Goal: Task Accomplishment & Management: Use online tool/utility

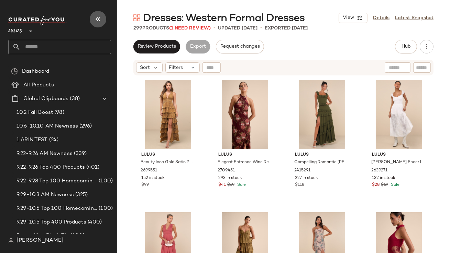
click at [101, 22] on icon "button" at bounding box center [98, 19] width 8 height 8
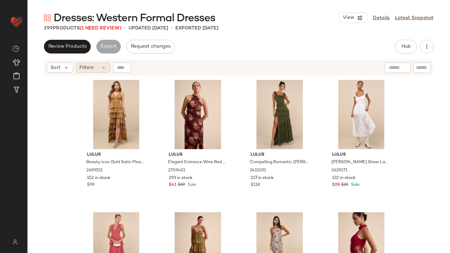
click at [101, 66] on icon at bounding box center [103, 67] width 5 height 5
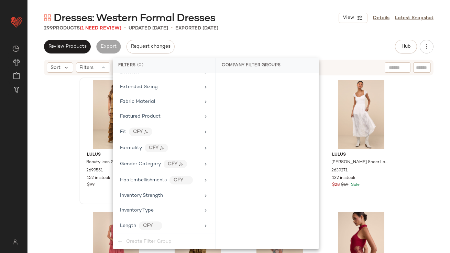
scroll to position [525, 0]
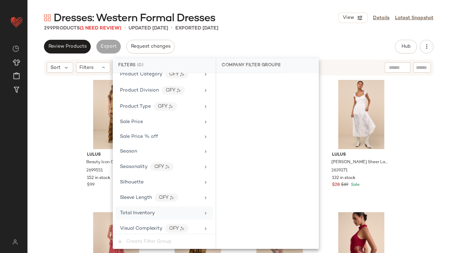
click at [128, 215] on div "Total Inventory" at bounding box center [163, 213] width 97 height 13
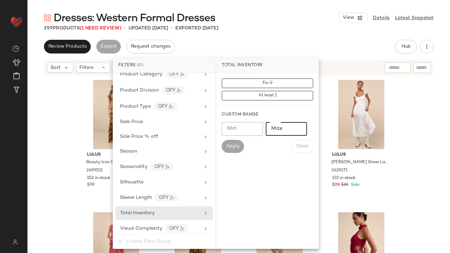
click at [289, 127] on input "Max" at bounding box center [285, 129] width 41 height 14
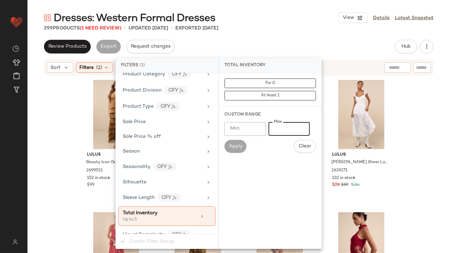
type input "*"
click at [291, 37] on div "Dresses: Western Formal Dresses View Details Latest Snapshot 299 Products (1 Ne…" at bounding box center [238, 132] width 422 height 242
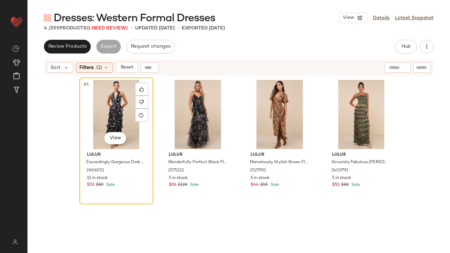
click at [109, 99] on div "#1 View" at bounding box center [116, 114] width 69 height 69
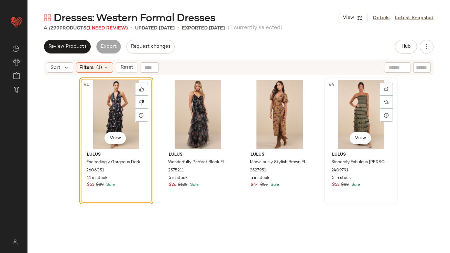
click at [358, 99] on div "#4 View" at bounding box center [360, 114] width 69 height 69
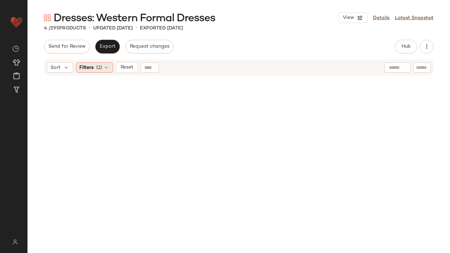
click at [99, 68] on span "(1)" at bounding box center [99, 67] width 6 height 7
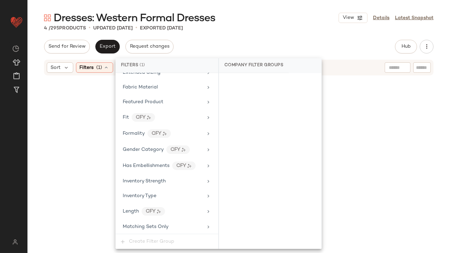
scroll to position [531, 0]
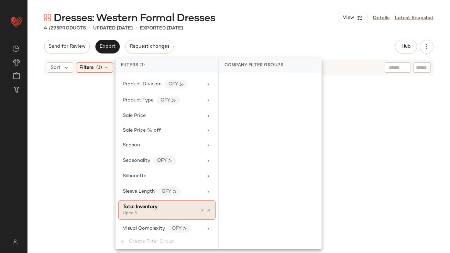
click at [199, 208] on icon at bounding box center [201, 210] width 5 height 5
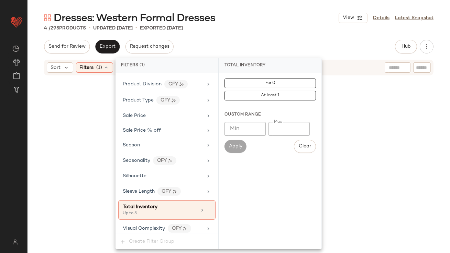
click at [273, 128] on input "*" at bounding box center [288, 129] width 41 height 14
type input "**"
click at [271, 27] on div "4 / 295 Products • updated Oct 10th • Exported Oct 8th" at bounding box center [238, 28] width 422 height 7
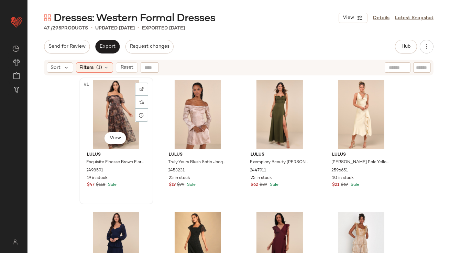
click at [120, 93] on div "#1 View" at bounding box center [116, 114] width 69 height 69
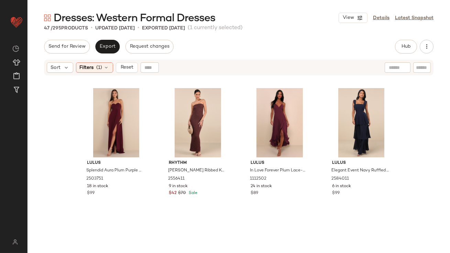
scroll to position [1397, 0]
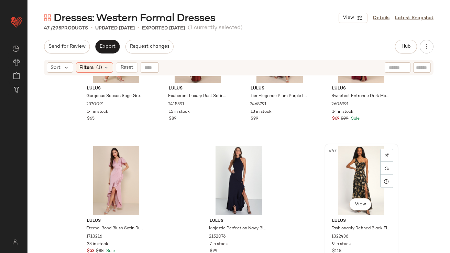
click at [341, 170] on div "#47 View" at bounding box center [361, 180] width 69 height 69
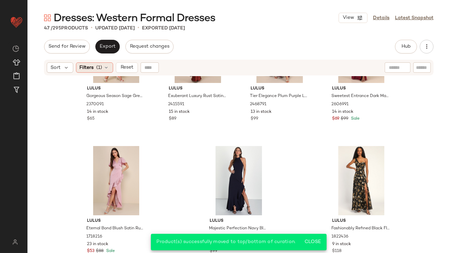
click at [92, 66] on span "Filters" at bounding box center [87, 67] width 14 height 7
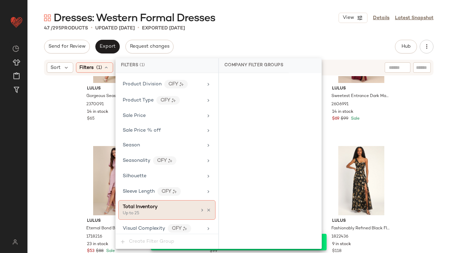
click at [206, 208] on icon at bounding box center [208, 210] width 5 height 5
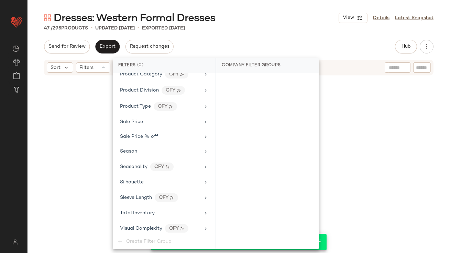
click at [268, 31] on div "47 / 295 Products • updated Oct 10th • Exported Oct 8th" at bounding box center [238, 28] width 422 height 7
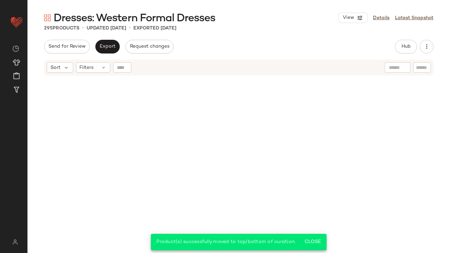
scroll to position [9616, 0]
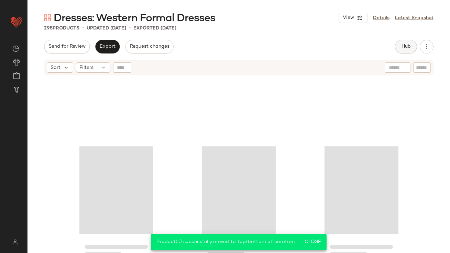
click at [409, 43] on button "Hub" at bounding box center [406, 47] width 22 height 14
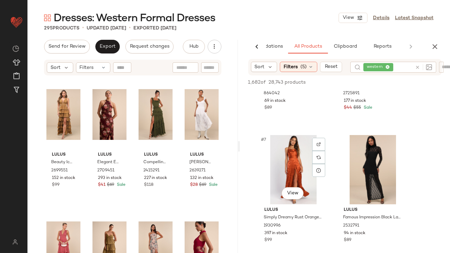
scroll to position [457, 0]
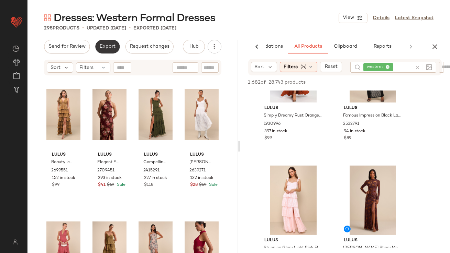
click at [102, 41] on button "Export" at bounding box center [107, 47] width 24 height 14
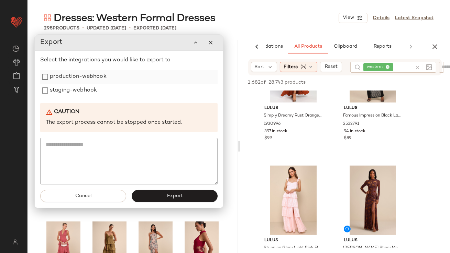
click at [89, 78] on label "production-webhook" at bounding box center [78, 77] width 57 height 14
click at [88, 86] on label "staging-webhook" at bounding box center [73, 91] width 47 height 14
click at [148, 191] on button "Export" at bounding box center [175, 196] width 86 height 12
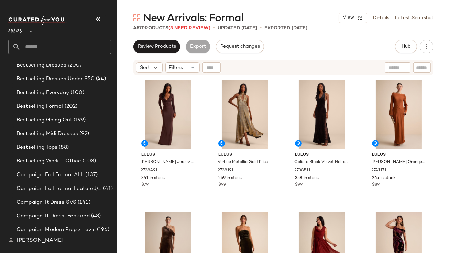
scroll to position [218, 0]
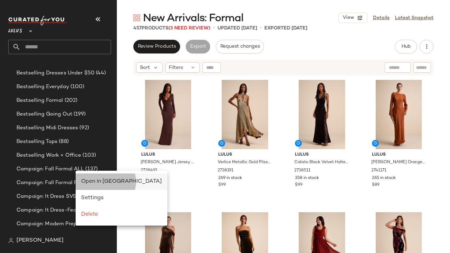
click at [86, 178] on div "Open in Split View" at bounding box center [121, 182] width 81 height 8
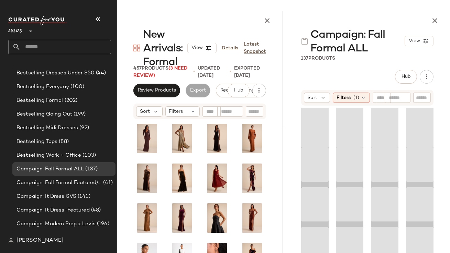
click at [97, 21] on icon "button" at bounding box center [98, 19] width 8 height 8
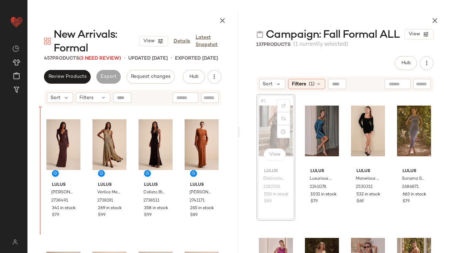
drag, startPoint x: 274, startPoint y: 129, endPoint x: 41, endPoint y: 155, distance: 234.2
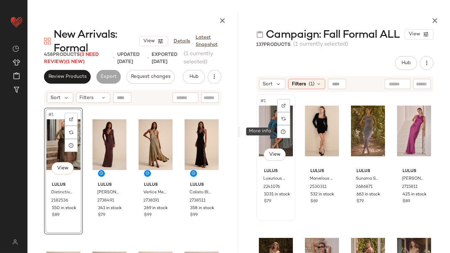
click at [276, 136] on div "#1 View" at bounding box center [276, 130] width 34 height 69
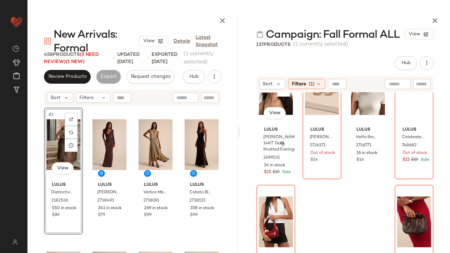
scroll to position [3651, 0]
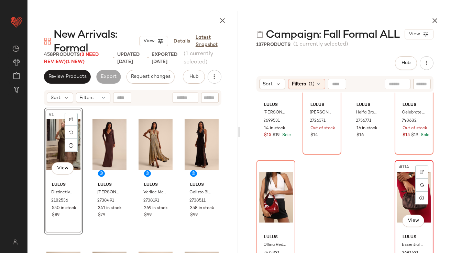
click at [405, 182] on div "#114 View" at bounding box center [414, 197] width 34 height 69
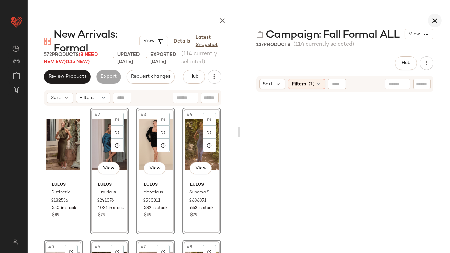
click at [436, 19] on icon "button" at bounding box center [434, 20] width 8 height 8
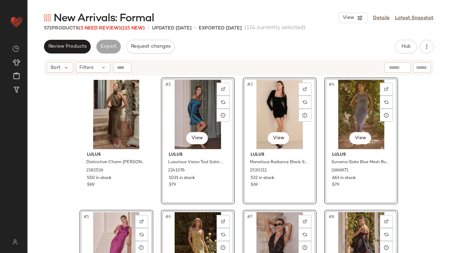
click at [44, 164] on div "Lulus Distinctive Charm Olive Green Satin Asymmetrical Midi Dress 2182536 550 i…" at bounding box center [238, 173] width 422 height 194
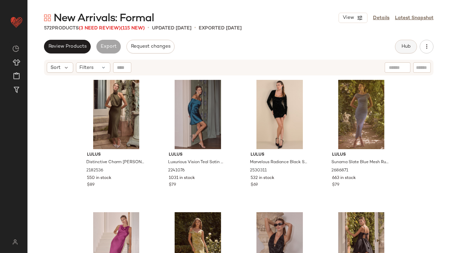
click at [401, 43] on button "Hub" at bounding box center [406, 47] width 22 height 14
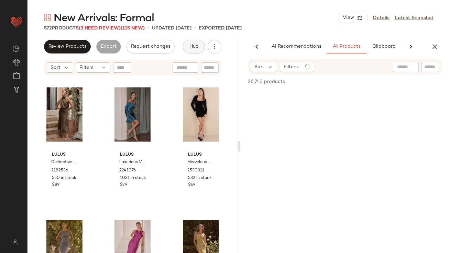
scroll to position [0, 38]
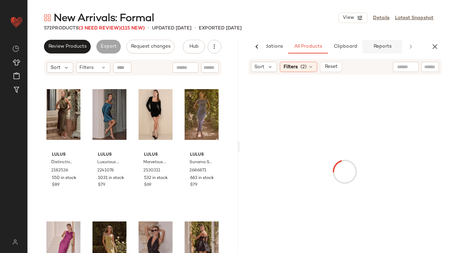
click at [378, 46] on span "Reports" at bounding box center [382, 46] width 18 height 5
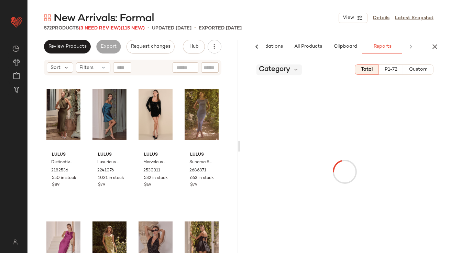
click at [282, 72] on span "Category" at bounding box center [274, 70] width 31 height 10
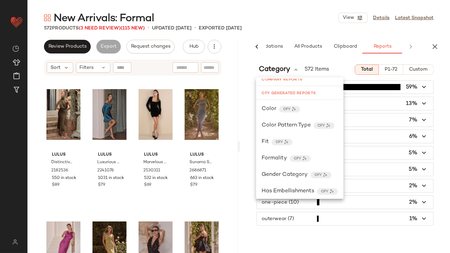
scroll to position [225, 0]
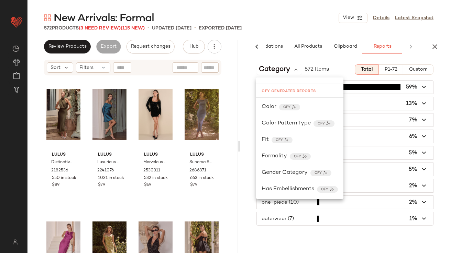
click at [265, 157] on span "Formality" at bounding box center [273, 156] width 25 height 8
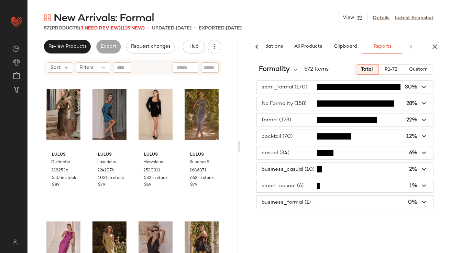
click at [281, 149] on span "button" at bounding box center [345, 153] width 177 height 13
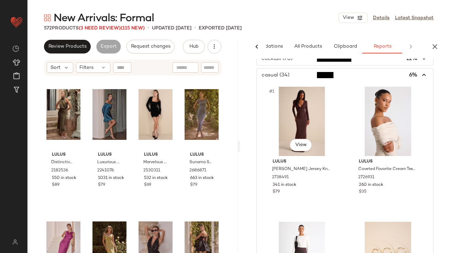
scroll to position [79, 0]
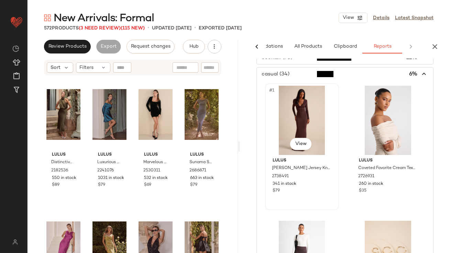
click at [291, 127] on div "#1 View" at bounding box center [301, 120] width 69 height 69
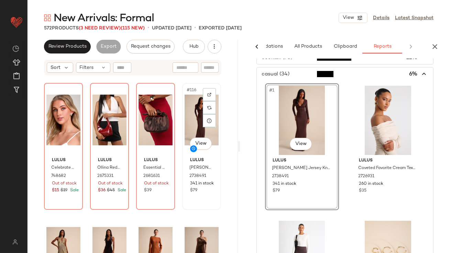
click at [190, 115] on div "#116 View" at bounding box center [201, 120] width 34 height 69
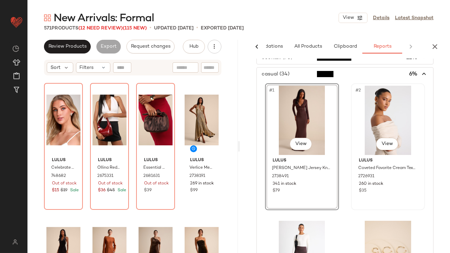
click at [360, 98] on div "#2 View" at bounding box center [387, 120] width 69 height 69
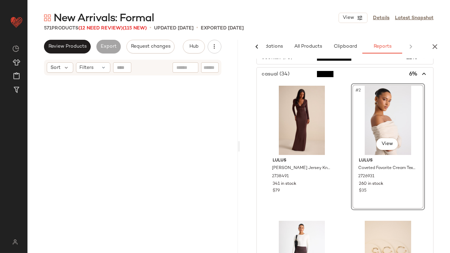
scroll to position [4109, 0]
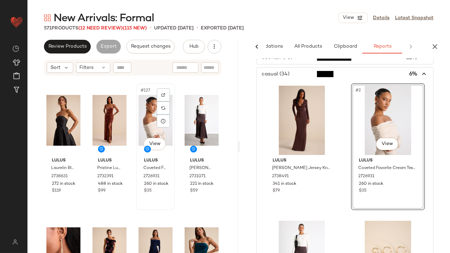
click at [143, 134] on div "#127 View" at bounding box center [155, 120] width 34 height 69
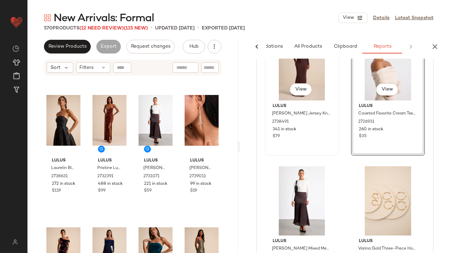
scroll to position [138, 0]
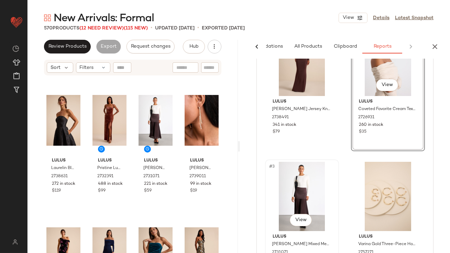
click at [299, 180] on div "#3 View" at bounding box center [301, 196] width 69 height 69
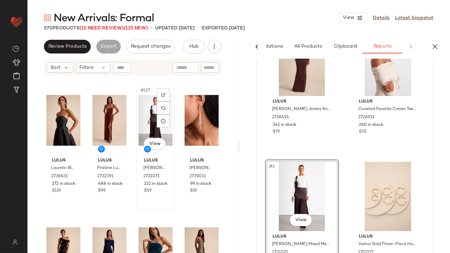
click at [148, 114] on div "#127 View" at bounding box center [155, 120] width 34 height 69
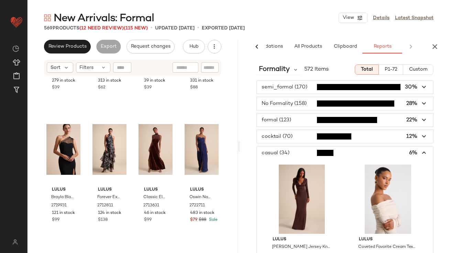
click at [417, 147] on span "button" at bounding box center [345, 153] width 177 height 13
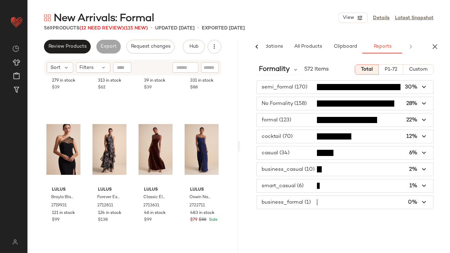
click at [417, 152] on span "button" at bounding box center [345, 153] width 177 height 13
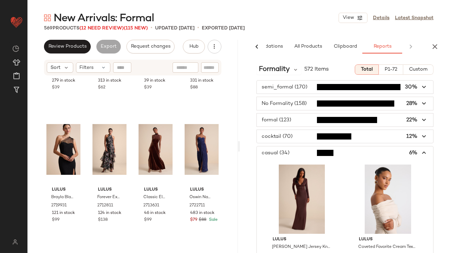
click at [420, 153] on icon "button" at bounding box center [424, 153] width 8 height 8
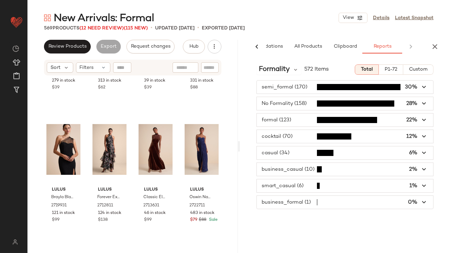
click at [350, 169] on span "button" at bounding box center [345, 169] width 177 height 13
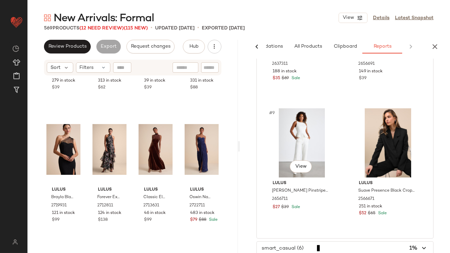
scroll to position [632, 0]
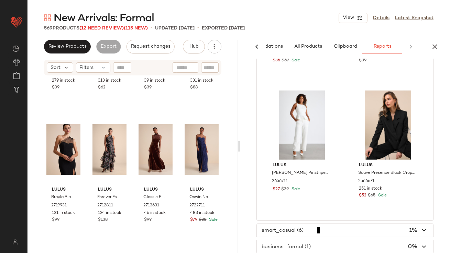
click at [285, 226] on span "button" at bounding box center [345, 230] width 177 height 13
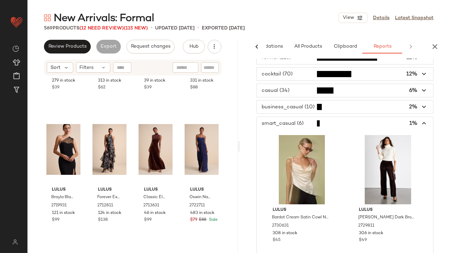
scroll to position [22, 0]
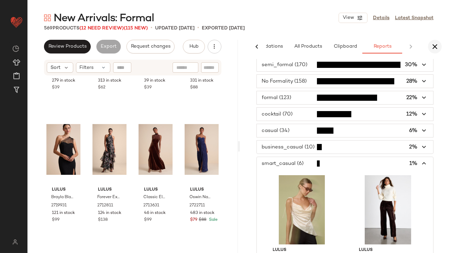
click at [433, 44] on icon "button" at bounding box center [434, 47] width 8 height 8
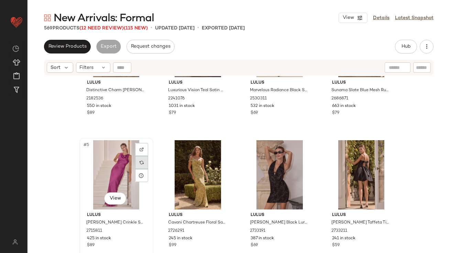
scroll to position [382, 0]
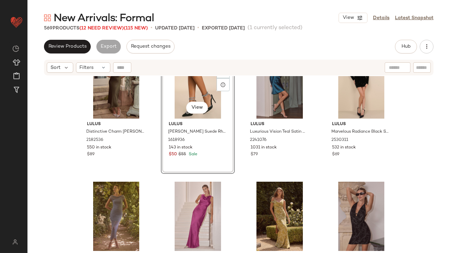
scroll to position [33, 0]
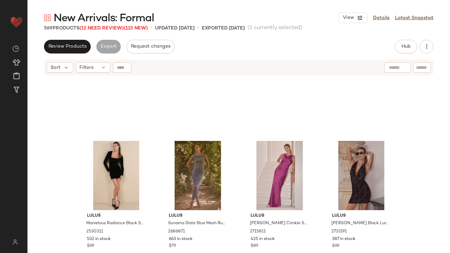
scroll to position [240, 0]
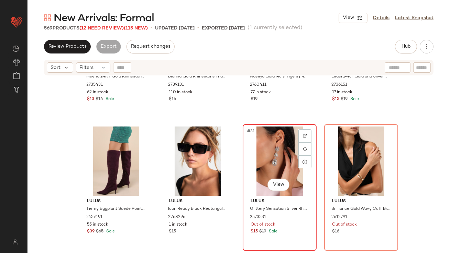
click at [261, 150] on div "#31 View" at bounding box center [279, 161] width 69 height 69
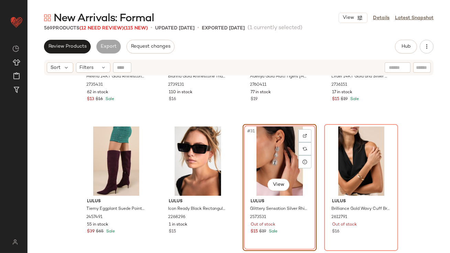
scroll to position [1028, 0]
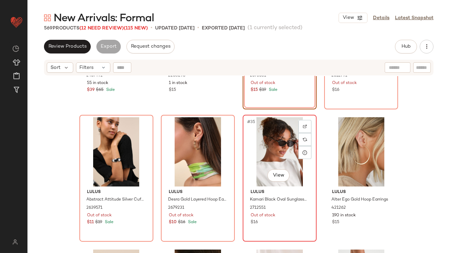
click at [255, 155] on div "#35 View" at bounding box center [279, 151] width 69 height 69
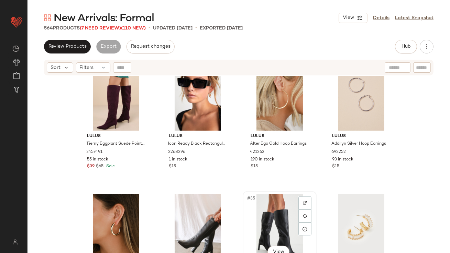
scroll to position [933, 0]
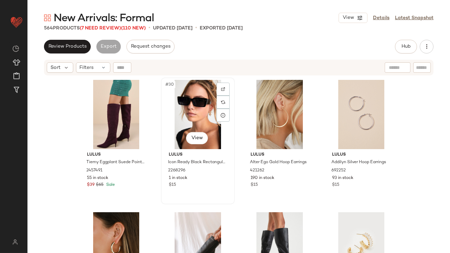
click at [178, 118] on div "#30 View" at bounding box center [197, 114] width 69 height 69
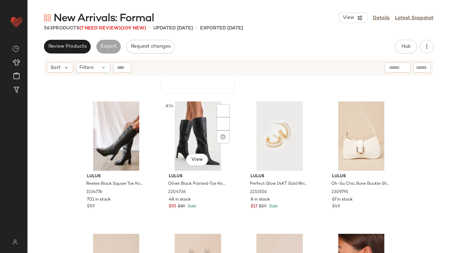
scroll to position [1045, 0]
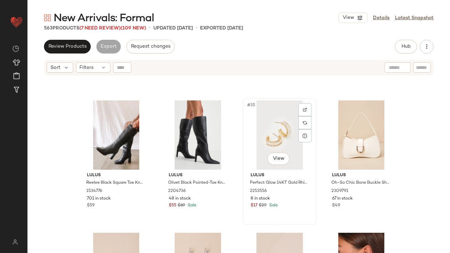
click at [260, 132] on div "#35 View" at bounding box center [279, 135] width 69 height 69
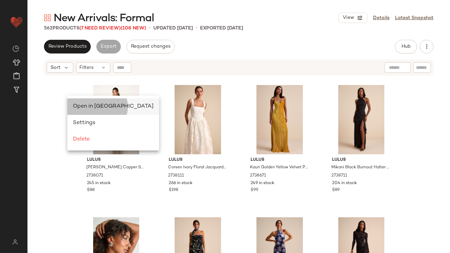
click at [76, 101] on div "Open in Split View" at bounding box center [113, 107] width 92 height 16
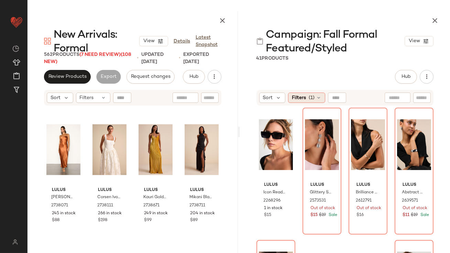
click at [308, 102] on div "Filters (1)" at bounding box center [306, 98] width 37 height 10
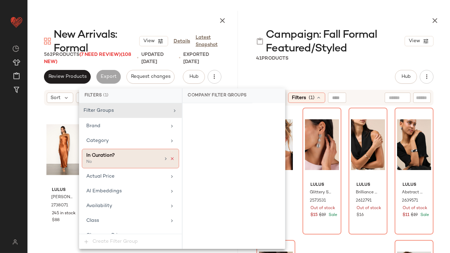
click at [170, 157] on icon at bounding box center [172, 159] width 5 height 5
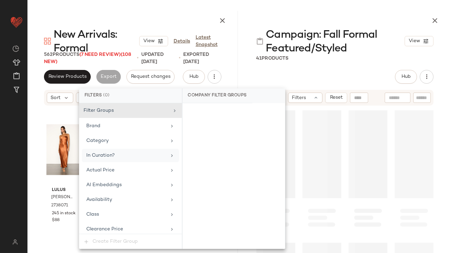
click at [269, 62] on div "Campaign: Fall Formal Featured/Styled View 41 Products Hub Send for Review Exte…" at bounding box center [345, 132] width 210 height 242
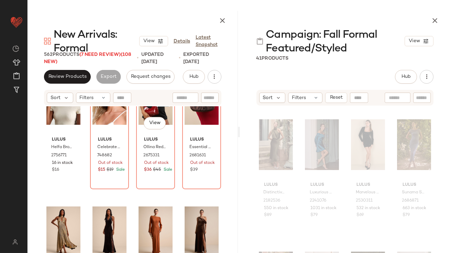
scroll to position [3472, 0]
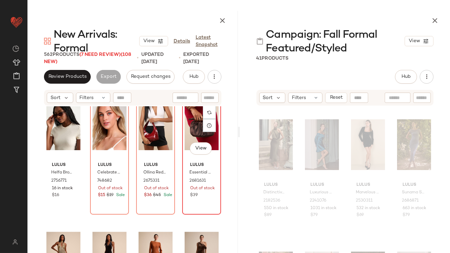
click at [193, 119] on div "#108 View" at bounding box center [201, 124] width 34 height 69
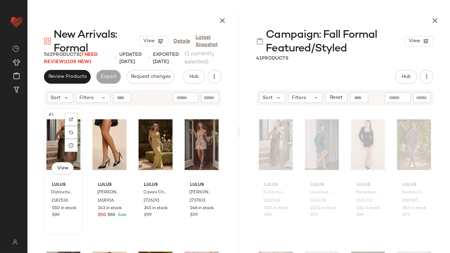
click at [52, 141] on div "#1 View" at bounding box center [63, 144] width 34 height 69
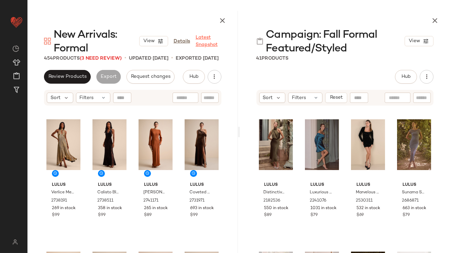
click at [203, 35] on link "Latest Snapshot" at bounding box center [208, 41] width 26 height 14
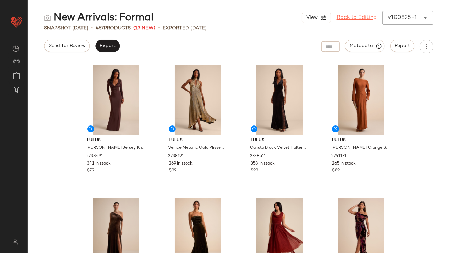
click at [346, 15] on link "Back to Editing" at bounding box center [356, 18] width 40 height 8
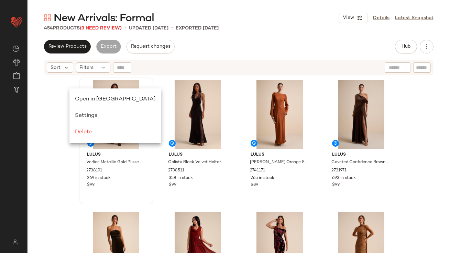
click at [78, 94] on div "Open in Split View" at bounding box center [115, 99] width 92 height 16
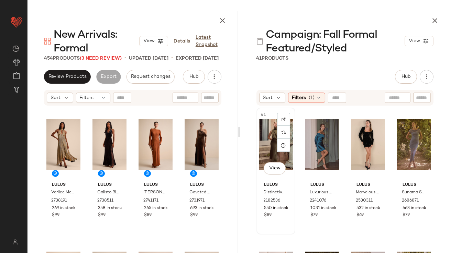
click at [268, 126] on div "#1 View" at bounding box center [276, 144] width 34 height 69
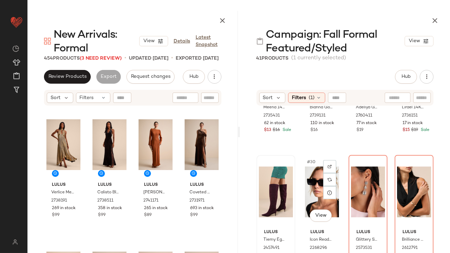
scroll to position [885, 0]
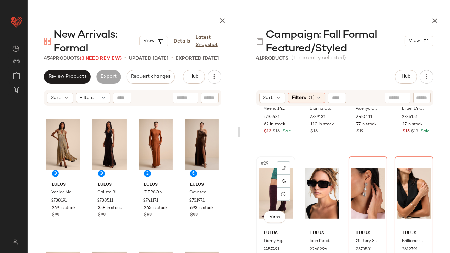
click at [269, 183] on div "#29 View" at bounding box center [276, 193] width 34 height 69
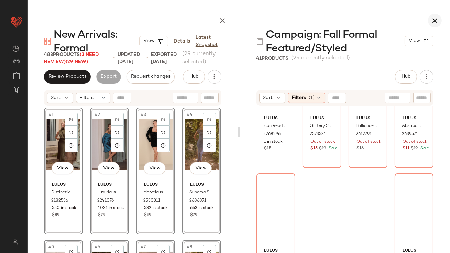
scroll to position [66, 0]
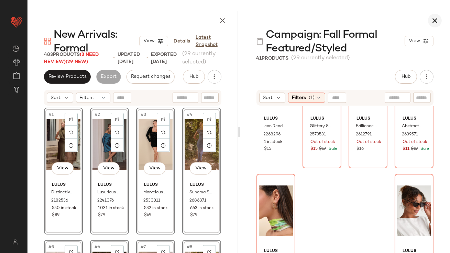
click at [436, 18] on icon "button" at bounding box center [434, 20] width 8 height 8
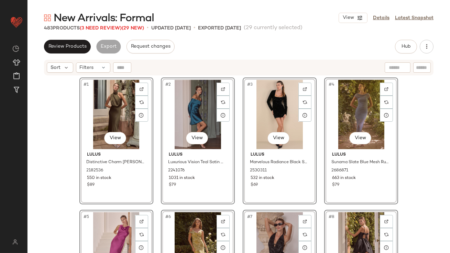
click at [37, 143] on div "#1 View Lulus Distinctive Charm Olive Green Satin Asymmetrical Midi Dress 21825…" at bounding box center [238, 173] width 422 height 194
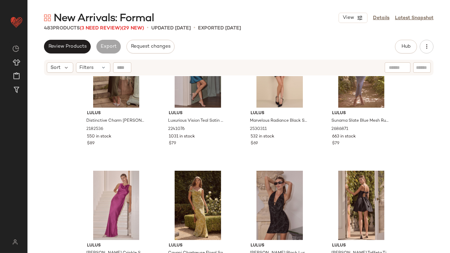
scroll to position [42, 0]
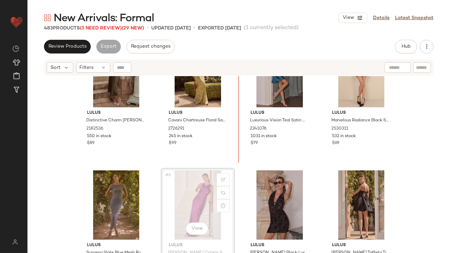
drag, startPoint x: 179, startPoint y: 206, endPoint x: 179, endPoint y: 202, distance: 3.5
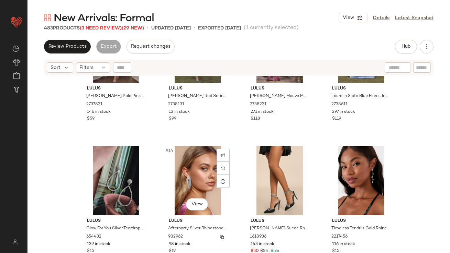
scroll to position [376, 0]
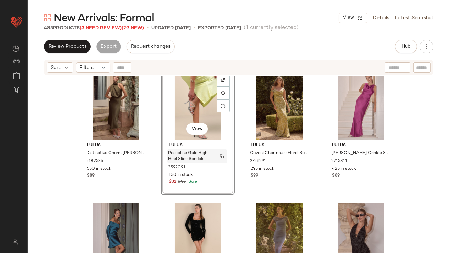
scroll to position [10, 0]
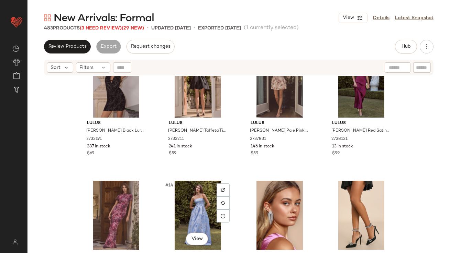
scroll to position [184, 0]
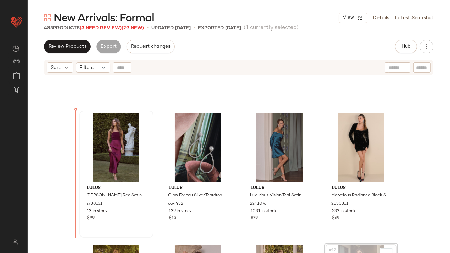
drag, startPoint x: 358, startPoint y: 192, endPoint x: 87, endPoint y: 167, distance: 272.1
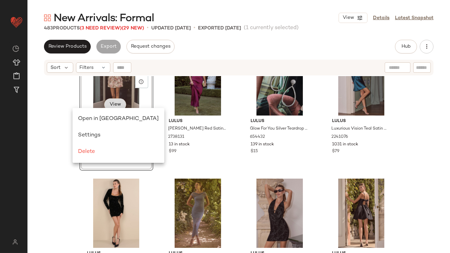
click at [81, 115] on div "Open in Split View" at bounding box center [118, 119] width 81 height 8
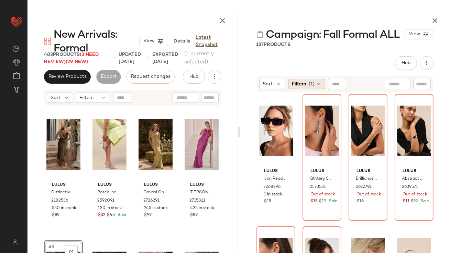
click at [298, 85] on span "Filters" at bounding box center [299, 84] width 14 height 7
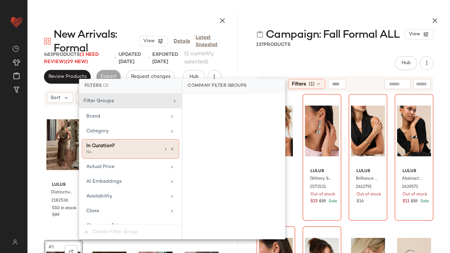
click at [170, 148] on icon at bounding box center [172, 149] width 5 height 5
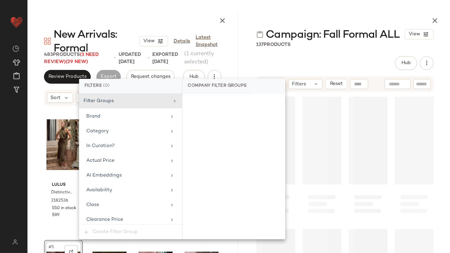
click at [286, 55] on div "Campaign: Fall Formal ALL View 137 Products Hub Send for Review External Review…" at bounding box center [345, 132] width 210 height 242
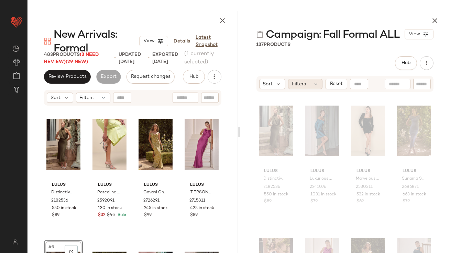
click at [313, 83] on icon at bounding box center [315, 83] width 5 height 5
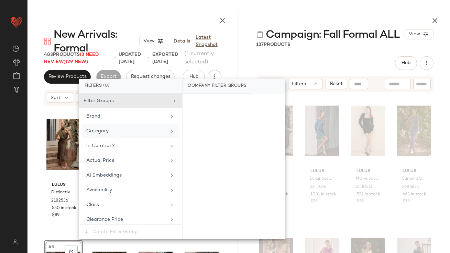
click at [133, 129] on div "Category" at bounding box center [126, 131] width 80 height 7
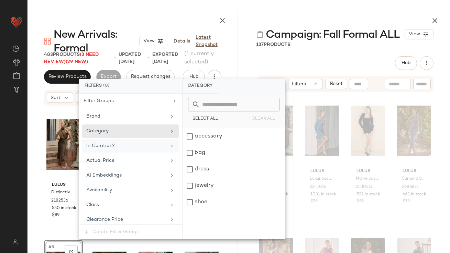
click at [142, 146] on div "In Curation?" at bounding box center [126, 146] width 80 height 7
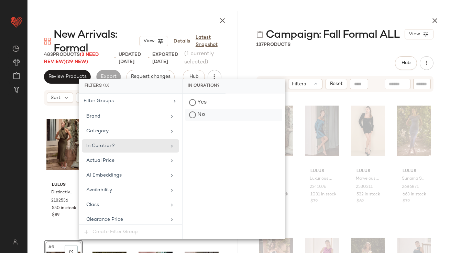
click at [217, 116] on div "No" at bounding box center [233, 115] width 97 height 12
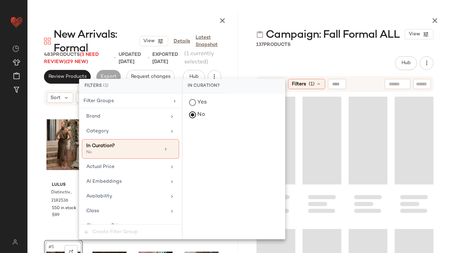
click at [314, 57] on div "Hub Send for Review External Review Internal Review Cancel Send for Review Revi…" at bounding box center [344, 63] width 177 height 14
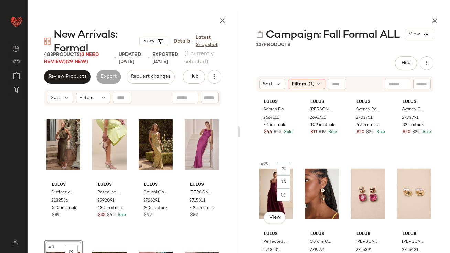
scroll to position [940, 0]
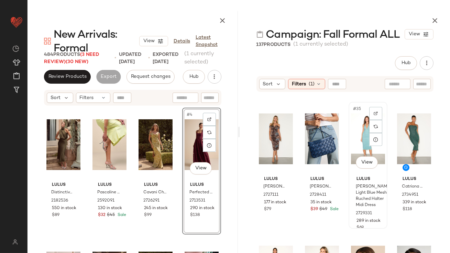
scroll to position [1103, 0]
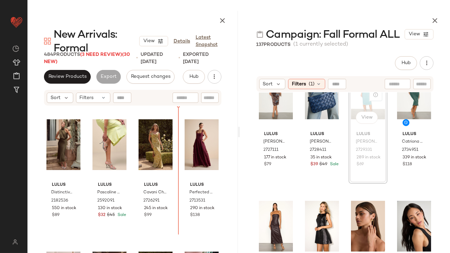
drag, startPoint x: 360, startPoint y: 103, endPoint x: 353, endPoint y: 105, distance: 6.6
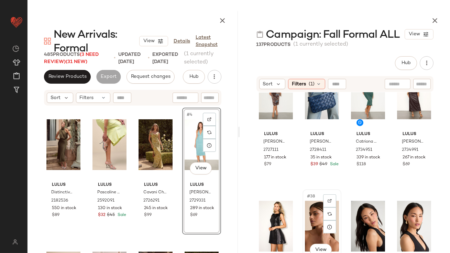
scroll to position [1124, 0]
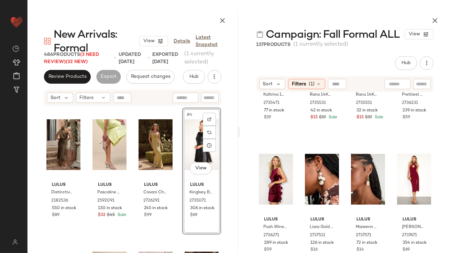
scroll to position [1296, 0]
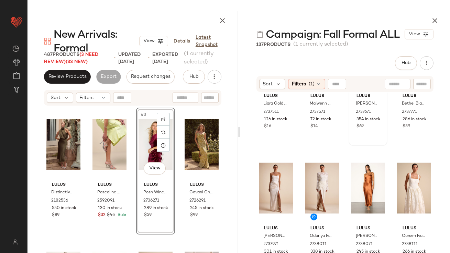
scroll to position [1419, 0]
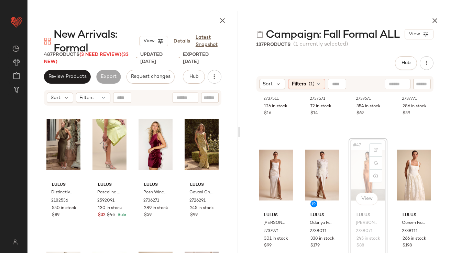
drag, startPoint x: 357, startPoint y: 168, endPoint x: 354, endPoint y: 168, distance: 3.8
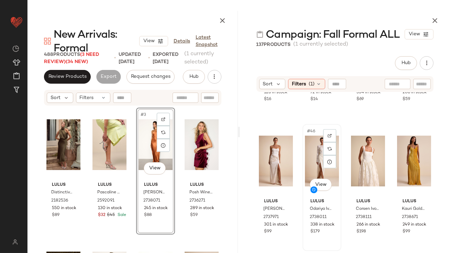
scroll to position [1434, 0]
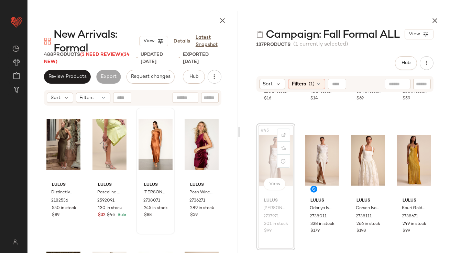
drag, startPoint x: 266, startPoint y: 159, endPoint x: 170, endPoint y: 171, distance: 97.2
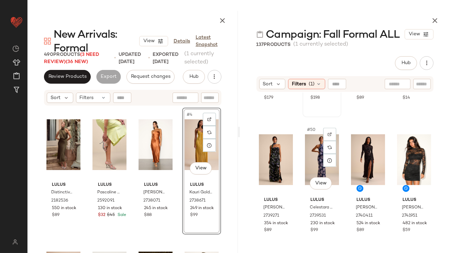
scroll to position [1697, 0]
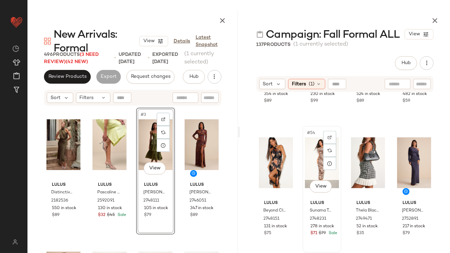
scroll to position [1701, 0]
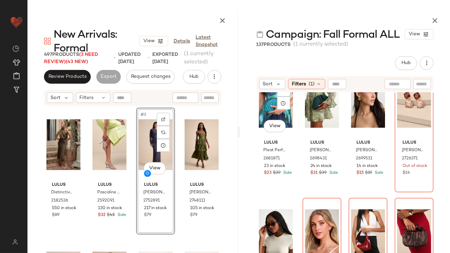
scroll to position [2193, 0]
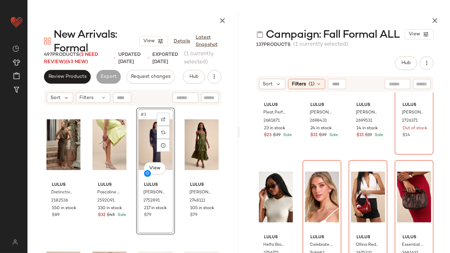
click at [441, 13] on div at bounding box center [345, 19] width 210 height 16
click at [437, 16] on button "button" at bounding box center [435, 21] width 14 height 14
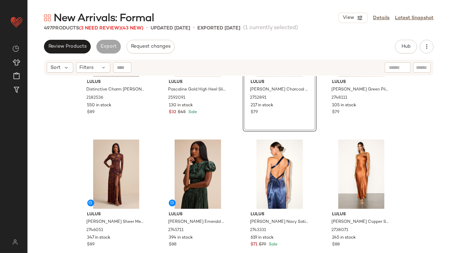
scroll to position [75, 0]
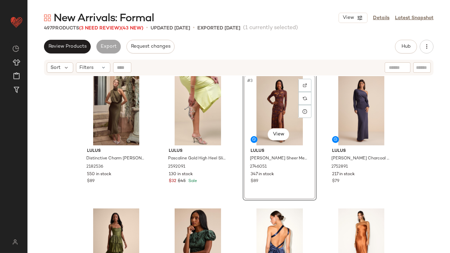
scroll to position [6, 0]
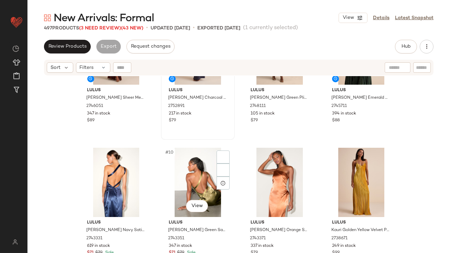
scroll to position [232, 0]
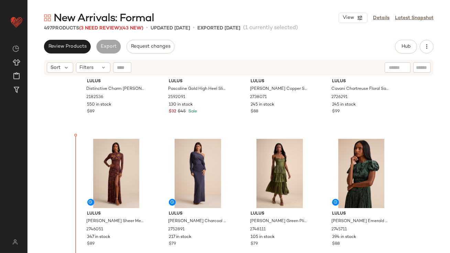
drag, startPoint x: 255, startPoint y: 156, endPoint x: 250, endPoint y: 156, distance: 5.2
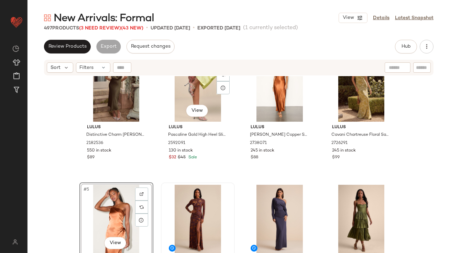
scroll to position [95, 0]
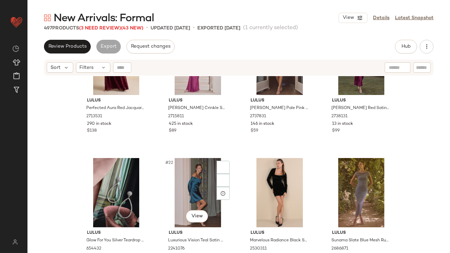
scroll to position [650, 0]
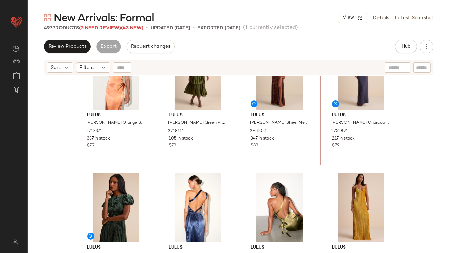
scroll to position [178, 0]
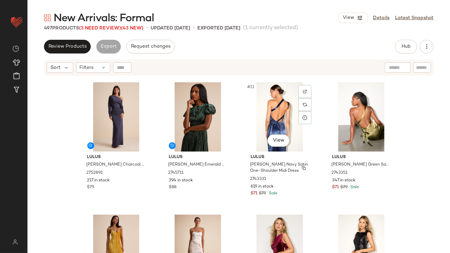
scroll to position [275, 0]
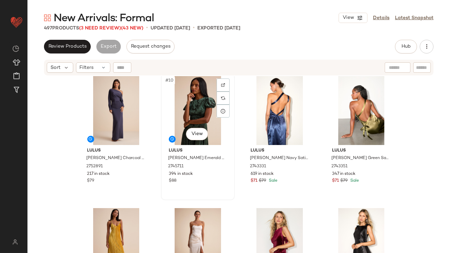
scroll to position [273, 0]
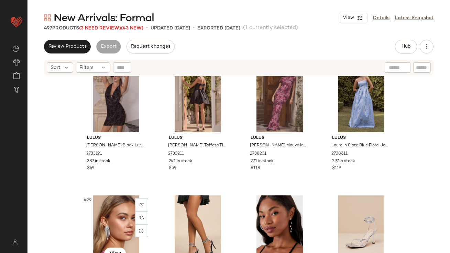
scroll to position [877, 0]
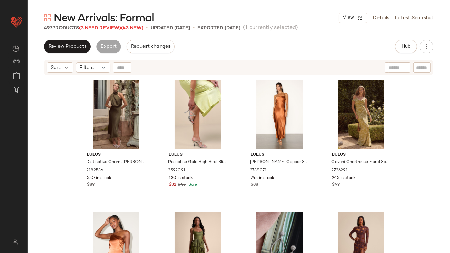
click at [432, 42] on div "Hub" at bounding box center [414, 47] width 38 height 14
click at [430, 43] on button "button" at bounding box center [426, 47] width 14 height 14
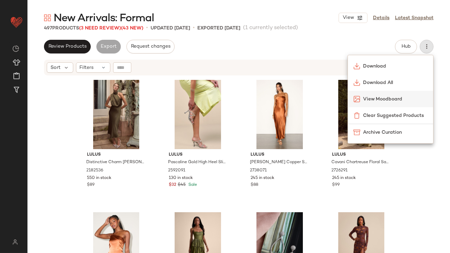
click at [359, 99] on img at bounding box center [356, 99] width 7 height 7
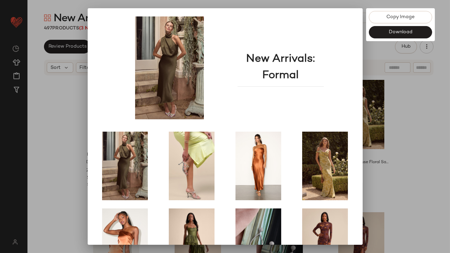
scroll to position [117, 0]
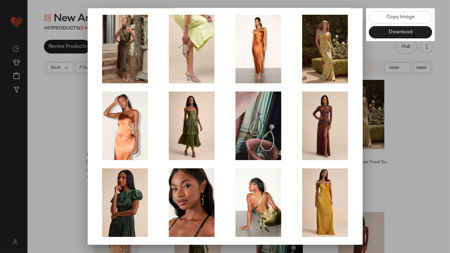
click at [350, 176] on img at bounding box center [325, 203] width 60 height 69
click at [426, 138] on div at bounding box center [225, 126] width 450 height 253
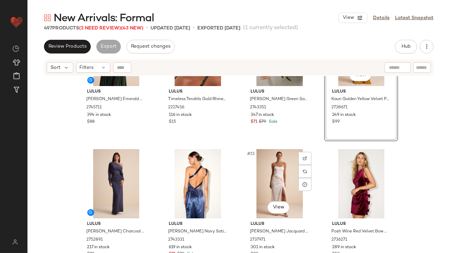
scroll to position [339, 0]
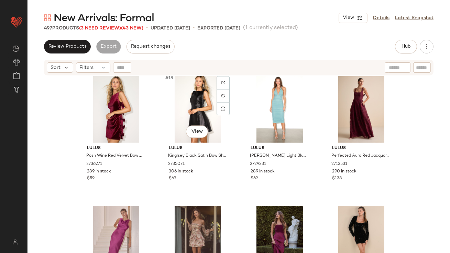
scroll to position [544, 0]
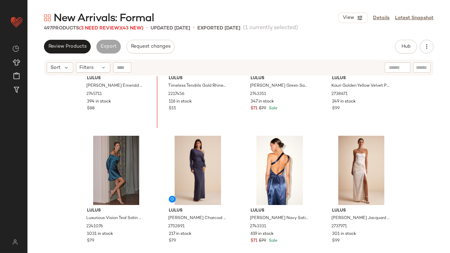
scroll to position [330, 0]
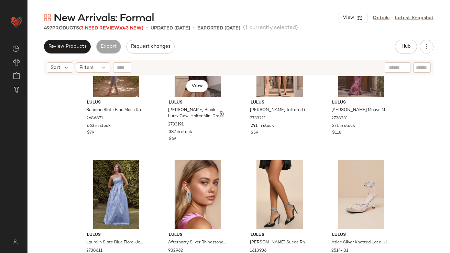
scroll to position [916, 0]
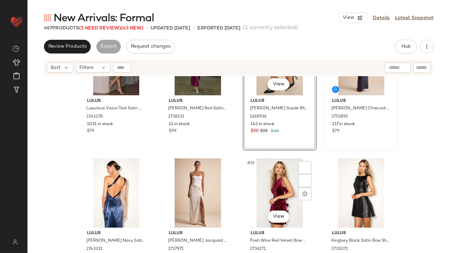
scroll to position [490, 0]
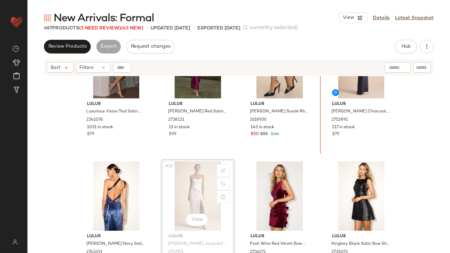
drag, startPoint x: 185, startPoint y: 147, endPoint x: 195, endPoint y: 147, distance: 10.6
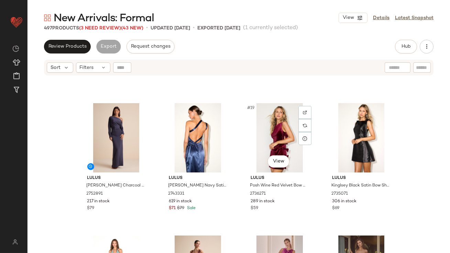
scroll to position [652, 0]
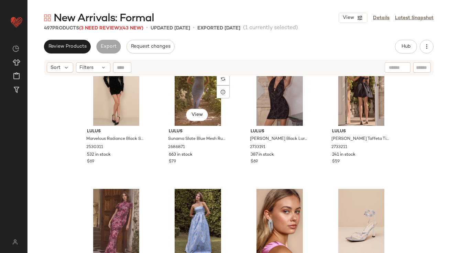
scroll to position [878, 0]
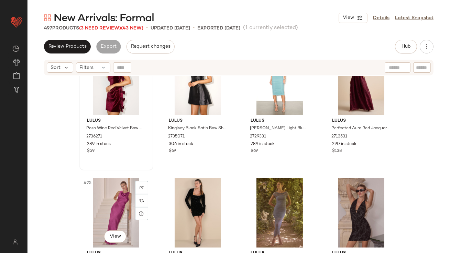
scroll to position [765, 0]
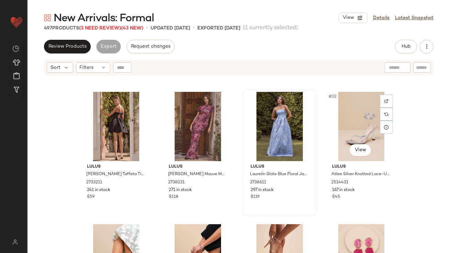
scroll to position [922, 0]
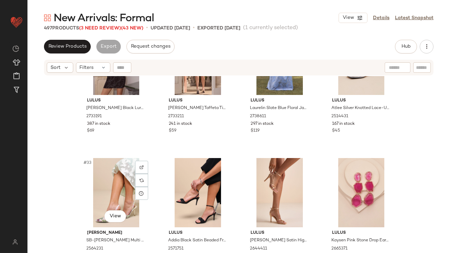
scroll to position [988, 0]
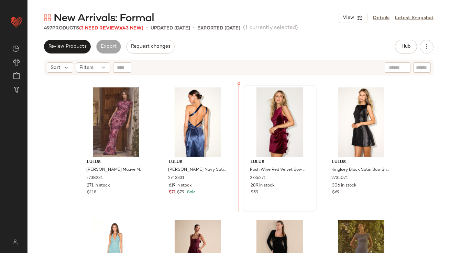
drag, startPoint x: 343, startPoint y: 175, endPoint x: 249, endPoint y: 144, distance: 99.8
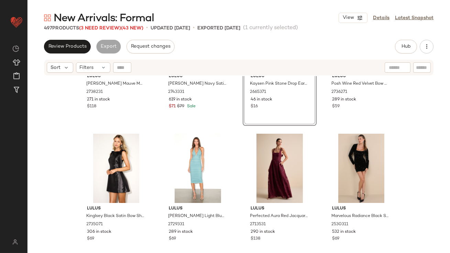
scroll to position [897, 0]
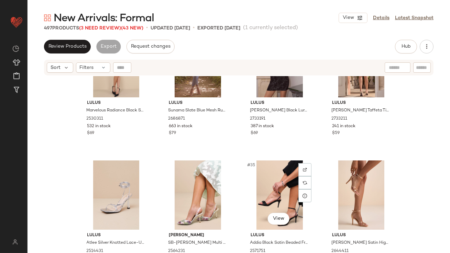
scroll to position [1034, 0]
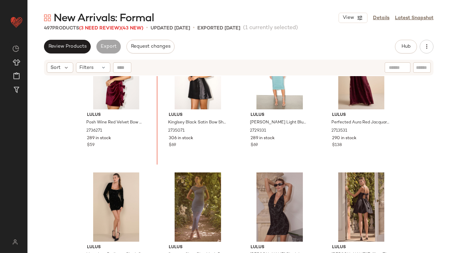
drag, startPoint x: 194, startPoint y: 145, endPoint x: 194, endPoint y: 139, distance: 5.9
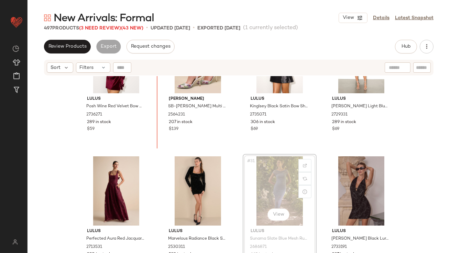
drag, startPoint x: 269, startPoint y: 202, endPoint x: 265, endPoint y: 202, distance: 3.8
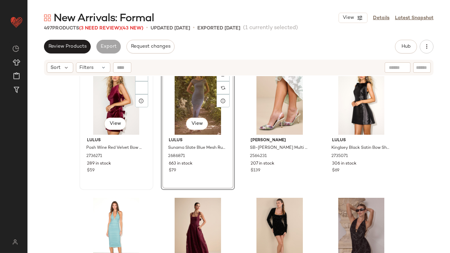
scroll to position [765, 0]
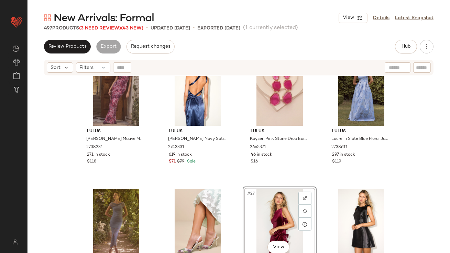
scroll to position [693, 0]
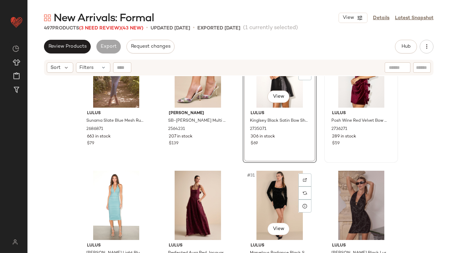
scroll to position [844, 0]
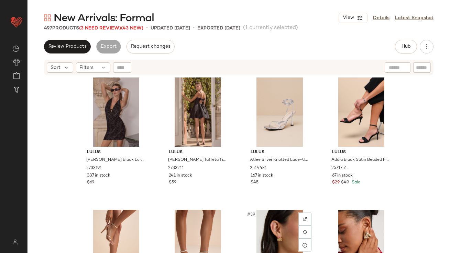
scroll to position [1040, 0]
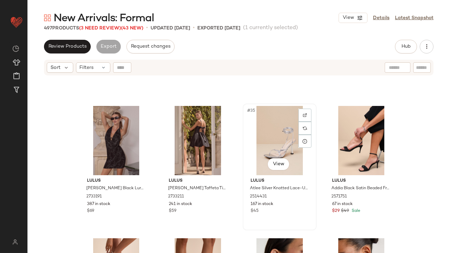
click at [258, 152] on div "#35 View" at bounding box center [279, 140] width 69 height 69
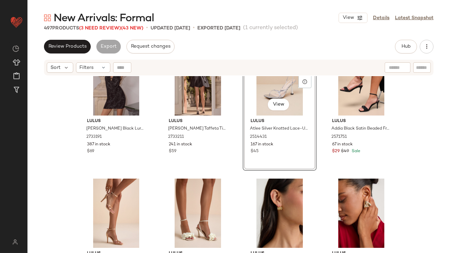
scroll to position [1242, 0]
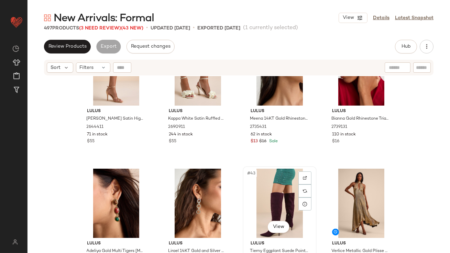
click at [263, 189] on div "#43 View" at bounding box center [279, 203] width 69 height 69
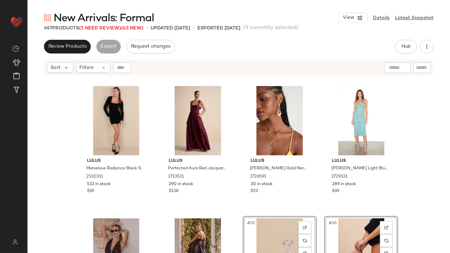
click at [239, 200] on div "Lulus Marvelous Radiance Black Sequin Cutout Long Sleeve Mini Dress 2530311 532…" at bounding box center [238, 173] width 422 height 194
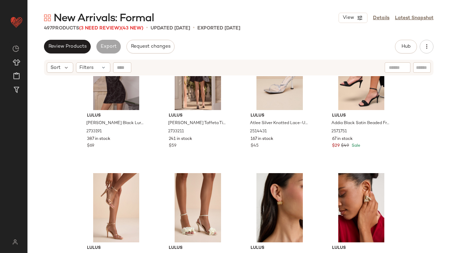
scroll to position [1027, 0]
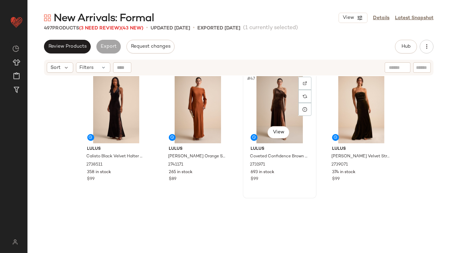
scroll to position [1523, 0]
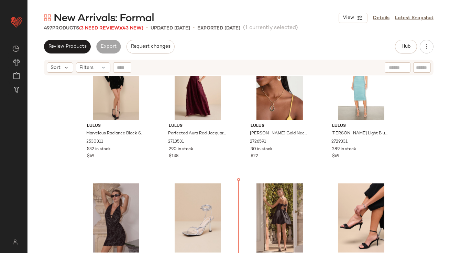
drag, startPoint x: 342, startPoint y: 176, endPoint x: 338, endPoint y: 170, distance: 7.9
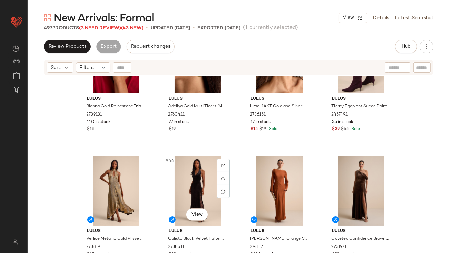
scroll to position [1395, 0]
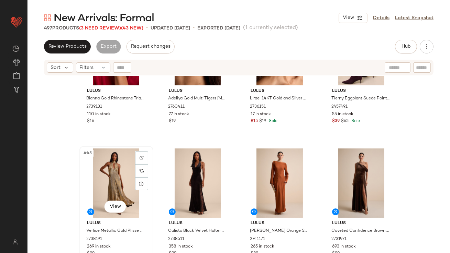
click at [103, 183] on div "#45 View" at bounding box center [116, 183] width 69 height 69
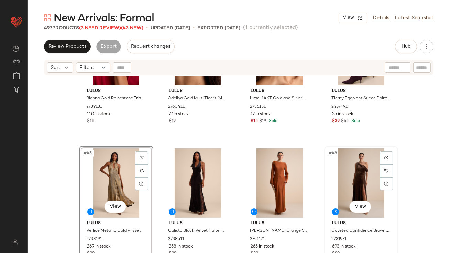
click at [346, 174] on div "#48 View" at bounding box center [360, 183] width 69 height 69
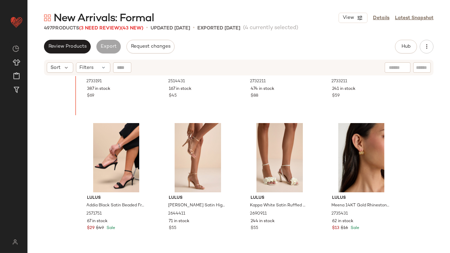
scroll to position [1135, 0]
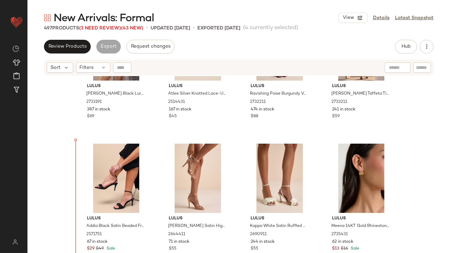
drag, startPoint x: 117, startPoint y: 184, endPoint x: 117, endPoint y: 180, distance: 4.1
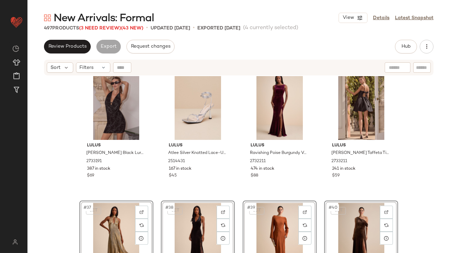
click at [67, 176] on div "Lulus Flammia Black Lurex Cowl Halter Mini Dress 2733191 387 in stock $69 Lulus…" at bounding box center [238, 173] width 422 height 194
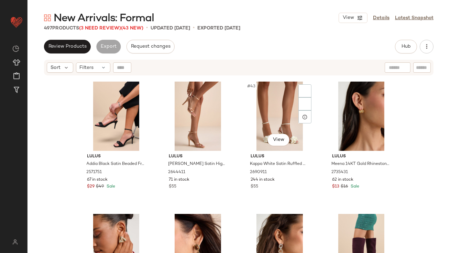
scroll to position [1251, 0]
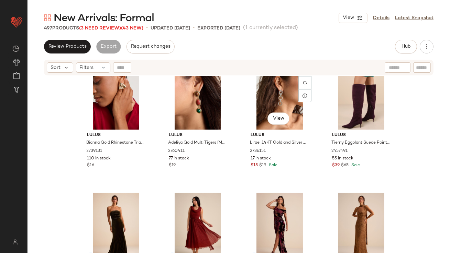
scroll to position [1539, 0]
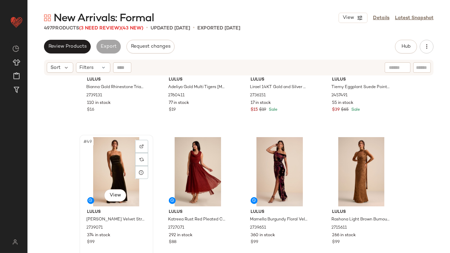
click at [114, 161] on div "#49 View" at bounding box center [116, 171] width 69 height 69
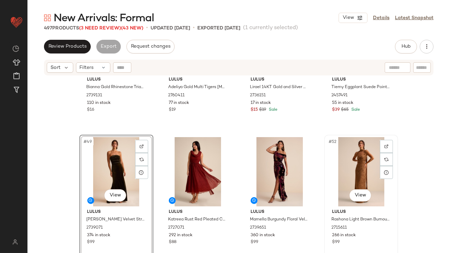
click at [338, 159] on div "#52 View" at bounding box center [360, 171] width 69 height 69
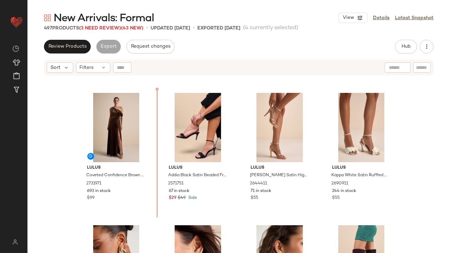
scroll to position [1306, 0]
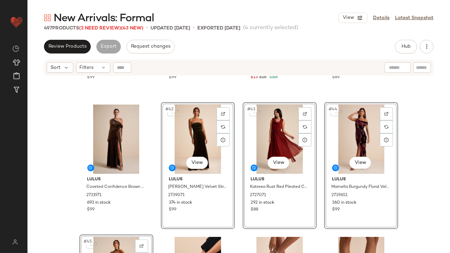
click at [74, 154] on div "Lulus Verlice Metallic Gold Plisse Pleated Cutout Maxi Dress 2738191 269 in sto…" at bounding box center [238, 173] width 422 height 194
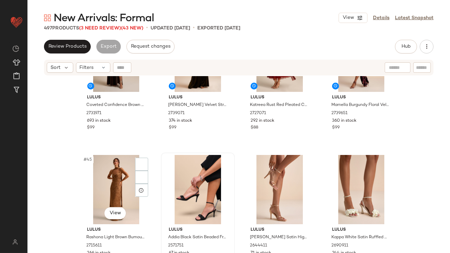
scroll to position [1391, 0]
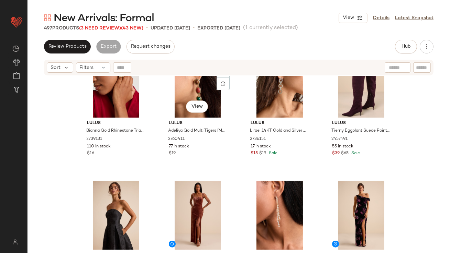
scroll to position [1681, 0]
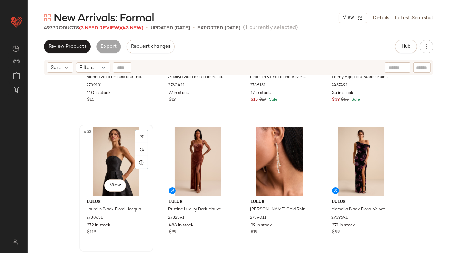
click at [106, 152] on div "#53 View" at bounding box center [116, 161] width 69 height 69
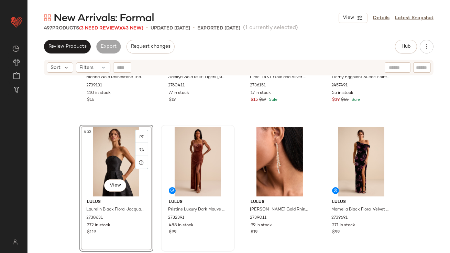
click at [180, 152] on div at bounding box center [197, 161] width 69 height 69
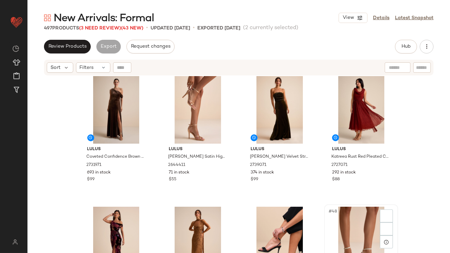
scroll to position [1338, 0]
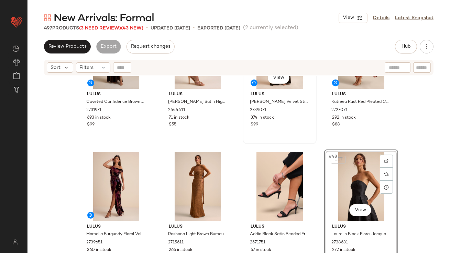
scroll to position [1455, 0]
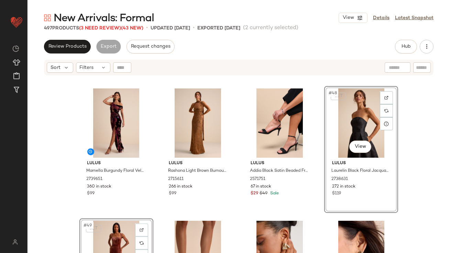
click at [392, 185] on div "SET #48 View Lulus Laurelin Black Floral Jacquard Pleated Strapless Maxi Dress …" at bounding box center [361, 149] width 74 height 127
click at [402, 187] on div "Lulus Coveted Confidence Brown Velvet Asymmetrical Maxi Dress 2731971 693 in st…" at bounding box center [238, 173] width 422 height 194
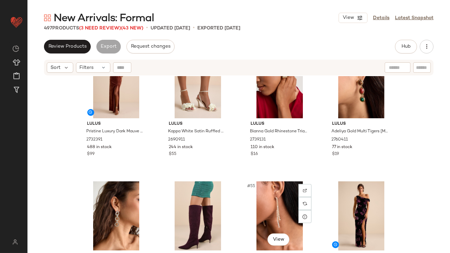
scroll to position [1636, 0]
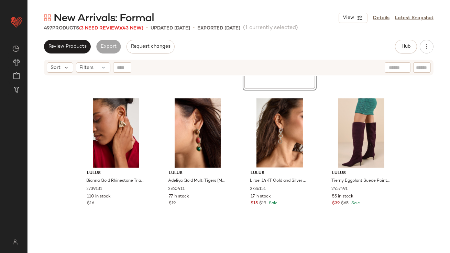
scroll to position [1786, 0]
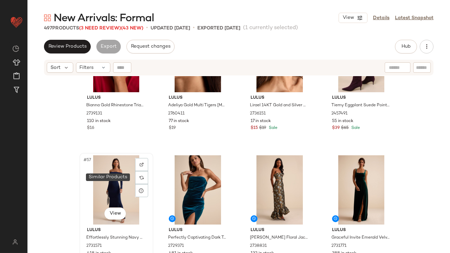
click at [132, 180] on div "#57 View" at bounding box center [116, 190] width 69 height 69
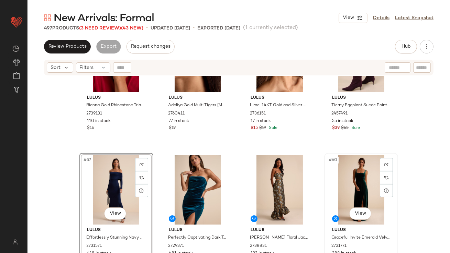
click at [370, 183] on div "#60 View" at bounding box center [360, 190] width 69 height 69
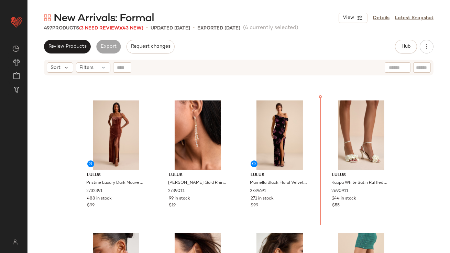
scroll to position [1572, 0]
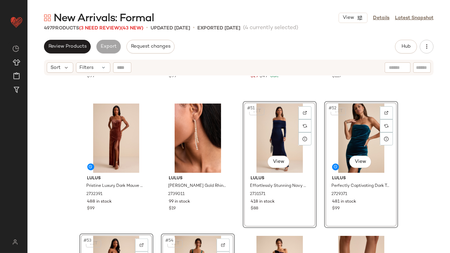
click at [51, 175] on div "Lulus Marnella Burgundy Floral Velvet Burnout Asymmetrical Maxi Dress 2739651 3…" at bounding box center [238, 173] width 422 height 194
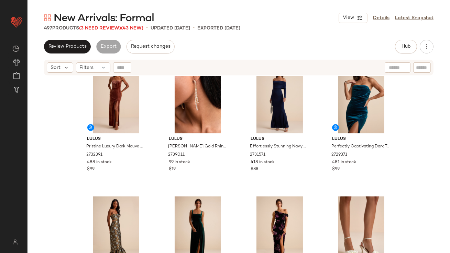
scroll to position [1661, 0]
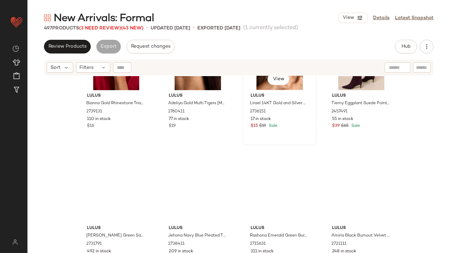
scroll to position [1935, 0]
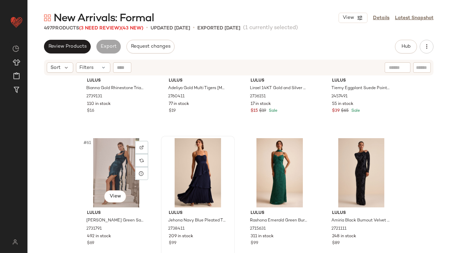
drag, startPoint x: 102, startPoint y: 179, endPoint x: 164, endPoint y: 168, distance: 63.7
click at [101, 179] on div "#61 View" at bounding box center [116, 172] width 69 height 69
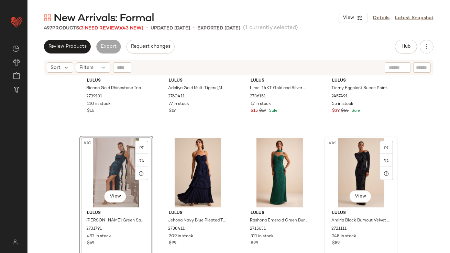
click at [365, 172] on div "#64 View" at bounding box center [360, 172] width 69 height 69
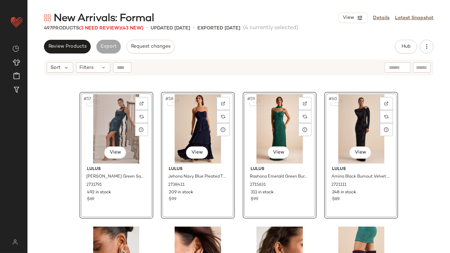
click at [56, 135] on div "Lulus Nathania Olive Floral Jacquard Strapless Bubble-Hem Maxi Dress 2738831 13…" at bounding box center [238, 173] width 422 height 194
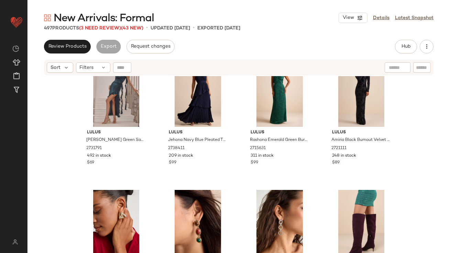
scroll to position [1882, 0]
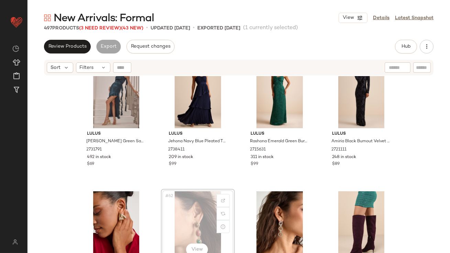
drag, startPoint x: 167, startPoint y: 214, endPoint x: 167, endPoint y: 209, distance: 4.8
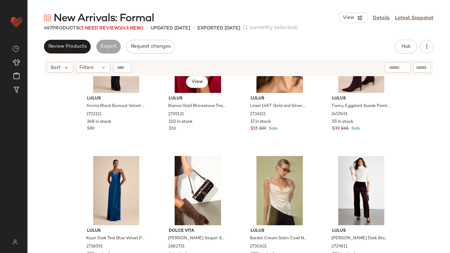
scroll to position [2067, 0]
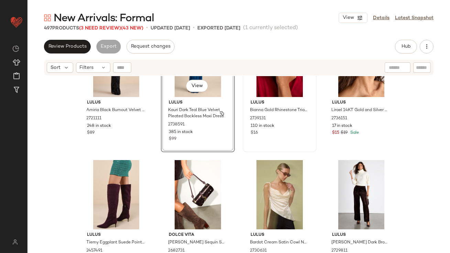
scroll to position [2054, 0]
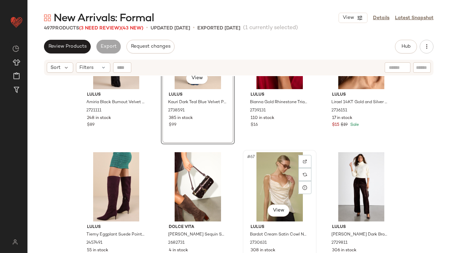
click at [258, 167] on div "#67 View" at bounding box center [279, 186] width 69 height 69
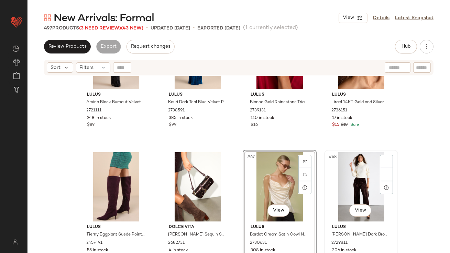
click at [336, 169] on div "#68 View" at bounding box center [360, 186] width 69 height 69
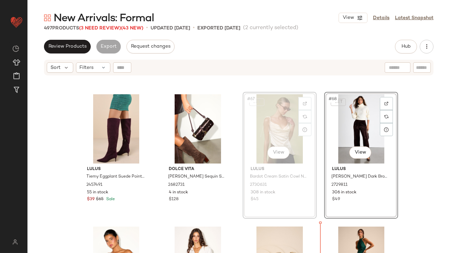
scroll to position [2120, 0]
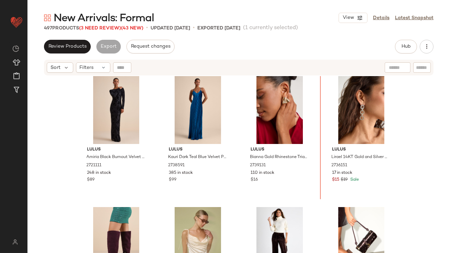
drag, startPoint x: 353, startPoint y: 226, endPoint x: 352, endPoint y: 223, distance: 3.5
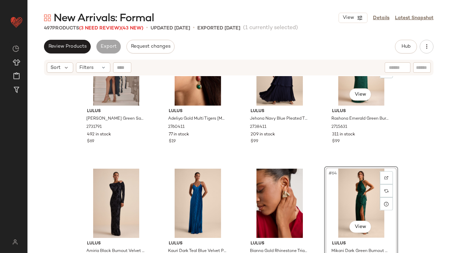
scroll to position [1946, 0]
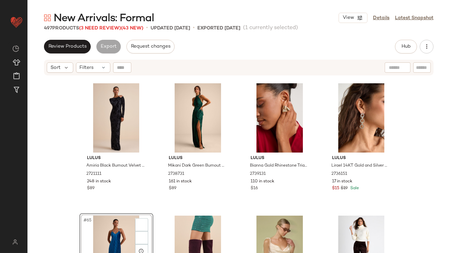
scroll to position [2026, 0]
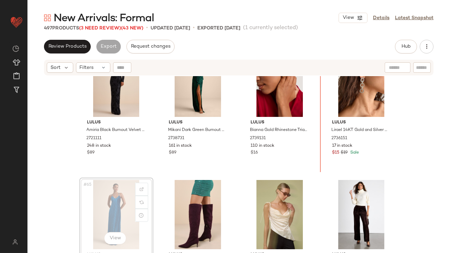
drag, startPoint x: 125, startPoint y: 201, endPoint x: 315, endPoint y: 152, distance: 196.5
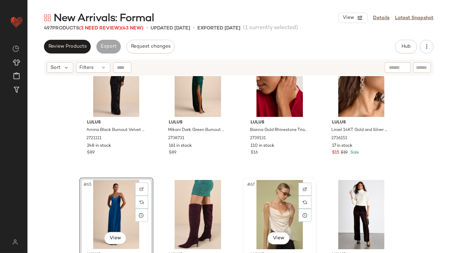
click at [269, 197] on div "#67 View" at bounding box center [279, 214] width 69 height 69
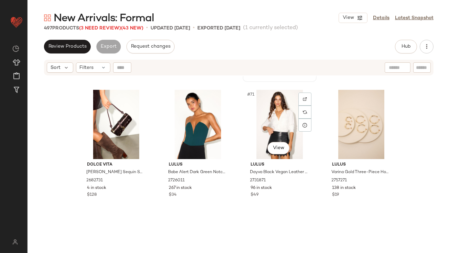
scroll to position [2311, 0]
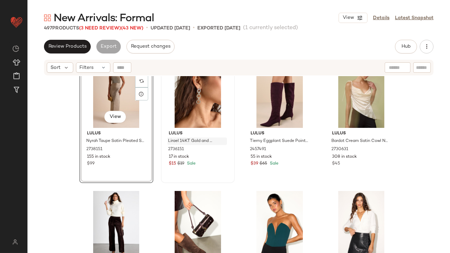
scroll to position [2142, 0]
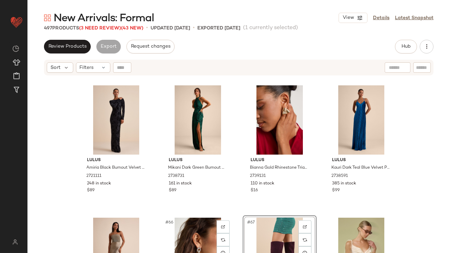
scroll to position [1979, 0]
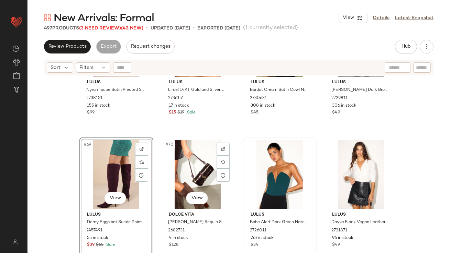
scroll to position [2202, 0]
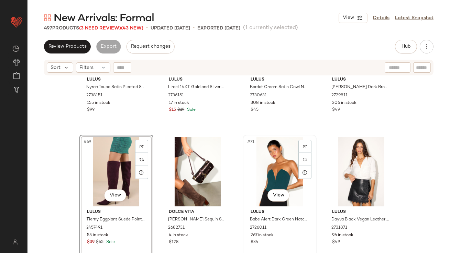
click at [268, 178] on div "#71 View" at bounding box center [279, 171] width 69 height 69
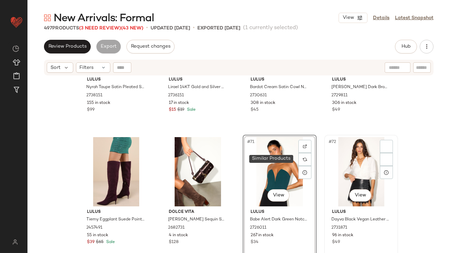
click at [349, 158] on div "#72 View" at bounding box center [360, 171] width 69 height 69
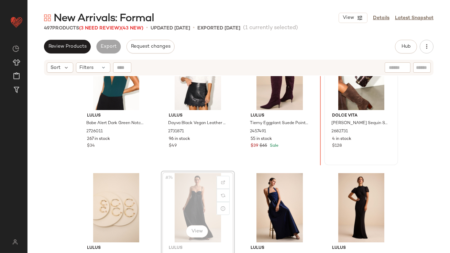
scroll to position [2281, 0]
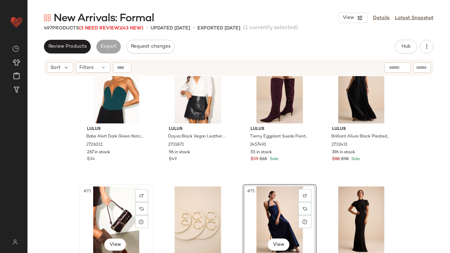
scroll to position [2286, 0]
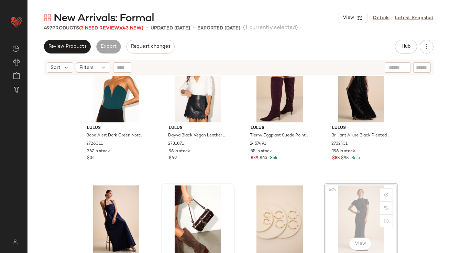
drag, startPoint x: 344, startPoint y: 202, endPoint x: 337, endPoint y: 202, distance: 7.6
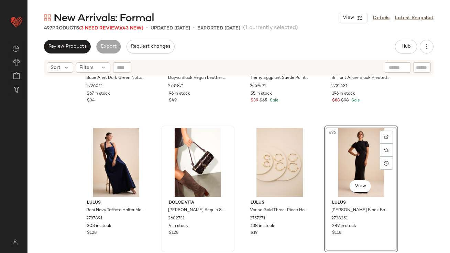
scroll to position [2427, 0]
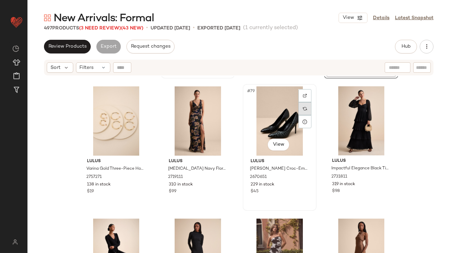
scroll to position [2529, 0]
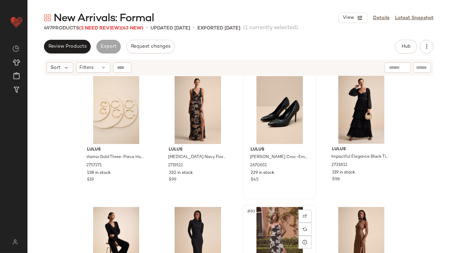
click at [266, 224] on div "#83 View" at bounding box center [279, 241] width 69 height 69
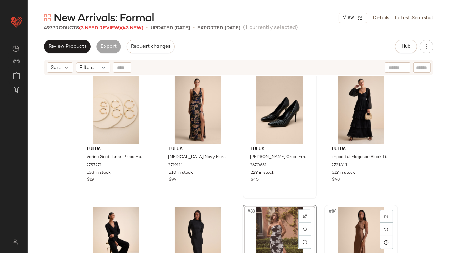
click at [358, 209] on div "#84 View" at bounding box center [360, 241] width 69 height 69
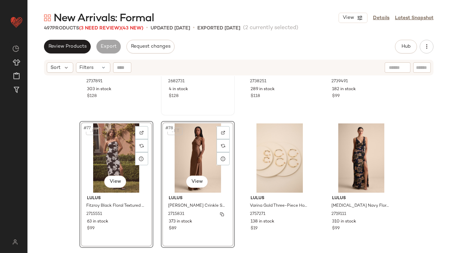
scroll to position [2479, 0]
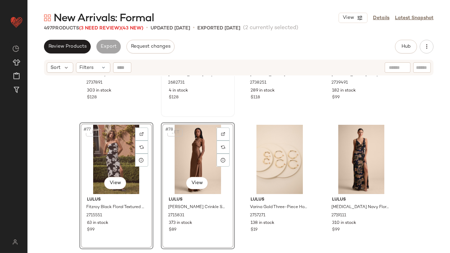
click at [55, 161] on div "Lulus Rani Navy Taffeta Halter Maxi Dress 2737891 303 in stock $128 Dolce Vita …" at bounding box center [238, 173] width 422 height 194
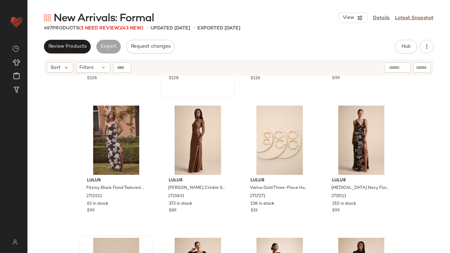
scroll to position [2565, 0]
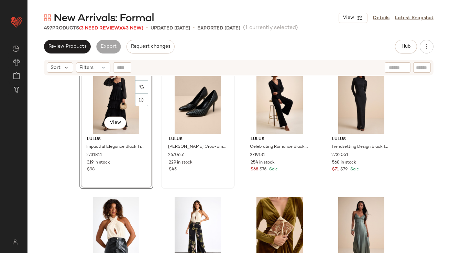
scroll to position [2680, 0]
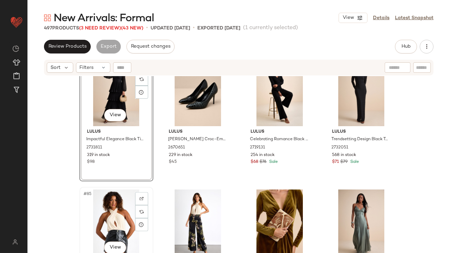
click at [105, 220] on div "#85 View" at bounding box center [116, 224] width 69 height 69
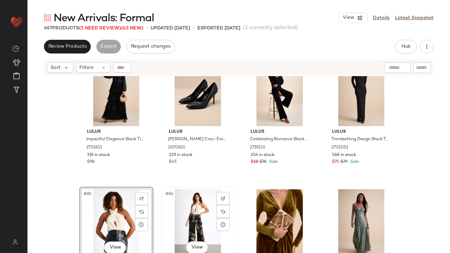
click at [163, 215] on div "#86 View" at bounding box center [197, 224] width 69 height 69
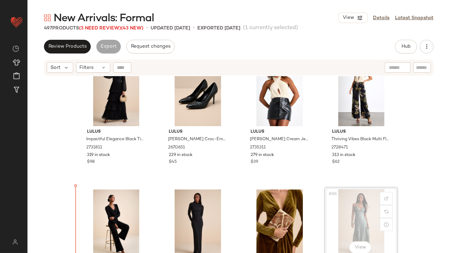
scroll to position [2681, 0]
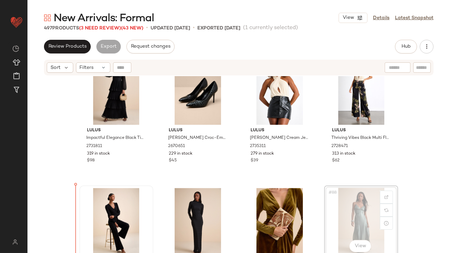
drag, startPoint x: 339, startPoint y: 204, endPoint x: 101, endPoint y: 219, distance: 237.8
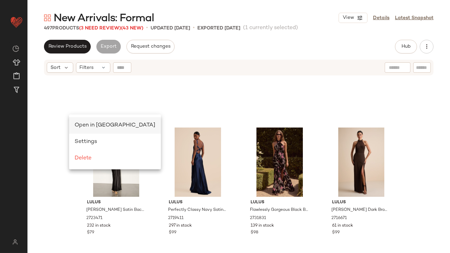
click at [80, 124] on span "Open in Split View" at bounding box center [115, 126] width 81 height 6
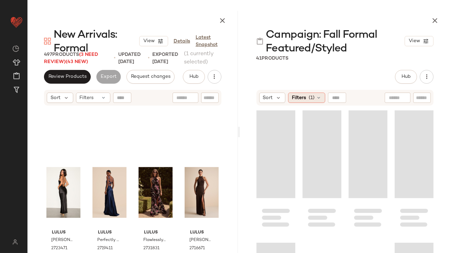
click at [292, 95] on span "Filters" at bounding box center [299, 97] width 14 height 7
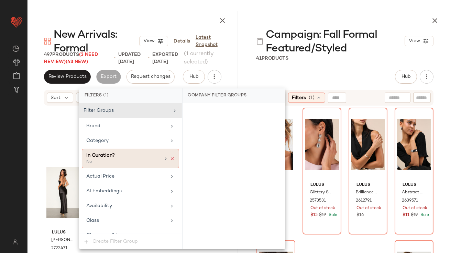
click at [170, 159] on icon at bounding box center [172, 159] width 5 height 5
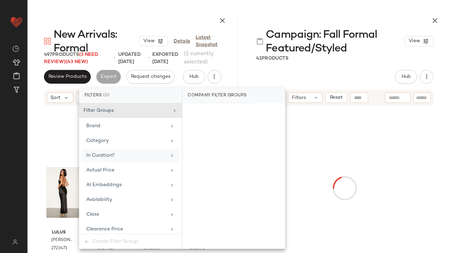
click at [309, 75] on div "Hub Send for Review External Review Internal Review Cancel Send for Review Revi…" at bounding box center [344, 77] width 177 height 14
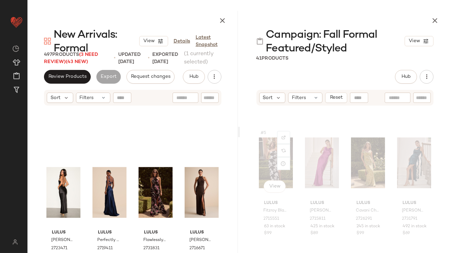
scroll to position [115, 0]
click at [268, 164] on div "#5 View" at bounding box center [276, 161] width 34 height 69
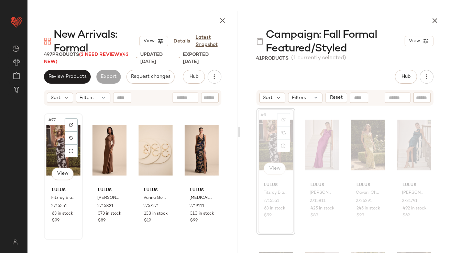
click at [57, 146] on div "#77 View" at bounding box center [63, 150] width 34 height 69
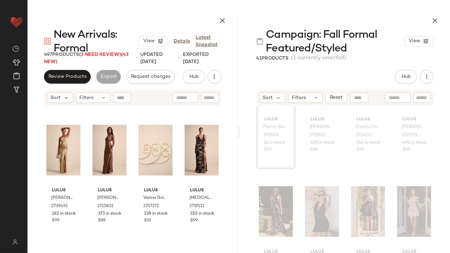
scroll to position [225, 0]
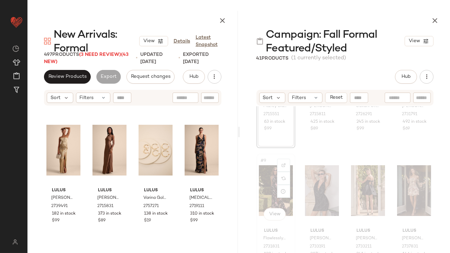
click at [265, 181] on div "#9 View" at bounding box center [276, 190] width 34 height 69
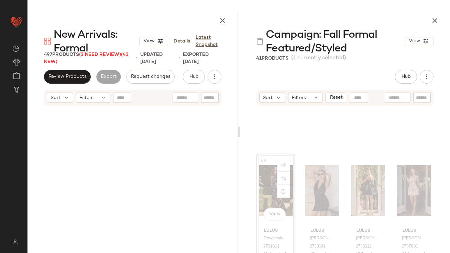
scroll to position [265, 0]
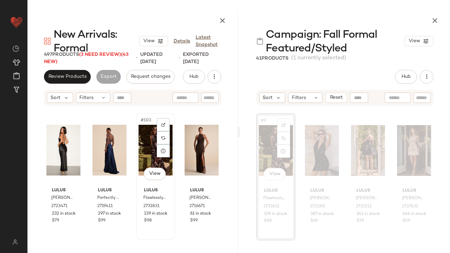
click at [148, 154] on div "#103 View" at bounding box center [155, 150] width 34 height 69
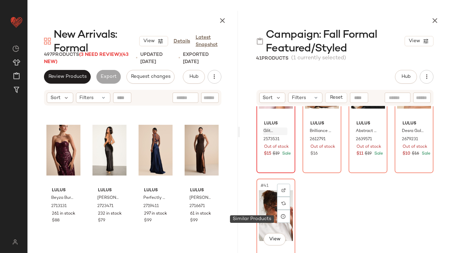
scroll to position [1265, 0]
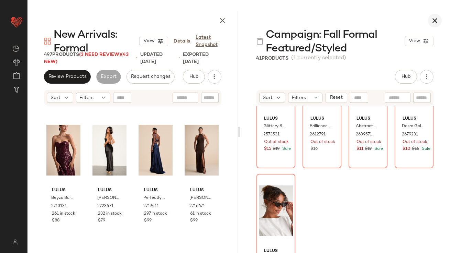
click at [436, 22] on icon "button" at bounding box center [434, 20] width 8 height 8
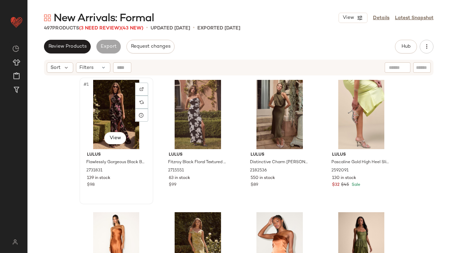
click at [117, 117] on div "#1 View" at bounding box center [116, 114] width 69 height 69
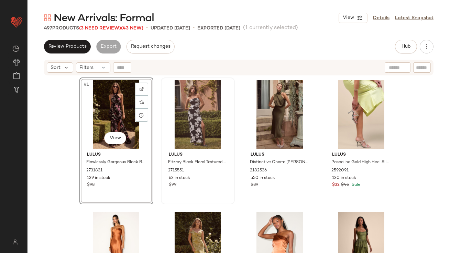
click at [193, 113] on div at bounding box center [197, 114] width 69 height 69
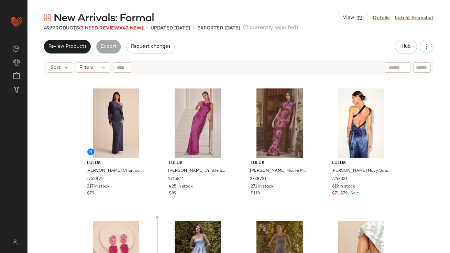
scroll to position [670, 0]
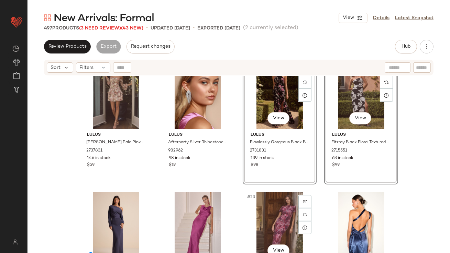
scroll to position [557, 0]
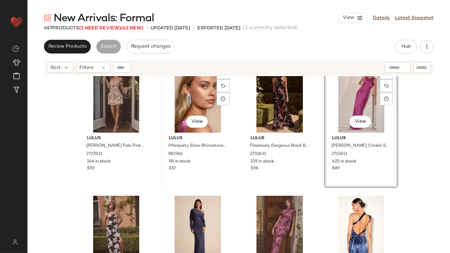
scroll to position [589, 0]
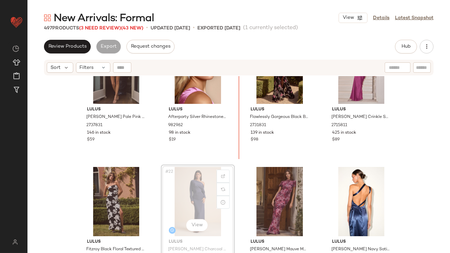
drag, startPoint x: 188, startPoint y: 165, endPoint x: 192, endPoint y: 163, distance: 4.3
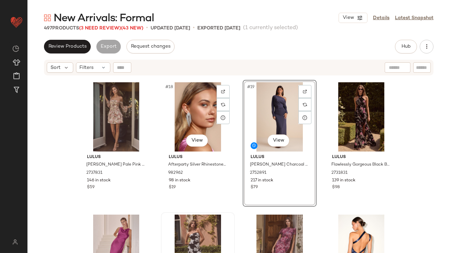
scroll to position [543, 0]
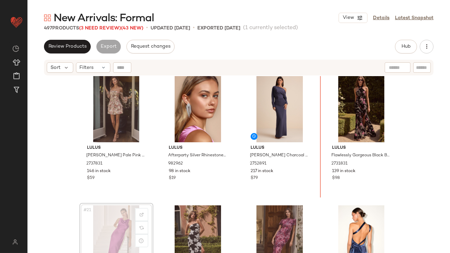
drag, startPoint x: 117, startPoint y: 234, endPoint x: 126, endPoint y: 231, distance: 9.2
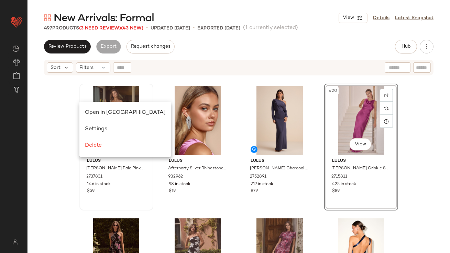
click at [86, 108] on div "Open in Split View" at bounding box center [125, 113] width 92 height 16
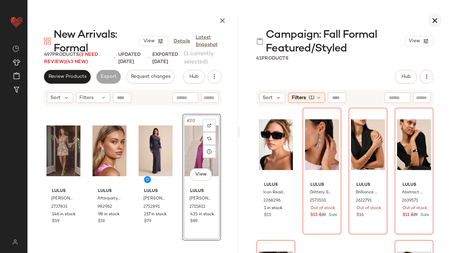
click at [437, 24] on icon "button" at bounding box center [434, 20] width 8 height 8
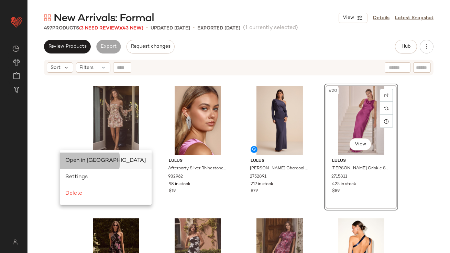
click at [69, 156] on div "Open in Split View" at bounding box center [106, 161] width 92 height 16
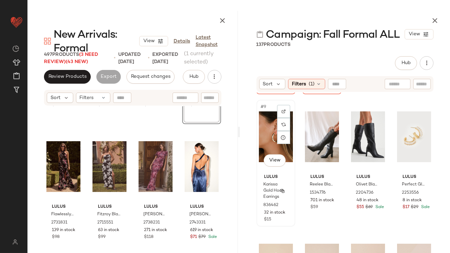
scroll to position [265, 0]
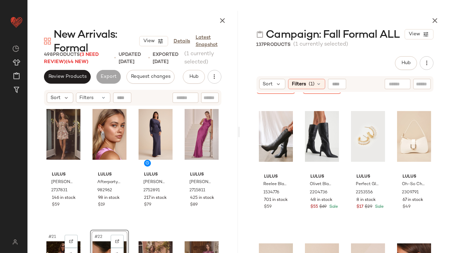
scroll to position [539, 0]
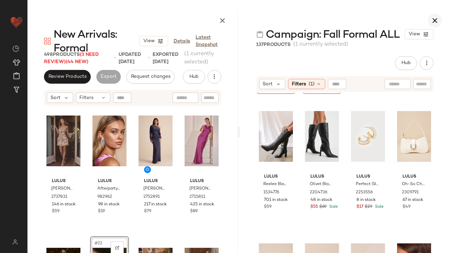
click at [438, 19] on icon "button" at bounding box center [434, 20] width 8 height 8
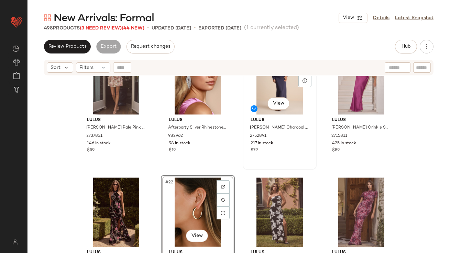
scroll to position [641, 0]
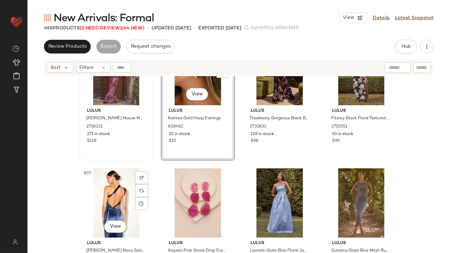
scroll to position [701, 0]
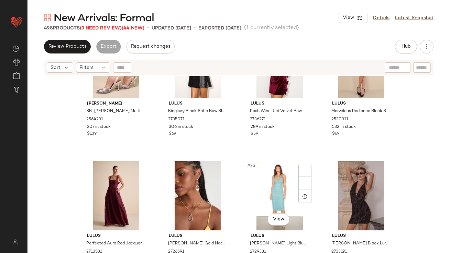
scroll to position [1025, 0]
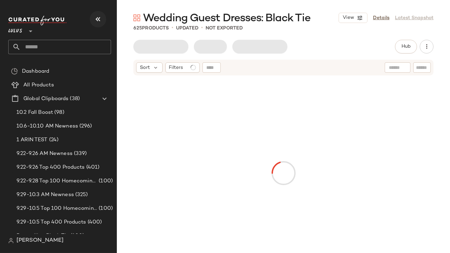
click at [102, 18] on icon "button" at bounding box center [98, 19] width 8 height 8
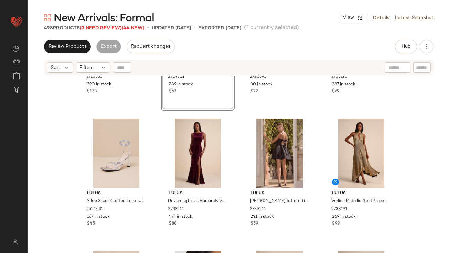
scroll to position [1049, 0]
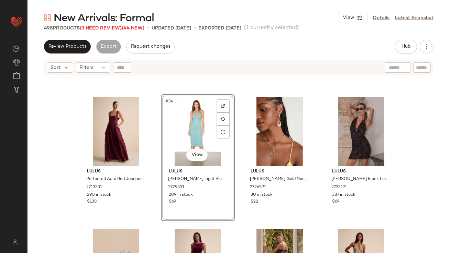
click at [188, 133] on div "#34 View" at bounding box center [197, 131] width 69 height 69
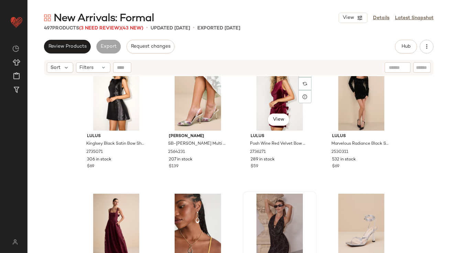
scroll to position [953, 0]
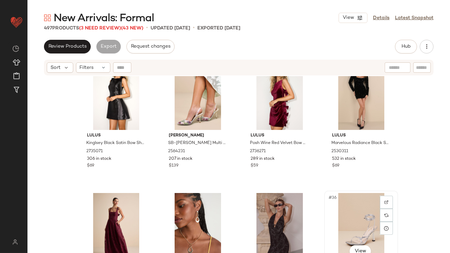
click at [346, 207] on div "#36 View" at bounding box center [360, 227] width 69 height 69
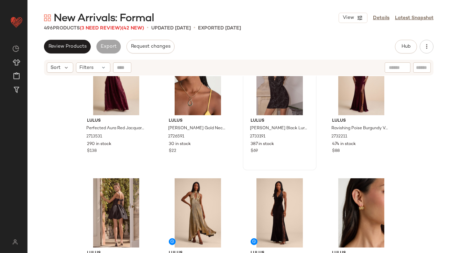
scroll to position [1118, 0]
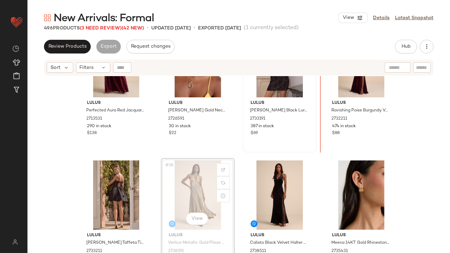
drag, startPoint x: 196, startPoint y: 180, endPoint x: 305, endPoint y: 133, distance: 118.5
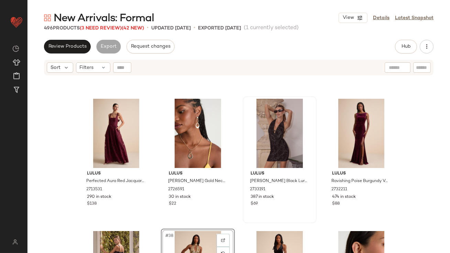
scroll to position [984, 0]
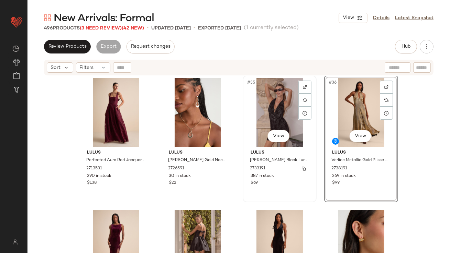
scroll to position [1102, 0]
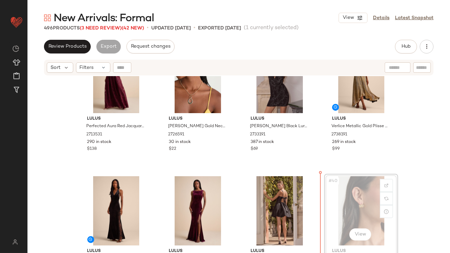
drag, startPoint x: 345, startPoint y: 203, endPoint x: 331, endPoint y: 206, distance: 14.1
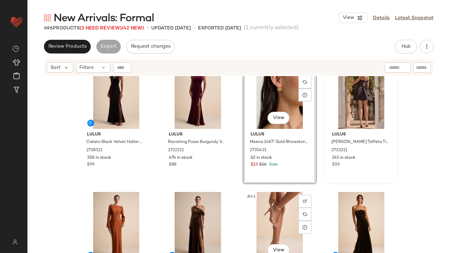
scroll to position [1228, 0]
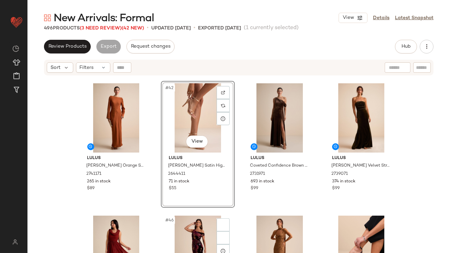
scroll to position [1366, 0]
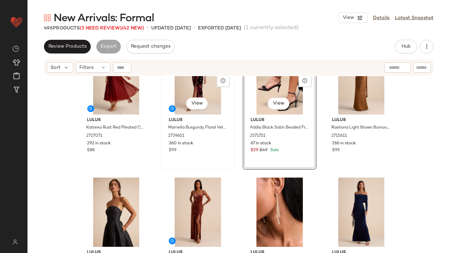
scroll to position [1529, 0]
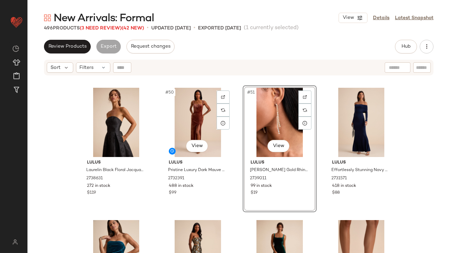
scroll to position [1646, 0]
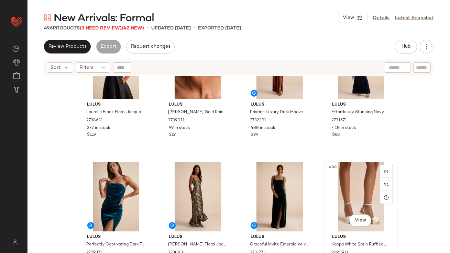
click at [324, 180] on div "#56 View Lulus Kappa White Satin Ruffled Ankle Strap High Heel Sandals 2690911 …" at bounding box center [361, 223] width 74 height 127
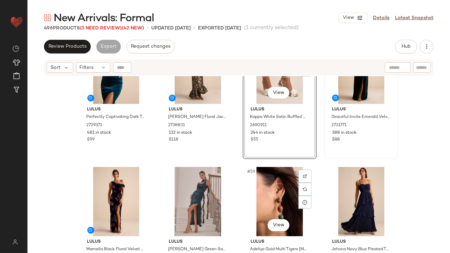
scroll to position [1788, 0]
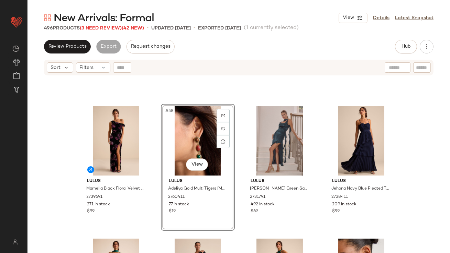
scroll to position [1895, 0]
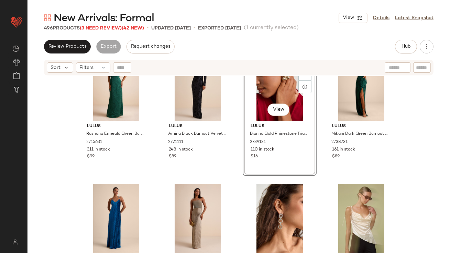
scroll to position [2043, 0]
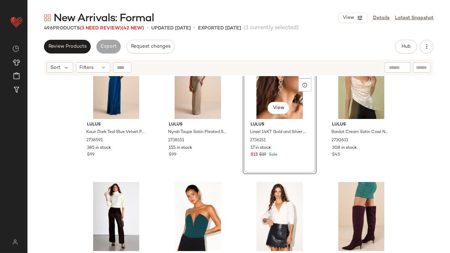
scroll to position [2180, 0]
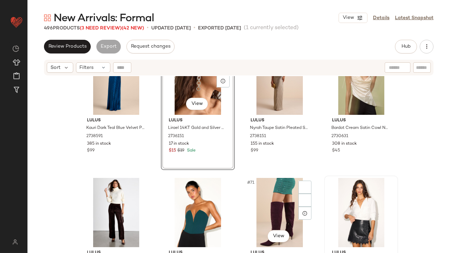
scroll to position [2130, 0]
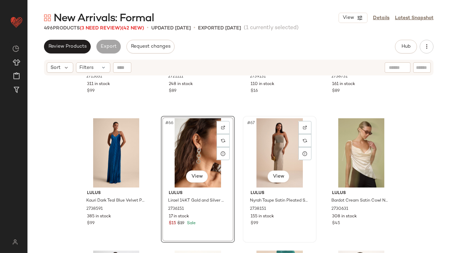
scroll to position [2115, 0]
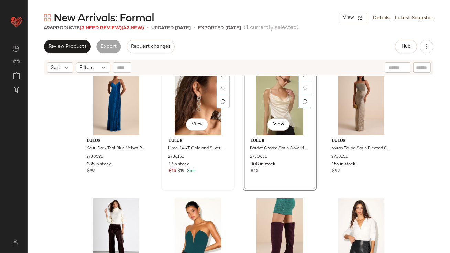
scroll to position [2140, 0]
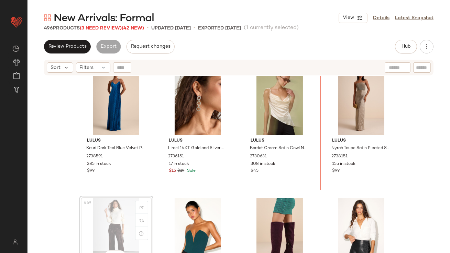
drag, startPoint x: 119, startPoint y: 214, endPoint x: 125, endPoint y: 213, distance: 6.6
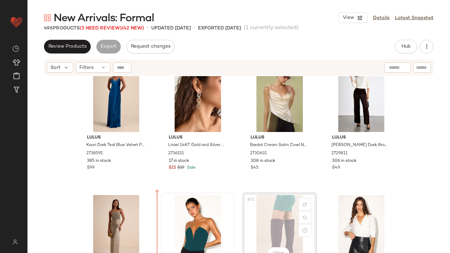
scroll to position [2144, 0]
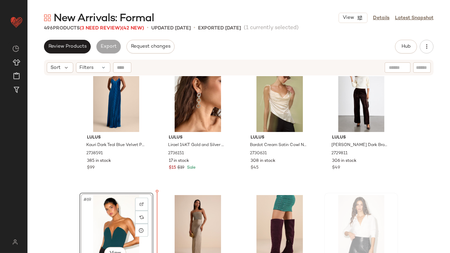
drag, startPoint x: 356, startPoint y: 204, endPoint x: 348, endPoint y: 204, distance: 7.9
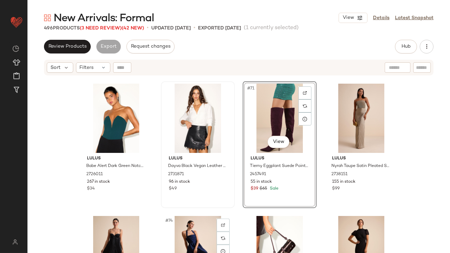
scroll to position [2297, 0]
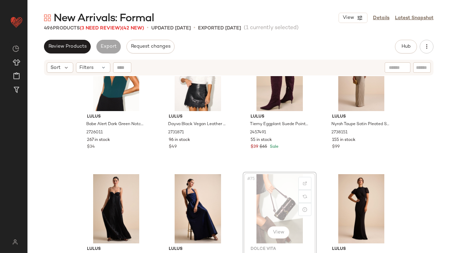
drag, startPoint x: 258, startPoint y: 206, endPoint x: 154, endPoint y: 207, distance: 104.7
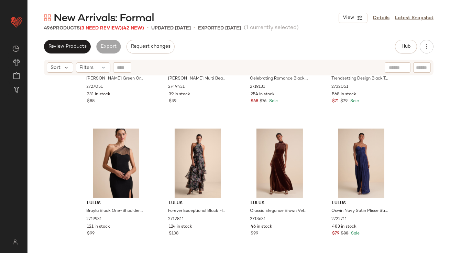
scroll to position [2770, 0]
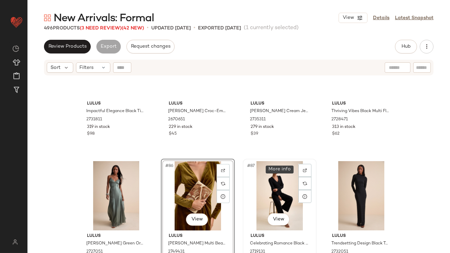
scroll to position [2663, 0]
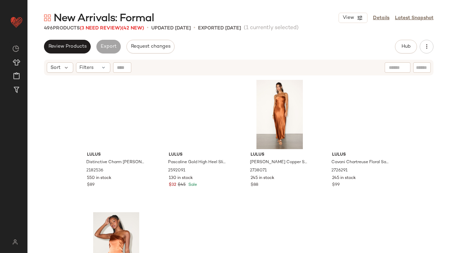
click at [92, 61] on div "Sort Filters" at bounding box center [238, 68] width 389 height 16
click at [93, 65] on span "Filters" at bounding box center [87, 67] width 14 height 7
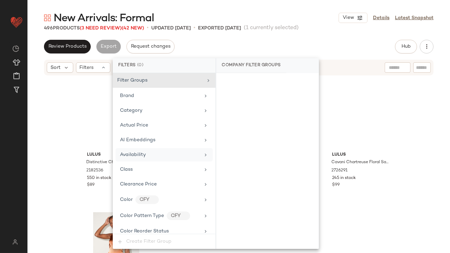
click at [139, 153] on span "Availability" at bounding box center [133, 154] width 26 height 5
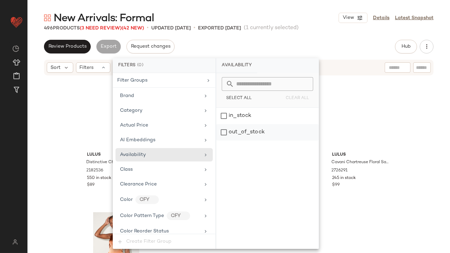
click at [269, 135] on div "out_of_stock" at bounding box center [267, 132] width 102 height 16
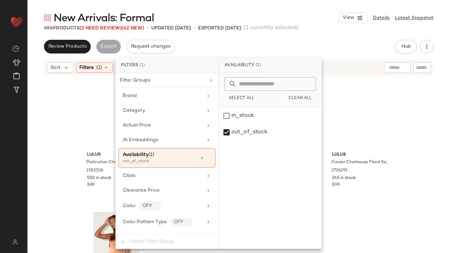
click at [286, 23] on div "New Arrivals: Formal View Details Latest Snapshot" at bounding box center [238, 18] width 422 height 14
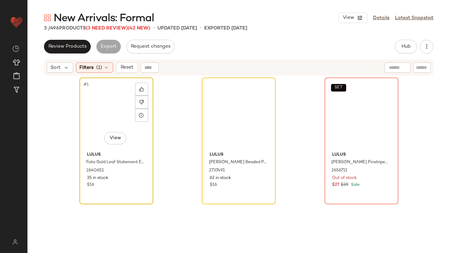
click at [99, 116] on div "#1 View" at bounding box center [116, 114] width 69 height 69
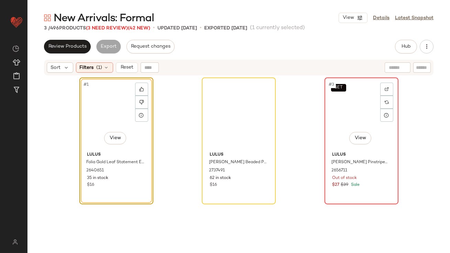
click at [363, 106] on div "SET #3 View" at bounding box center [361, 114] width 69 height 69
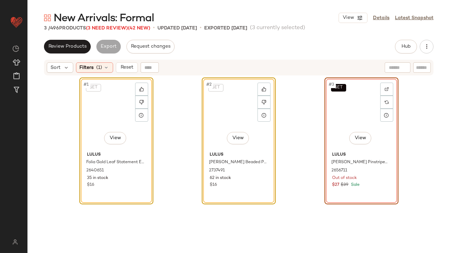
click at [308, 123] on div "SET #1 View Lulus Folia Gold Leaf Statement Earrings 2640651 35 in stock $16 SE…" at bounding box center [238, 174] width 319 height 193
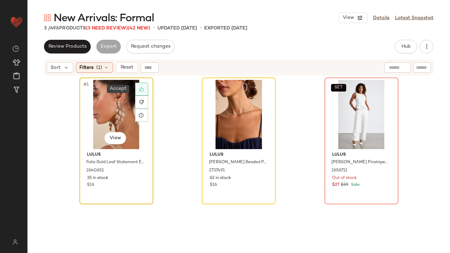
click at [139, 87] on icon at bounding box center [141, 89] width 5 height 5
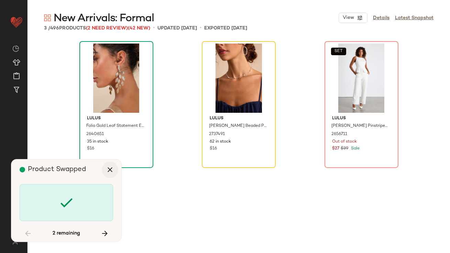
click at [107, 170] on icon "button" at bounding box center [110, 170] width 8 height 8
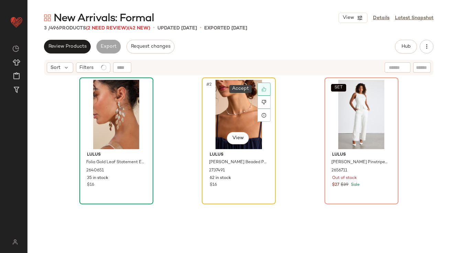
click at [263, 88] on icon at bounding box center [263, 89] width 5 height 5
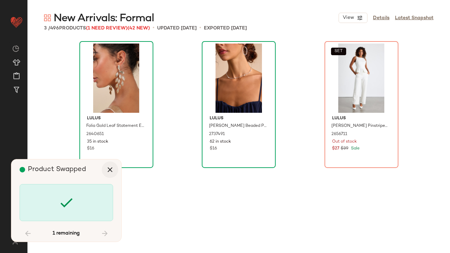
click at [111, 169] on icon "button" at bounding box center [110, 170] width 8 height 8
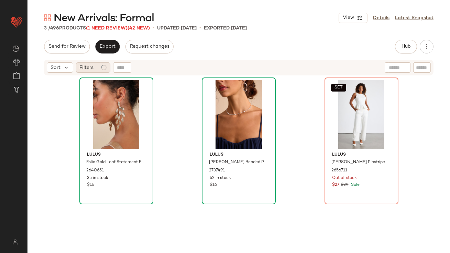
click at [99, 69] on div "Filters" at bounding box center [93, 67] width 34 height 10
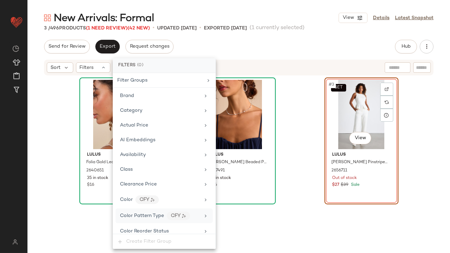
scroll to position [16, 0]
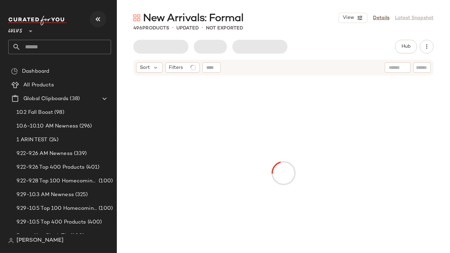
click at [99, 23] on button "button" at bounding box center [98, 19] width 16 height 16
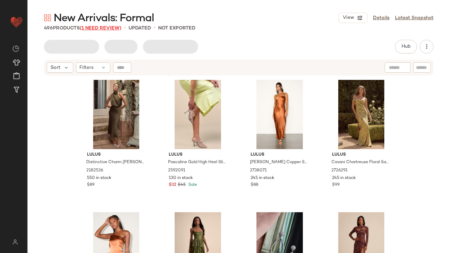
click at [100, 28] on span "(1 Need Review)" at bounding box center [101, 28] width 42 height 5
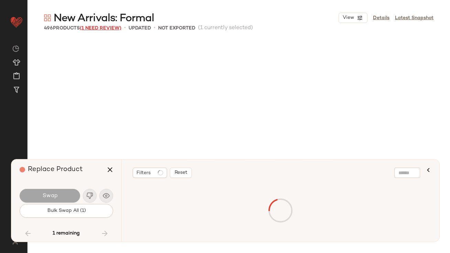
scroll to position [12062, 0]
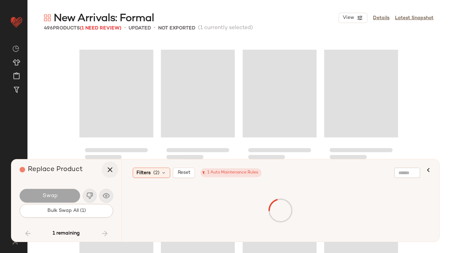
click at [106, 174] on icon "button" at bounding box center [110, 170] width 8 height 8
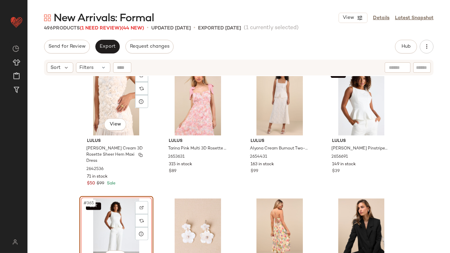
scroll to position [11949, 0]
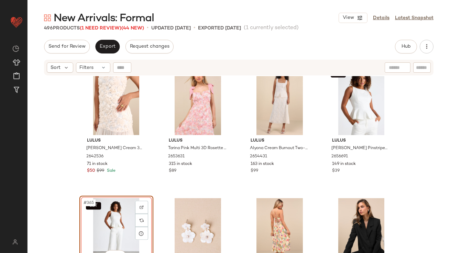
click at [87, 224] on div "SET #365 View" at bounding box center [116, 232] width 69 height 69
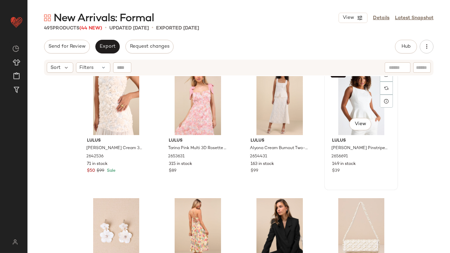
click at [359, 96] on div "SET #364 View" at bounding box center [360, 100] width 69 height 69
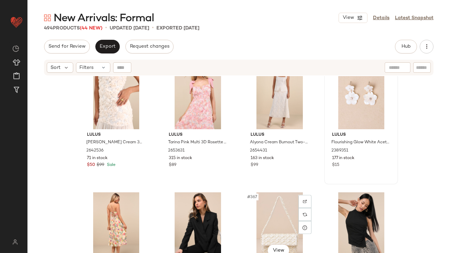
scroll to position [11923, 0]
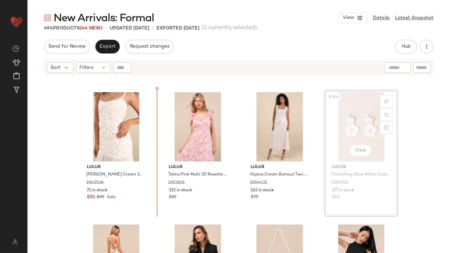
drag, startPoint x: 360, startPoint y: 135, endPoint x: 346, endPoint y: 135, distance: 13.7
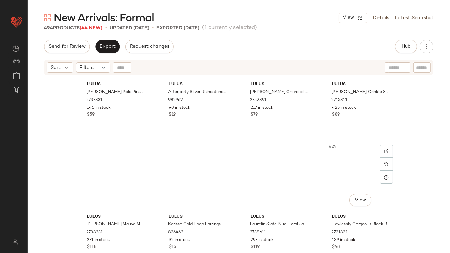
scroll to position [607, 0]
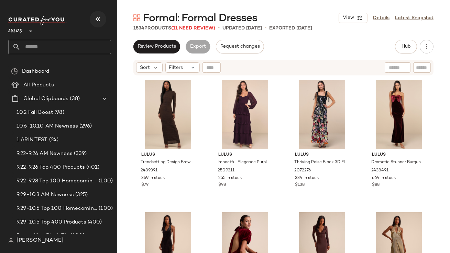
click at [96, 23] on icon "button" at bounding box center [98, 19] width 8 height 8
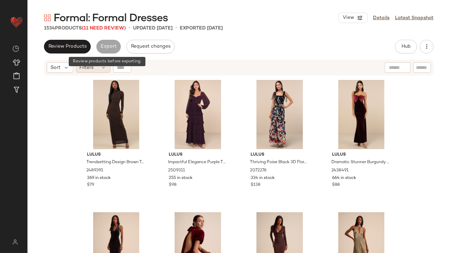
click at [95, 69] on div "Filters" at bounding box center [93, 67] width 34 height 10
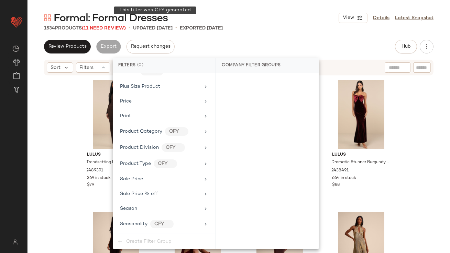
scroll to position [525, 0]
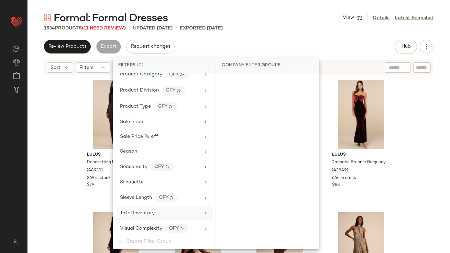
click at [142, 211] on span "Total Inventory" at bounding box center [137, 213] width 35 height 5
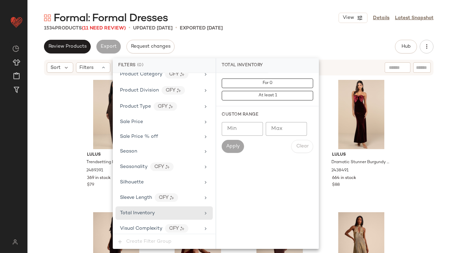
click at [279, 130] on input "Max" at bounding box center [285, 129] width 41 height 14
type input "*"
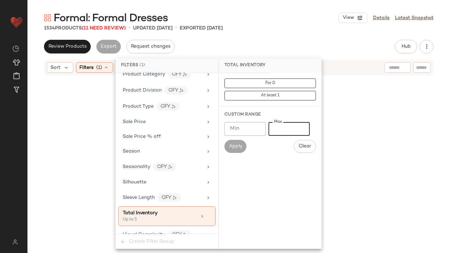
click at [255, 30] on div "1534 Products (11 Need Review) • updated [DATE] • Exported [DATE]" at bounding box center [238, 28] width 422 height 7
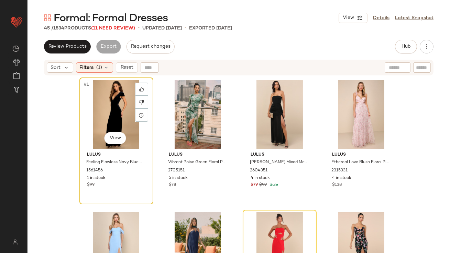
click at [106, 113] on div "#1 View" at bounding box center [116, 114] width 69 height 69
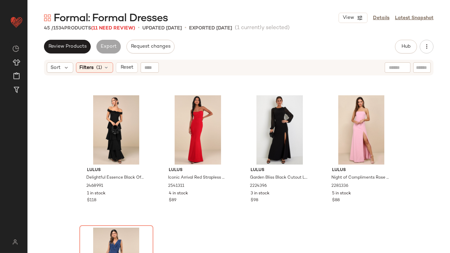
scroll to position [1397, 0]
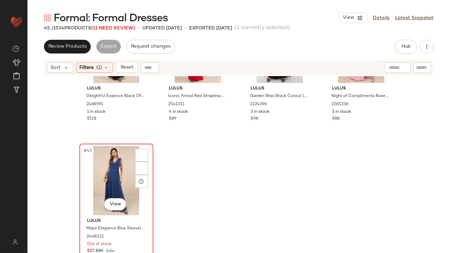
click at [105, 181] on div "#45 View" at bounding box center [116, 180] width 69 height 69
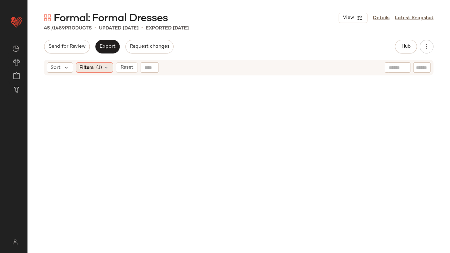
click at [99, 69] on span "(1)" at bounding box center [99, 67] width 6 height 7
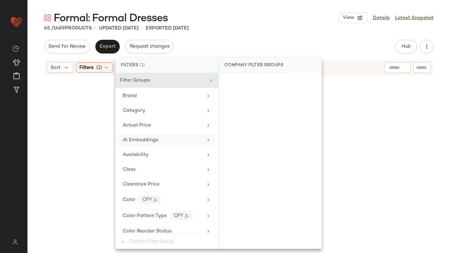
scroll to position [531, 0]
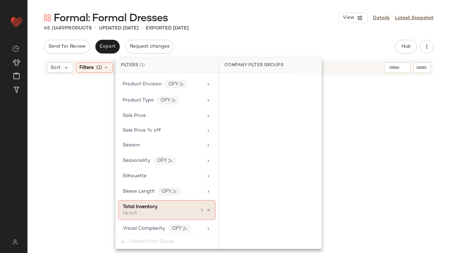
click at [207, 208] on icon at bounding box center [208, 210] width 5 height 5
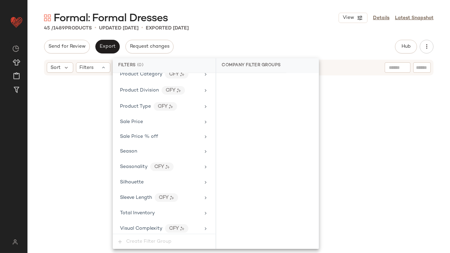
click at [273, 42] on div "Send for Review Export Request changes Hub Send for Review External Review Inte…" at bounding box center [238, 47] width 389 height 14
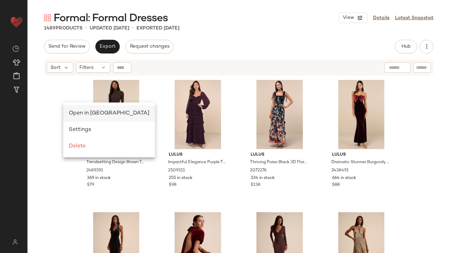
scroll to position [0, 0]
click at [73, 111] on span "Open in [GEOGRAPHIC_DATA]" at bounding box center [109, 114] width 81 height 6
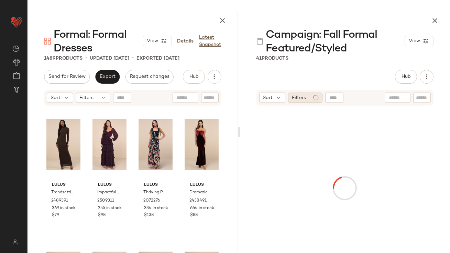
click at [320, 98] on div "Filters" at bounding box center [305, 98] width 34 height 10
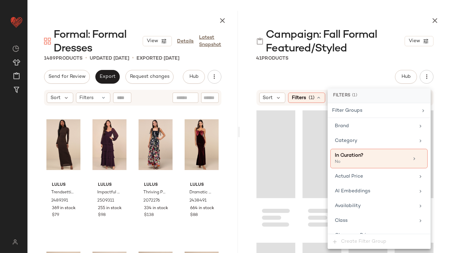
click at [303, 63] on div "Campaign: Fall Formal Featured/Styled View 41 Products Hub Send for Review Exte…" at bounding box center [345, 132] width 210 height 242
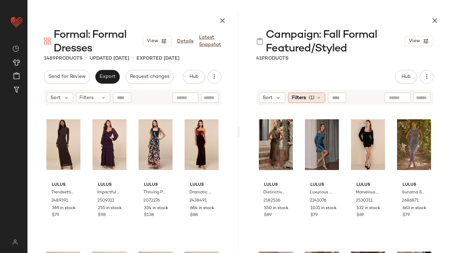
click at [305, 99] on span "Filters" at bounding box center [299, 97] width 14 height 7
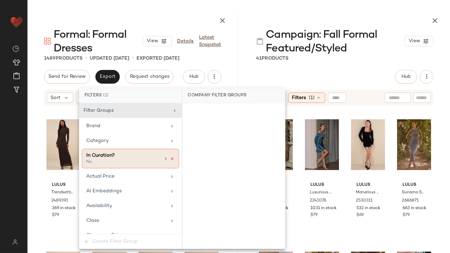
click at [170, 157] on icon at bounding box center [172, 159] width 5 height 5
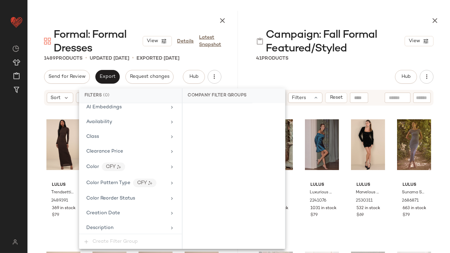
scroll to position [0, 0]
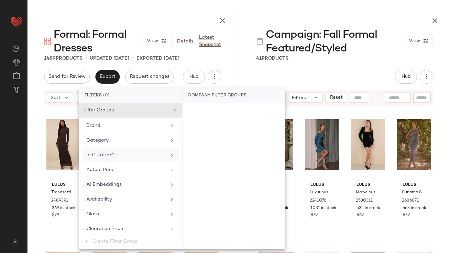
click at [125, 151] on div "In Curation?" at bounding box center [130, 155] width 97 height 13
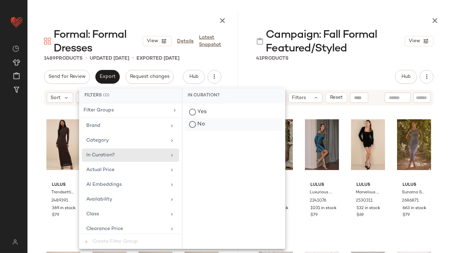
click at [195, 124] on div "No" at bounding box center [233, 124] width 97 height 12
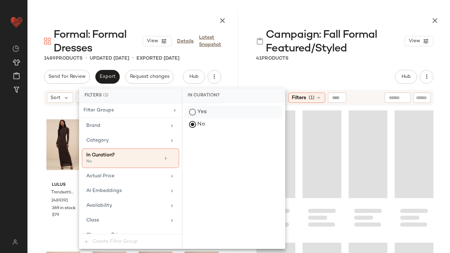
click at [195, 110] on div "Yes" at bounding box center [233, 112] width 97 height 12
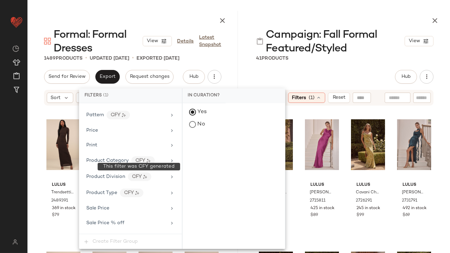
scroll to position [496, 0]
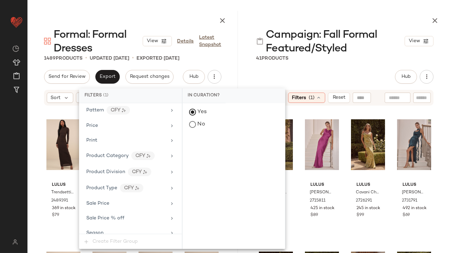
click at [345, 66] on div "Campaign: Fall Formal Featured/Styled View 41 Products Hub Send for Review Exte…" at bounding box center [345, 132] width 210 height 242
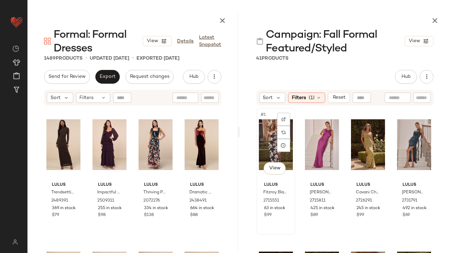
click at [265, 138] on div "#1 View" at bounding box center [276, 144] width 34 height 69
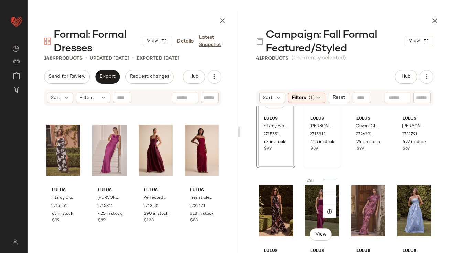
scroll to position [0, 0]
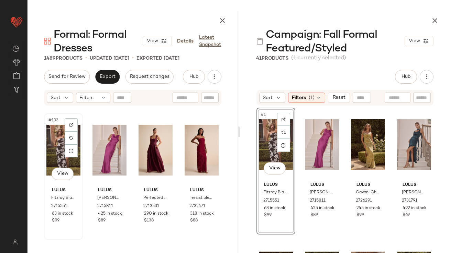
click at [56, 147] on div "#133 View" at bounding box center [63, 150] width 34 height 69
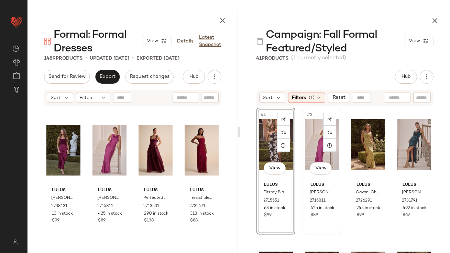
click at [312, 143] on div "#2 View" at bounding box center [322, 144] width 34 height 69
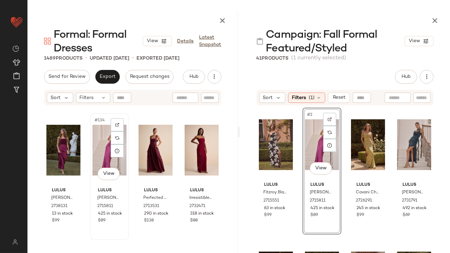
click at [103, 144] on div "#134 View" at bounding box center [109, 150] width 34 height 69
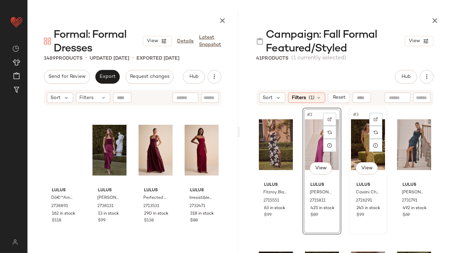
click at [362, 128] on div "#3 View" at bounding box center [368, 144] width 34 height 69
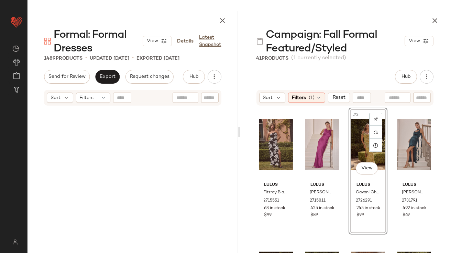
scroll to position [2121, 0]
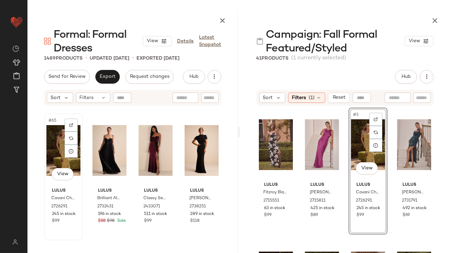
click at [52, 140] on div "#65 View" at bounding box center [63, 150] width 34 height 69
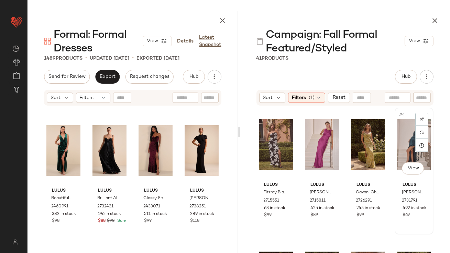
click at [406, 129] on div "#4 View" at bounding box center [414, 144] width 34 height 69
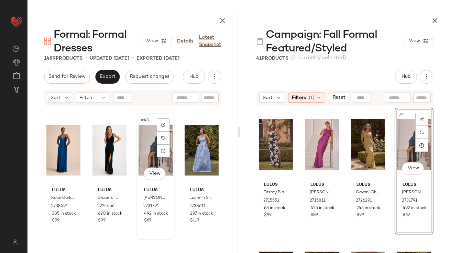
click at [146, 147] on div "#43 View" at bounding box center [155, 150] width 34 height 69
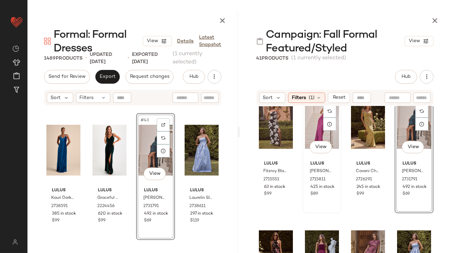
scroll to position [23, 0]
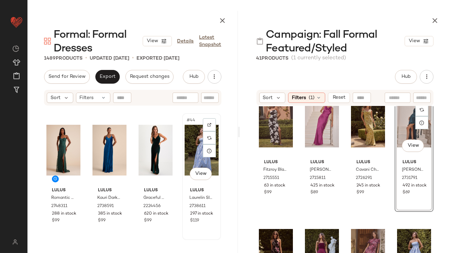
click at [193, 146] on div "#44 View" at bounding box center [201, 150] width 34 height 69
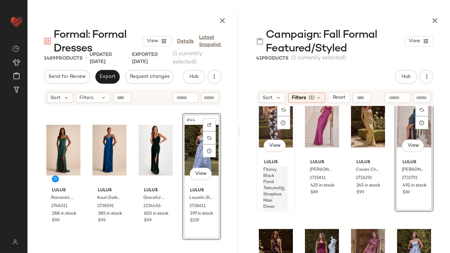
scroll to position [66, 0]
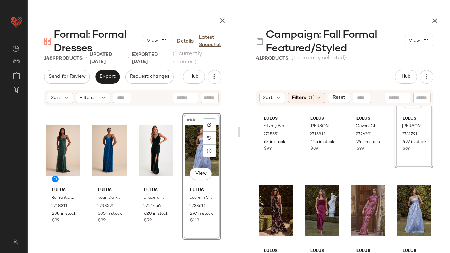
click at [184, 134] on div "#44 View" at bounding box center [201, 150] width 34 height 69
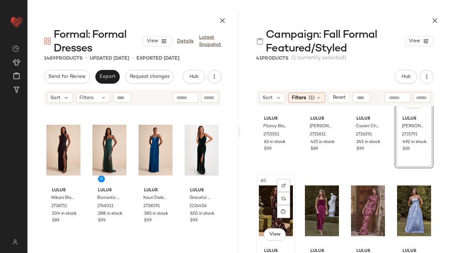
click at [274, 205] on div "#5 View" at bounding box center [276, 211] width 34 height 69
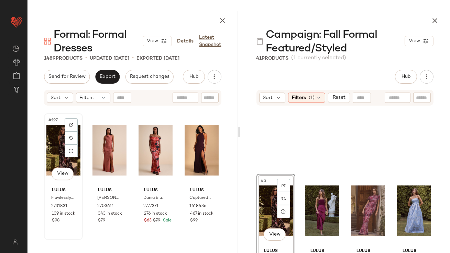
click at [54, 151] on div "#197 View" at bounding box center [63, 150] width 34 height 69
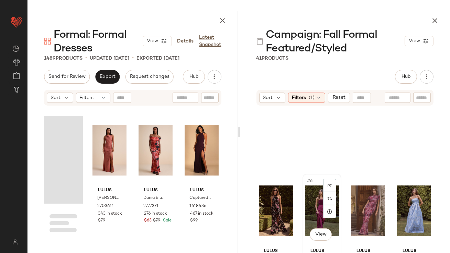
click at [315, 203] on div "#6 View" at bounding box center [322, 211] width 34 height 69
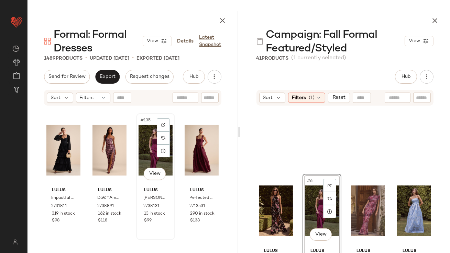
click at [141, 139] on div "#135 View" at bounding box center [155, 150] width 34 height 69
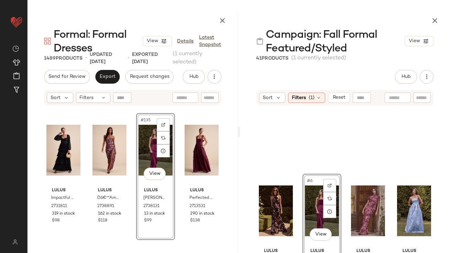
click at [148, 139] on div "#135 View" at bounding box center [155, 150] width 34 height 69
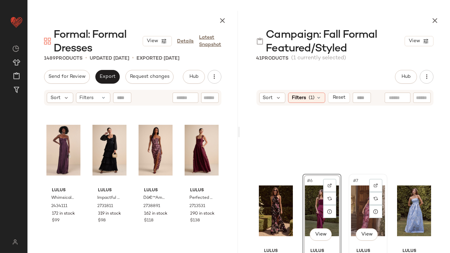
click at [360, 203] on div "#7 View" at bounding box center [368, 211] width 34 height 69
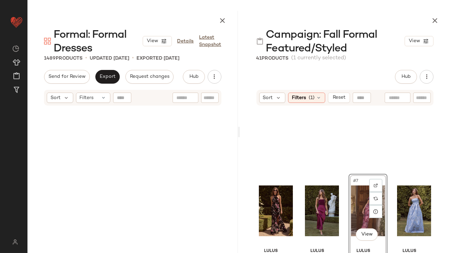
scroll to position [2651, 0]
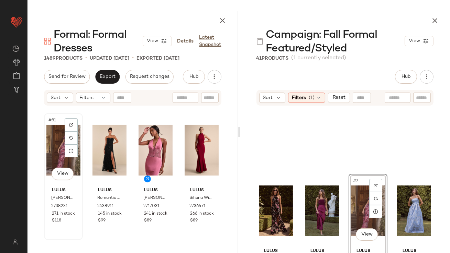
click at [58, 136] on div "#81 View" at bounding box center [63, 150] width 34 height 69
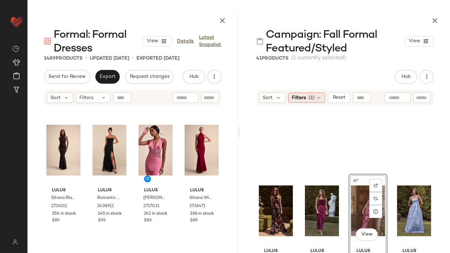
click at [304, 96] on span "Filters" at bounding box center [299, 97] width 14 height 7
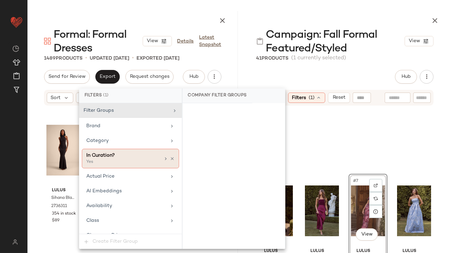
click at [163, 158] on icon at bounding box center [165, 158] width 5 height 5
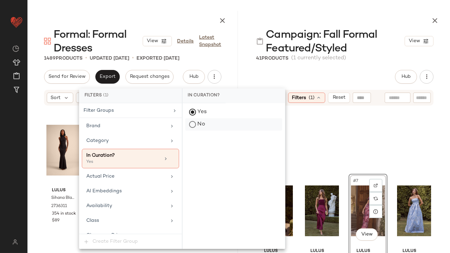
click at [199, 128] on div "No" at bounding box center [233, 124] width 97 height 12
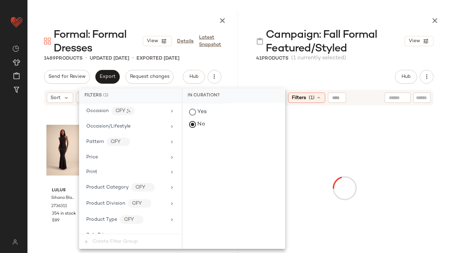
scroll to position [577, 0]
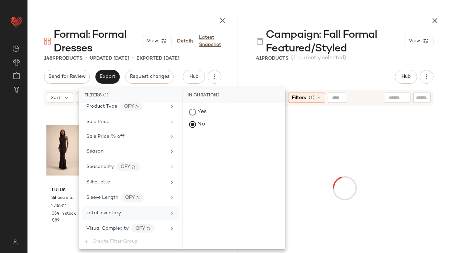
click at [106, 212] on span "Total Inventory" at bounding box center [103, 213] width 35 height 5
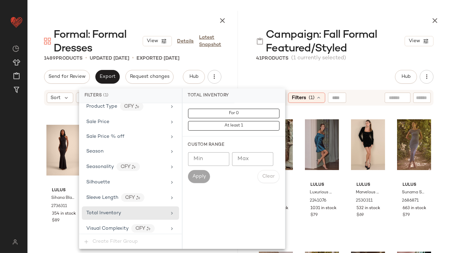
click at [211, 158] on input "Min" at bounding box center [208, 159] width 41 height 14
type input "*"
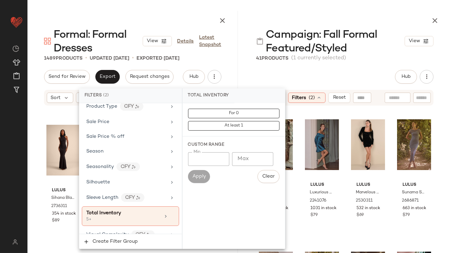
click at [354, 63] on div "Campaign: Fall Formal Featured/Styled View 41 Products (1 currently selected) H…" at bounding box center [345, 132] width 210 height 242
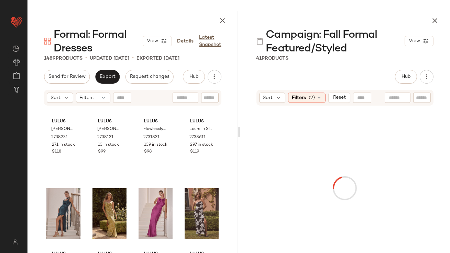
scroll to position [0, 0]
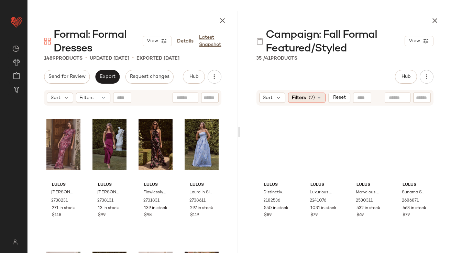
click at [305, 94] on span "Filters" at bounding box center [299, 97] width 14 height 7
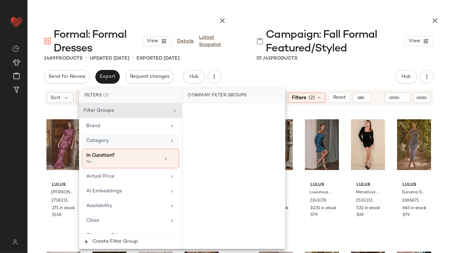
click at [106, 142] on span "Category" at bounding box center [97, 140] width 22 height 5
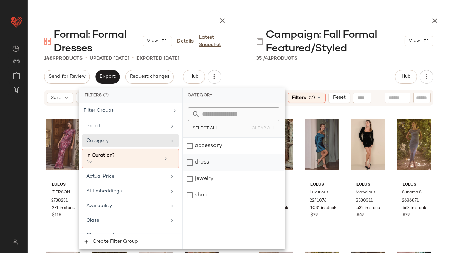
click at [191, 163] on div "dress" at bounding box center [233, 163] width 102 height 16
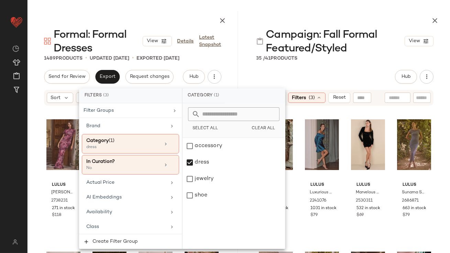
click at [313, 71] on div "Hub Send for Review External Review Internal Review Cancel Send for Review Revi…" at bounding box center [344, 77] width 177 height 14
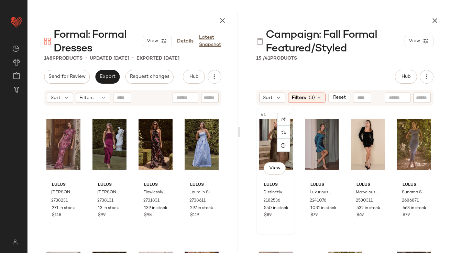
click at [274, 121] on div "#1 View" at bounding box center [276, 144] width 34 height 69
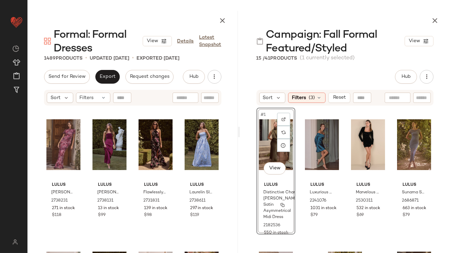
scroll to position [66, 0]
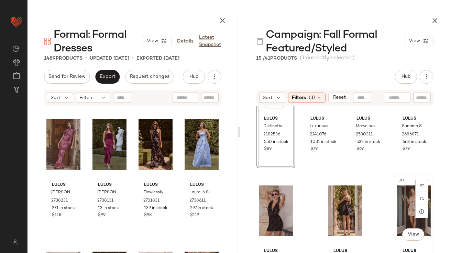
click at [402, 198] on div "#7 View" at bounding box center [414, 211] width 34 height 69
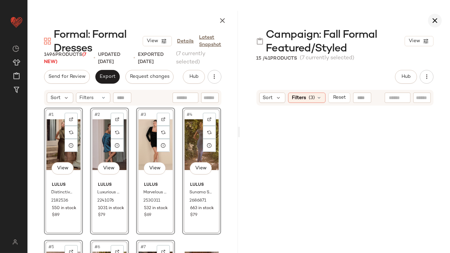
click at [434, 20] on icon "button" at bounding box center [434, 20] width 8 height 8
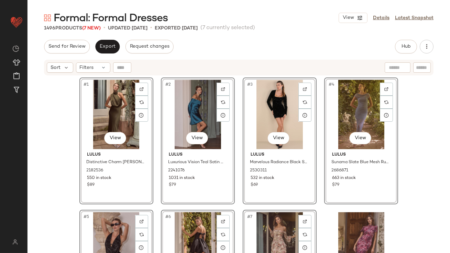
click at [314, 48] on div "Send for Review Export Request changes Hub Send for Review External Review Inte…" at bounding box center [238, 47] width 389 height 14
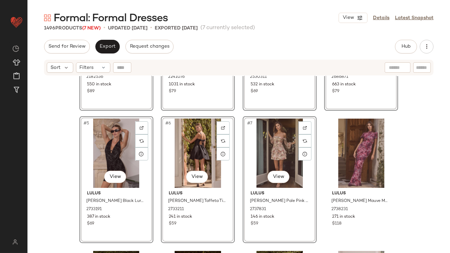
scroll to position [103, 0]
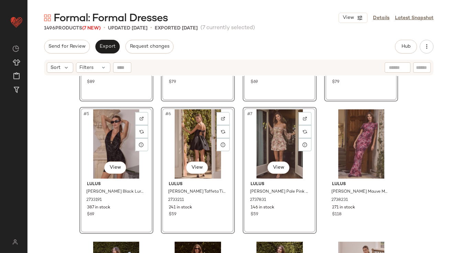
click at [68, 176] on div "#1 View Lulus Distinctive Charm Olive Green Satin Asymmetrical Midi Dress 21825…" at bounding box center [238, 173] width 422 height 194
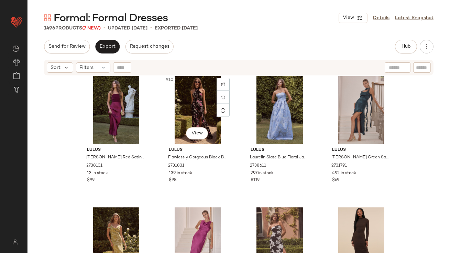
scroll to position [276, 0]
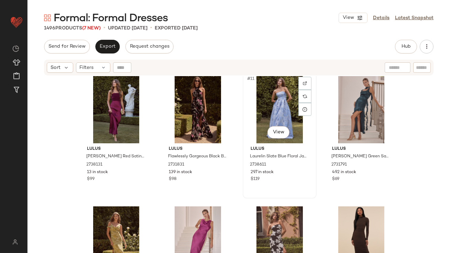
click at [267, 95] on div "#11 View" at bounding box center [279, 108] width 69 height 69
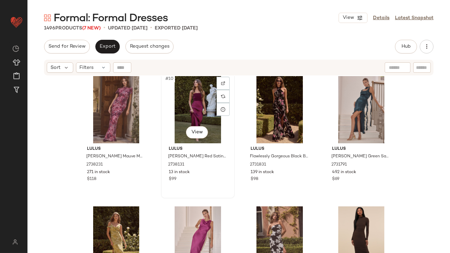
click at [189, 98] on div "#10 View" at bounding box center [197, 108] width 69 height 69
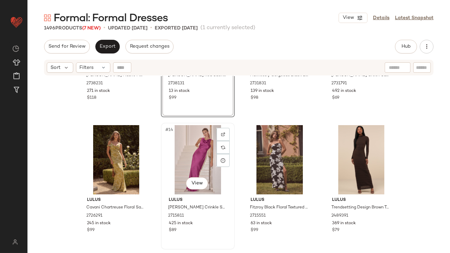
scroll to position [362, 0]
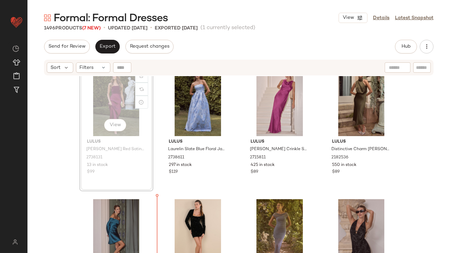
drag, startPoint x: 105, startPoint y: 96, endPoint x: 105, endPoint y: 106, distance: 10.3
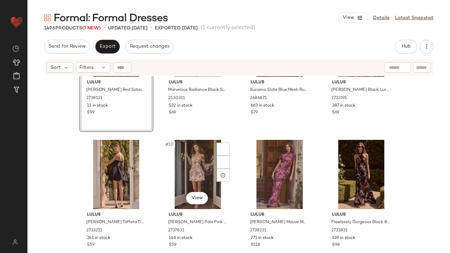
scroll to position [248, 0]
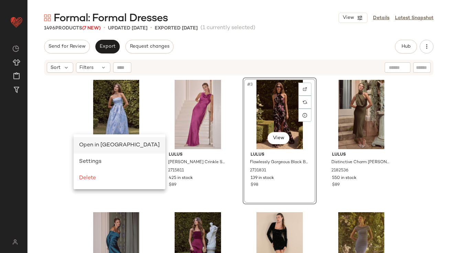
click at [81, 143] on span "Open in Split View" at bounding box center [119, 146] width 81 height 6
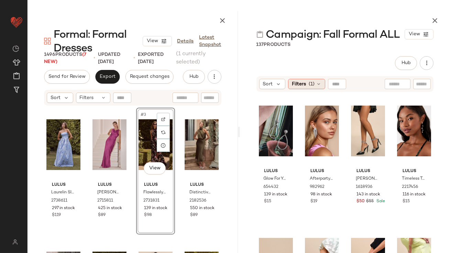
click at [319, 82] on icon at bounding box center [318, 83] width 5 height 5
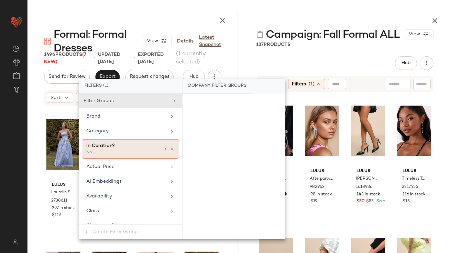
click at [108, 146] on span "In Curation?" at bounding box center [100, 146] width 29 height 5
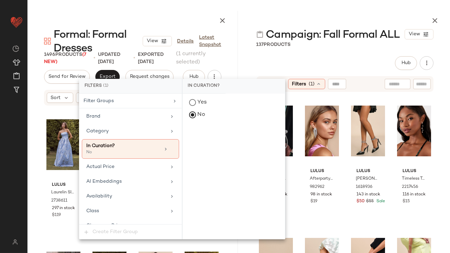
click at [208, 91] on div "In Curation?" at bounding box center [203, 86] width 43 height 15
click at [203, 96] on div "Yes" at bounding box center [233, 102] width 97 height 12
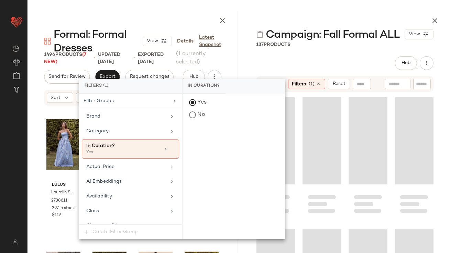
click at [273, 46] on div "137 Products" at bounding box center [273, 44] width 34 height 7
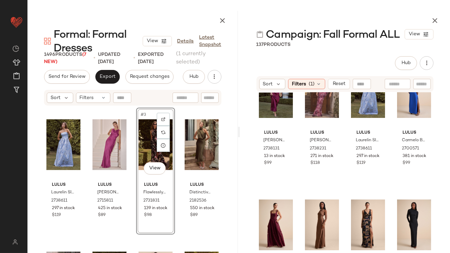
scroll to position [432, 0]
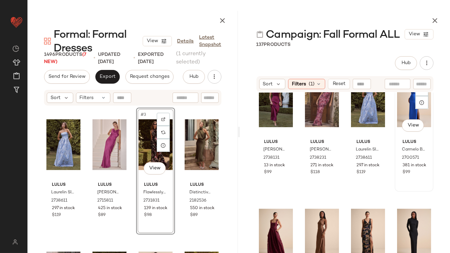
click at [400, 101] on div "#16 View" at bounding box center [414, 101] width 34 height 69
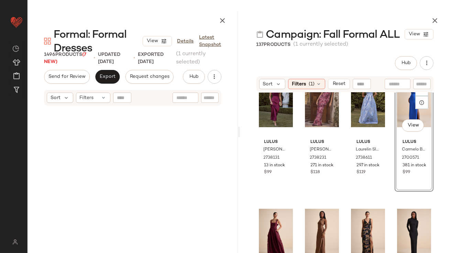
scroll to position [398, 0]
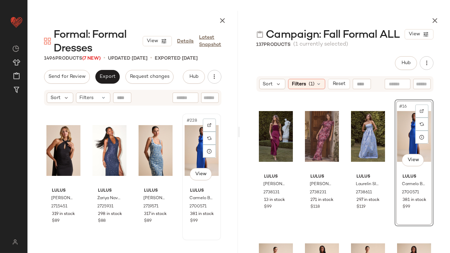
click at [188, 148] on div "#228 View" at bounding box center [201, 150] width 34 height 69
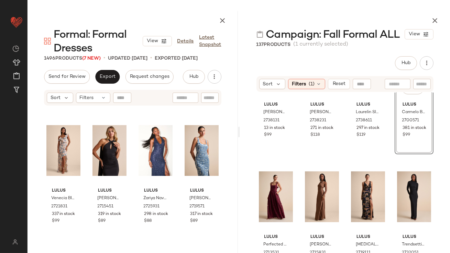
scroll to position [476, 0]
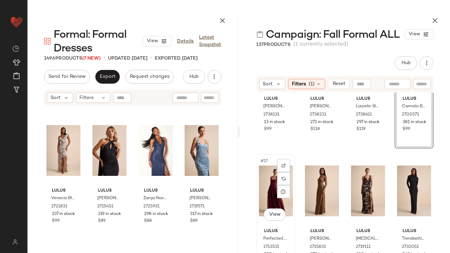
click at [268, 176] on div "#17 View" at bounding box center [276, 191] width 34 height 69
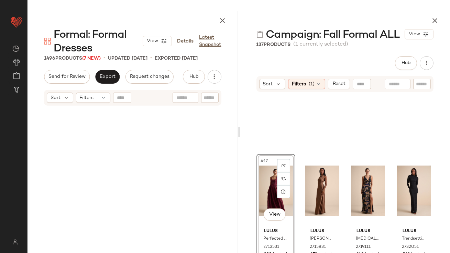
scroll to position [530, 0]
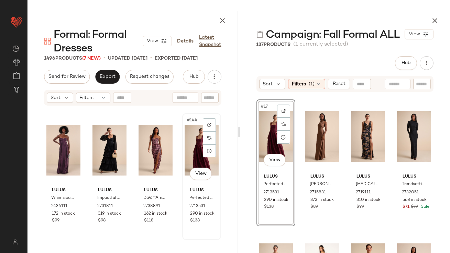
click at [191, 134] on div "#144 View" at bounding box center [201, 150] width 34 height 69
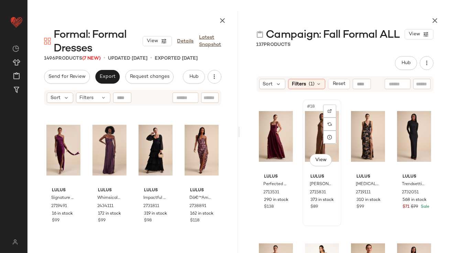
click at [310, 131] on div "#18 View" at bounding box center [322, 136] width 34 height 69
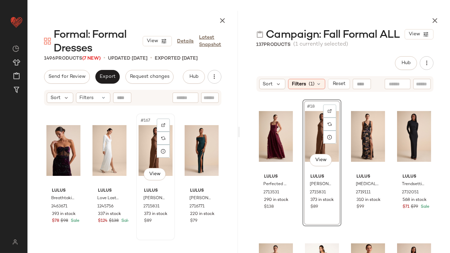
click at [143, 141] on div "#167 View" at bounding box center [155, 150] width 34 height 69
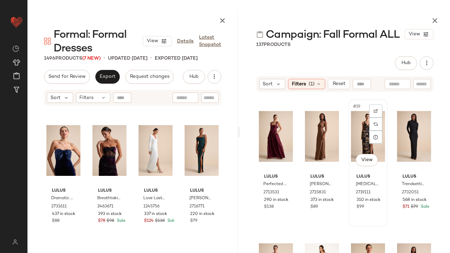
click at [358, 117] on div "#19 View" at bounding box center [368, 136] width 34 height 69
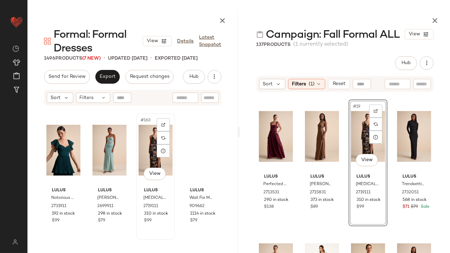
click at [140, 149] on div "#163 View" at bounding box center [155, 150] width 34 height 69
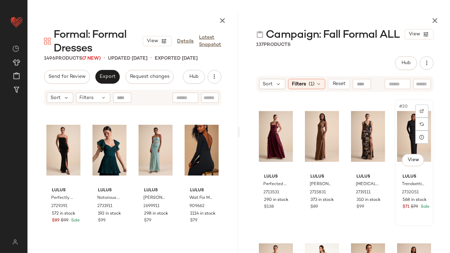
click at [407, 121] on div "#20 View" at bounding box center [414, 136] width 34 height 69
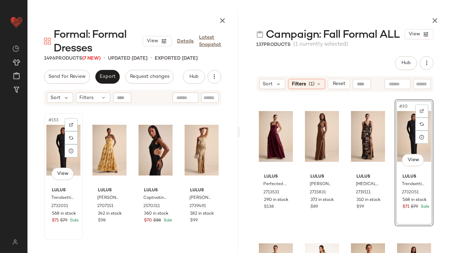
click at [51, 139] on div "#153 View" at bounding box center [63, 150] width 34 height 69
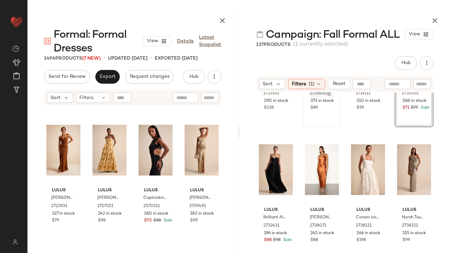
scroll to position [641, 0]
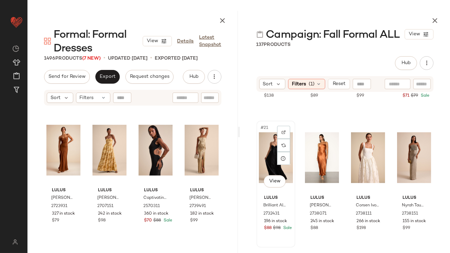
click at [267, 148] on div "#21 View" at bounding box center [276, 157] width 34 height 69
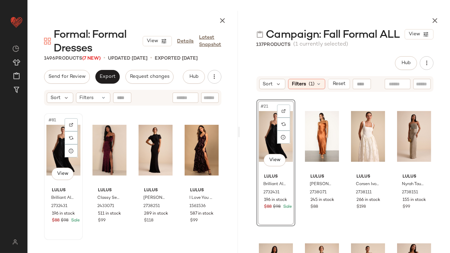
click at [48, 136] on div "#81 View" at bounding box center [63, 150] width 34 height 69
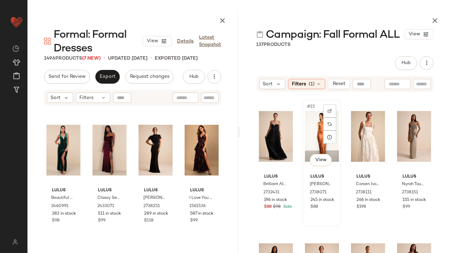
click at [311, 116] on div "#22 View" at bounding box center [322, 136] width 34 height 69
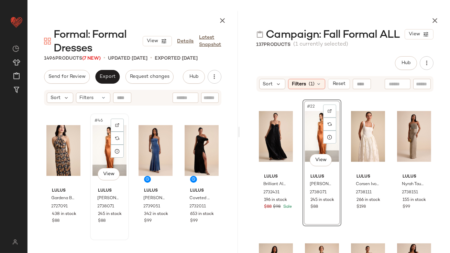
click at [102, 138] on div "#46 View" at bounding box center [109, 150] width 34 height 69
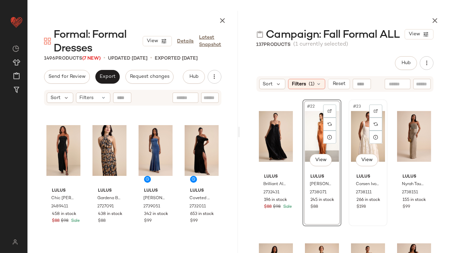
click at [356, 126] on div "#23 View" at bounding box center [368, 136] width 34 height 69
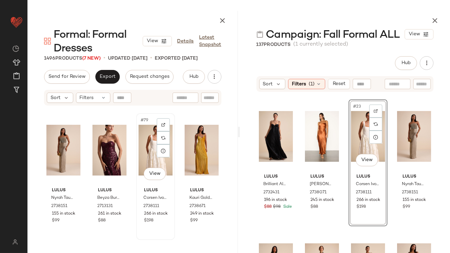
click at [142, 128] on div "#79 View" at bounding box center [155, 150] width 34 height 69
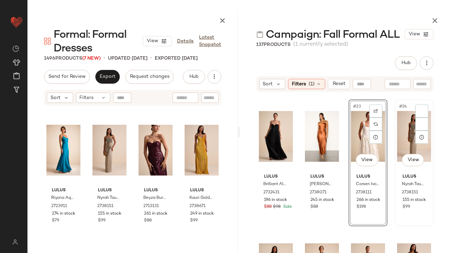
click at [398, 122] on div "#24 View" at bounding box center [414, 136] width 34 height 69
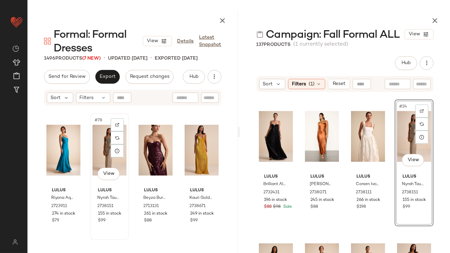
click at [97, 141] on div "#78 View" at bounding box center [109, 150] width 34 height 69
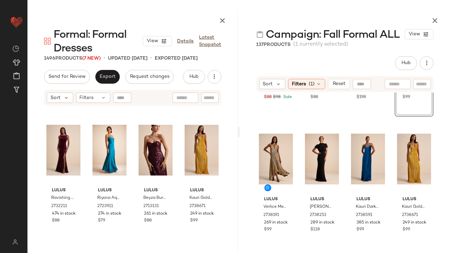
scroll to position [780, 0]
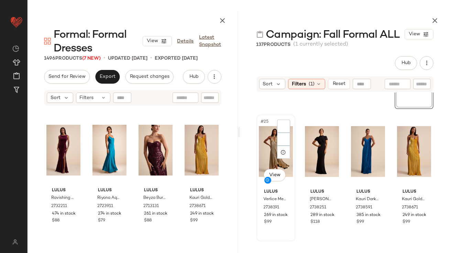
click at [261, 143] on div "#25 View" at bounding box center [276, 151] width 34 height 69
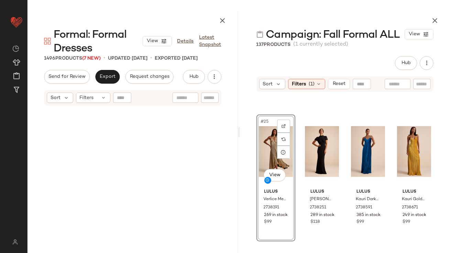
scroll to position [0, 0]
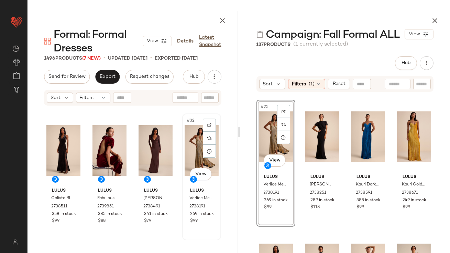
click at [190, 139] on div "#32 View" at bounding box center [201, 150] width 34 height 69
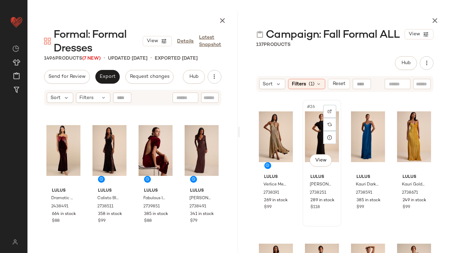
click at [312, 127] on div "#26 View" at bounding box center [322, 136] width 34 height 69
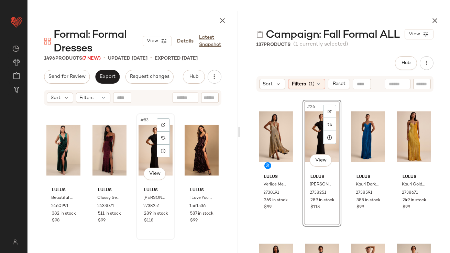
click at [154, 132] on div "#83 View" at bounding box center [155, 150] width 34 height 69
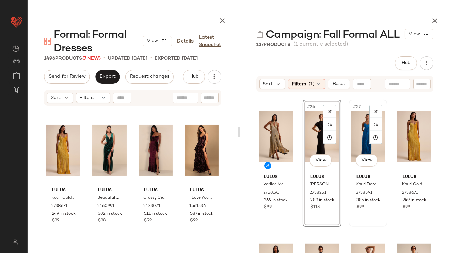
click at [362, 126] on div "#27 View" at bounding box center [368, 136] width 34 height 69
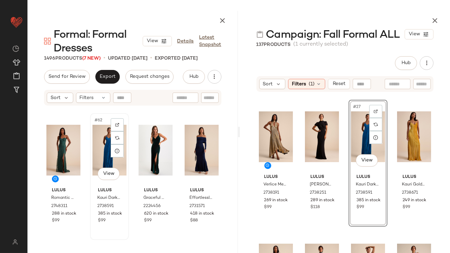
click at [98, 141] on div "#62 View" at bounding box center [109, 150] width 34 height 69
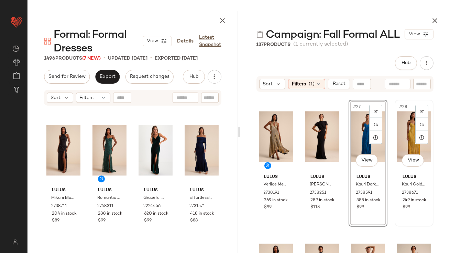
click at [401, 124] on div "#28 View" at bounding box center [414, 136] width 34 height 69
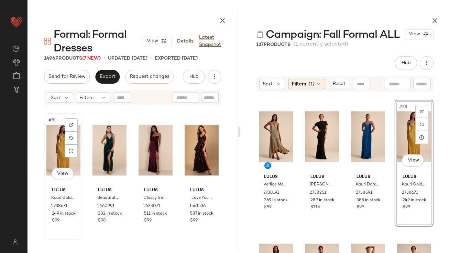
click at [59, 138] on div "#81 View" at bounding box center [63, 150] width 34 height 69
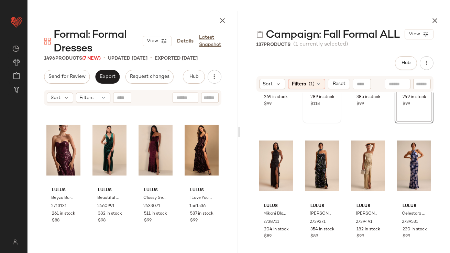
scroll to position [913, 0]
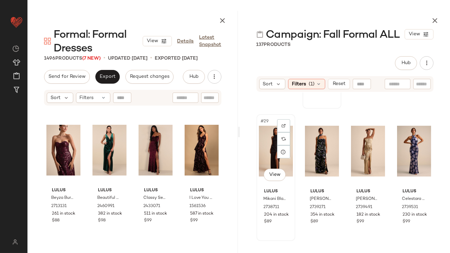
click at [263, 141] on div "#29 View" at bounding box center [276, 151] width 34 height 69
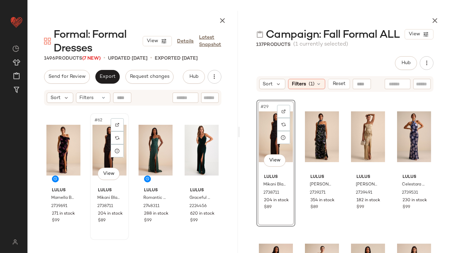
click at [100, 132] on div "#62 View" at bounding box center [109, 150] width 34 height 69
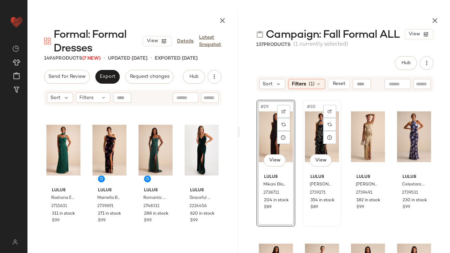
click at [311, 128] on div "#30 View" at bounding box center [322, 136] width 34 height 69
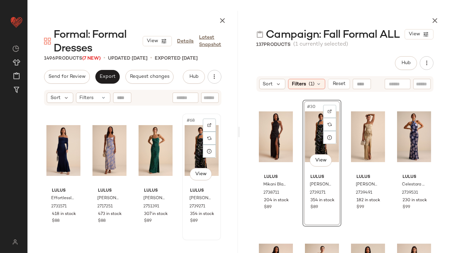
click at [189, 137] on div "#68 View" at bounding box center [201, 150] width 34 height 69
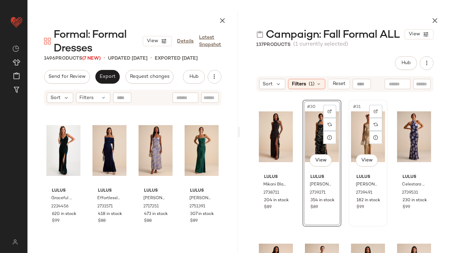
click at [354, 137] on div "#31 View" at bounding box center [368, 136] width 34 height 69
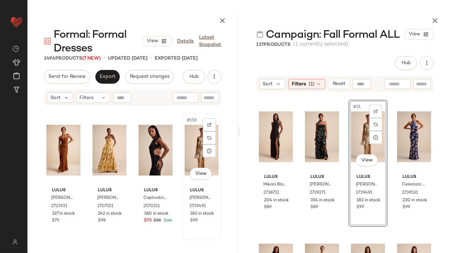
click at [194, 138] on div "#156 View" at bounding box center [201, 150] width 34 height 69
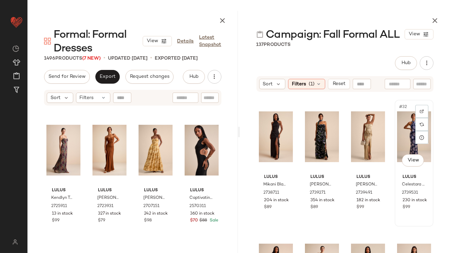
click at [406, 127] on div "#32 View" at bounding box center [414, 136] width 34 height 69
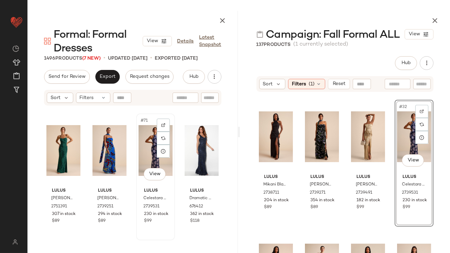
click at [143, 134] on div "#71 View" at bounding box center [155, 150] width 34 height 69
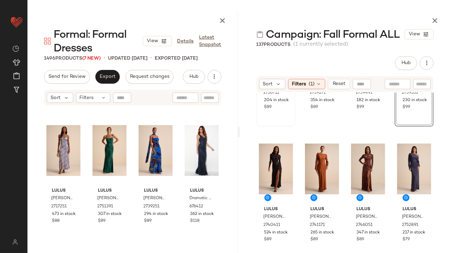
scroll to position [1028, 0]
click at [269, 161] on div "#33 View" at bounding box center [276, 168] width 34 height 69
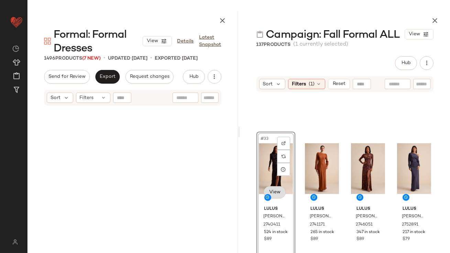
scroll to position [1326, 0]
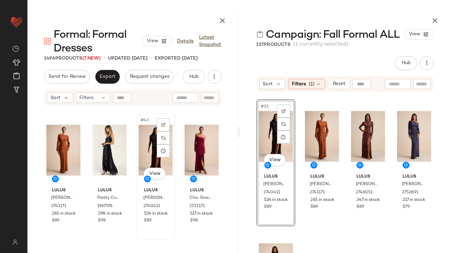
click at [142, 133] on div "#43 View" at bounding box center [155, 150] width 34 height 69
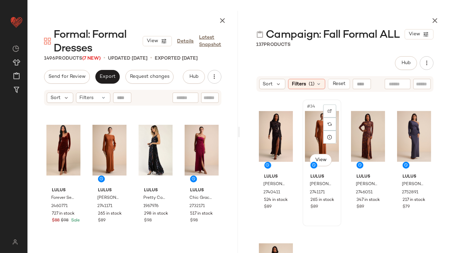
click at [315, 121] on div "#34 View" at bounding box center [322, 136] width 34 height 69
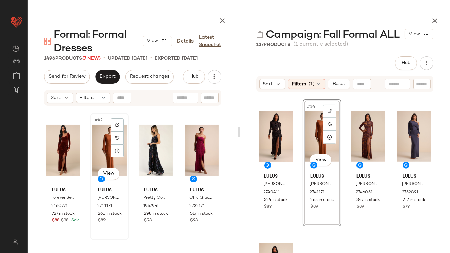
click at [102, 143] on div "#42 View" at bounding box center [109, 150] width 34 height 69
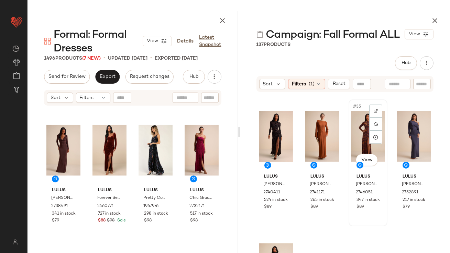
click at [354, 122] on div "#35 View" at bounding box center [368, 136] width 34 height 69
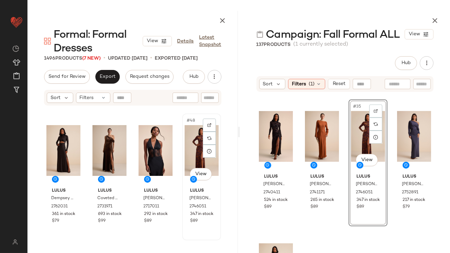
click at [196, 131] on div "#48 View" at bounding box center [201, 150] width 34 height 69
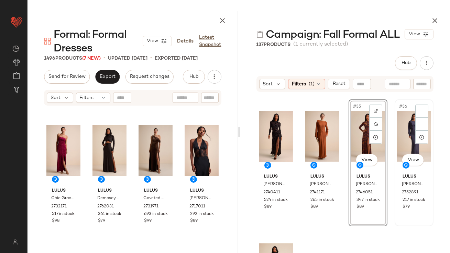
click at [398, 114] on div "#36 View" at bounding box center [414, 136] width 34 height 69
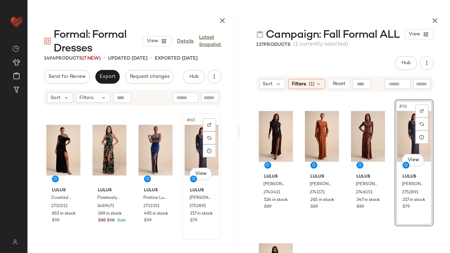
click at [184, 143] on div "#60 View" at bounding box center [201, 150] width 34 height 69
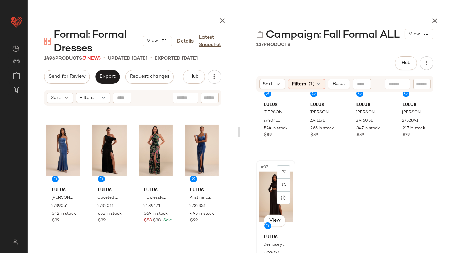
click at [260, 178] on div "#37 View" at bounding box center [276, 197] width 34 height 69
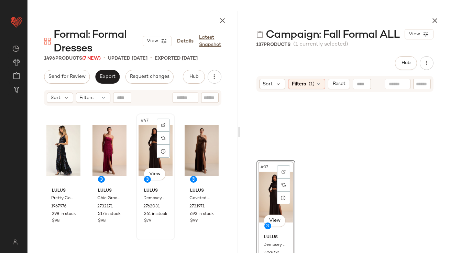
click at [141, 131] on div "#47 View" at bounding box center [155, 150] width 34 height 69
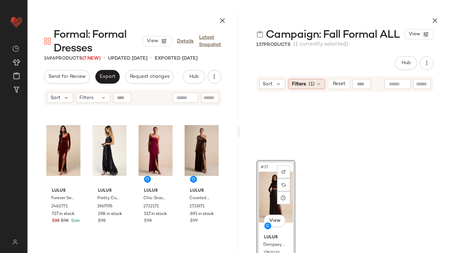
click at [298, 84] on span "Filters" at bounding box center [299, 84] width 14 height 7
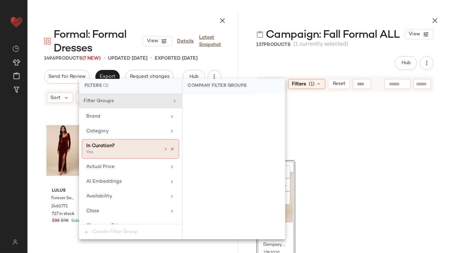
click at [170, 149] on icon at bounding box center [172, 149] width 5 height 5
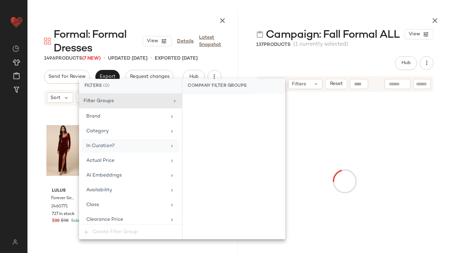
click at [291, 45] on div "137 Products" at bounding box center [273, 44] width 34 height 7
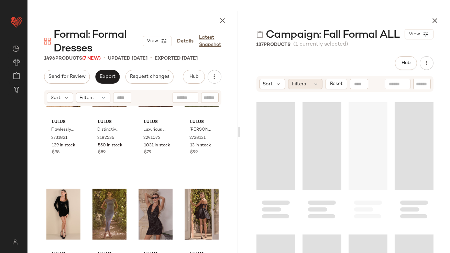
click at [297, 86] on span "Filters" at bounding box center [299, 84] width 14 height 7
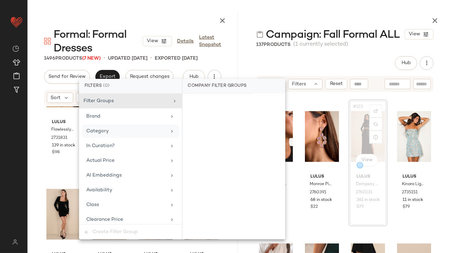
click at [134, 129] on div "Category" at bounding box center [126, 131] width 80 height 7
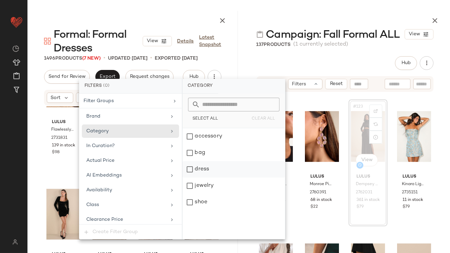
click at [199, 169] on div "dress" at bounding box center [233, 169] width 102 height 16
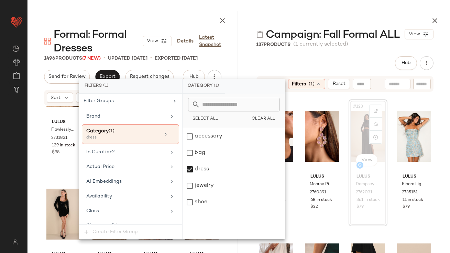
click at [319, 53] on div "Campaign: Fall Formal ALL View 137 Products (1 currently selected) Hub Send for…" at bounding box center [345, 132] width 210 height 242
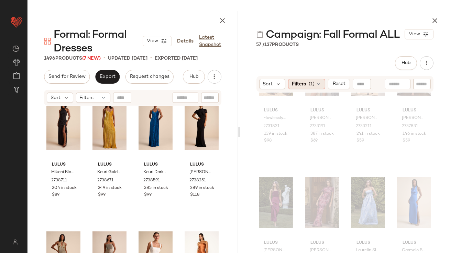
click at [305, 83] on span "Filters" at bounding box center [299, 84] width 14 height 7
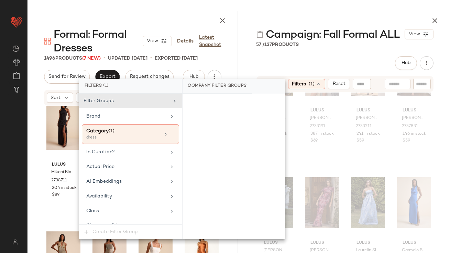
click at [317, 36] on span "Campaign: Fall Formal ALL" at bounding box center [333, 35] width 134 height 14
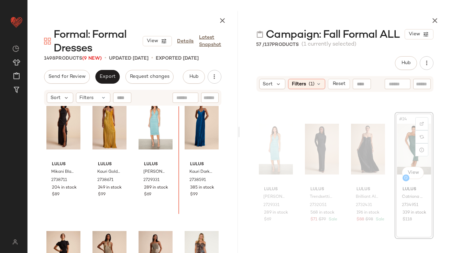
drag, startPoint x: 395, startPoint y: 139, endPoint x: 390, endPoint y: 139, distance: 4.8
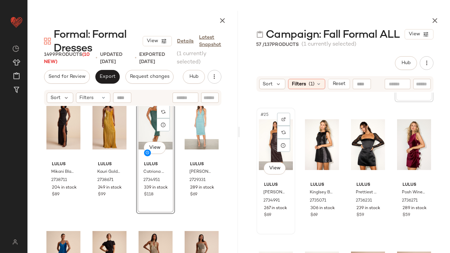
click at [264, 137] on div "#25 View" at bounding box center [276, 144] width 34 height 69
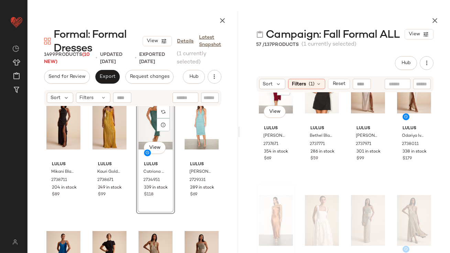
scroll to position [905, 0]
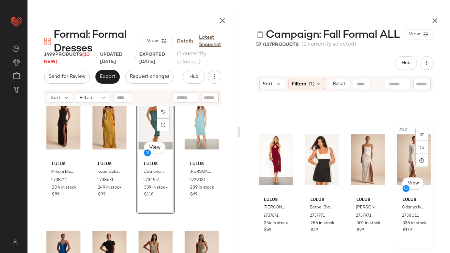
click at [407, 140] on div "#32 View" at bounding box center [414, 159] width 34 height 69
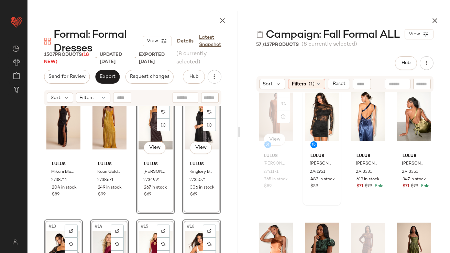
scroll to position [1480, 0]
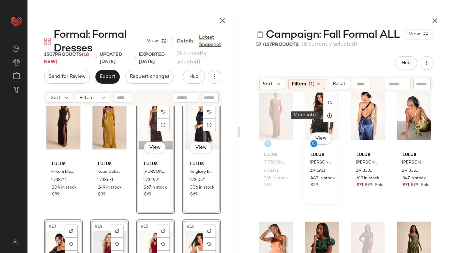
click at [315, 110] on div "#46 View" at bounding box center [322, 114] width 34 height 69
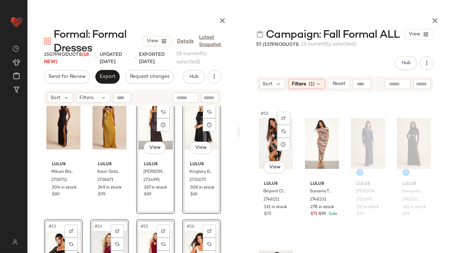
scroll to position [1795, 0]
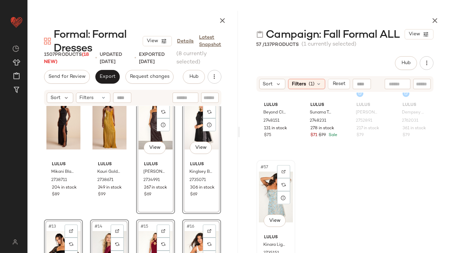
click at [269, 197] on div "#57 View" at bounding box center [276, 197] width 34 height 69
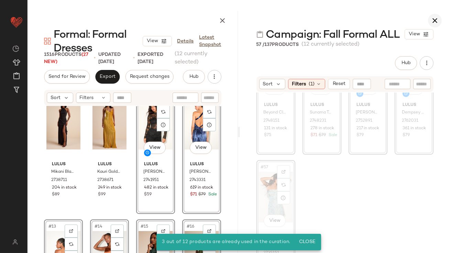
click at [437, 18] on icon "button" at bounding box center [434, 20] width 8 height 8
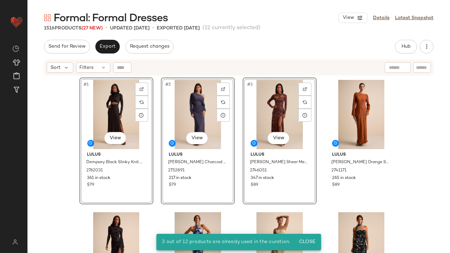
click at [238, 48] on div "Send for Review Export Request changes Hub Send for Review External Review Inte…" at bounding box center [238, 47] width 389 height 14
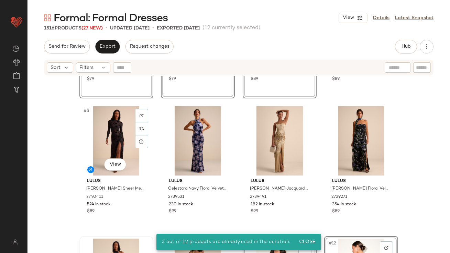
scroll to position [126, 0]
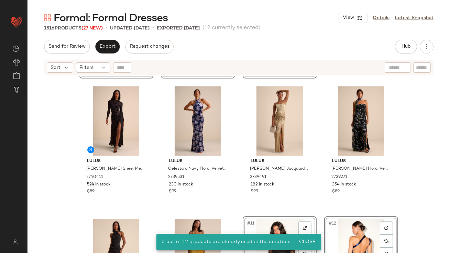
click at [50, 195] on div "#1 View Lulus Dempsey Black Slinky Knit Cutout Mock Neck Maxi Dress 2762031 361…" at bounding box center [238, 173] width 422 height 194
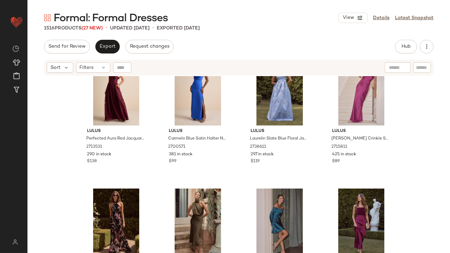
scroll to position [1351, 0]
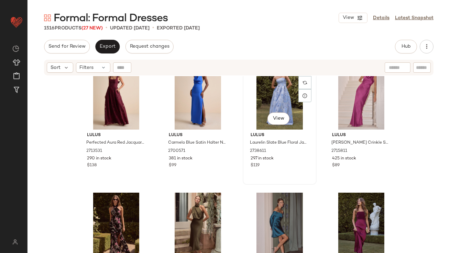
click at [270, 91] on div "#43 View" at bounding box center [279, 94] width 69 height 69
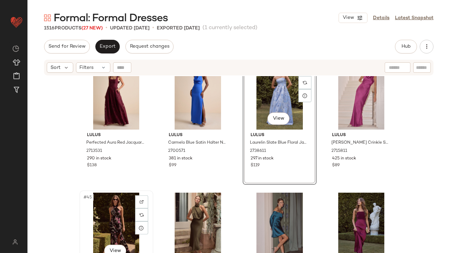
click at [109, 206] on div "#45 View" at bounding box center [116, 227] width 69 height 69
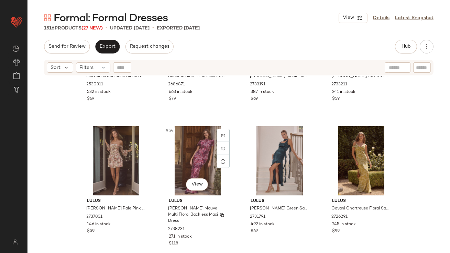
scroll to position [1701, 0]
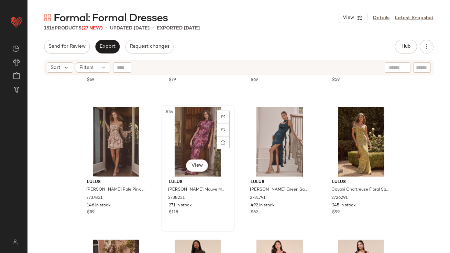
click at [185, 138] on div "#54 View" at bounding box center [197, 141] width 69 height 69
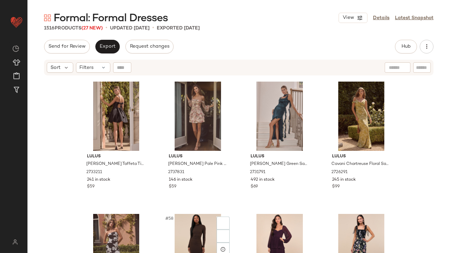
scroll to position [1784, 0]
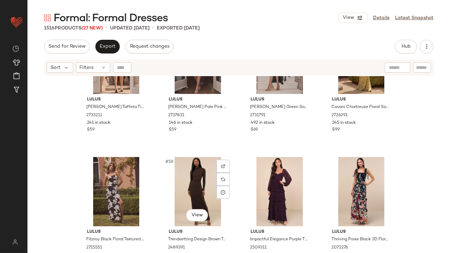
click at [193, 172] on div "#58 View" at bounding box center [197, 191] width 69 height 69
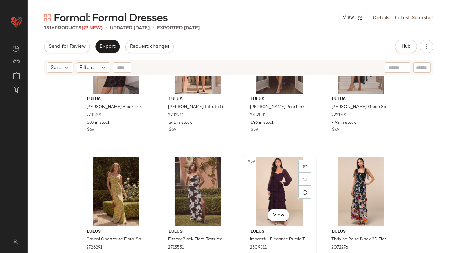
click at [256, 172] on div "#59 View" at bounding box center [279, 191] width 69 height 69
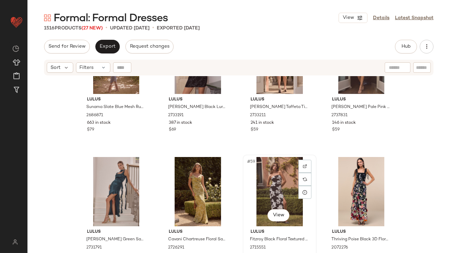
click at [274, 184] on div "#59 View" at bounding box center [279, 191] width 69 height 69
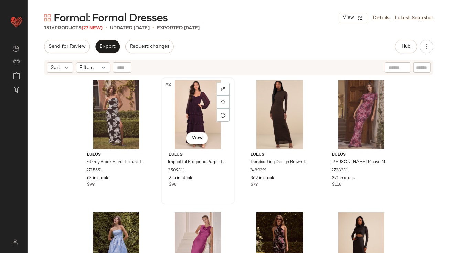
click at [196, 110] on div "#2 View" at bounding box center [197, 114] width 69 height 69
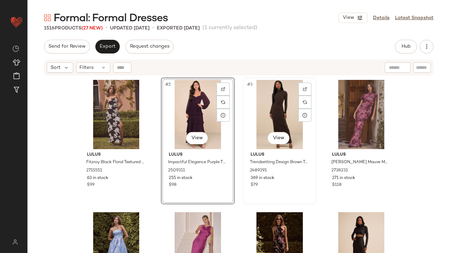
click at [269, 108] on div "#3 View" at bounding box center [279, 114] width 69 height 69
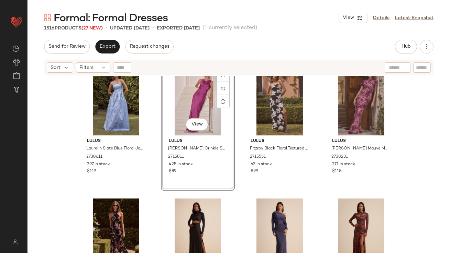
scroll to position [13, 0]
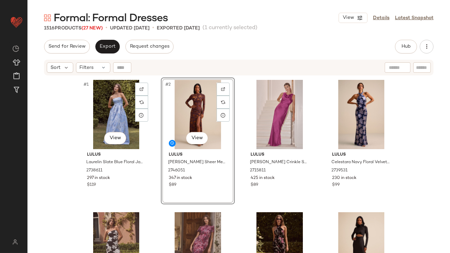
click at [64, 180] on div "#1 View Lulus Laurelin Slate Blue Floral Jacquard Pleated Strapless Maxi Dress …" at bounding box center [238, 173] width 422 height 194
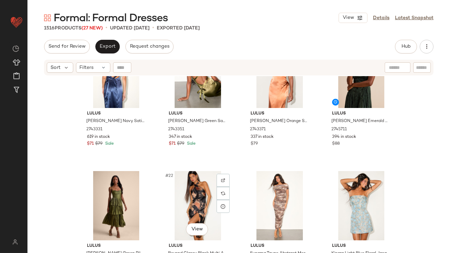
scroll to position [583, 0]
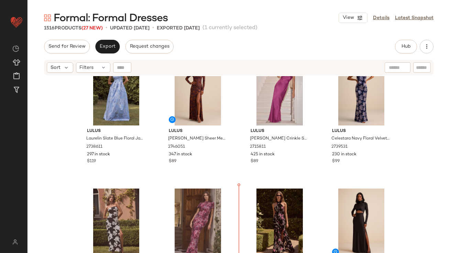
scroll to position [26, 0]
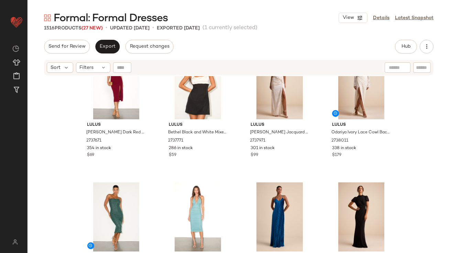
scroll to position [976, 0]
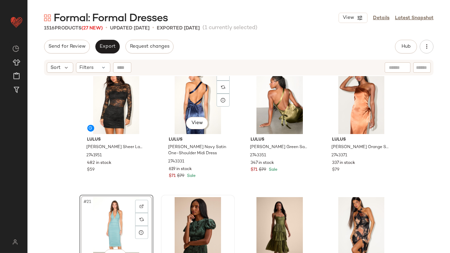
scroll to position [532, 0]
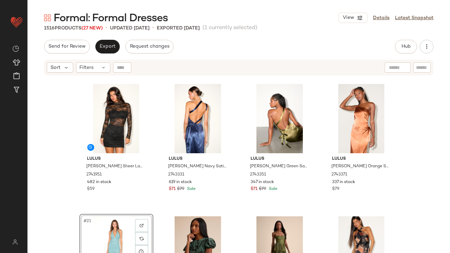
click at [127, 213] on div "Lulus Elisena Black Sheer Lace Long Sleeve Bodycon Mini Dress 2741951 482 in st…" at bounding box center [238, 173] width 422 height 194
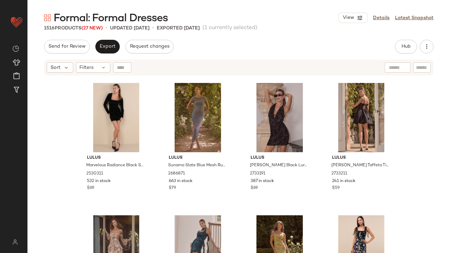
scroll to position [1709, 0]
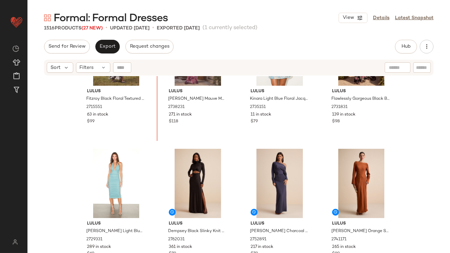
scroll to position [197, 0]
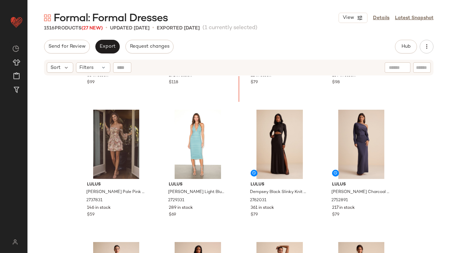
scroll to position [230, 0]
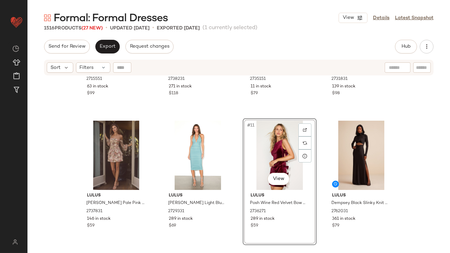
click at [319, 54] on div "Send for Review Export Request changes Hub Send for Review External Review Inte…" at bounding box center [238, 147] width 422 height 214
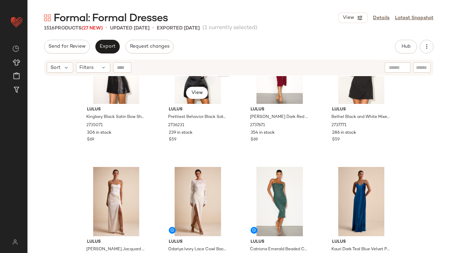
scroll to position [1001, 0]
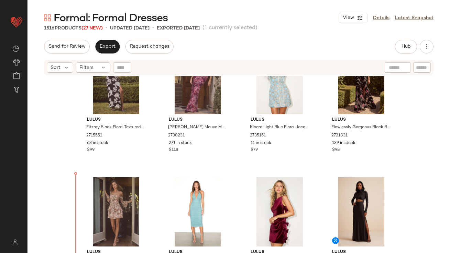
scroll to position [171, 0]
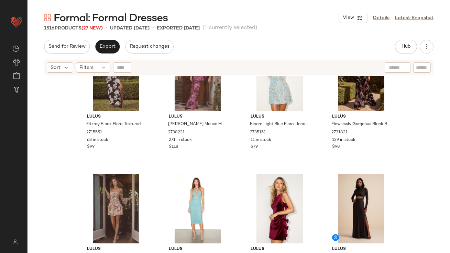
drag, startPoint x: 354, startPoint y: 173, endPoint x: 354, endPoint y: 168, distance: 4.5
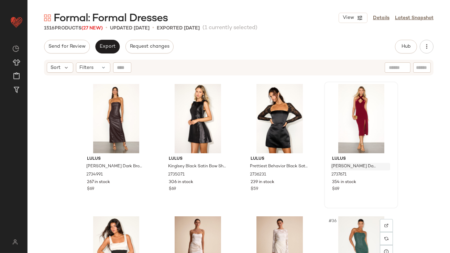
scroll to position [896, 0]
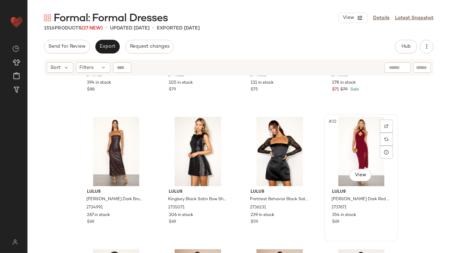
click at [368, 150] on div "#32 View" at bounding box center [360, 151] width 69 height 69
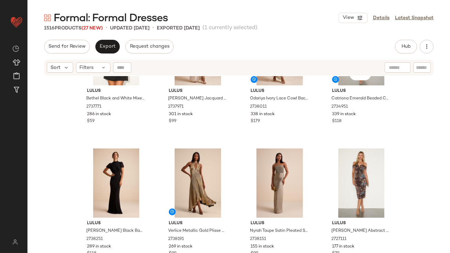
scroll to position [1169, 0]
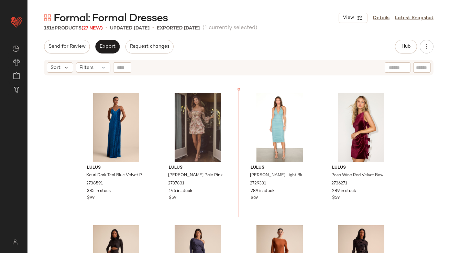
drag, startPoint x: 194, startPoint y: 145, endPoint x: 199, endPoint y: 144, distance: 5.3
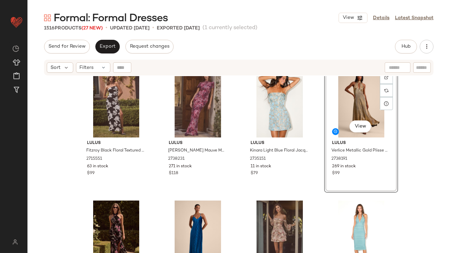
scroll to position [147, 0]
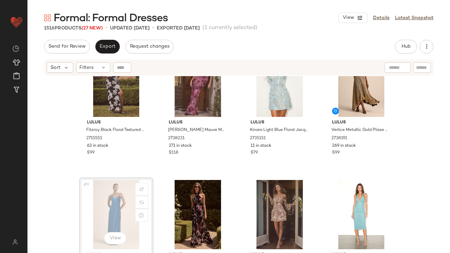
scroll to position [173, 0]
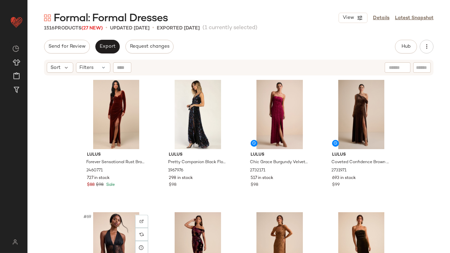
scroll to position [2022, 0]
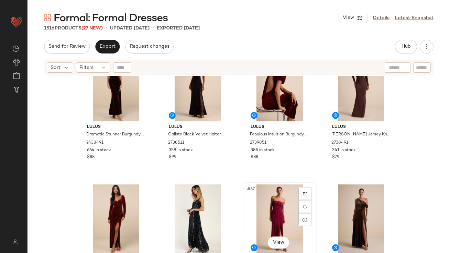
click at [252, 200] on div "#67 View" at bounding box center [279, 219] width 69 height 69
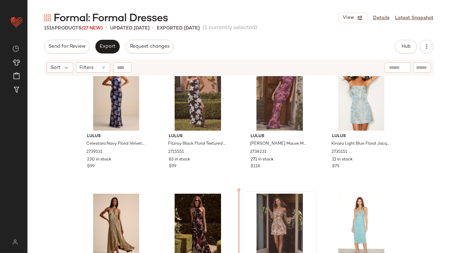
scroll to position [169, 0]
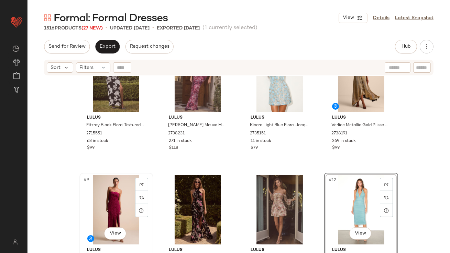
scroll to position [179, 0]
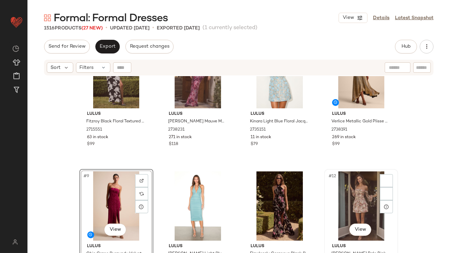
scroll to position [180, 0]
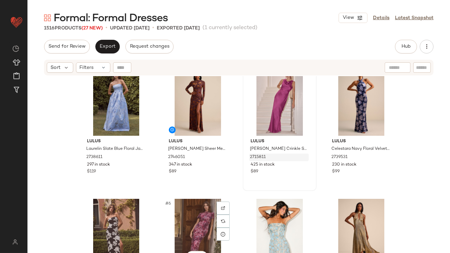
scroll to position [18, 0]
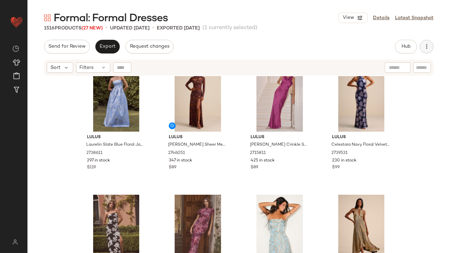
click at [425, 50] on button "button" at bounding box center [426, 47] width 14 height 14
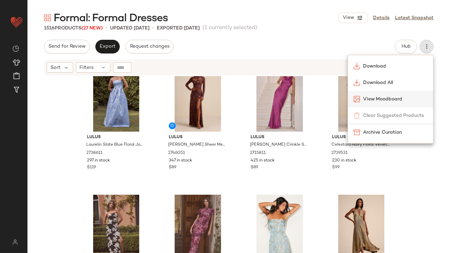
click at [367, 99] on span "View Moodboard" at bounding box center [395, 99] width 65 height 7
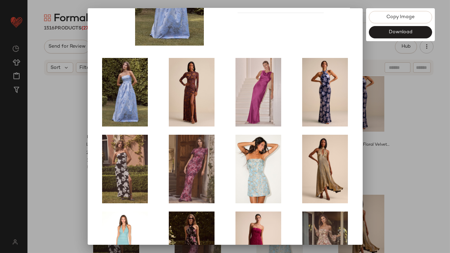
scroll to position [117, 0]
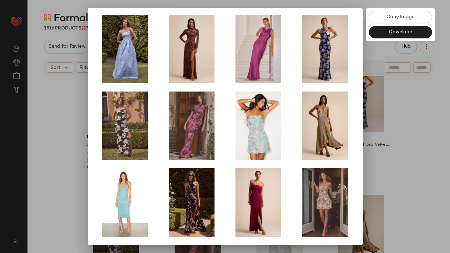
click at [391, 143] on div at bounding box center [225, 126] width 450 height 253
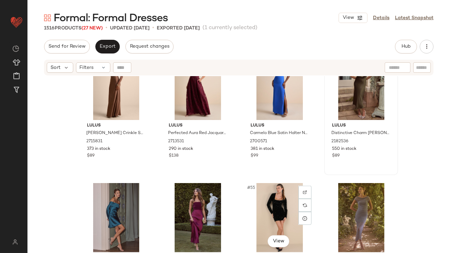
scroll to position [1597, 0]
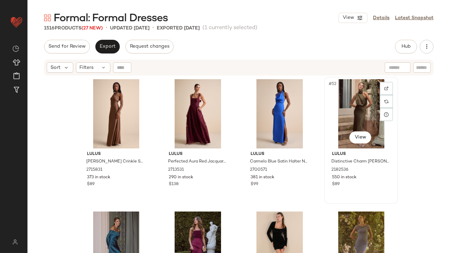
click at [354, 111] on div "#52 View" at bounding box center [360, 113] width 69 height 69
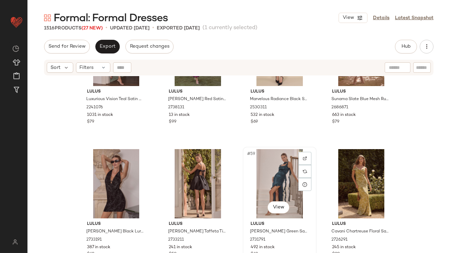
scroll to position [1865, 0]
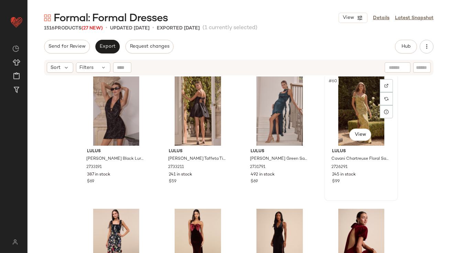
click at [356, 107] on div "#60 View" at bounding box center [360, 111] width 69 height 69
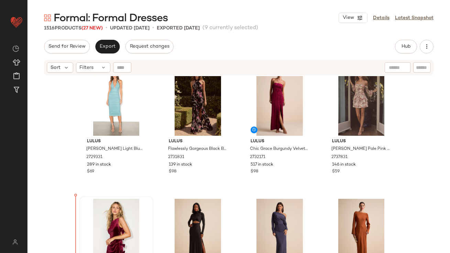
scroll to position [291, 0]
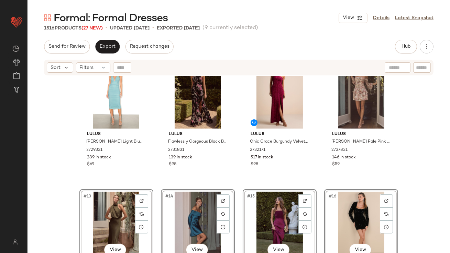
click at [73, 182] on div "Lulus Fitzroy Black Floral Textured Strapless Maxi Dress 2715551 63 in stock $9…" at bounding box center [238, 173] width 422 height 194
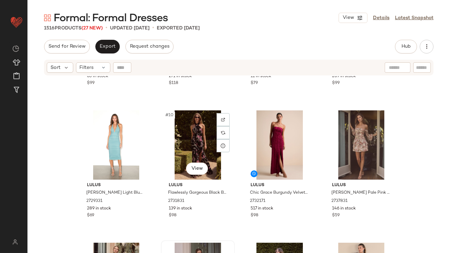
scroll to position [265, 0]
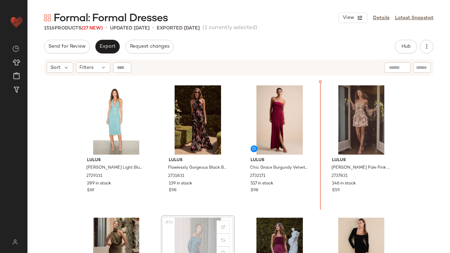
drag, startPoint x: 181, startPoint y: 237, endPoint x: 185, endPoint y: 234, distance: 5.2
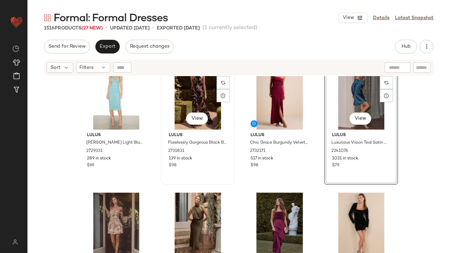
scroll to position [323, 0]
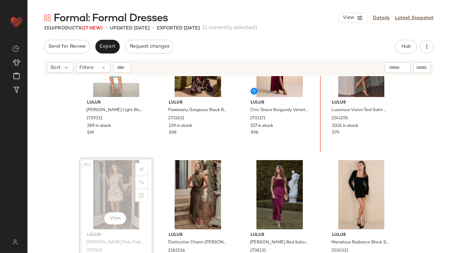
drag, startPoint x: 115, startPoint y: 189, endPoint x: 120, endPoint y: 188, distance: 4.5
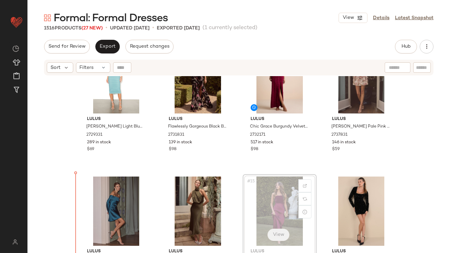
scroll to position [306, 0]
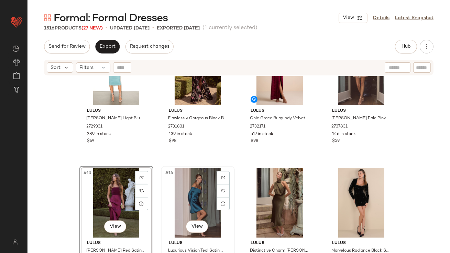
scroll to position [316, 0]
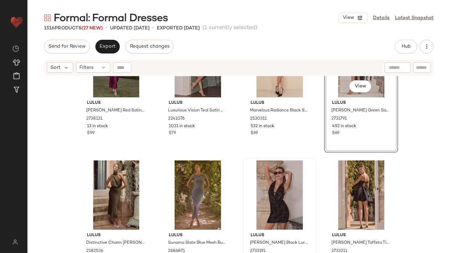
scroll to position [460, 0]
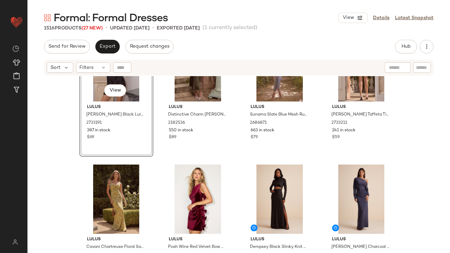
scroll to position [606, 0]
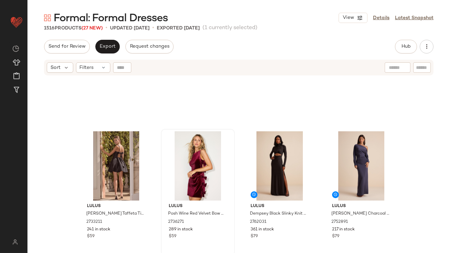
scroll to position [762, 0]
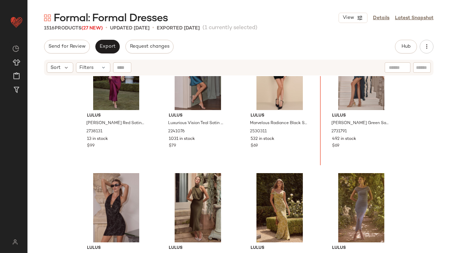
scroll to position [428, 0]
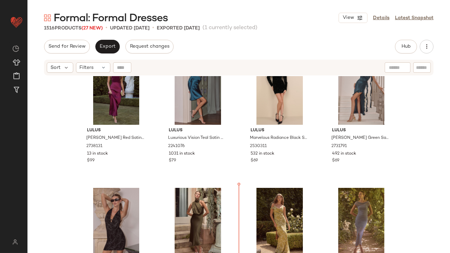
drag, startPoint x: 353, startPoint y: 137, endPoint x: 349, endPoint y: 135, distance: 4.3
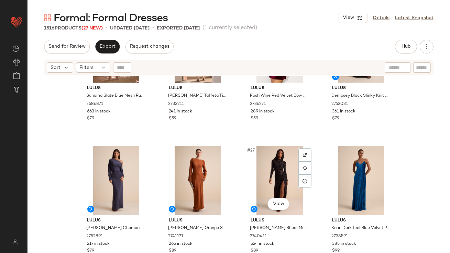
scroll to position [760, 0]
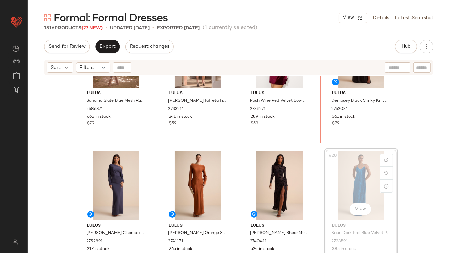
scroll to position [716, 0]
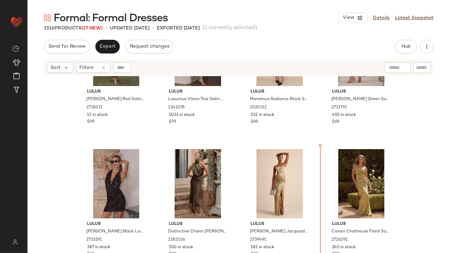
drag, startPoint x: 184, startPoint y: 186, endPoint x: 187, endPoint y: 186, distance: 3.5
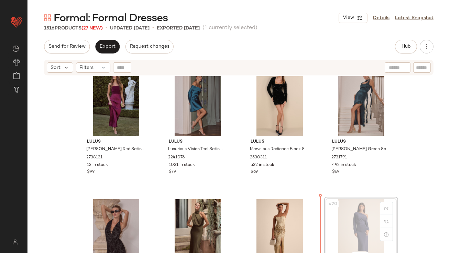
drag, startPoint x: 357, startPoint y: 227, endPoint x: 347, endPoint y: 228, distance: 10.4
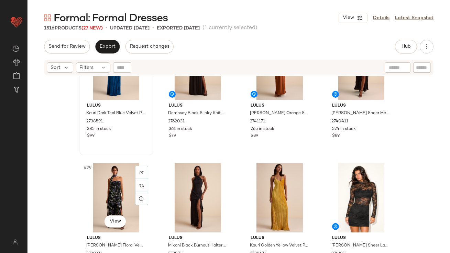
scroll to position [865, 0]
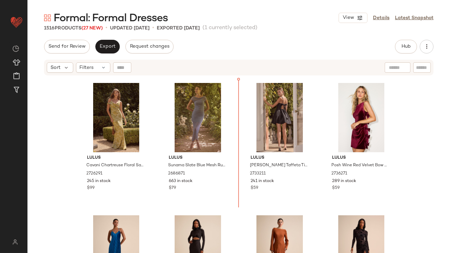
scroll to position [646, 0]
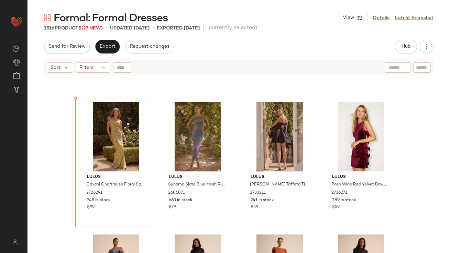
drag, startPoint x: 259, startPoint y: 178, endPoint x: 85, endPoint y: 171, distance: 173.9
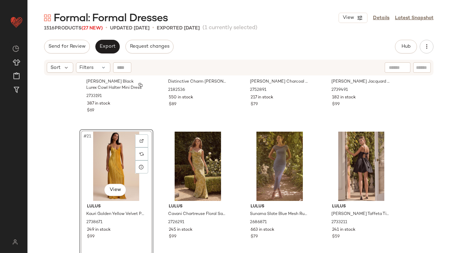
scroll to position [655, 0]
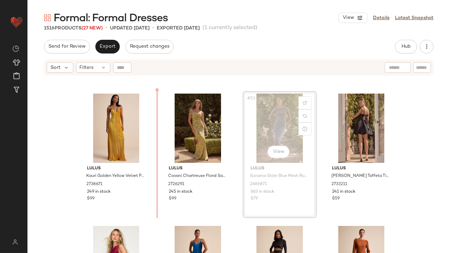
drag, startPoint x: 261, startPoint y: 120, endPoint x: 256, endPoint y: 121, distance: 5.3
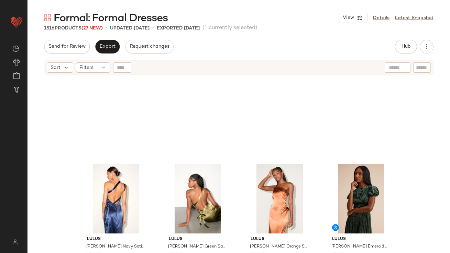
scroll to position [1092, 0]
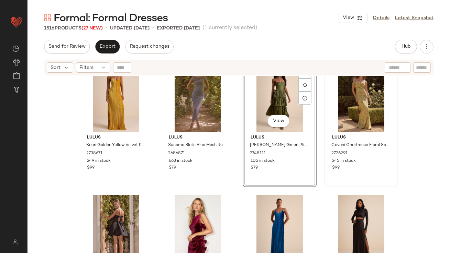
scroll to position [712, 0]
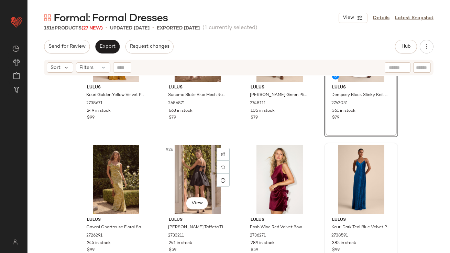
scroll to position [739, 0]
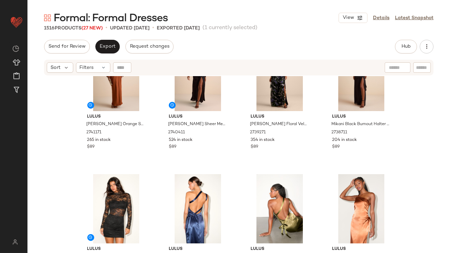
scroll to position [1033, 0]
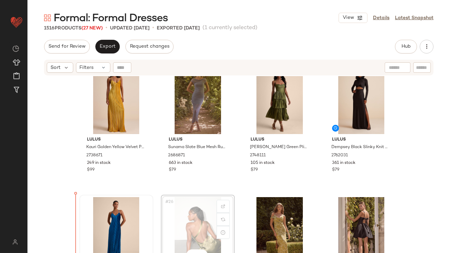
scroll to position [686, 0]
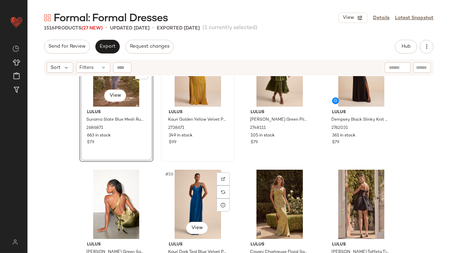
scroll to position [712, 0]
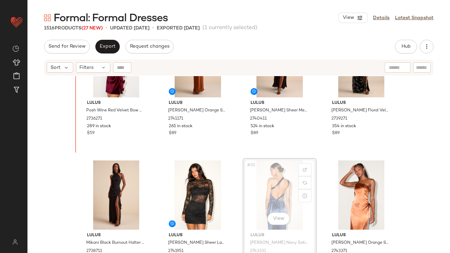
drag, startPoint x: 270, startPoint y: 192, endPoint x: 260, endPoint y: 191, distance: 10.4
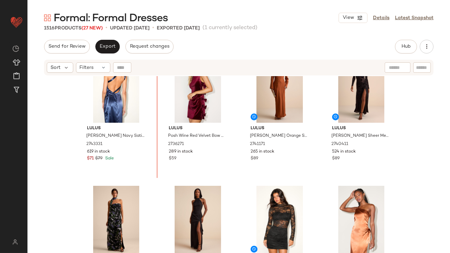
drag, startPoint x: 109, startPoint y: 196, endPoint x: 119, endPoint y: 184, distance: 15.6
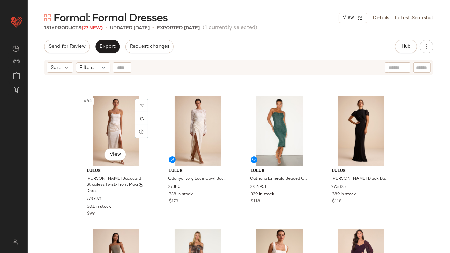
scroll to position [1447, 0]
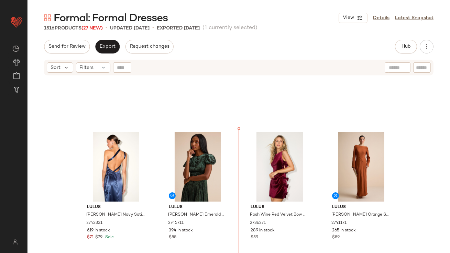
scroll to position [876, 0]
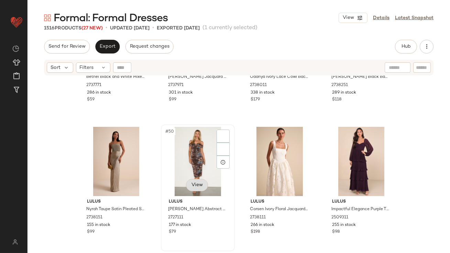
scroll to position [1568, 0]
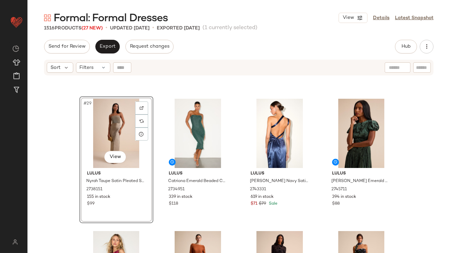
scroll to position [963, 0]
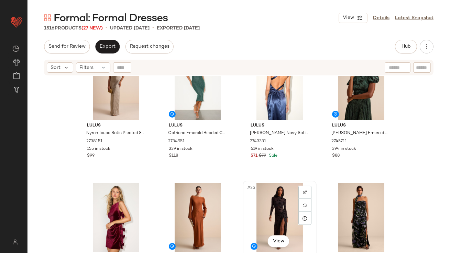
drag, startPoint x: 263, startPoint y: 204, endPoint x: 266, endPoint y: 196, distance: 8.5
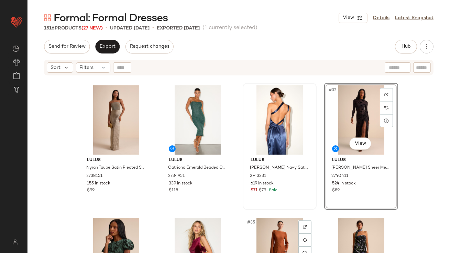
scroll to position [996, 0]
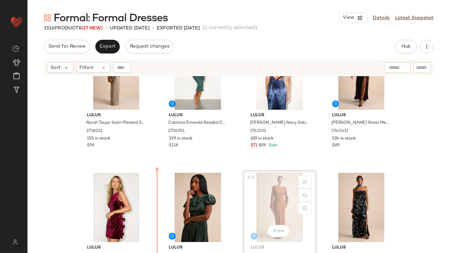
drag, startPoint x: 268, startPoint y: 203, endPoint x: 77, endPoint y: 219, distance: 192.3
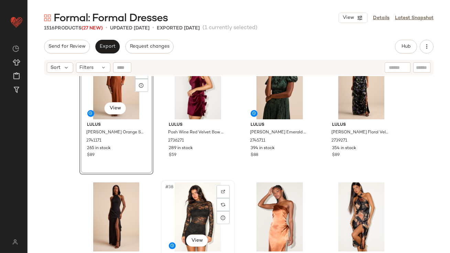
scroll to position [1091, 0]
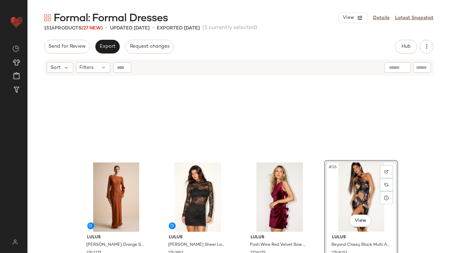
scroll to position [1118, 0]
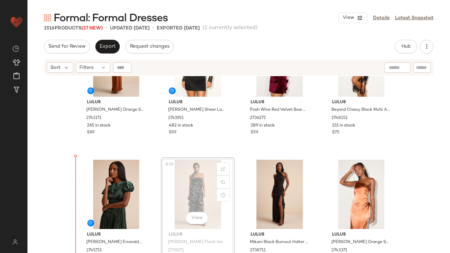
drag, startPoint x: 185, startPoint y: 186, endPoint x: 103, endPoint y: 191, distance: 82.6
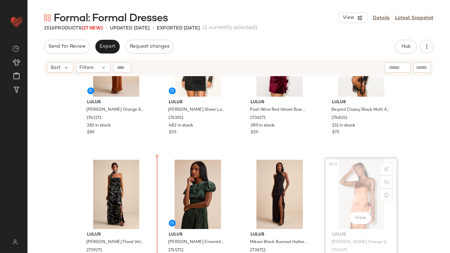
drag, startPoint x: 335, startPoint y: 186, endPoint x: 324, endPoint y: 187, distance: 11.0
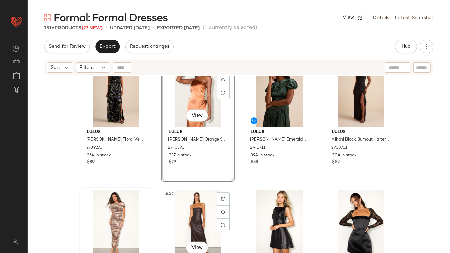
scroll to position [1215, 0]
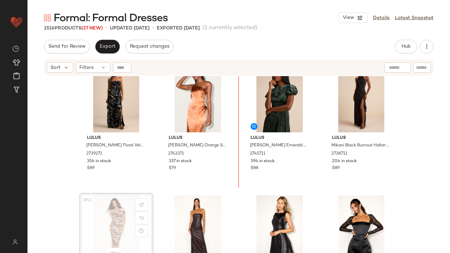
drag, startPoint x: 120, startPoint y: 221, endPoint x: 126, endPoint y: 217, distance: 7.8
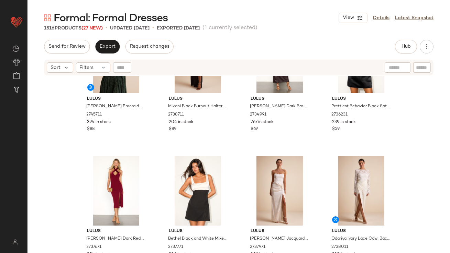
scroll to position [1384, 0]
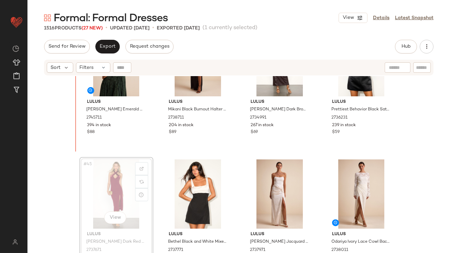
drag, startPoint x: 101, startPoint y: 195, endPoint x: 97, endPoint y: 136, distance: 59.9
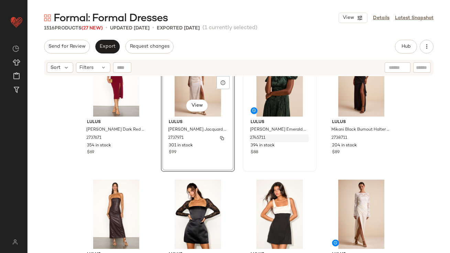
scroll to position [1317, 0]
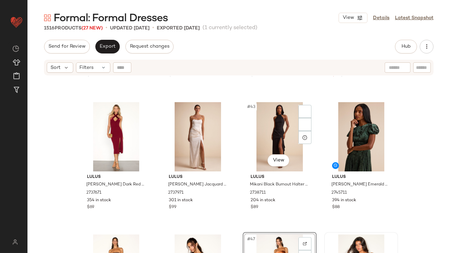
scroll to position [1355, 0]
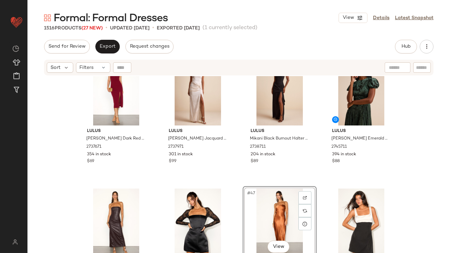
drag, startPoint x: 263, startPoint y: 202, endPoint x: 263, endPoint y: 198, distance: 4.1
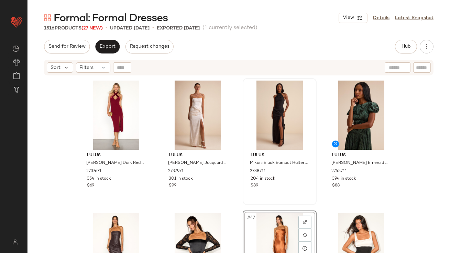
scroll to position [1360, 0]
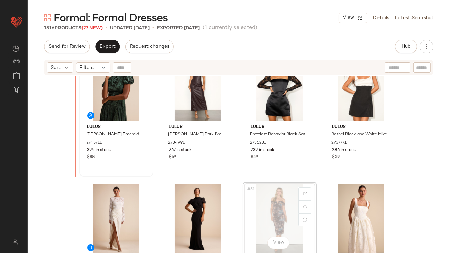
scroll to position [1491, 0]
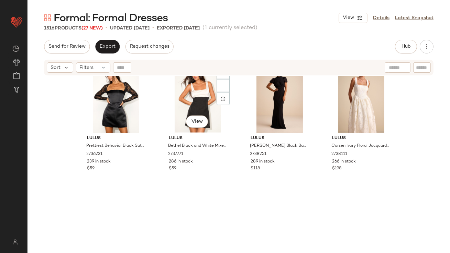
scroll to position [1757, 0]
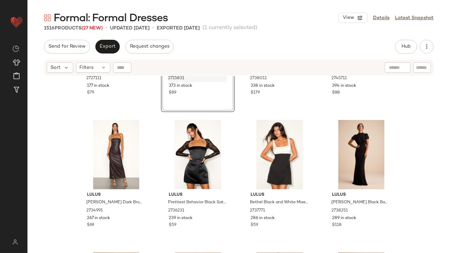
scroll to position [1761, 0]
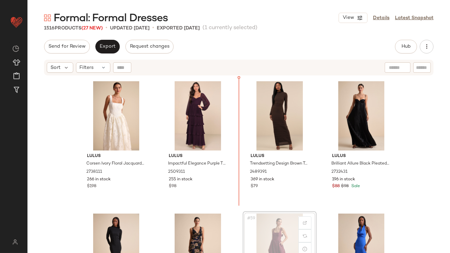
scroll to position [1712, 0]
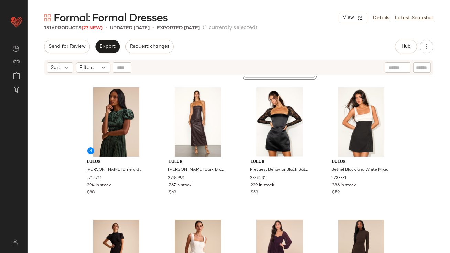
scroll to position [1589, 0]
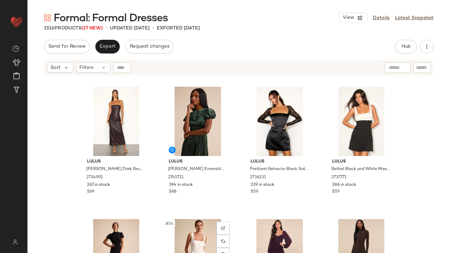
drag, startPoint x: 181, startPoint y: 218, endPoint x: 180, endPoint y: 213, distance: 4.5
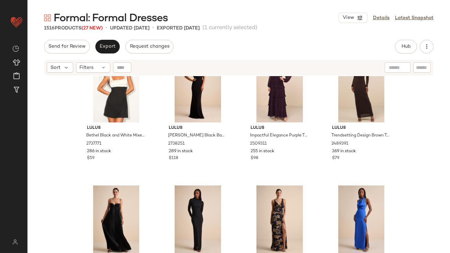
scroll to position [1797, 0]
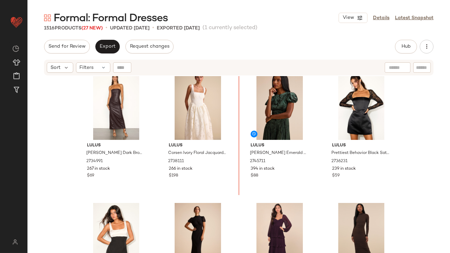
scroll to position [1591, 0]
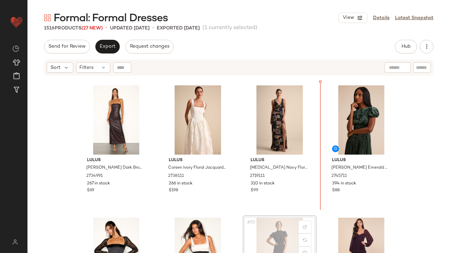
drag, startPoint x: 283, startPoint y: 233, endPoint x: 286, endPoint y: 226, distance: 7.7
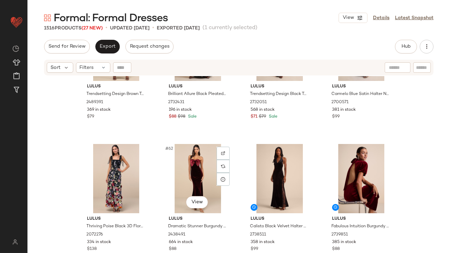
scroll to position [1925, 0]
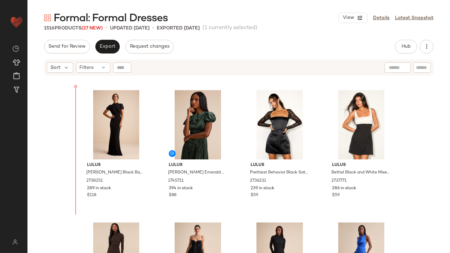
scroll to position [1718, 0]
drag, startPoint x: 346, startPoint y: 177, endPoint x: 334, endPoint y: 177, distance: 12.0
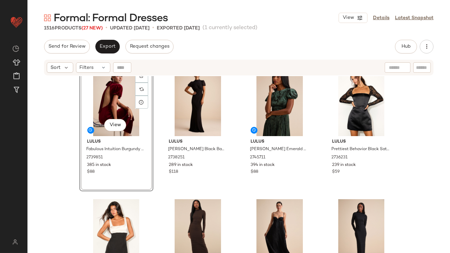
scroll to position [1757, 0]
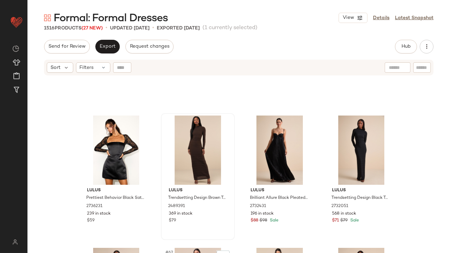
scroll to position [1949, 0]
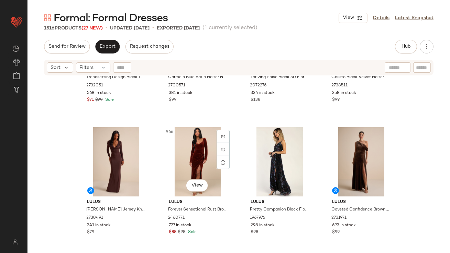
scroll to position [2127, 0]
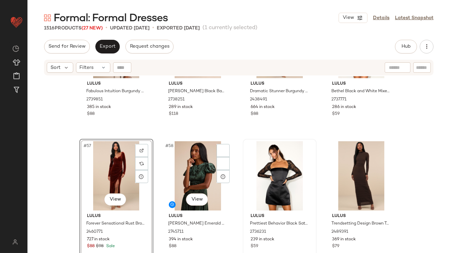
scroll to position [1825, 0]
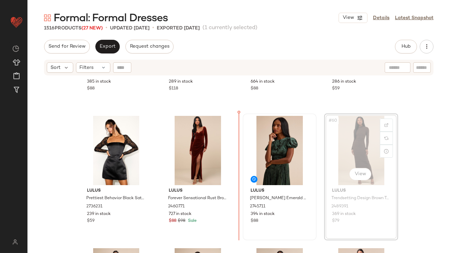
drag, startPoint x: 333, startPoint y: 145, endPoint x: 241, endPoint y: 162, distance: 93.2
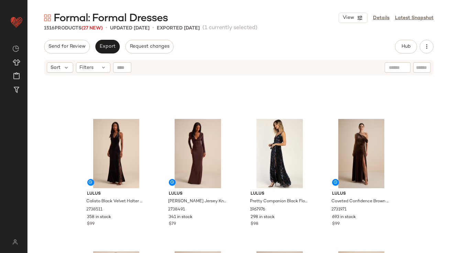
scroll to position [2179, 0]
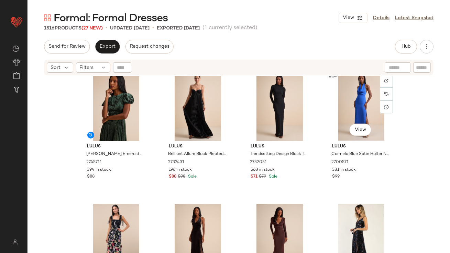
scroll to position [2003, 0]
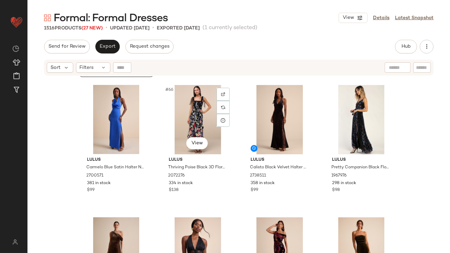
scroll to position [2130, 0]
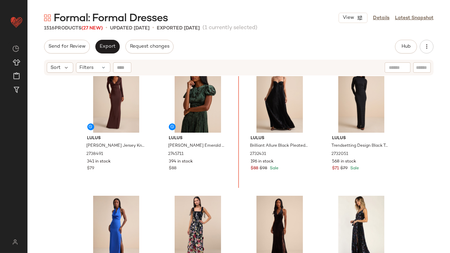
scroll to position [1992, 0]
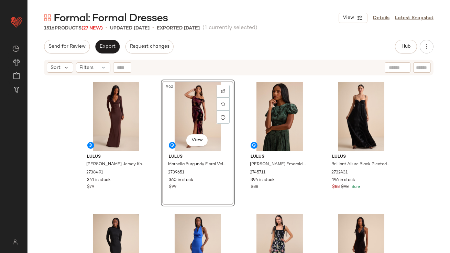
scroll to position [1999, 0]
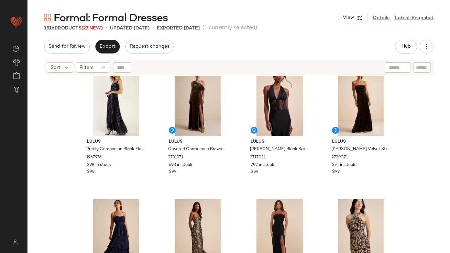
scroll to position [2402, 0]
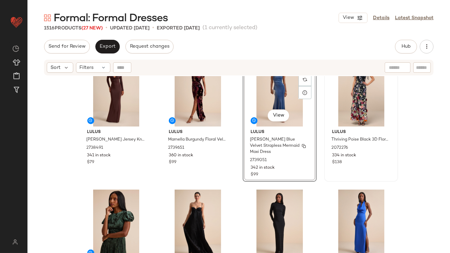
scroll to position [2068, 0]
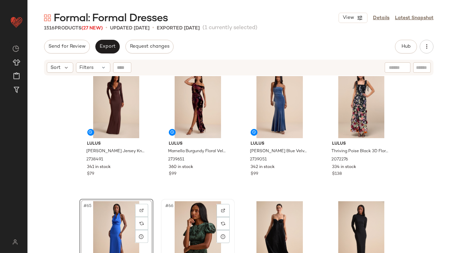
scroll to position [2045, 0]
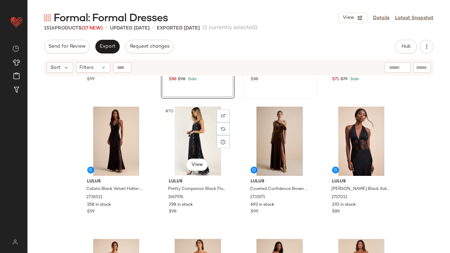
scroll to position [2289, 0]
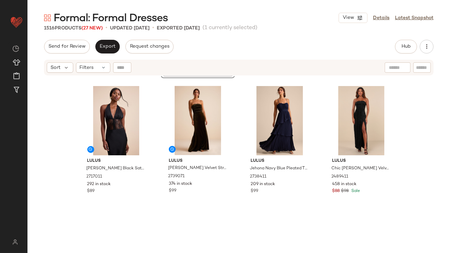
scroll to position [2464, 0]
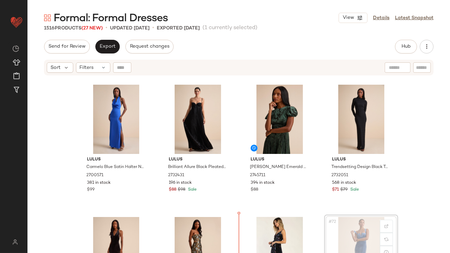
drag, startPoint x: 342, startPoint y: 229, endPoint x: 338, endPoint y: 230, distance: 4.1
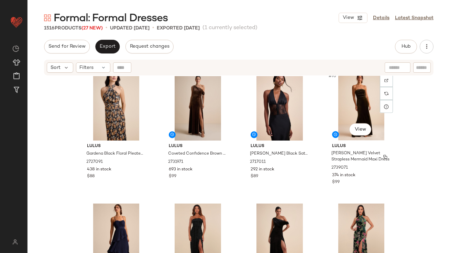
scroll to position [2408, 0]
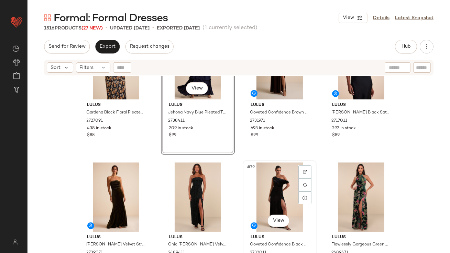
scroll to position [2520, 0]
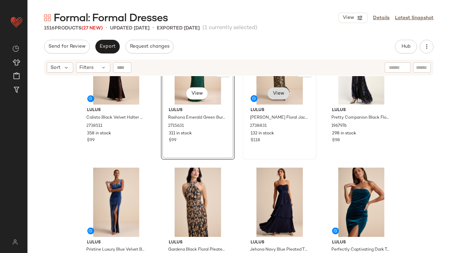
scroll to position [2315, 0]
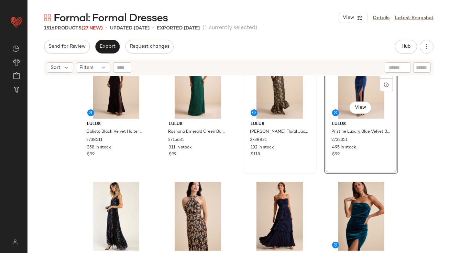
scroll to position [2289, 0]
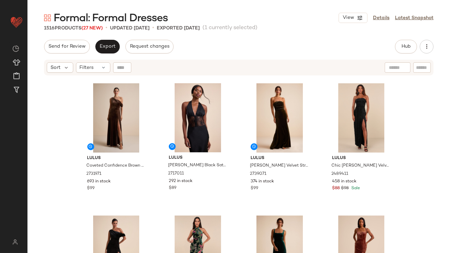
scroll to position [2521, 0]
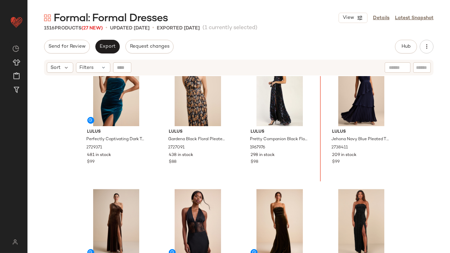
drag, startPoint x: 202, startPoint y: 238, endPoint x: 211, endPoint y: 231, distance: 10.8
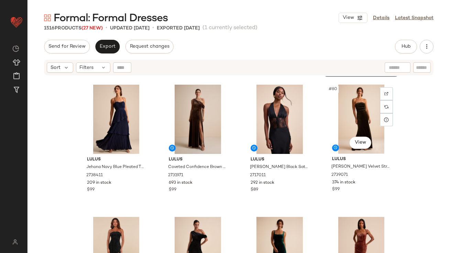
scroll to position [2546, 0]
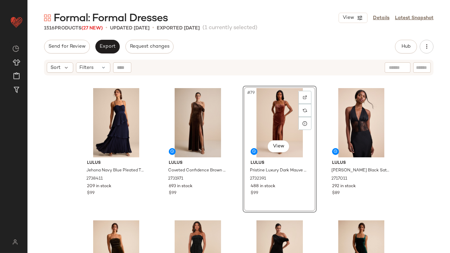
scroll to position [2443, 0]
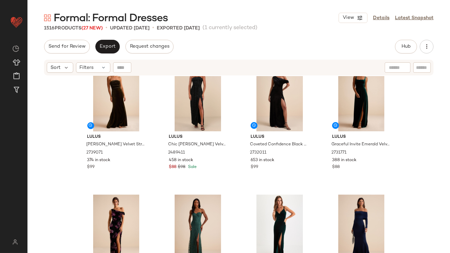
scroll to position [2684, 0]
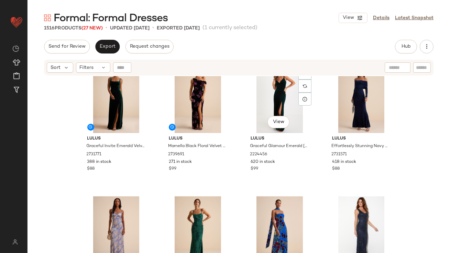
scroll to position [2862, 0]
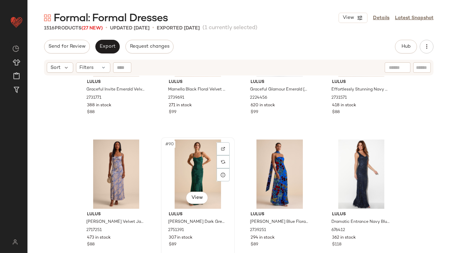
click at [182, 175] on div "#90 View" at bounding box center [197, 174] width 69 height 69
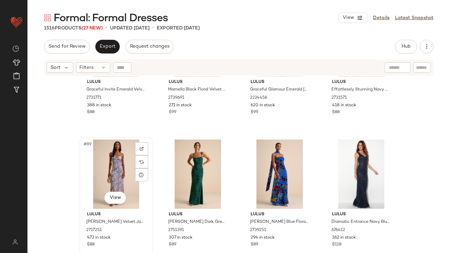
click at [113, 163] on div "#89 View" at bounding box center [116, 174] width 69 height 69
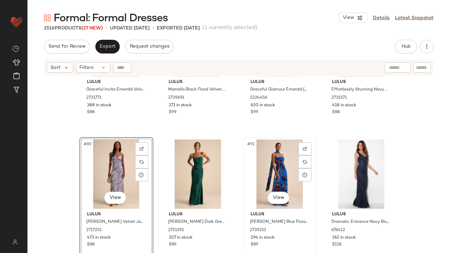
click at [267, 165] on div "#91 View" at bounding box center [279, 174] width 69 height 69
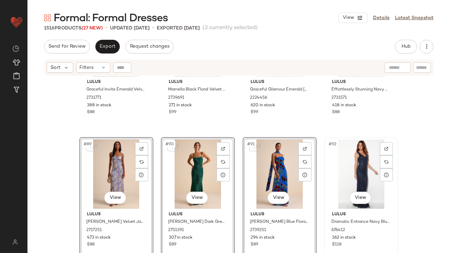
click at [343, 164] on div "#92 View" at bounding box center [360, 174] width 69 height 69
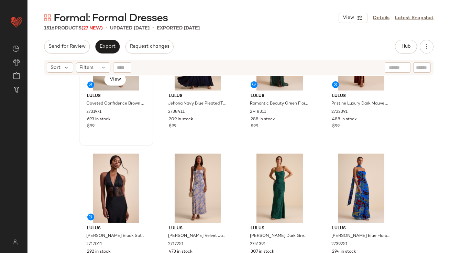
click at [80, 145] on div "#77 View Lulus Coveted Confidence Brown Velvet Asymmetrical Maxi Dress 2731971 …" at bounding box center [116, 82] width 74 height 127
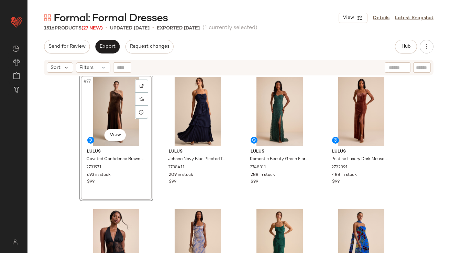
scroll to position [2531, 0]
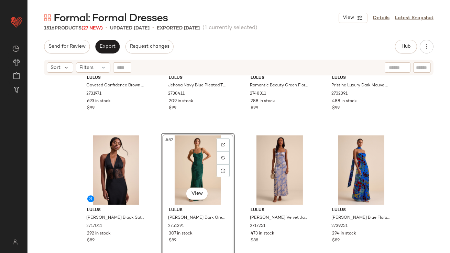
scroll to position [2697, 0]
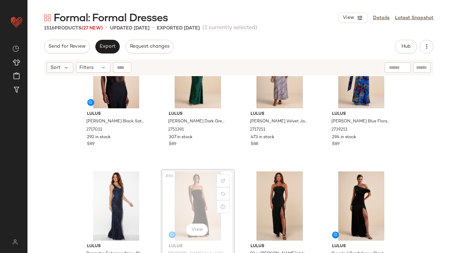
drag, startPoint x: 194, startPoint y: 204, endPoint x: 197, endPoint y: 200, distance: 6.1
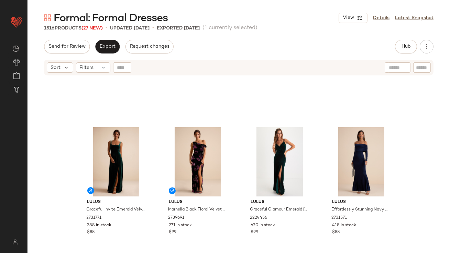
scroll to position [2992, 0]
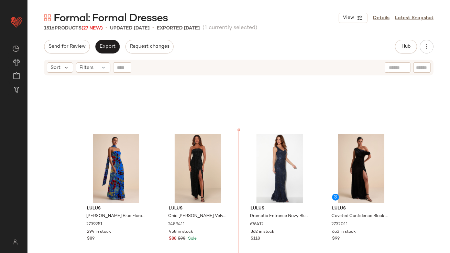
drag, startPoint x: 365, startPoint y: 178, endPoint x: 355, endPoint y: 167, distance: 15.1
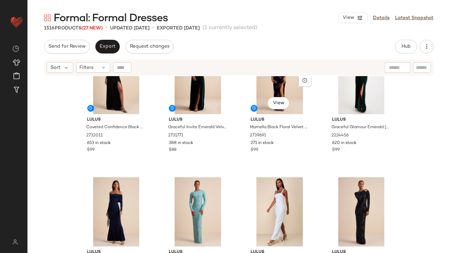
scroll to position [2959, 0]
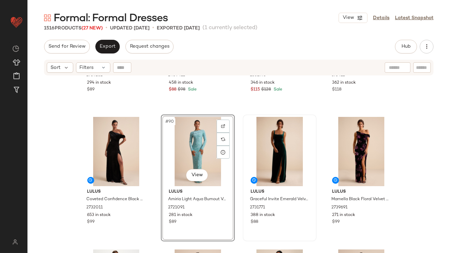
scroll to position [2897, 0]
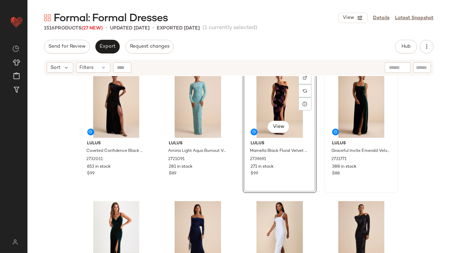
scroll to position [2980, 0]
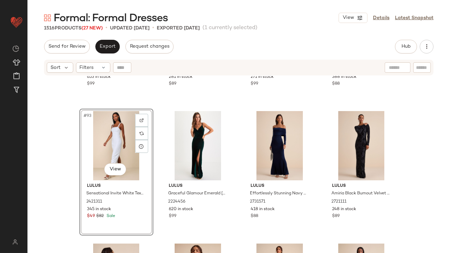
scroll to position [3064, 0]
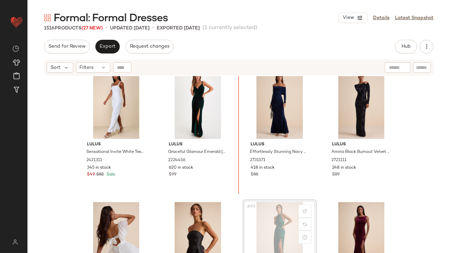
drag, startPoint x: 272, startPoint y: 226, endPoint x: 266, endPoint y: 221, distance: 8.0
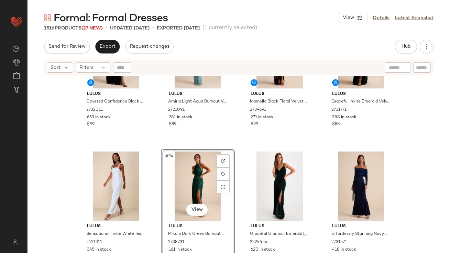
scroll to position [3006, 0]
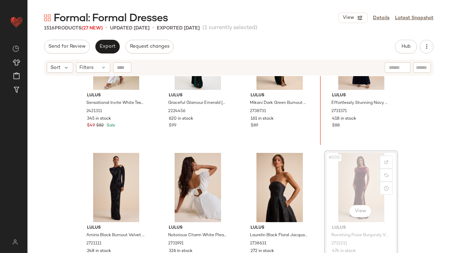
drag, startPoint x: 345, startPoint y: 174, endPoint x: 345, endPoint y: 169, distance: 5.2
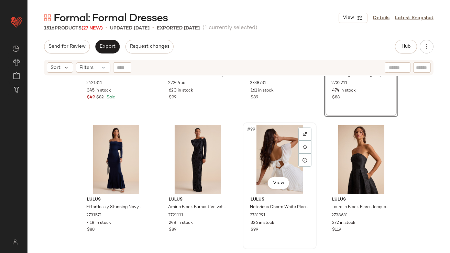
scroll to position [3183, 0]
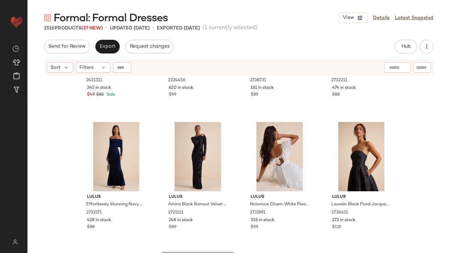
scroll to position [3090, 0]
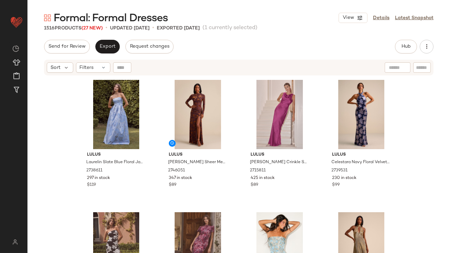
drag, startPoint x: 187, startPoint y: 215, endPoint x: 124, endPoint y: 0, distance: 224.1
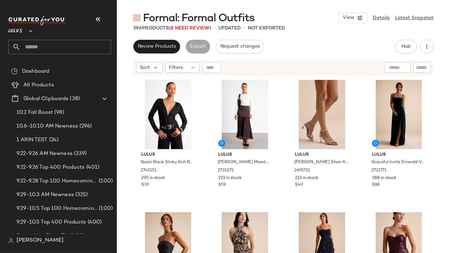
click at [100, 22] on icon "button" at bounding box center [98, 19] width 8 height 8
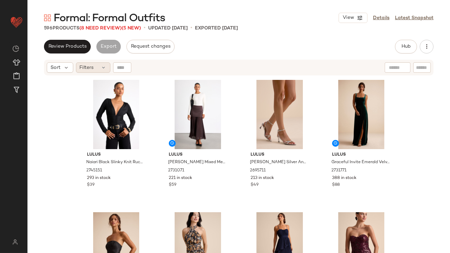
click at [99, 63] on div "Filters" at bounding box center [93, 67] width 34 height 10
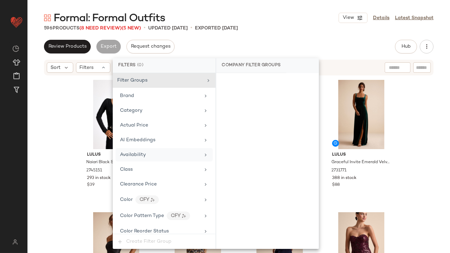
click at [150, 155] on div "Availability" at bounding box center [160, 154] width 80 height 7
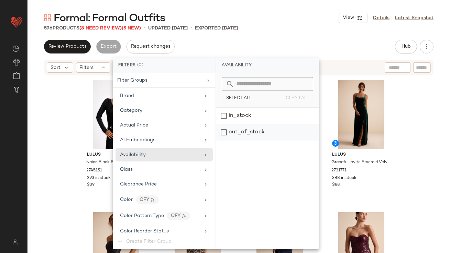
click at [230, 130] on div "out_of_stock" at bounding box center [267, 132] width 102 height 16
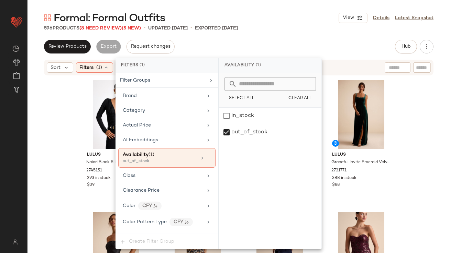
click at [257, 46] on div "Review Products Export Request changes Hub Send for Review External Review Inte…" at bounding box center [238, 47] width 389 height 14
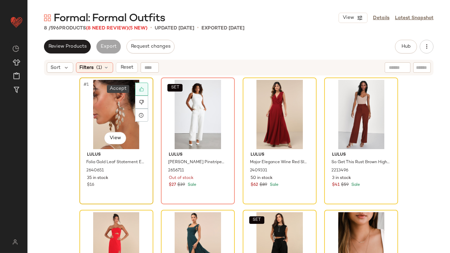
click at [140, 93] on div at bounding box center [141, 89] width 13 height 13
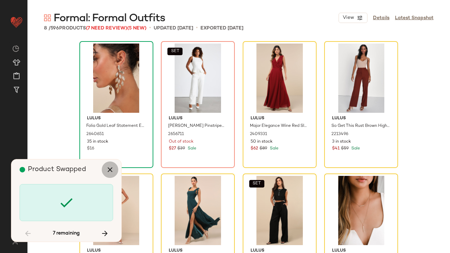
click at [112, 168] on icon "button" at bounding box center [110, 170] width 8 height 8
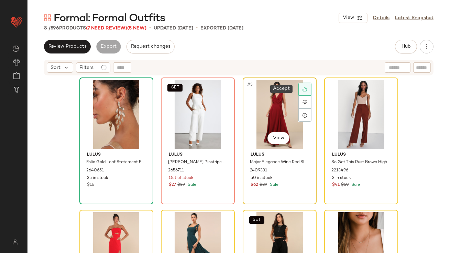
click at [303, 88] on icon at bounding box center [304, 89] width 4 height 4
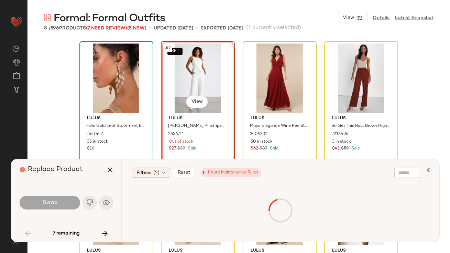
click at [109, 169] on icon "button" at bounding box center [110, 170] width 8 height 8
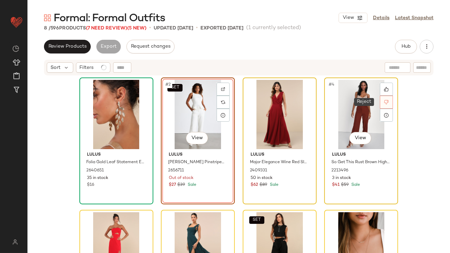
click at [384, 102] on icon at bounding box center [386, 102] width 4 height 4
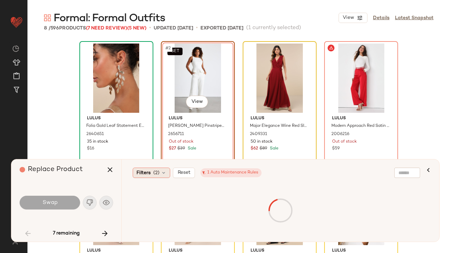
click at [160, 172] on div "Filters (2)" at bounding box center [151, 173] width 37 height 10
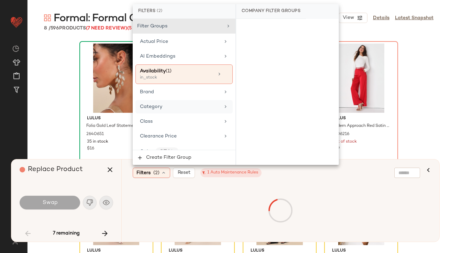
scroll to position [599, 0]
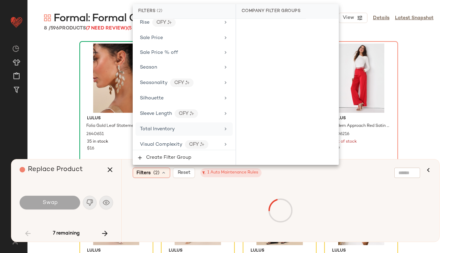
click at [168, 128] on div "Total Inventory" at bounding box center [157, 129] width 35 height 7
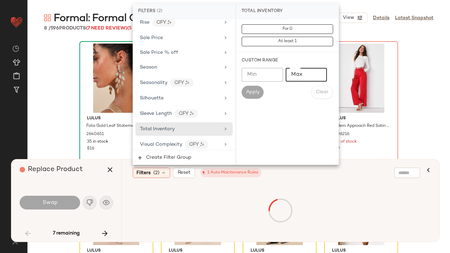
click at [308, 78] on input "Max" at bounding box center [305, 75] width 41 height 14
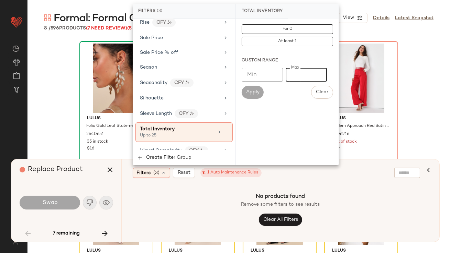
type input "*"
click at [257, 76] on input "Min" at bounding box center [261, 75] width 41 height 14
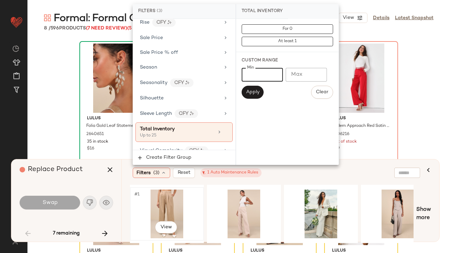
type input "**"
click at [162, 202] on div "#1 View" at bounding box center [166, 214] width 69 height 49
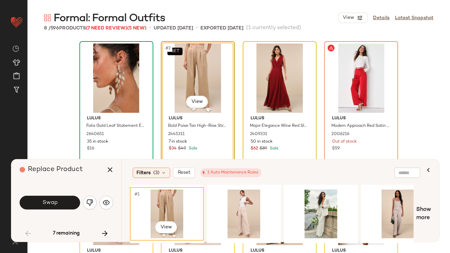
click at [161, 202] on div "#1 View" at bounding box center [166, 214] width 69 height 49
click at [55, 201] on span "Swap" at bounding box center [49, 203] width 15 height 7
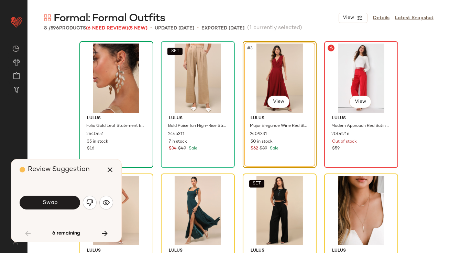
click at [346, 80] on div "#4 View" at bounding box center [360, 78] width 69 height 69
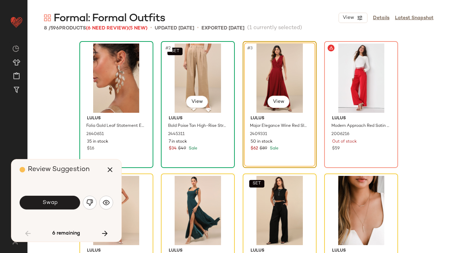
click at [211, 79] on div "SET #2 View" at bounding box center [197, 78] width 69 height 69
click at [107, 161] on div "Review Suggestion" at bounding box center [69, 170] width 99 height 21
click at [109, 167] on icon "button" at bounding box center [110, 170] width 8 height 8
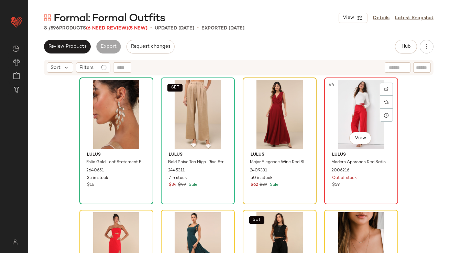
click at [370, 98] on div "#4 View" at bounding box center [360, 114] width 69 height 69
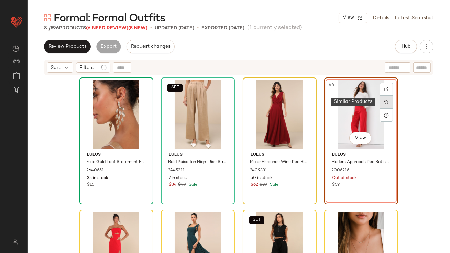
click at [384, 99] on div at bounding box center [385, 102] width 13 height 13
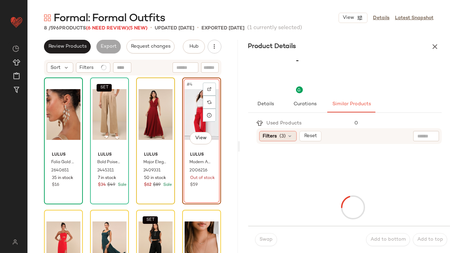
click at [269, 138] on span "Filters" at bounding box center [270, 136] width 14 height 7
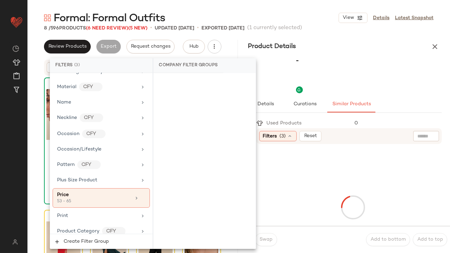
scroll to position [576, 0]
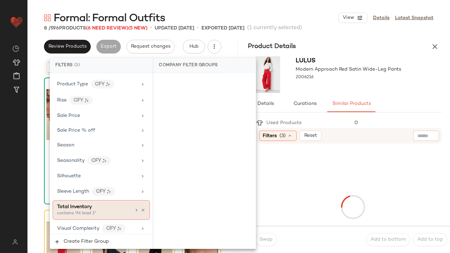
click at [82, 204] on div "Total Inventory" at bounding box center [74, 207] width 35 height 7
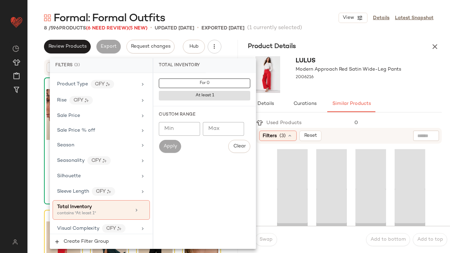
type input "*"
click at [193, 128] on input "*" at bounding box center [179, 129] width 41 height 14
type input "**"
click at [373, 73] on div "2006216" at bounding box center [355, 78] width 118 height 10
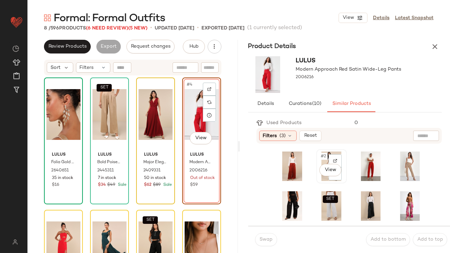
click at [320, 156] on span "#2" at bounding box center [324, 156] width 8 height 7
click at [265, 240] on span "Swap" at bounding box center [265, 239] width 13 height 5
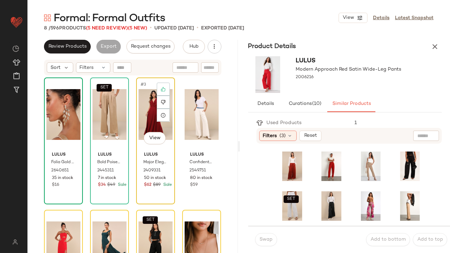
scroll to position [66, 0]
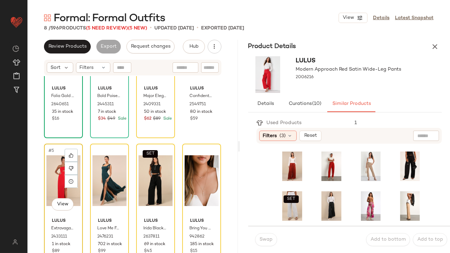
click at [53, 156] on div "#5 View" at bounding box center [63, 180] width 34 height 69
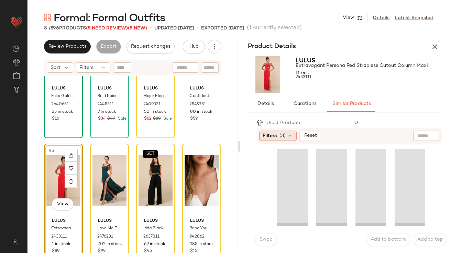
click at [281, 139] on span "(3)" at bounding box center [283, 136] width 6 height 7
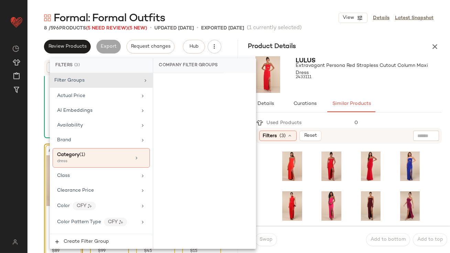
scroll to position [576, 0]
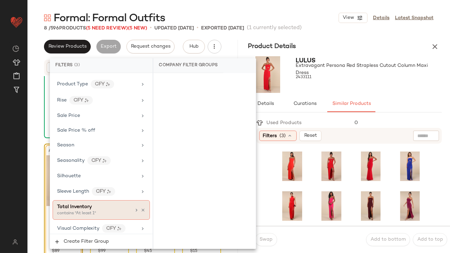
click at [89, 205] on span "Total Inventory" at bounding box center [74, 207] width 35 height 5
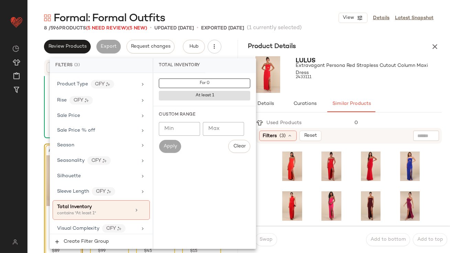
click at [187, 127] on input "Min" at bounding box center [179, 129] width 41 height 14
type input "**"
click at [351, 83] on div at bounding box center [369, 83] width 146 height 5
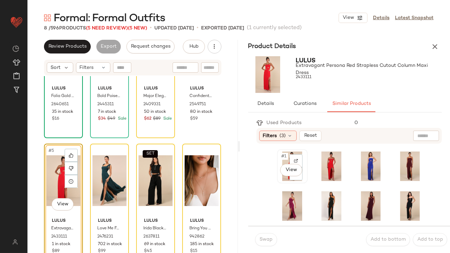
click at [286, 157] on span "#1" at bounding box center [284, 156] width 7 height 7
click at [262, 235] on button "Swap" at bounding box center [266, 240] width 22 height 13
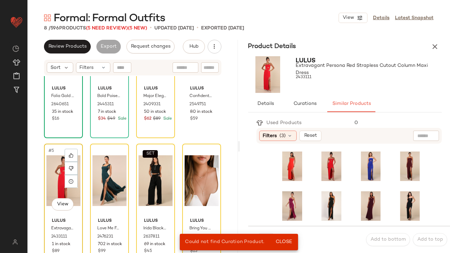
click at [55, 170] on div "#5 View" at bounding box center [63, 180] width 34 height 69
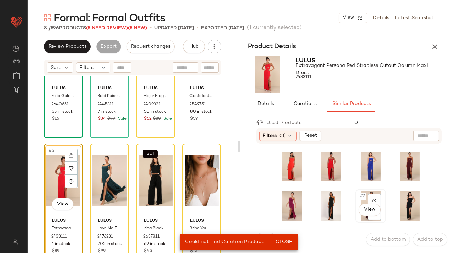
click at [360, 195] on span "#7" at bounding box center [362, 196] width 7 height 7
click at [278, 243] on span "Close" at bounding box center [283, 242] width 17 height 5
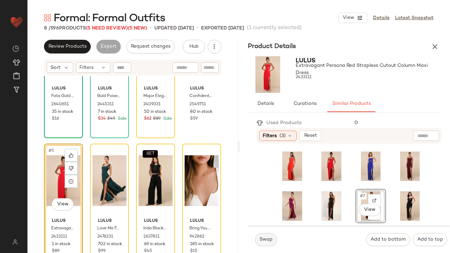
click at [263, 241] on span "Swap" at bounding box center [265, 239] width 13 height 5
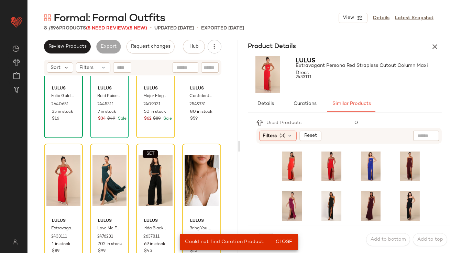
click at [266, 240] on div "Could not find Curation Product. Close" at bounding box center [239, 242] width 118 height 16
click at [53, 181] on div "#5 View" at bounding box center [63, 180] width 34 height 69
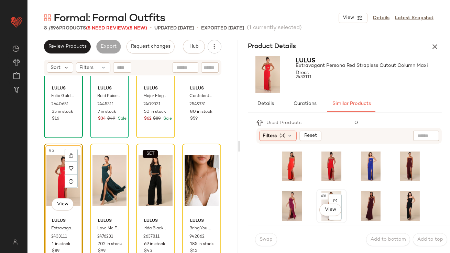
click at [320, 193] on span "#6" at bounding box center [324, 196] width 8 height 7
click at [257, 240] on button "Swap" at bounding box center [266, 240] width 22 height 13
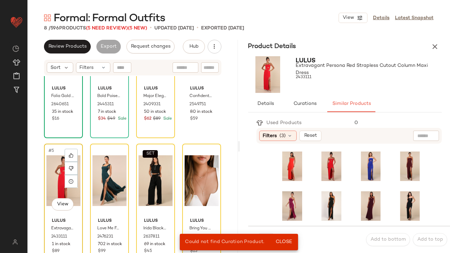
drag, startPoint x: 55, startPoint y: 179, endPoint x: 59, endPoint y: 179, distance: 4.1
click at [55, 179] on div "#5 View" at bounding box center [63, 180] width 34 height 69
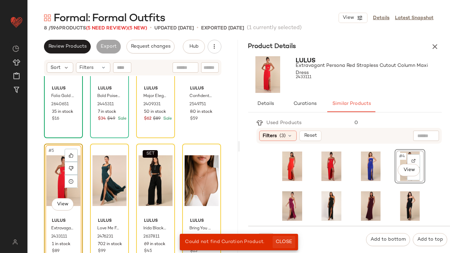
click at [291, 239] on button "Close" at bounding box center [283, 242] width 22 height 12
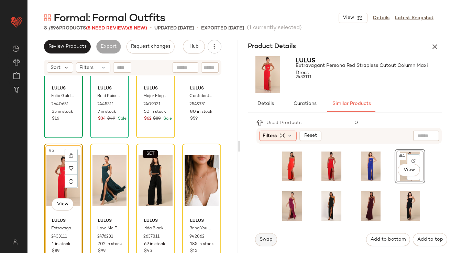
click at [259, 241] on span "Swap" at bounding box center [265, 239] width 13 height 5
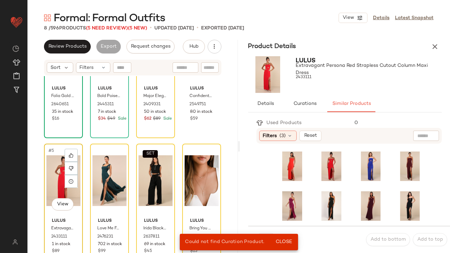
click at [60, 183] on div "#5 View" at bounding box center [63, 180] width 34 height 69
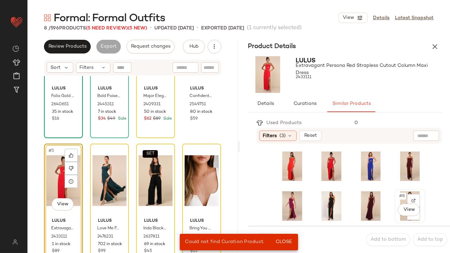
click at [397, 201] on div "#8 View" at bounding box center [410, 207] width 26 height 30
click at [289, 240] on span "Close" at bounding box center [283, 242] width 17 height 5
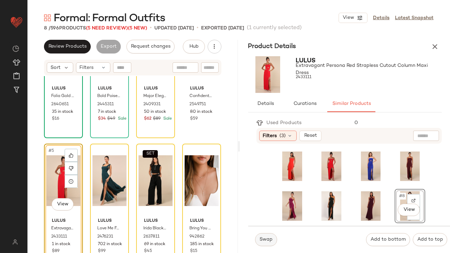
click at [264, 240] on span "Swap" at bounding box center [265, 239] width 13 height 5
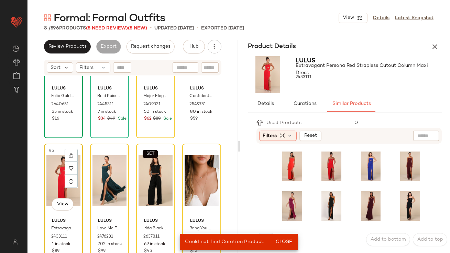
click at [53, 157] on div "#5 View" at bounding box center [63, 180] width 34 height 69
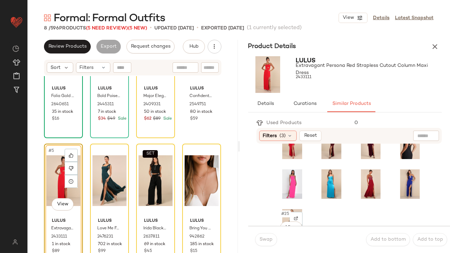
scroll to position [196, 0]
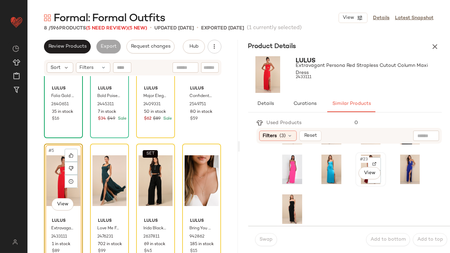
click at [359, 158] on span "#23" at bounding box center [364, 159] width 10 height 7
click at [266, 236] on button "Swap" at bounding box center [266, 240] width 22 height 13
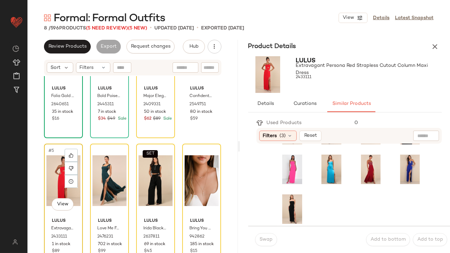
click at [52, 175] on div "#5 View" at bounding box center [63, 180] width 34 height 69
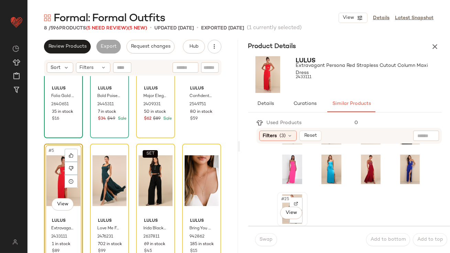
click at [285, 203] on div "#25 View" at bounding box center [292, 210] width 26 height 30
click at [268, 235] on button "Swap" at bounding box center [266, 240] width 22 height 13
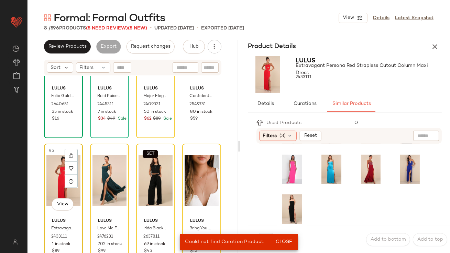
click at [63, 175] on div "#5 View" at bounding box center [63, 180] width 34 height 69
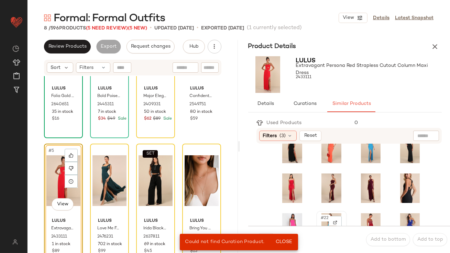
scroll to position [137, 0]
click at [321, 178] on span "#18" at bounding box center [325, 178] width 10 height 7
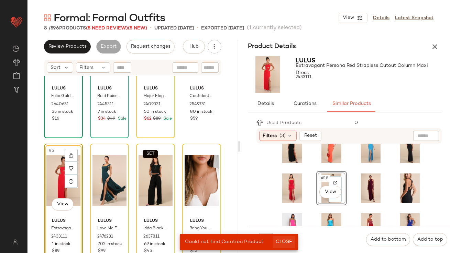
click at [287, 243] on span "Close" at bounding box center [283, 242] width 17 height 5
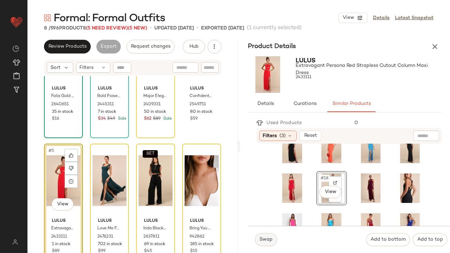
click at [264, 241] on span "Swap" at bounding box center [265, 239] width 13 height 5
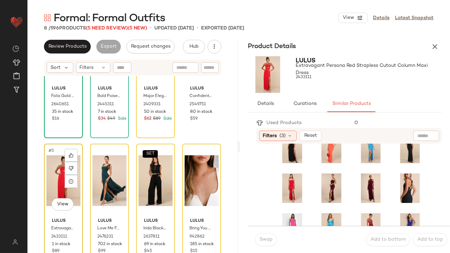
click at [63, 171] on div "#5 View" at bounding box center [63, 180] width 34 height 69
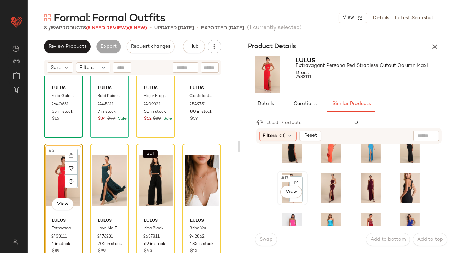
click at [281, 175] on span "#17" at bounding box center [285, 178] width 9 height 7
click at [261, 240] on span "Swap" at bounding box center [265, 239] width 13 height 5
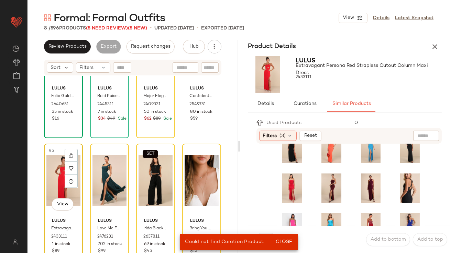
click at [56, 168] on div "#5 View" at bounding box center [63, 180] width 34 height 69
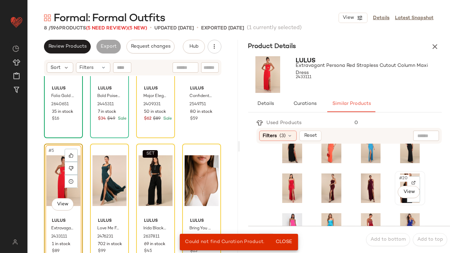
click at [398, 180] on span "#20" at bounding box center [403, 178] width 11 height 7
click at [289, 238] on button "Close" at bounding box center [283, 242] width 22 height 12
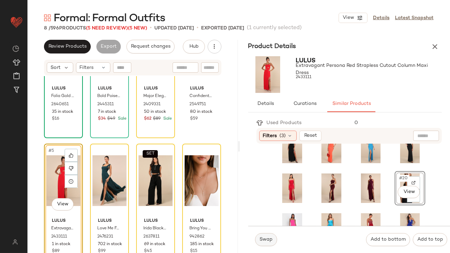
click at [257, 239] on button "Swap" at bounding box center [266, 240] width 22 height 13
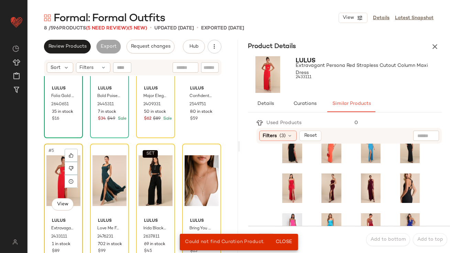
click at [56, 178] on div "#5 View" at bounding box center [63, 180] width 34 height 69
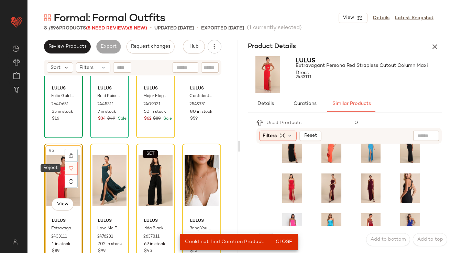
click at [71, 167] on icon at bounding box center [71, 168] width 5 height 5
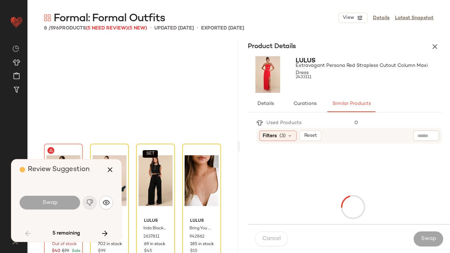
scroll to position [47, 0]
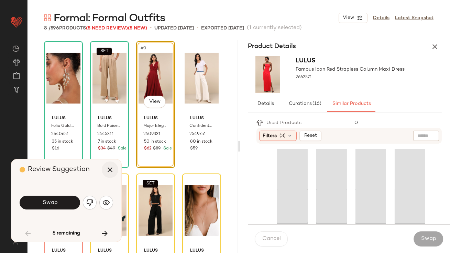
click at [111, 169] on icon "button" at bounding box center [110, 170] width 8 height 8
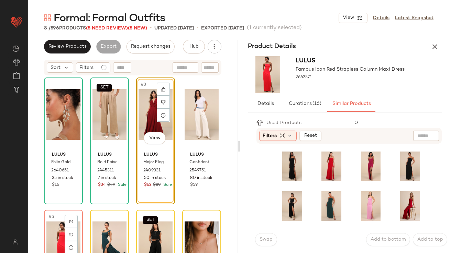
scroll to position [66, 0]
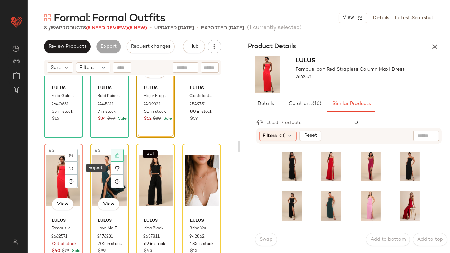
click at [116, 154] on icon at bounding box center [117, 156] width 4 height 4
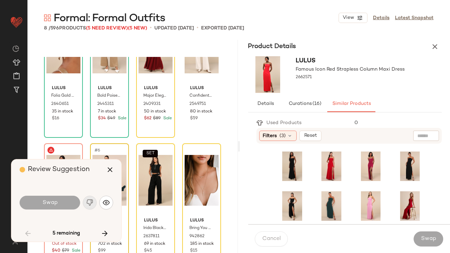
scroll to position [47, 0]
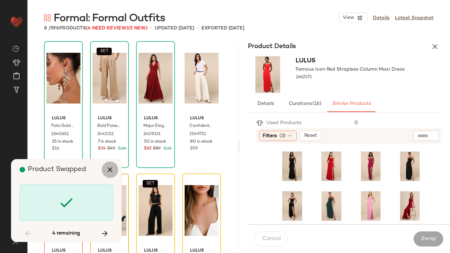
click at [106, 174] on icon "button" at bounding box center [110, 170] width 8 height 8
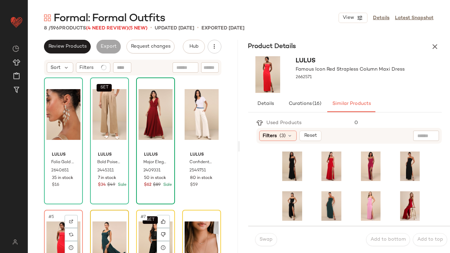
scroll to position [66, 0]
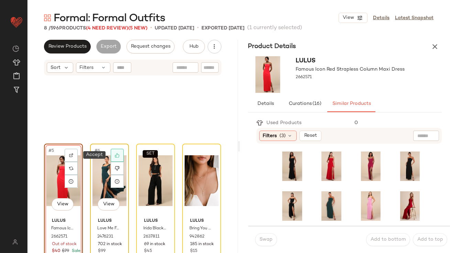
click at [119, 156] on div at bounding box center [117, 155] width 13 height 13
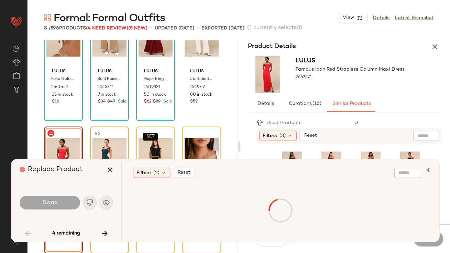
scroll to position [47, 0]
click at [113, 171] on icon "button" at bounding box center [110, 170] width 8 height 8
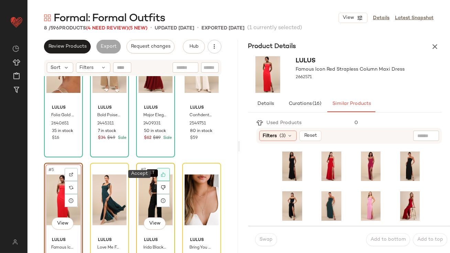
click at [161, 174] on icon at bounding box center [163, 175] width 4 height 4
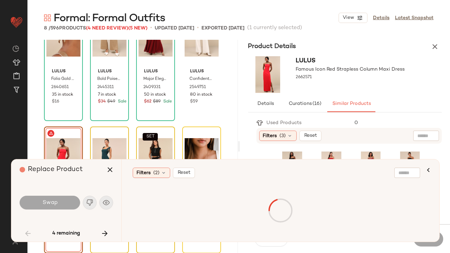
scroll to position [47, 0]
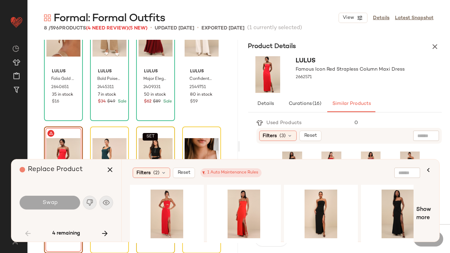
drag, startPoint x: 107, startPoint y: 168, endPoint x: 134, endPoint y: 164, distance: 26.8
click at [107, 169] on icon "button" at bounding box center [110, 170] width 8 height 8
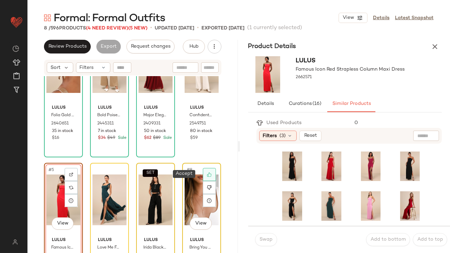
click at [210, 173] on div at bounding box center [209, 174] width 13 height 13
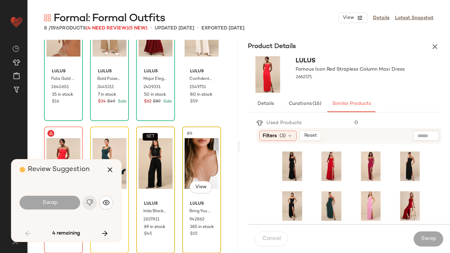
scroll to position [47, 0]
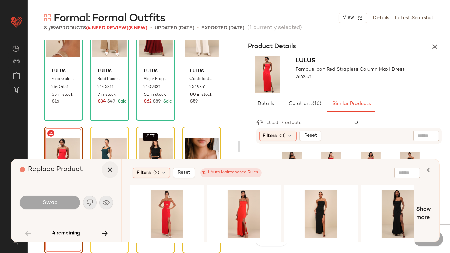
click at [110, 172] on icon "button" at bounding box center [110, 170] width 8 height 8
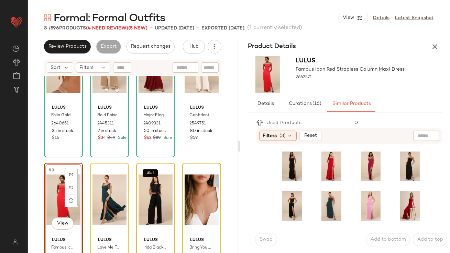
scroll to position [66, 0]
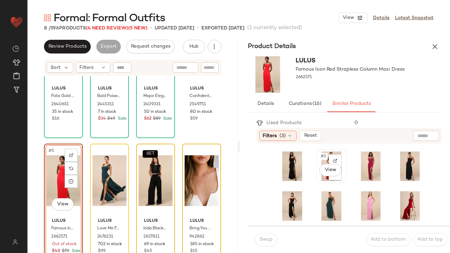
click at [320, 155] on span "#2" at bounding box center [324, 156] width 8 height 7
click at [258, 236] on button "Swap" at bounding box center [266, 240] width 22 height 13
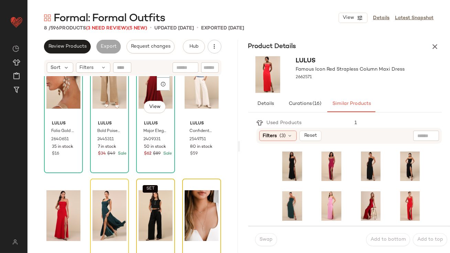
scroll to position [32, 0]
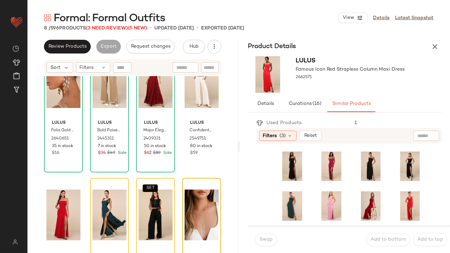
click at [433, 48] on icon "button" at bounding box center [434, 47] width 8 height 8
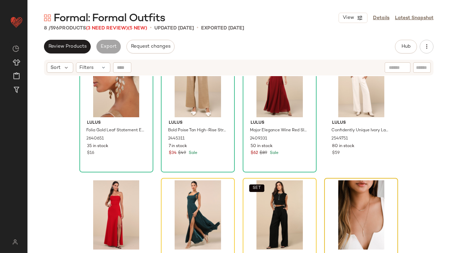
scroll to position [66, 0]
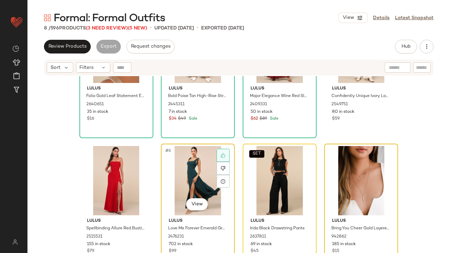
click at [218, 154] on div at bounding box center [222, 155] width 13 height 13
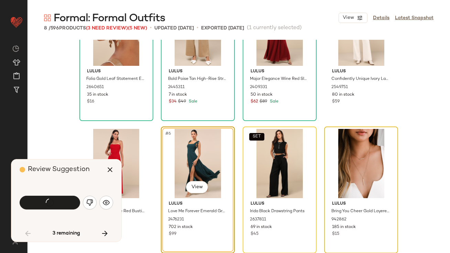
scroll to position [47, 0]
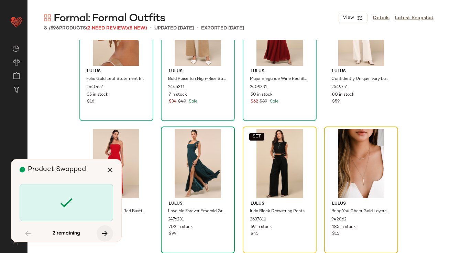
click at [109, 234] on button "button" at bounding box center [104, 234] width 16 height 16
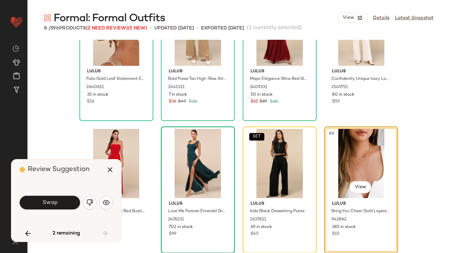
click at [68, 209] on button "Swap" at bounding box center [50, 203] width 60 height 14
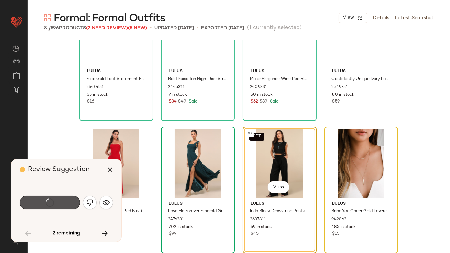
scroll to position [47, 0]
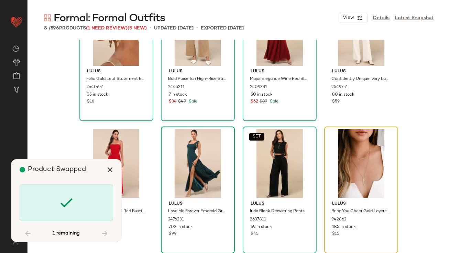
click at [67, 205] on icon at bounding box center [66, 203] width 16 height 16
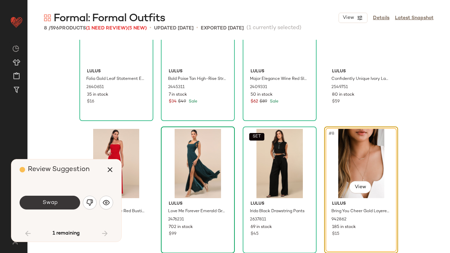
scroll to position [47, 0]
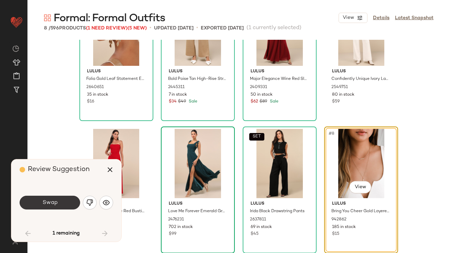
click at [67, 204] on button "Swap" at bounding box center [50, 203] width 60 height 14
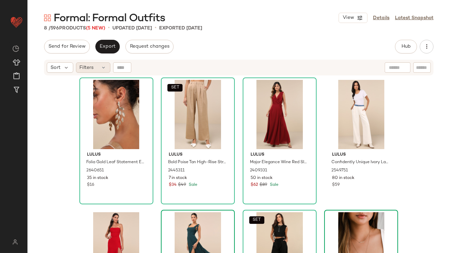
click at [94, 66] on div "Filters" at bounding box center [93, 67] width 34 height 10
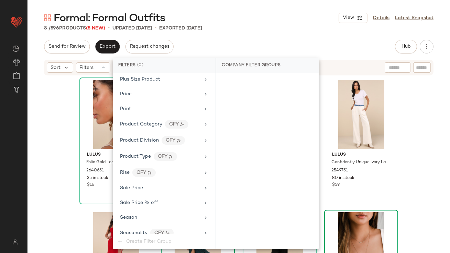
scroll to position [557, 0]
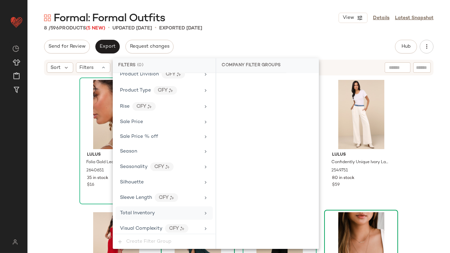
click at [139, 207] on div "Total Inventory" at bounding box center [163, 213] width 97 height 13
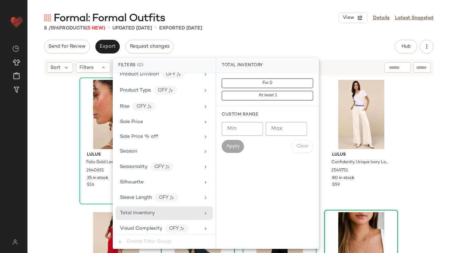
click at [285, 133] on input "Max" at bounding box center [285, 129] width 41 height 14
click at [275, 31] on div "8 / 596 Products (5 New) • updated Oct 8th • Exported Oct 8th" at bounding box center [238, 28] width 422 height 7
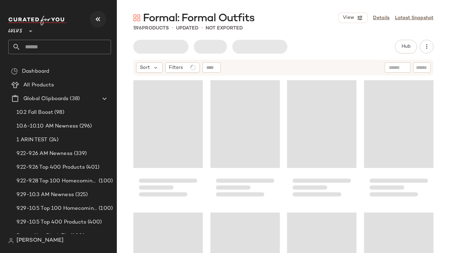
click at [98, 24] on button "button" at bounding box center [98, 19] width 16 height 16
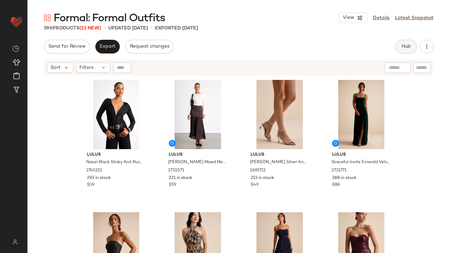
click at [400, 48] on button "Hub" at bounding box center [406, 47] width 22 height 14
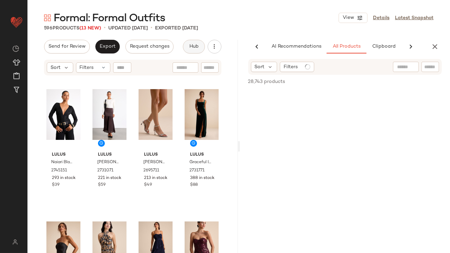
scroll to position [0, 36]
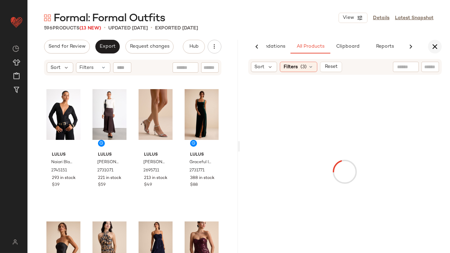
click at [434, 50] on icon "button" at bounding box center [434, 47] width 8 height 8
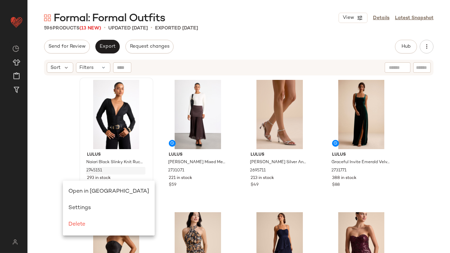
scroll to position [0, 0]
click at [77, 191] on span "Open in Split View" at bounding box center [108, 192] width 81 height 6
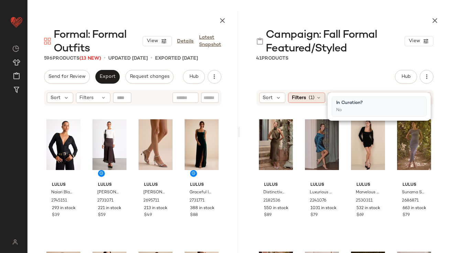
click at [294, 98] on span "Filters" at bounding box center [299, 97] width 14 height 7
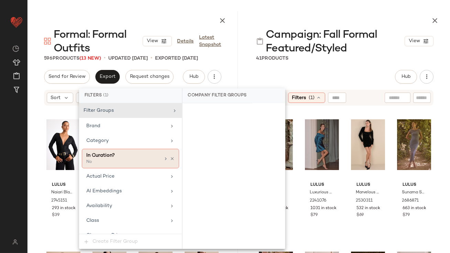
click at [130, 158] on div "In Curation?" at bounding box center [123, 155] width 74 height 7
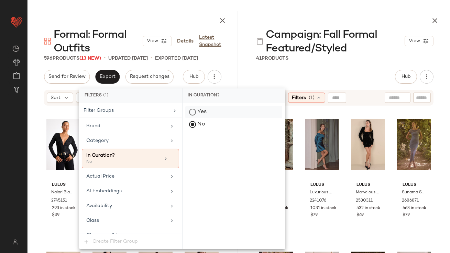
click at [210, 113] on div "Yes" at bounding box center [233, 112] width 97 height 12
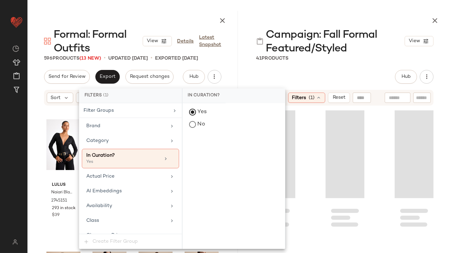
click at [288, 60] on div "41 Products" at bounding box center [272, 58] width 32 height 7
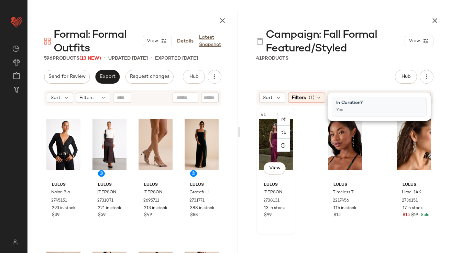
click at [264, 133] on div "#1 View" at bounding box center [276, 144] width 34 height 69
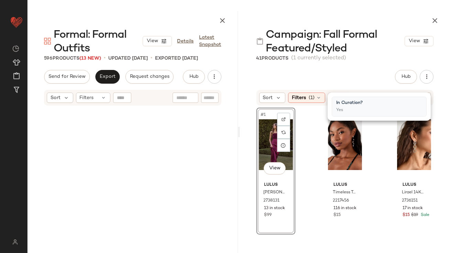
scroll to position [663, 0]
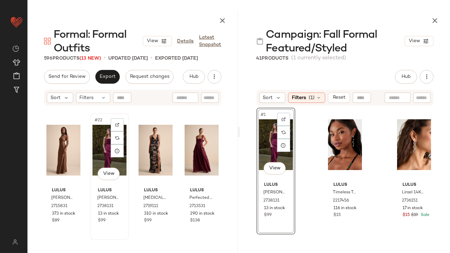
click at [102, 139] on div "#22 View" at bounding box center [109, 150] width 34 height 69
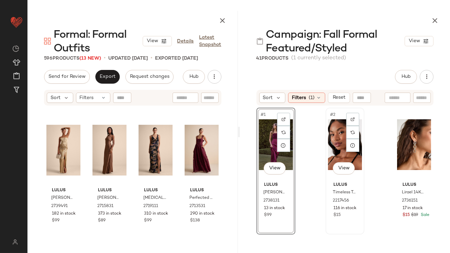
click at [336, 129] on div "#2 View" at bounding box center [345, 144] width 34 height 69
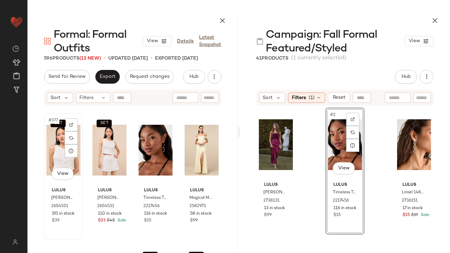
click at [52, 144] on div "SET #377 View" at bounding box center [63, 150] width 34 height 69
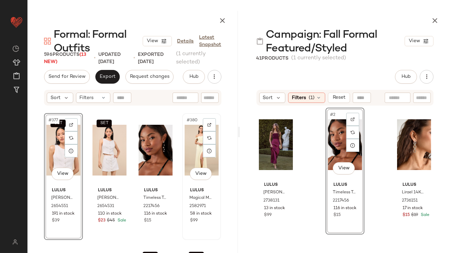
click at [187, 141] on div "#380 View" at bounding box center [201, 150] width 34 height 69
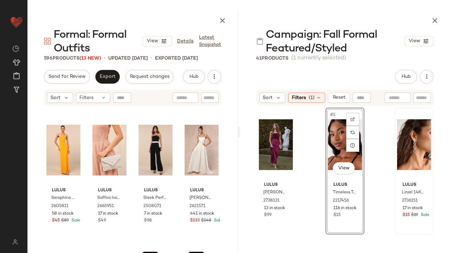
click at [397, 146] on div at bounding box center [414, 144] width 34 height 69
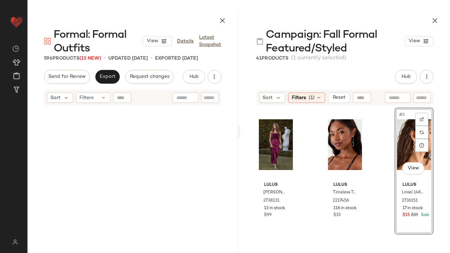
scroll to position [3579, 0]
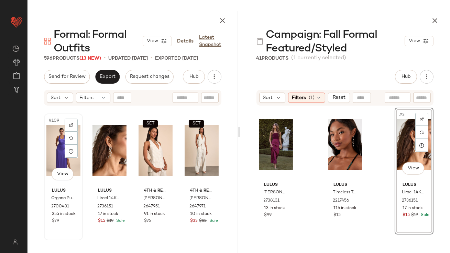
click at [55, 142] on div "#109 View" at bounding box center [63, 150] width 34 height 69
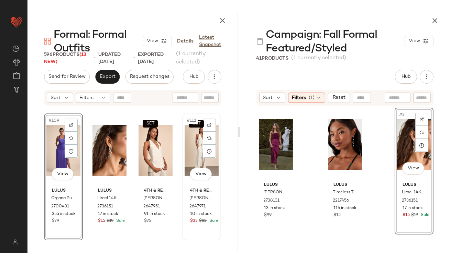
click at [189, 143] on div "SET #112 View" at bounding box center [201, 150] width 34 height 69
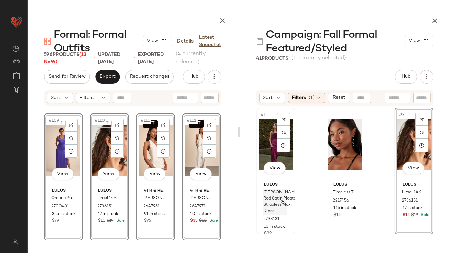
click at [264, 215] on span "Nyrah Berry Red Satin Pleated Strapless Maxi Dress" at bounding box center [280, 202] width 35 height 25
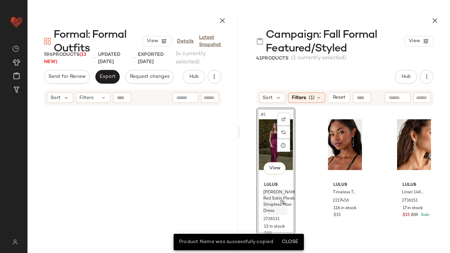
scroll to position [132, 0]
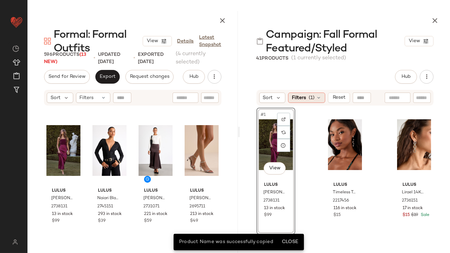
click at [312, 99] on span "(1)" at bounding box center [311, 97] width 6 height 7
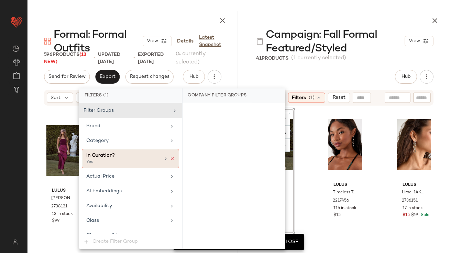
click at [170, 158] on icon at bounding box center [172, 159] width 5 height 5
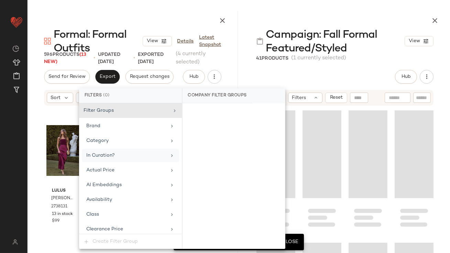
click at [297, 78] on div "Hub Send for Review External Review Internal Review Cancel Send for Review Revi…" at bounding box center [344, 77] width 177 height 14
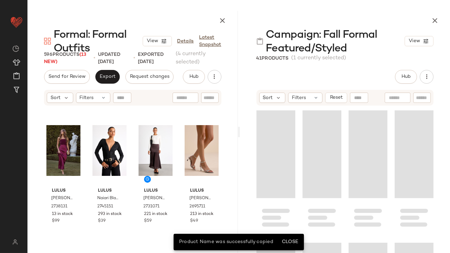
scroll to position [403, 0]
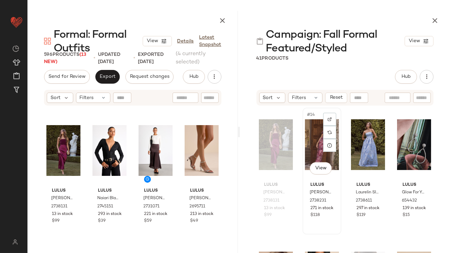
click at [312, 141] on div "#14 View" at bounding box center [322, 144] width 34 height 69
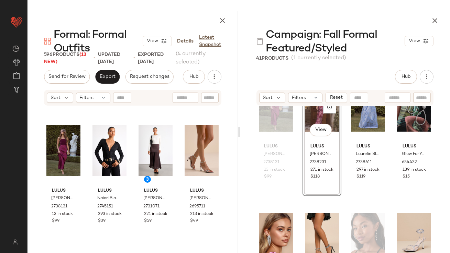
scroll to position [514, 0]
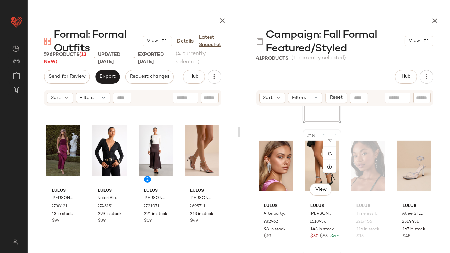
click at [312, 144] on div "#18 View" at bounding box center [322, 166] width 34 height 69
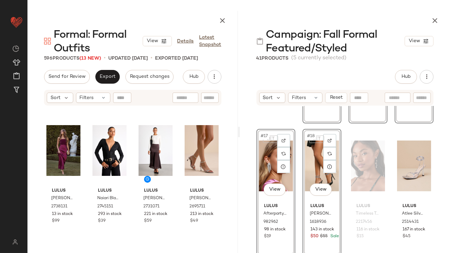
drag, startPoint x: 262, startPoint y: 155, endPoint x: 254, endPoint y: 155, distance: 8.2
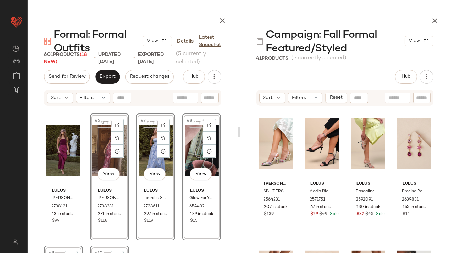
scroll to position [668, 0]
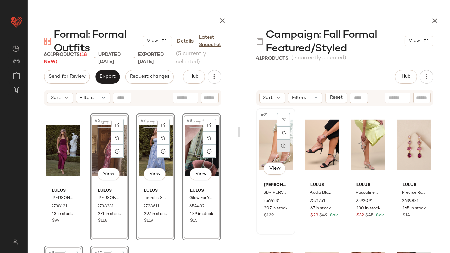
click at [277, 148] on div at bounding box center [283, 145] width 13 height 13
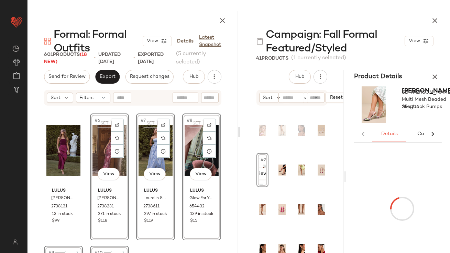
scroll to position [0, 0]
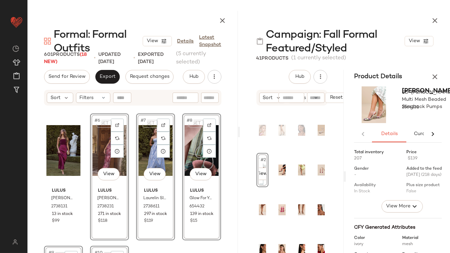
click at [437, 73] on icon "button" at bounding box center [434, 77] width 8 height 8
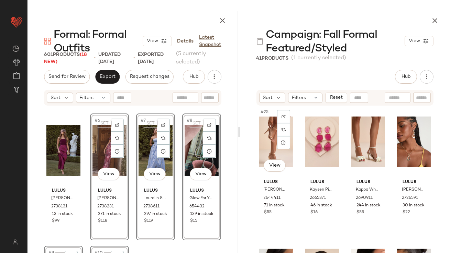
scroll to position [793, 0]
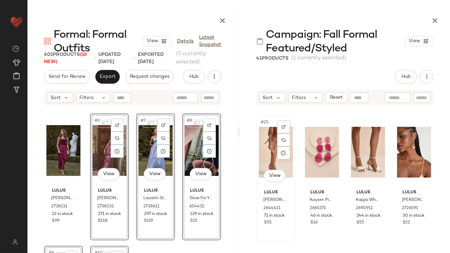
click at [269, 154] on div "#25 View" at bounding box center [276, 152] width 34 height 69
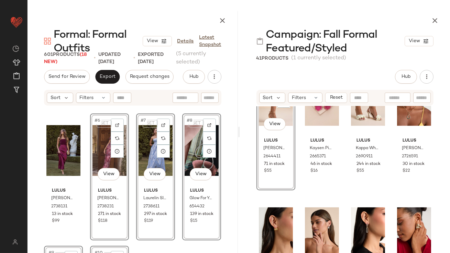
scroll to position [894, 0]
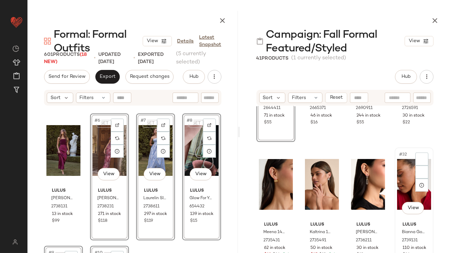
click at [395, 171] on div "#32 View Lulus Bianna Gold Rhinestone Triangle Stud Earrings 2739131 110 in sto…" at bounding box center [413, 211] width 37 height 126
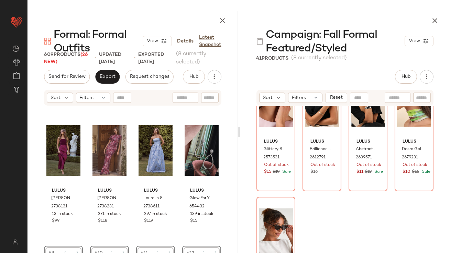
scroll to position [1265, 0]
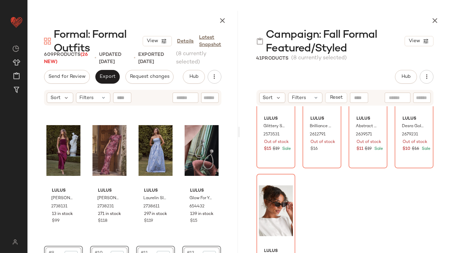
click at [433, 20] on icon "button" at bounding box center [434, 20] width 8 height 8
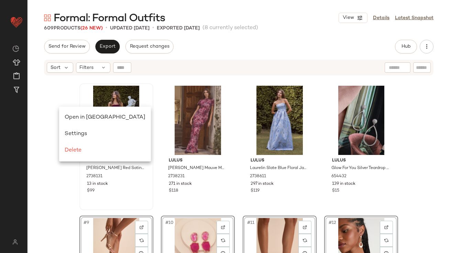
click at [66, 116] on span "Open in Split View" at bounding box center [105, 118] width 81 height 6
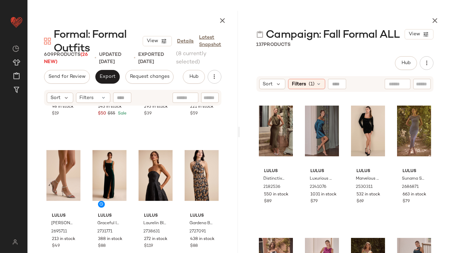
scroll to position [694, 0]
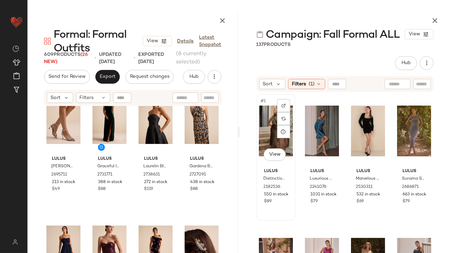
click at [266, 133] on div "#1 View" at bounding box center [276, 130] width 34 height 69
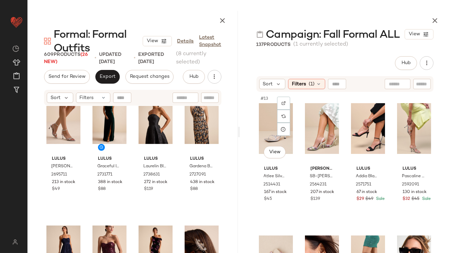
scroll to position [368, 0]
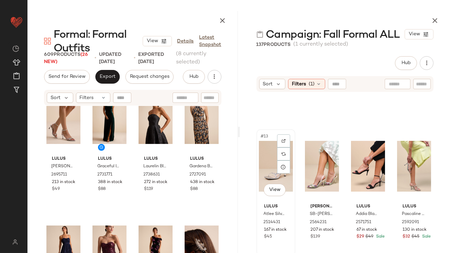
click at [275, 173] on div "#13 View" at bounding box center [276, 166] width 34 height 69
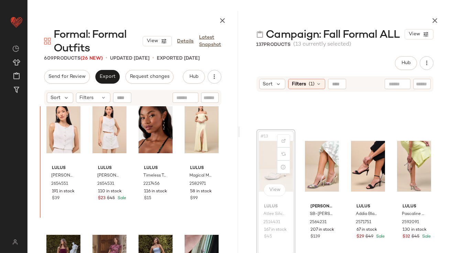
scroll to position [0, 0]
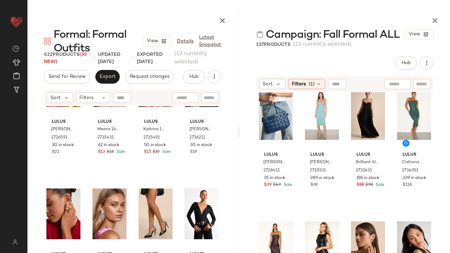
scroll to position [932, 0]
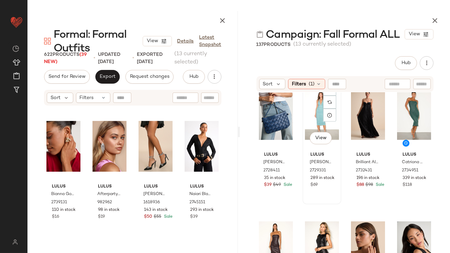
click at [309, 113] on div "#38 View" at bounding box center [322, 114] width 34 height 69
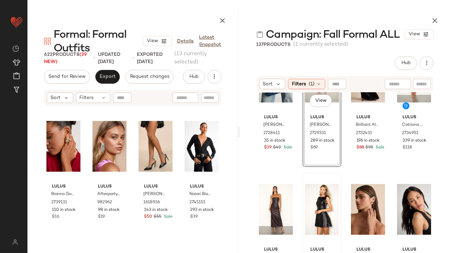
scroll to position [1257, 0]
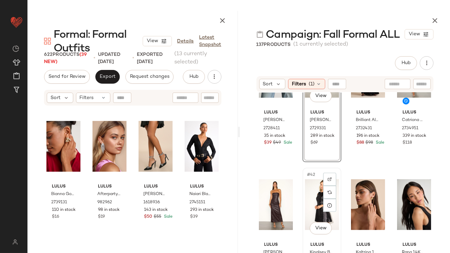
click at [319, 203] on div "#42 View" at bounding box center [322, 204] width 34 height 69
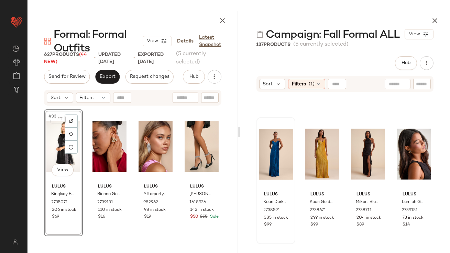
scroll to position [1693, 0]
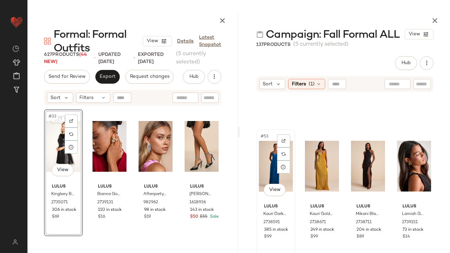
click at [262, 152] on div "#53 View" at bounding box center [276, 166] width 34 height 69
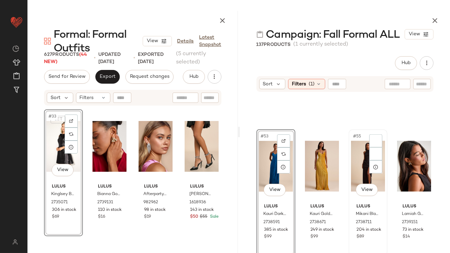
click at [359, 159] on div "#55 View" at bounding box center [368, 166] width 34 height 69
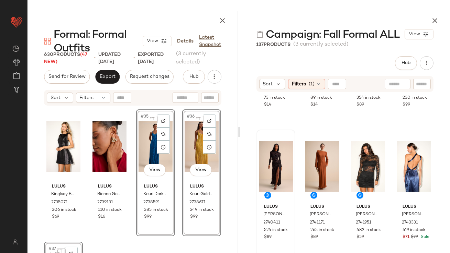
scroll to position [1829, 0]
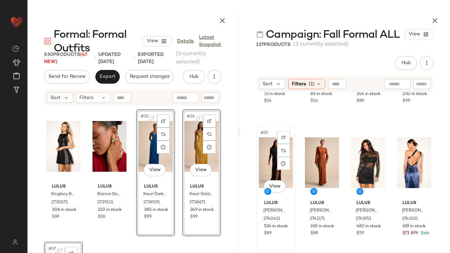
click at [262, 160] on div "#57 View" at bounding box center [276, 162] width 34 height 69
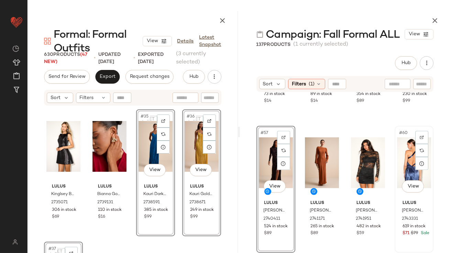
click at [404, 156] on div "#60 View" at bounding box center [414, 162] width 34 height 69
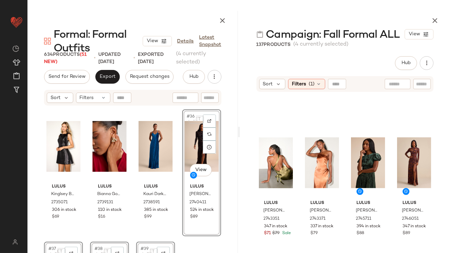
scroll to position [1949, 0]
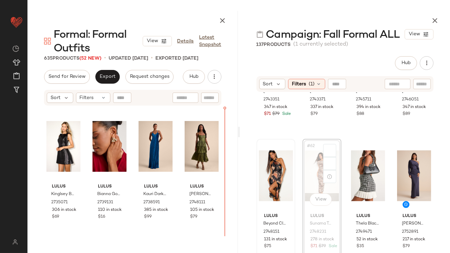
drag, startPoint x: 315, startPoint y: 168, endPoint x: 279, endPoint y: 171, distance: 36.6
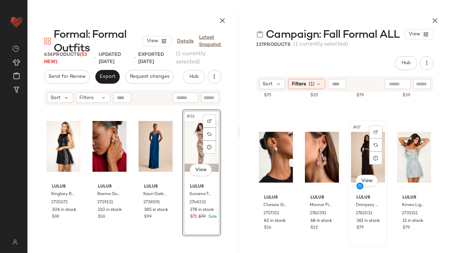
scroll to position [2099, 0]
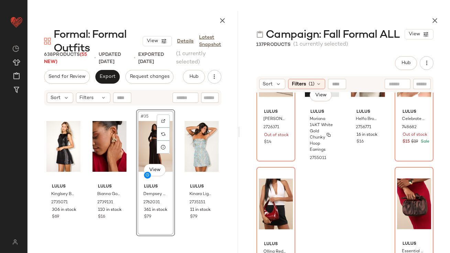
scroll to position [2458, 0]
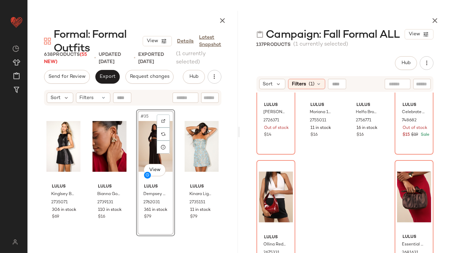
click at [440, 18] on button "button" at bounding box center [435, 21] width 14 height 14
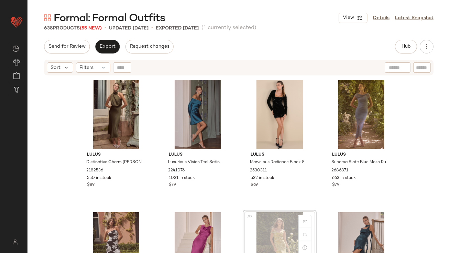
scroll to position [2, 0]
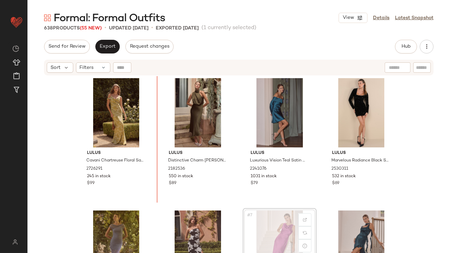
scroll to position [2, 0]
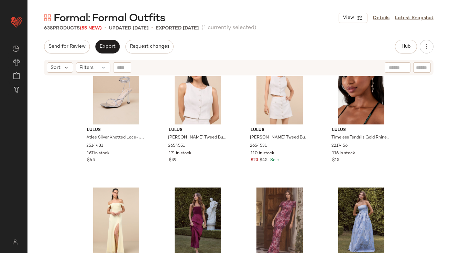
scroll to position [407, 0]
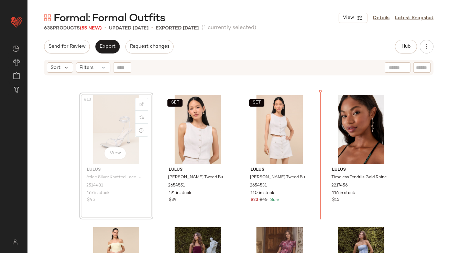
scroll to position [388, 0]
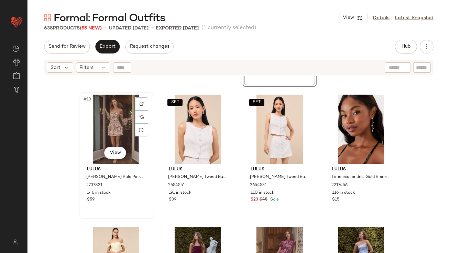
scroll to position [441, 0]
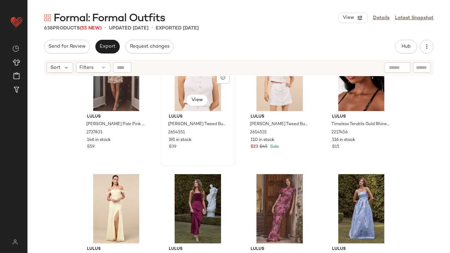
click at [182, 90] on div "SET #14 View" at bounding box center [197, 76] width 69 height 69
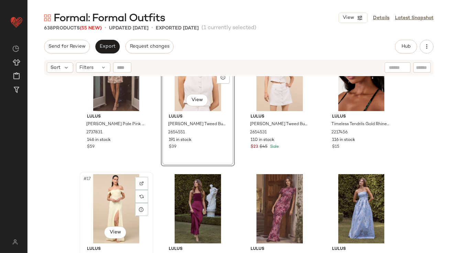
click at [108, 206] on div "#17 View" at bounding box center [116, 208] width 69 height 69
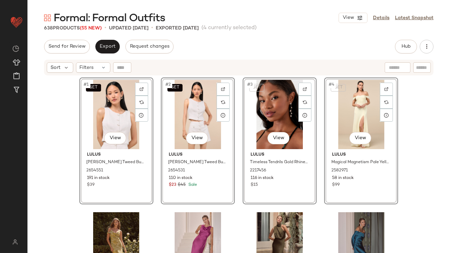
click at [63, 116] on div "SET #1 View Lulus Monique White Tweed Button-Up Vest Top 2654551 191 in stock $…" at bounding box center [238, 173] width 422 height 194
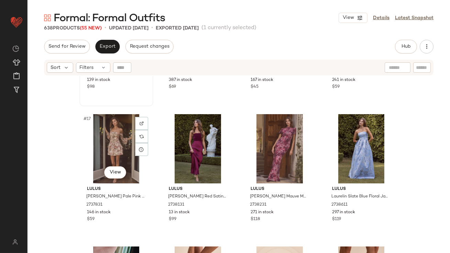
scroll to position [501, 0]
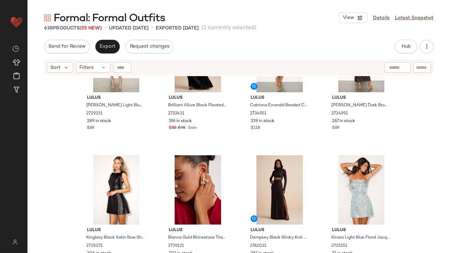
scroll to position [935, 0]
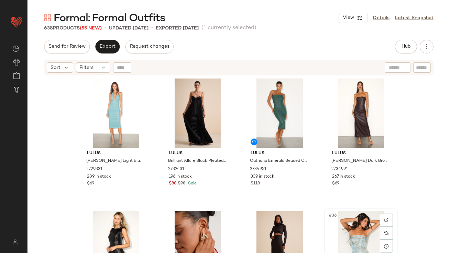
click at [344, 224] on div "#36 View" at bounding box center [360, 245] width 69 height 69
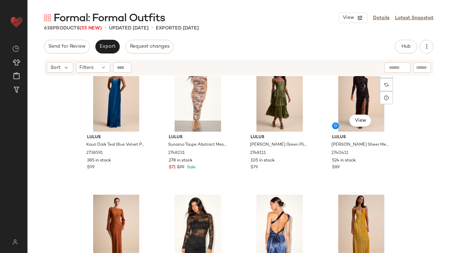
scroll to position [1268, 0]
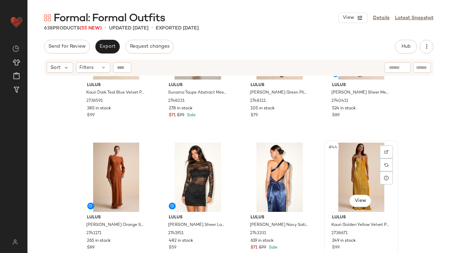
click at [339, 184] on div "#44 View" at bounding box center [360, 177] width 69 height 69
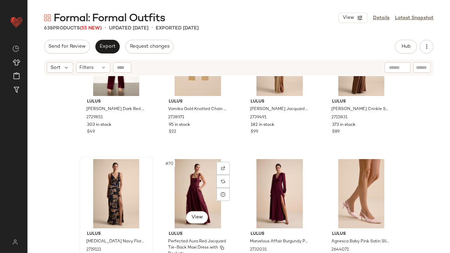
scroll to position [2171, 0]
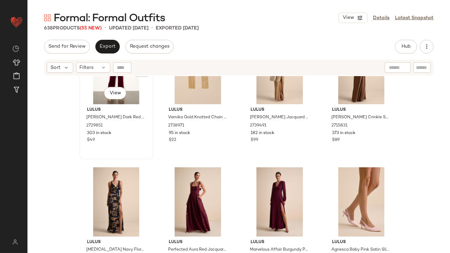
click at [95, 91] on div "SET #65 View" at bounding box center [116, 69] width 69 height 69
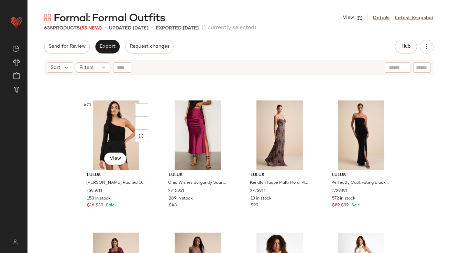
scroll to position [2323, 0]
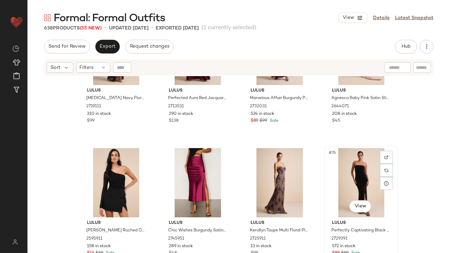
click at [357, 177] on div "#76 View" at bounding box center [360, 182] width 69 height 69
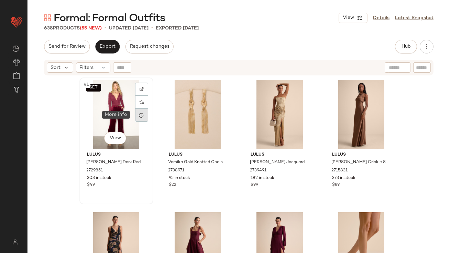
click at [136, 115] on div at bounding box center [141, 115] width 13 height 13
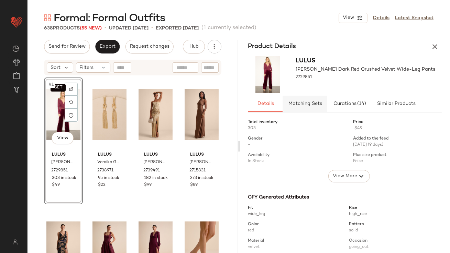
click at [315, 103] on span "Matching Sets" at bounding box center [304, 103] width 34 height 5
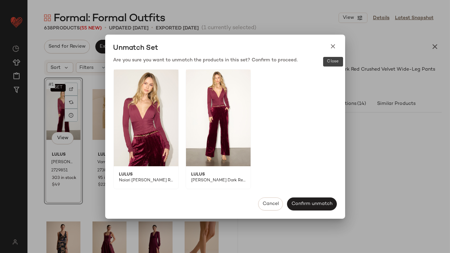
click at [332, 46] on icon at bounding box center [332, 46] width 7 height 7
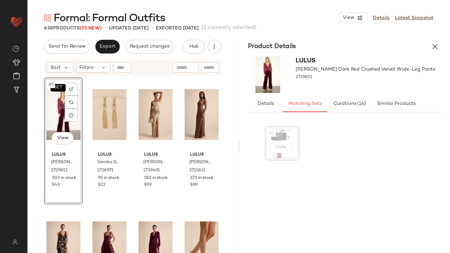
click at [315, 169] on div "SET #1 View" at bounding box center [344, 184] width 161 height 117
click at [274, 136] on span "#1" at bounding box center [271, 133] width 7 height 7
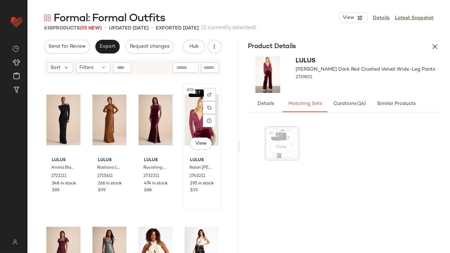
click at [186, 115] on div "SET #76 View" at bounding box center [201, 120] width 34 height 69
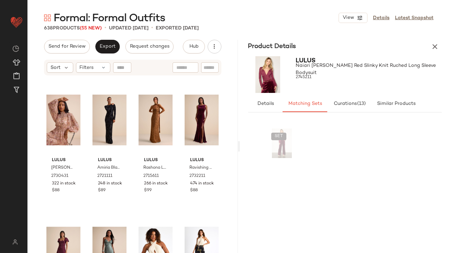
click at [436, 48] on icon "button" at bounding box center [434, 47] width 8 height 8
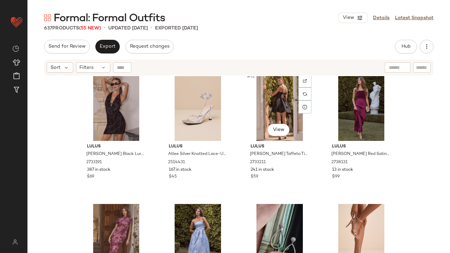
scroll to position [942, 0]
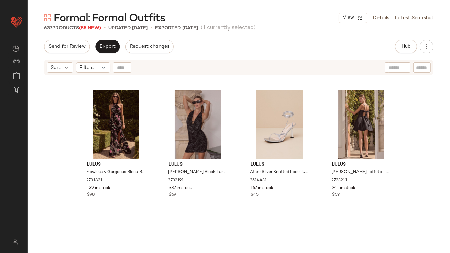
scroll to position [952, 0]
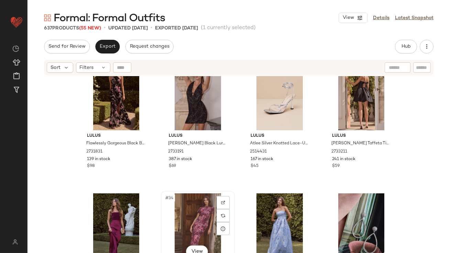
click at [191, 209] on div "#34 View" at bounding box center [197, 228] width 69 height 69
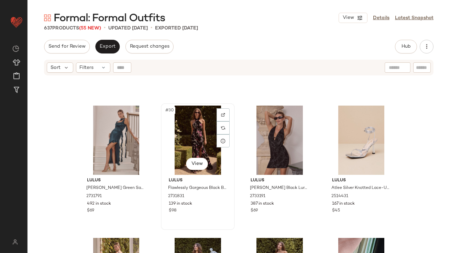
scroll to position [893, 0]
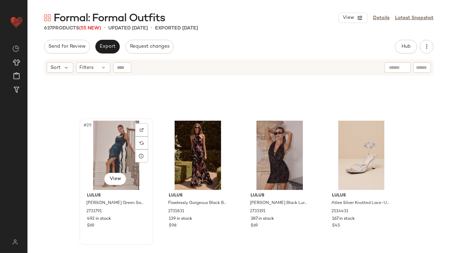
click at [116, 158] on div "#29 View" at bounding box center [116, 155] width 69 height 69
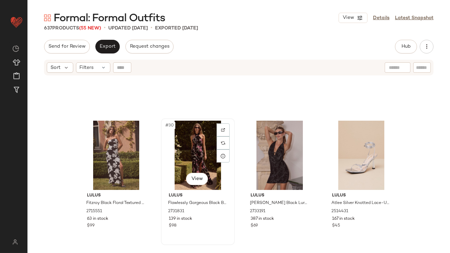
click at [193, 147] on div "#30 View" at bounding box center [197, 155] width 69 height 69
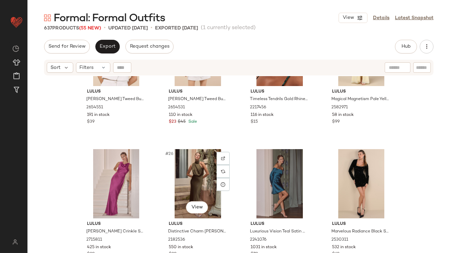
scroll to position [810, 0]
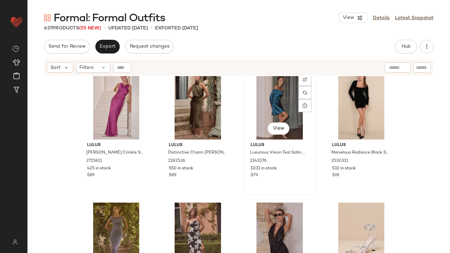
click at [264, 96] on div "#27 View" at bounding box center [279, 104] width 69 height 69
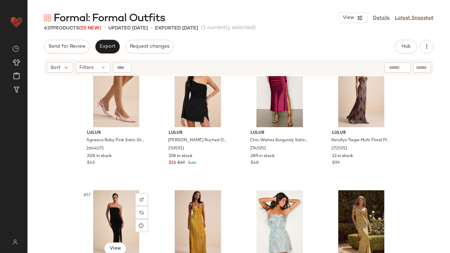
scroll to position [428, 0]
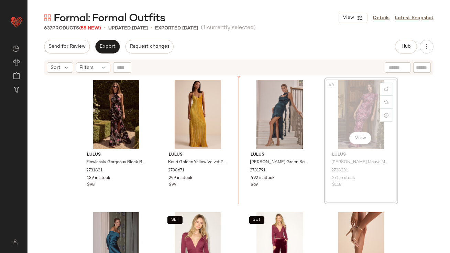
drag, startPoint x: 342, startPoint y: 119, endPoint x: 338, endPoint y: 120, distance: 3.8
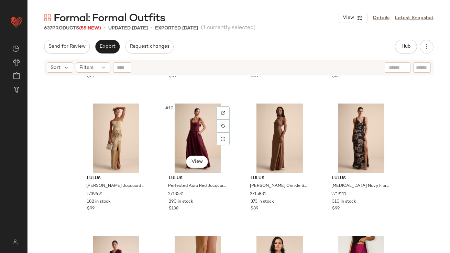
scroll to position [283, 0]
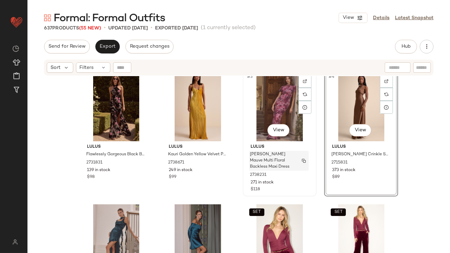
scroll to position [10, 0]
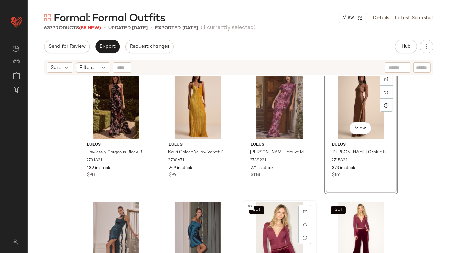
click at [260, 215] on div "SET #7 View" at bounding box center [279, 237] width 69 height 69
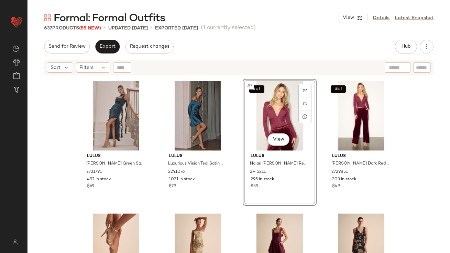
scroll to position [137, 0]
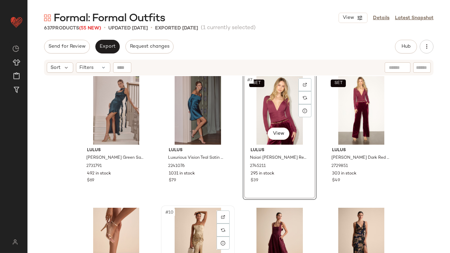
click at [195, 224] on div "#10 View" at bounding box center [197, 242] width 69 height 69
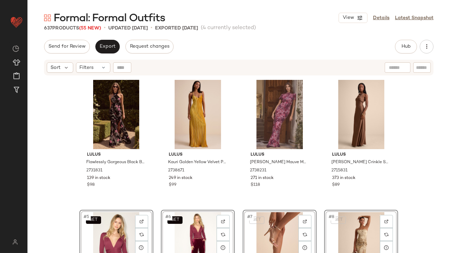
click at [71, 128] on div "Lulus Flawlessly Gorgeous Black Burnout Floral Halter Maxi Dress 2731831 139 in…" at bounding box center [238, 173] width 422 height 194
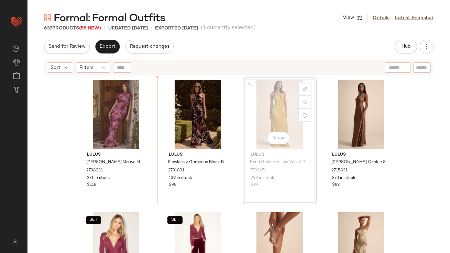
drag, startPoint x: 265, startPoint y: 109, endPoint x: 261, endPoint y: 109, distance: 4.5
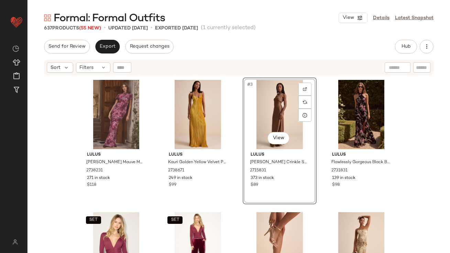
click at [265, 48] on div "Send for Review Export Request changes Hub Send for Review External Review Inte…" at bounding box center [238, 47] width 389 height 14
click at [68, 116] on div "Lulus Langley Mauve Multi Floral Backless Maxi Dress 2738231 271 in stock $118 …" at bounding box center [238, 173] width 422 height 194
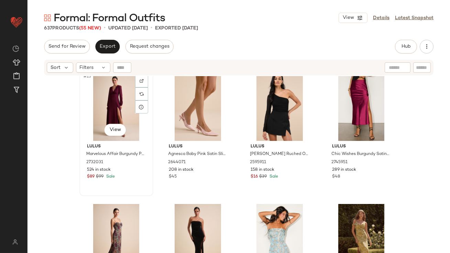
scroll to position [502, 0]
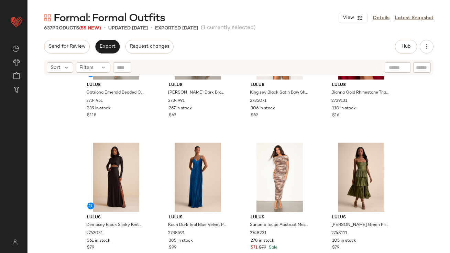
scroll to position [1554, 0]
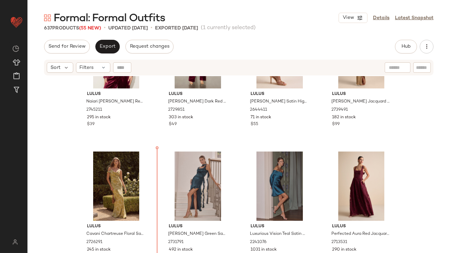
scroll to position [220, 0]
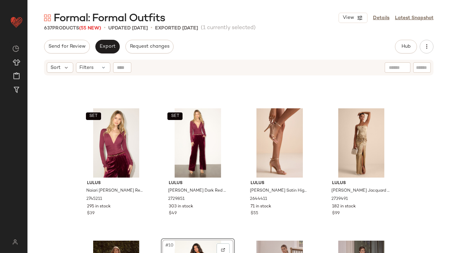
scroll to position [167, 0]
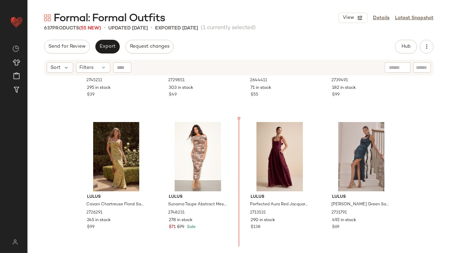
scroll to position [227, 0]
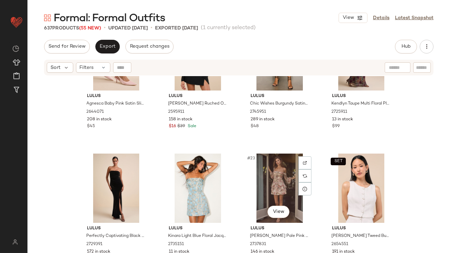
scroll to position [600, 0]
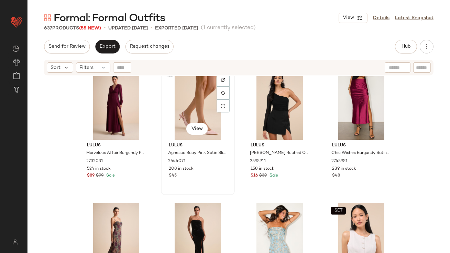
scroll to position [544, 0]
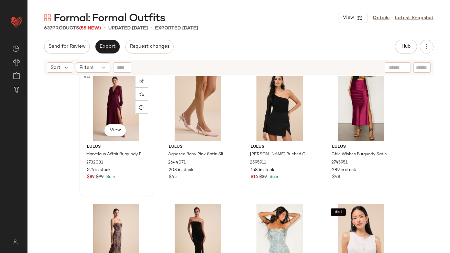
click at [105, 106] on div "#17 View" at bounding box center [116, 106] width 69 height 69
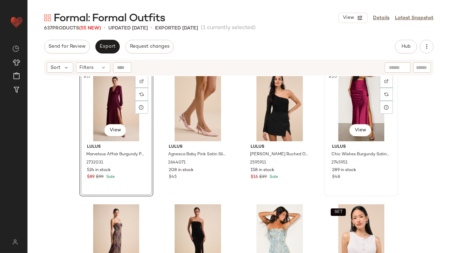
click at [338, 112] on div "#20 View" at bounding box center [360, 106] width 69 height 69
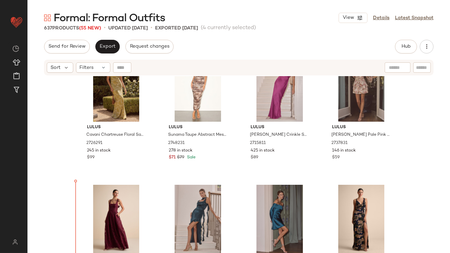
scroll to position [312, 0]
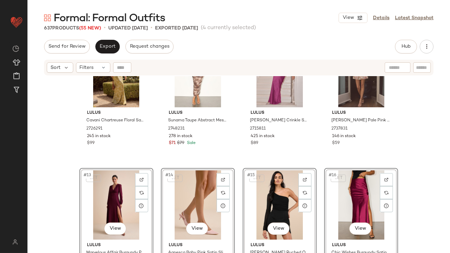
click at [72, 169] on div "SET Lulus Naiari Berry Red Slinky Knit Ruched Long Sleeve Bodysuit 2745211 295 …" at bounding box center [238, 173] width 422 height 194
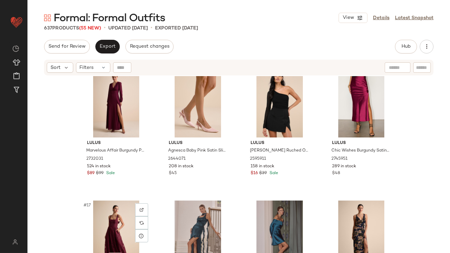
scroll to position [389, 0]
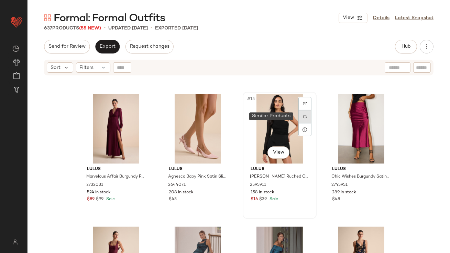
click at [303, 116] on img at bounding box center [305, 117] width 4 height 4
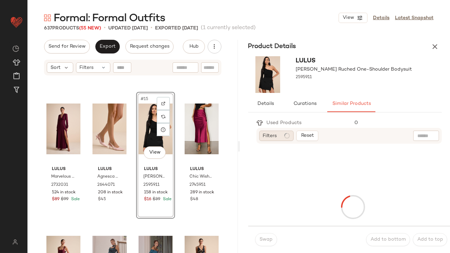
click at [279, 138] on div "Filters" at bounding box center [276, 136] width 34 height 10
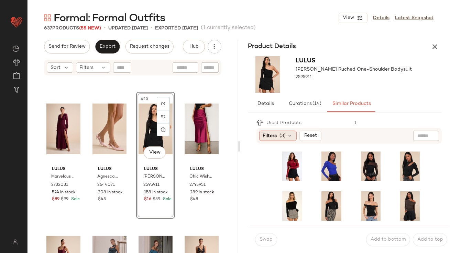
click at [277, 137] on div "Filters (3)" at bounding box center [277, 136] width 37 height 10
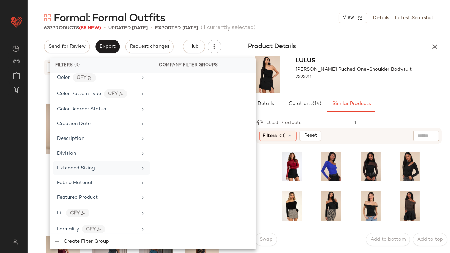
scroll to position [129, 0]
click at [65, 225] on div "Formality" at bounding box center [68, 228] width 22 height 7
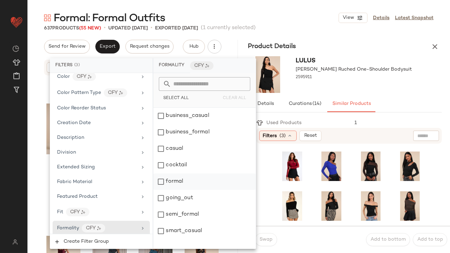
click at [168, 185] on div "formal" at bounding box center [204, 182] width 102 height 16
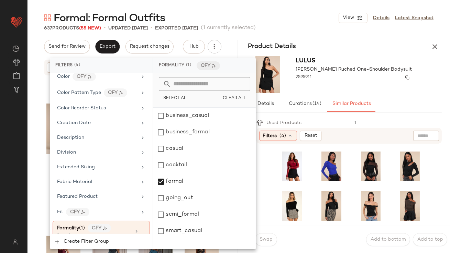
click at [366, 76] on div "2595911" at bounding box center [354, 78] width 116 height 10
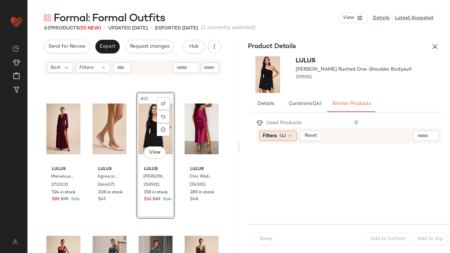
click at [274, 140] on div "Filters (4)" at bounding box center [278, 136] width 38 height 10
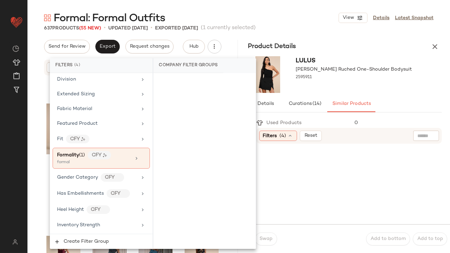
scroll to position [240, 0]
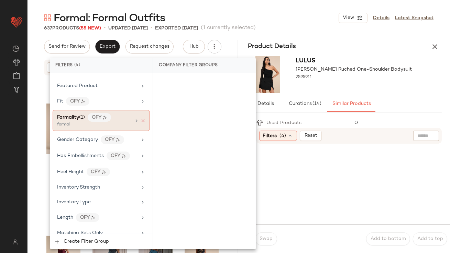
click at [141, 119] on icon at bounding box center [142, 120] width 5 height 5
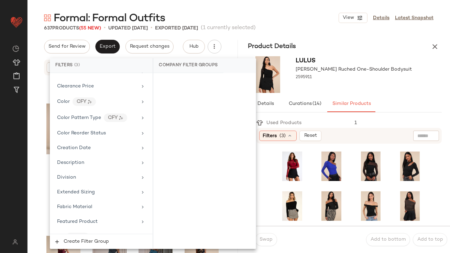
scroll to position [103, 0]
click at [57, 99] on div "Color CFY" at bounding box center [97, 103] width 80 height 9
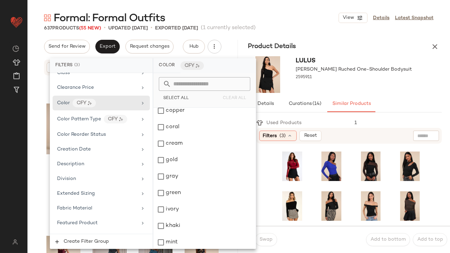
scroll to position [125, 0]
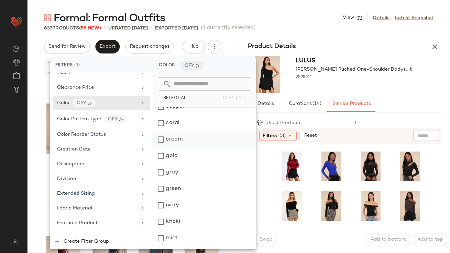
click at [176, 141] on div "cream" at bounding box center [204, 140] width 102 height 16
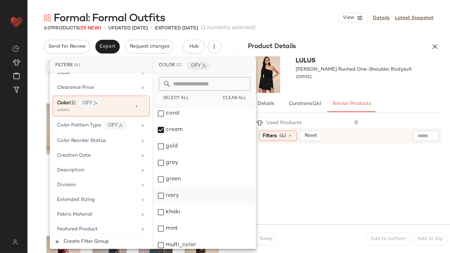
click at [179, 198] on div "ivory" at bounding box center [204, 196] width 102 height 16
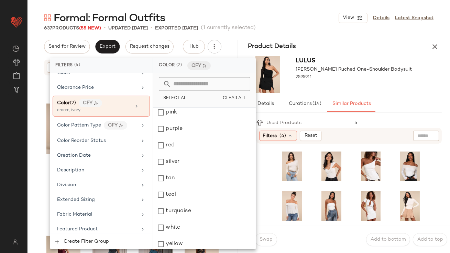
scroll to position [320, 0]
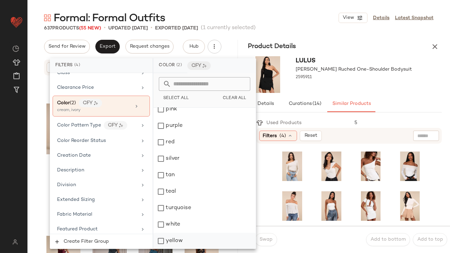
click at [174, 238] on div "yellow" at bounding box center [204, 241] width 102 height 16
click at [361, 85] on div at bounding box center [354, 83] width 116 height 5
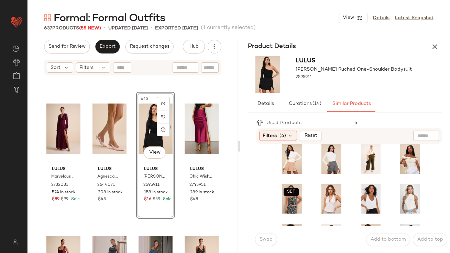
scroll to position [0, 0]
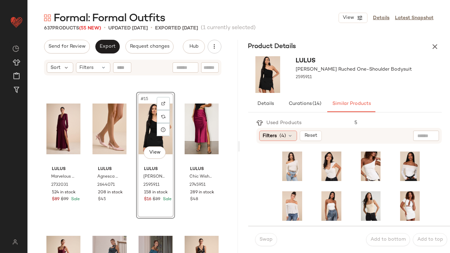
click at [289, 135] on icon at bounding box center [289, 135] width 5 height 5
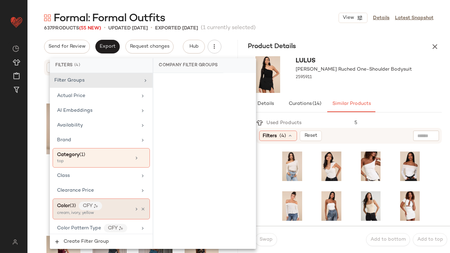
click at [117, 213] on div "cream, ivory, yellow" at bounding box center [91, 214] width 69 height 6
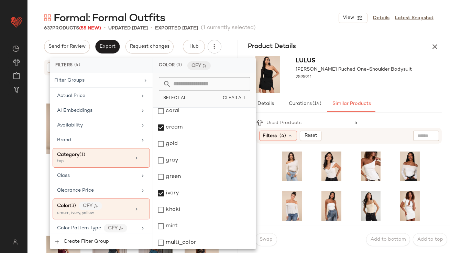
scroll to position [136, 0]
click at [162, 195] on div "ivory" at bounding box center [204, 194] width 102 height 16
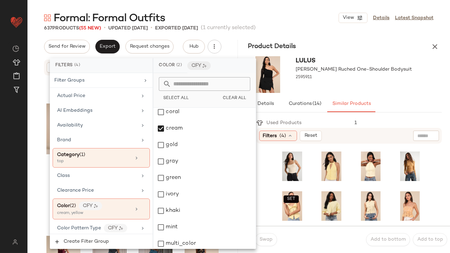
click at [402, 94] on div "Lulus Tristina Black Ruched One-Shoulder Bodysuit 2595911" at bounding box center [345, 75] width 210 height 42
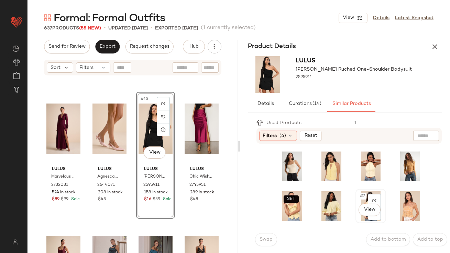
click at [357, 219] on div "#7 View" at bounding box center [370, 207] width 26 height 30
click at [358, 214] on body "Lulus ** Dashboard All Products Global Clipboards (38) Curations (817) Lillian …" at bounding box center [225, 126] width 450 height 253
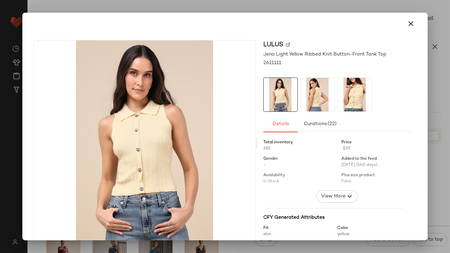
click at [347, 92] on img at bounding box center [355, 95] width 34 height 34
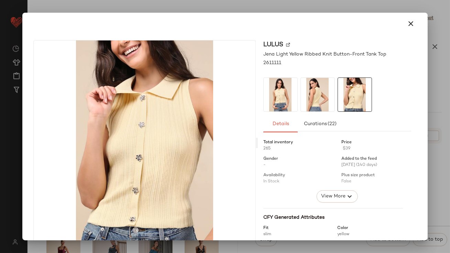
click at [373, 90] on div at bounding box center [337, 95] width 148 height 34
click at [407, 24] on icon "button" at bounding box center [411, 24] width 8 height 8
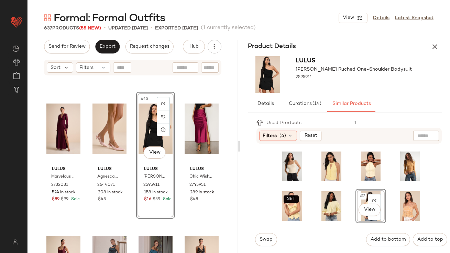
scroll to position [37, 0]
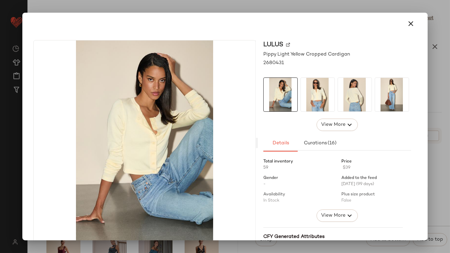
click at [323, 91] on img at bounding box center [317, 95] width 34 height 34
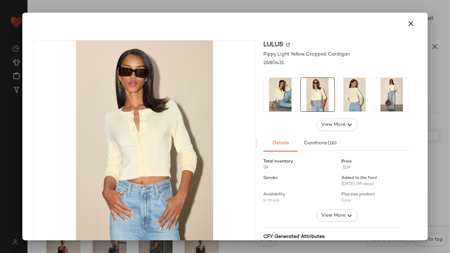
click at [363, 94] on img at bounding box center [355, 95] width 34 height 34
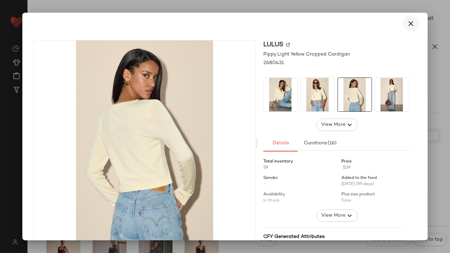
click at [414, 25] on button "button" at bounding box center [410, 23] width 16 height 16
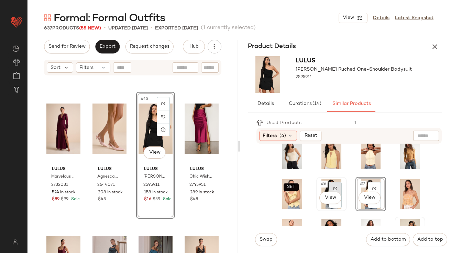
scroll to position [0, 0]
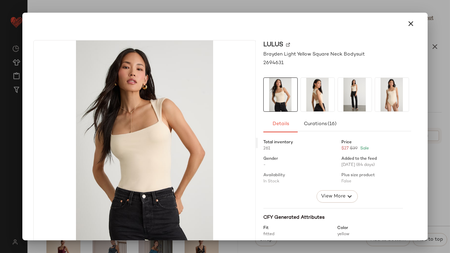
click at [351, 86] on img at bounding box center [355, 95] width 34 height 34
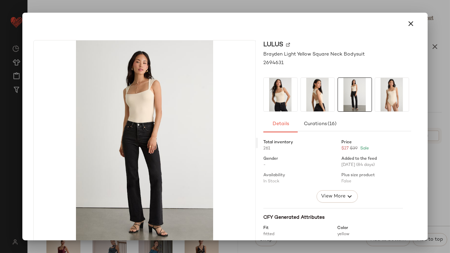
click at [393, 88] on img at bounding box center [392, 95] width 34 height 34
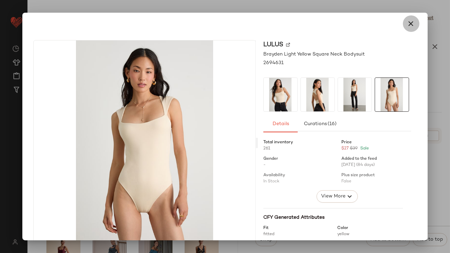
click at [407, 25] on icon "button" at bounding box center [411, 24] width 8 height 8
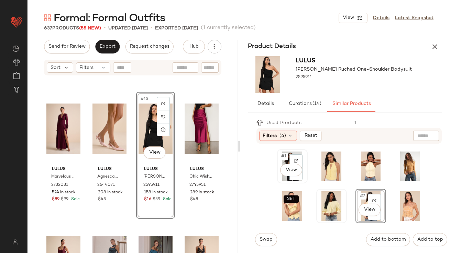
click at [283, 154] on span "#1" at bounding box center [284, 156] width 7 height 7
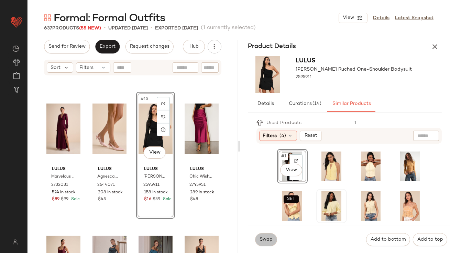
click at [265, 241] on span "Swap" at bounding box center [265, 239] width 13 height 5
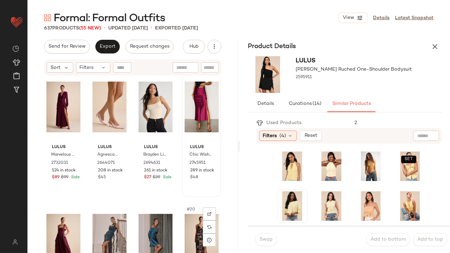
scroll to position [442, 0]
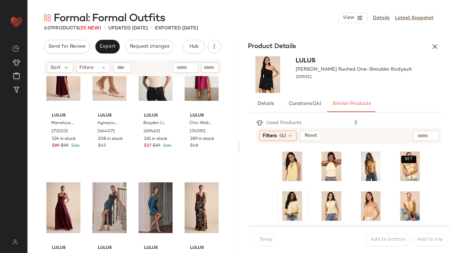
click at [433, 45] on icon "button" at bounding box center [434, 47] width 8 height 8
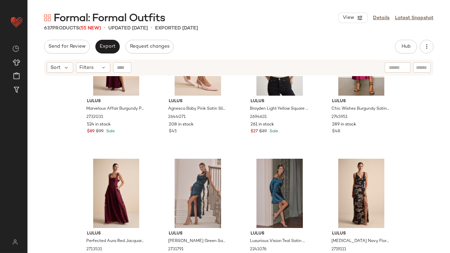
scroll to position [458, 0]
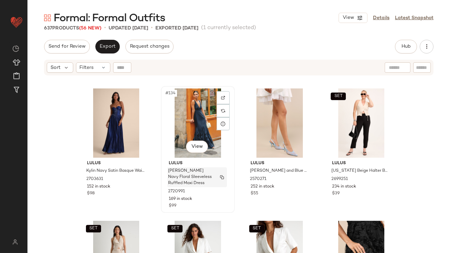
scroll to position [4404, 0]
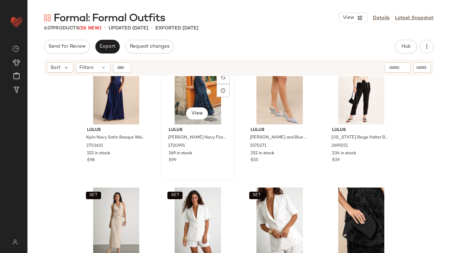
click at [191, 92] on div "#134 View" at bounding box center [197, 89] width 69 height 69
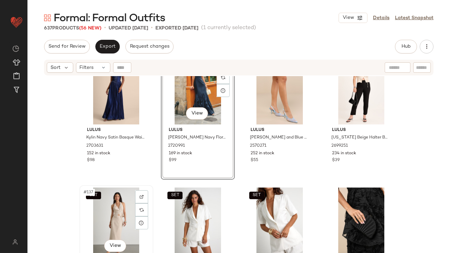
click at [111, 215] on div "SET #137 View" at bounding box center [116, 222] width 69 height 69
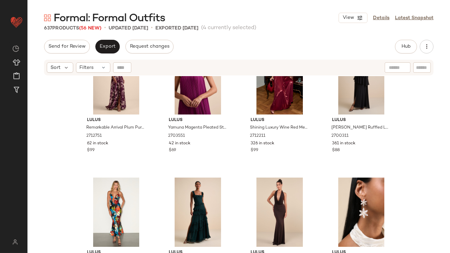
scroll to position [3609, 0]
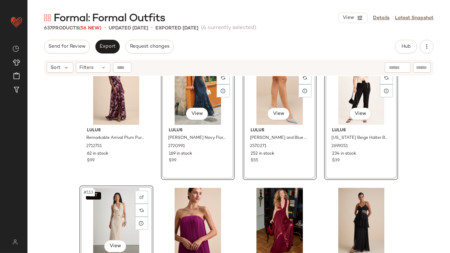
click at [174, 95] on div "SET #110 View" at bounding box center [197, 90] width 69 height 69
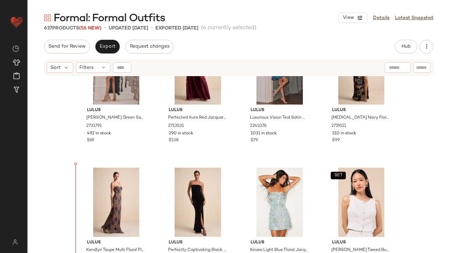
scroll to position [602, 0]
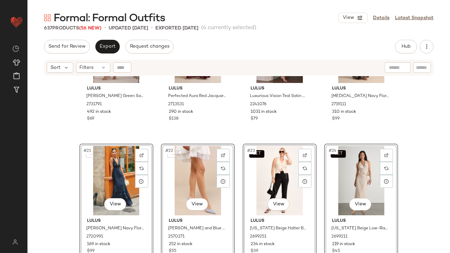
click at [73, 163] on div "Lulus Adelise Teal Green Satin Ruffled Sash Scarf Maxi Dress 2731791 492 in sto…" at bounding box center [238, 173] width 422 height 194
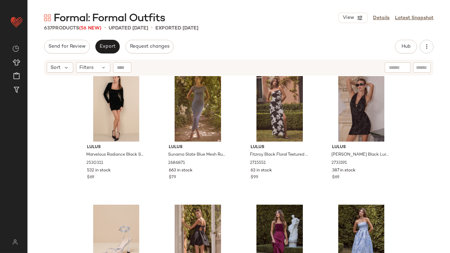
scroll to position [1123, 0]
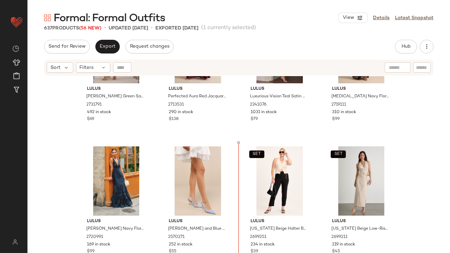
scroll to position [612, 0]
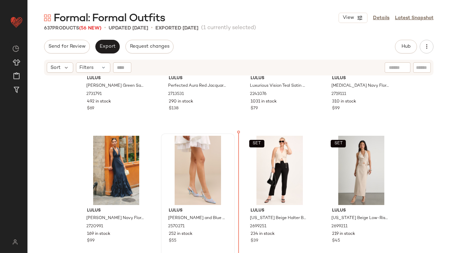
drag, startPoint x: 191, startPoint y: 224, endPoint x: 226, endPoint y: 207, distance: 39.3
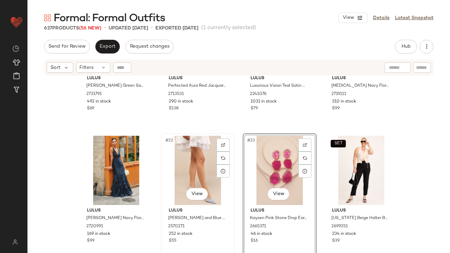
click at [190, 171] on div "#22 View" at bounding box center [197, 170] width 69 height 69
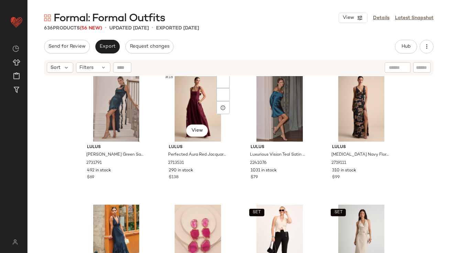
scroll to position [537, 0]
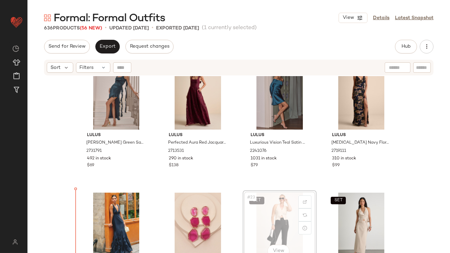
drag, startPoint x: 276, startPoint y: 229, endPoint x: 272, endPoint y: 229, distance: 3.8
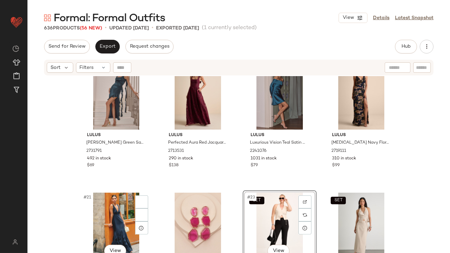
scroll to position [555, 0]
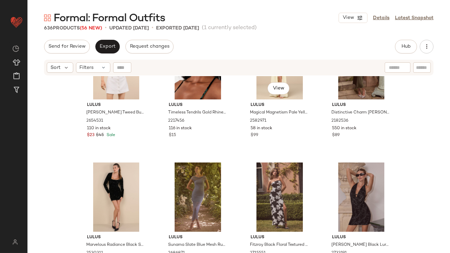
scroll to position [1001, 0]
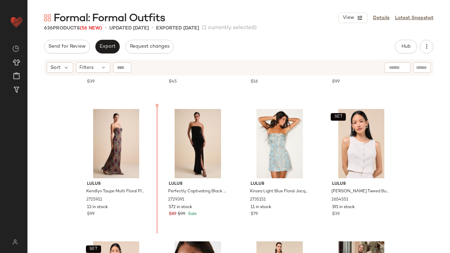
scroll to position [768, 0]
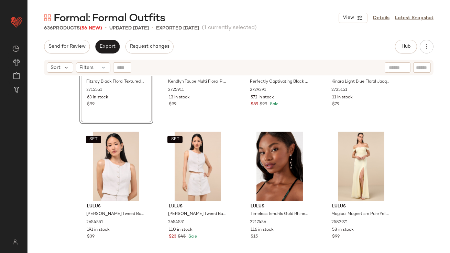
scroll to position [947, 0]
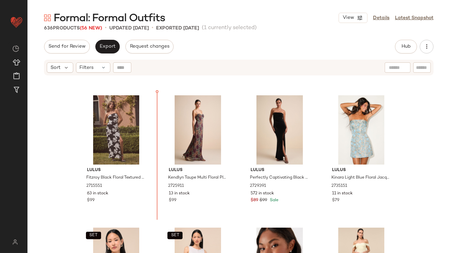
scroll to position [763, 0]
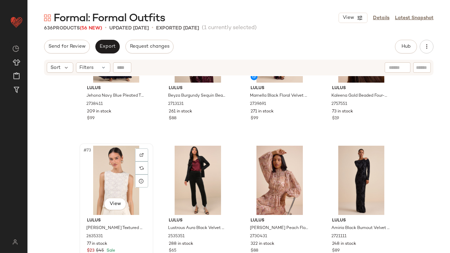
scroll to position [2327, 0]
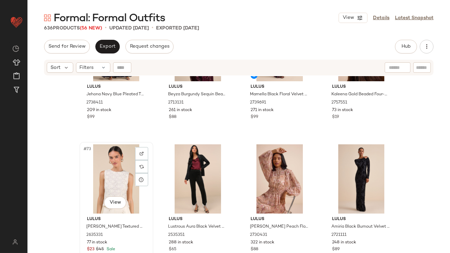
click at [98, 174] on div "#73 View" at bounding box center [116, 179] width 69 height 69
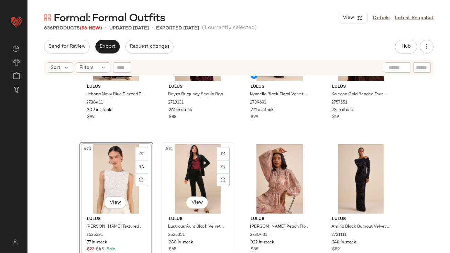
click at [182, 167] on div "#74 View" at bounding box center [197, 179] width 69 height 69
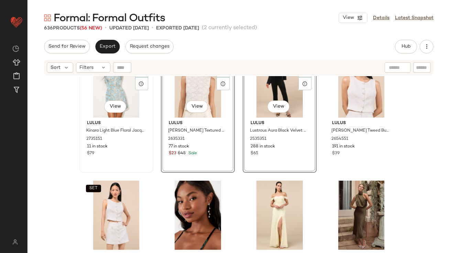
scroll to position [1010, 0]
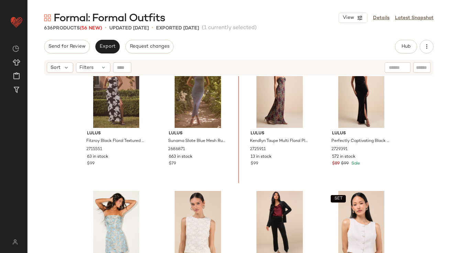
scroll to position [807, 0]
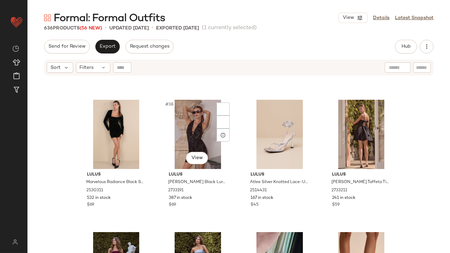
scroll to position [1143, 0]
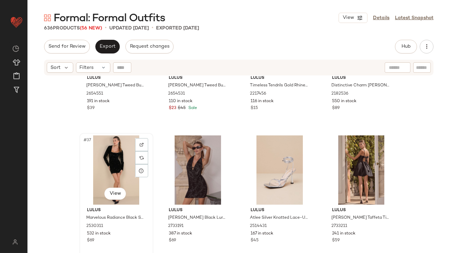
click at [107, 174] on div "#37 View" at bounding box center [116, 170] width 69 height 69
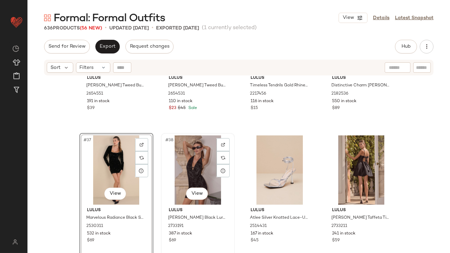
click at [182, 171] on div "#38 View" at bounding box center [197, 170] width 69 height 69
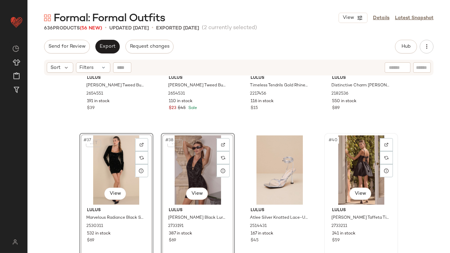
click at [349, 157] on div "#40 View" at bounding box center [360, 170] width 69 height 69
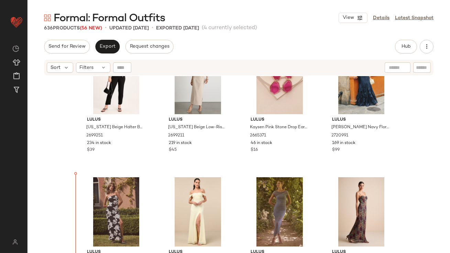
scroll to position [742, 0]
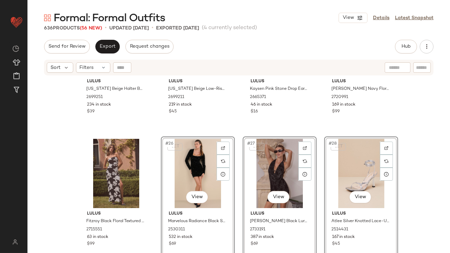
click at [72, 179] on div "SET Lulus Virginia Beige Halter Belted Vest Top 2699251 234 in stock $39 SET Lu…" at bounding box center [238, 173] width 422 height 194
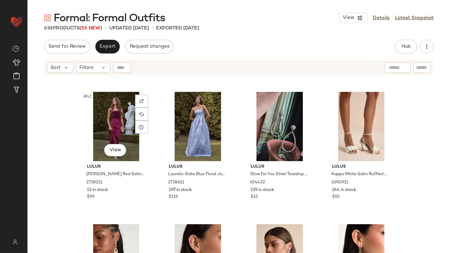
scroll to position [1319, 0]
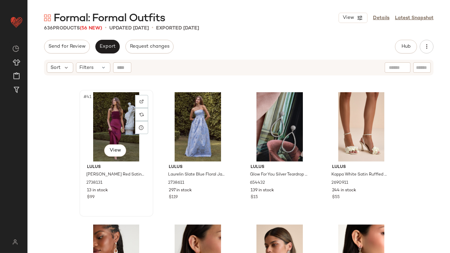
click at [105, 122] on div "#41 View" at bounding box center [116, 126] width 69 height 69
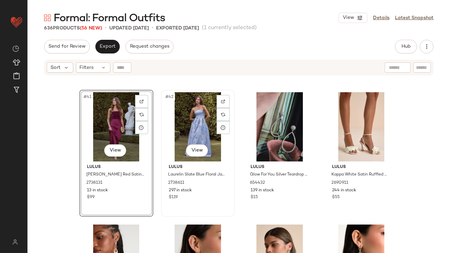
click at [172, 121] on div "#42 View" at bounding box center [197, 126] width 69 height 69
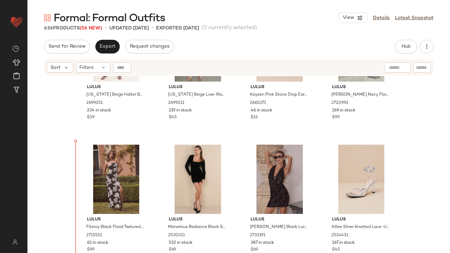
scroll to position [749, 0]
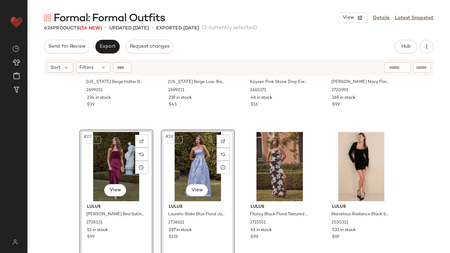
click at [61, 187] on div "SET Lulus Virginia Beige Halter Belted Vest Top 2699251 234 in stock $39 SET Lu…" at bounding box center [238, 173] width 422 height 194
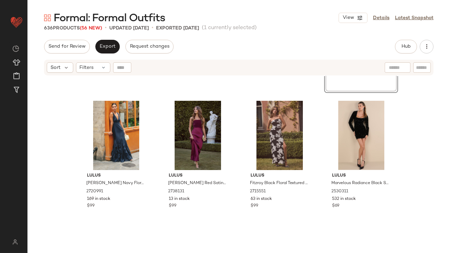
scroll to position [956, 0]
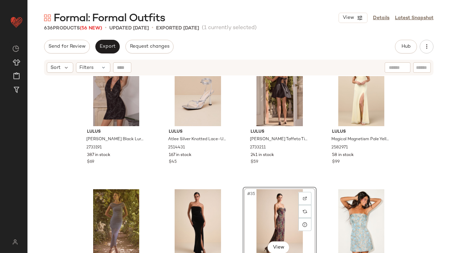
click at [275, 208] on div "#35 View" at bounding box center [279, 224] width 69 height 69
click at [349, 208] on div "#36 View" at bounding box center [360, 224] width 69 height 69
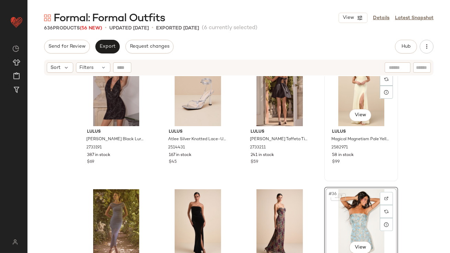
click at [378, 169] on div "#32 View Lulus Magical Magnetism Pale Yellow Off-the-Shoulder Maxi Dress 258297…" at bounding box center [361, 118] width 72 height 126
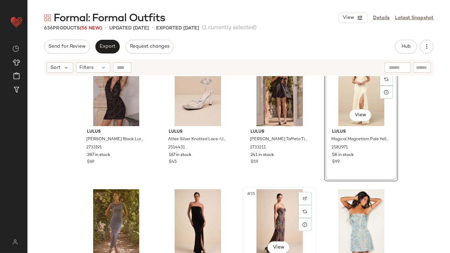
click at [288, 207] on div "#35 View" at bounding box center [279, 224] width 69 height 69
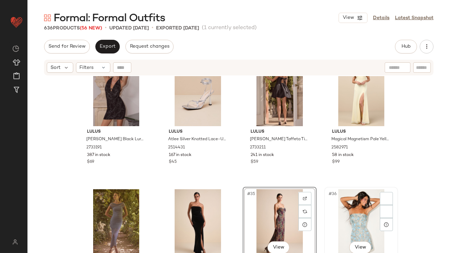
click at [343, 207] on div "#36 View" at bounding box center [360, 224] width 69 height 69
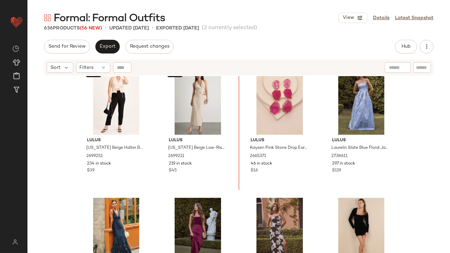
scroll to position [716, 0]
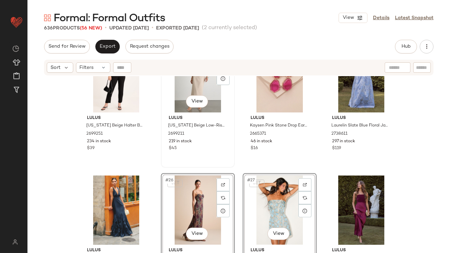
scroll to position [728, 0]
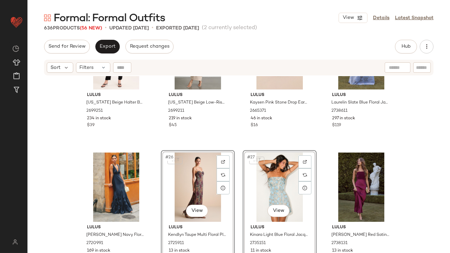
click at [72, 151] on div "SET Lulus Virginia Beige Halter Belted Vest Top 2699251 234 in stock $39 SET Lu…" at bounding box center [238, 173] width 422 height 194
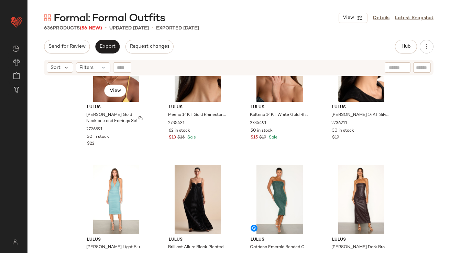
scroll to position [1536, 0]
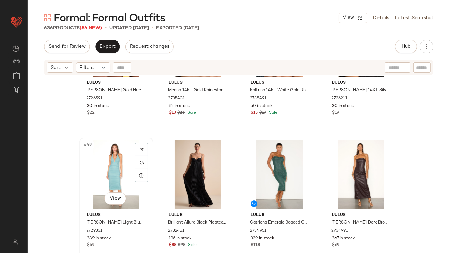
click at [101, 162] on div "#49 View" at bounding box center [116, 174] width 69 height 69
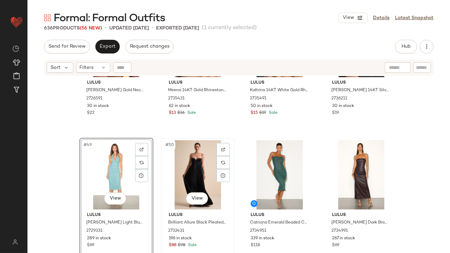
click at [188, 169] on div "#50 View" at bounding box center [197, 174] width 69 height 69
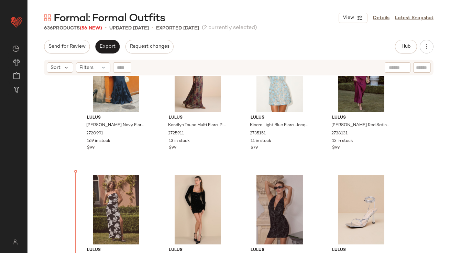
scroll to position [849, 0]
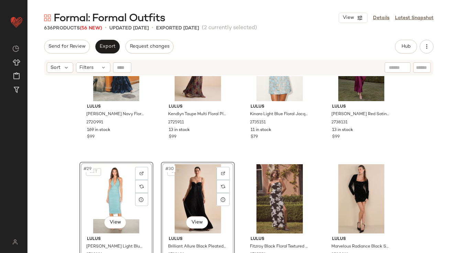
click at [70, 194] on div "Lulus Deluca Navy Floral Sleeveless Ruffled Maxi Dress 2720991 169 in stock $99…" at bounding box center [238, 173] width 422 height 194
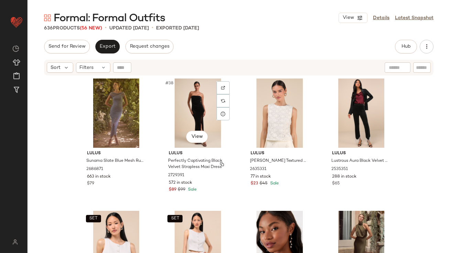
scroll to position [1298, 0]
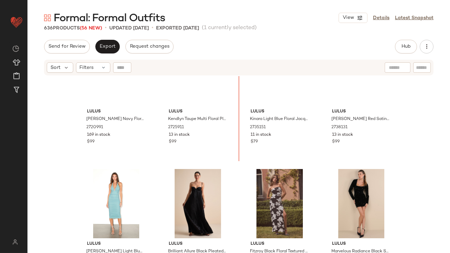
scroll to position [840, 0]
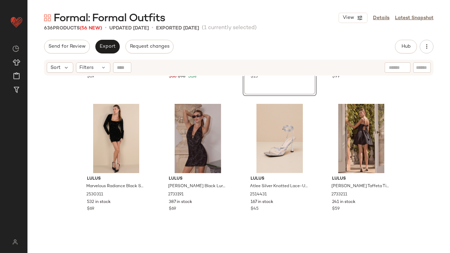
scroll to position [1053, 0]
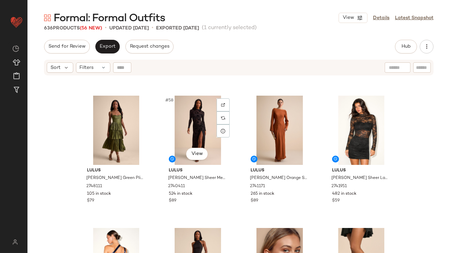
scroll to position [1834, 0]
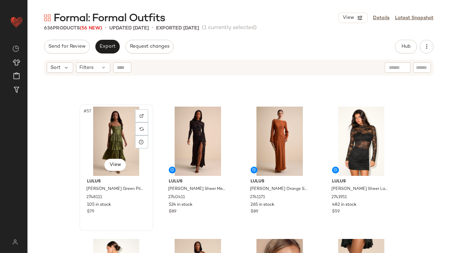
click at [112, 125] on div "#57 View" at bounding box center [116, 141] width 69 height 69
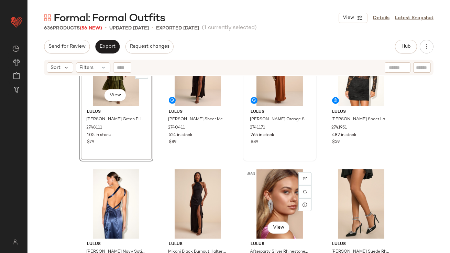
scroll to position [1925, 0]
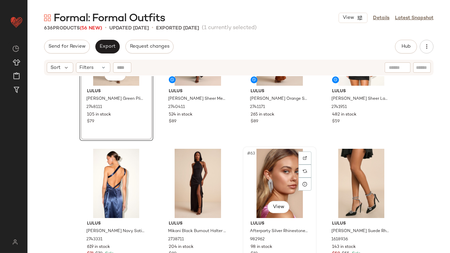
click at [267, 179] on div "#63 View" at bounding box center [279, 183] width 69 height 69
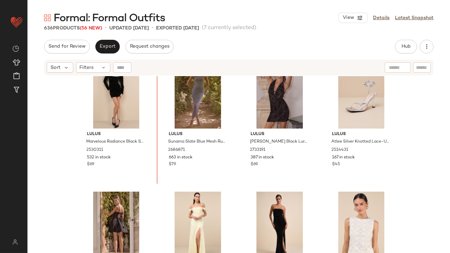
scroll to position [1057, 0]
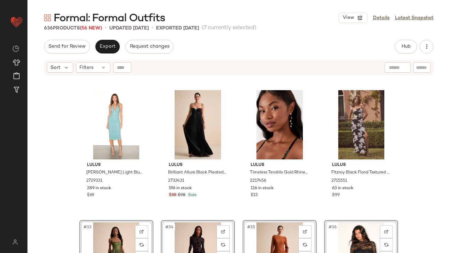
scroll to position [972, 0]
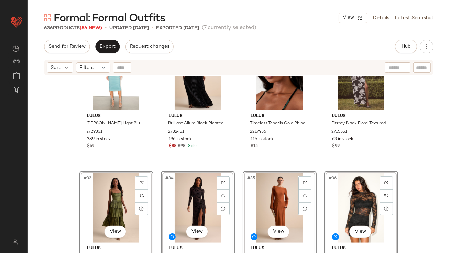
click at [49, 171] on div "Lulus Armas Light Blue Mesh Ruched Halter Midi Dress 2729331 289 in stock $69 L…" at bounding box center [238, 173] width 422 height 194
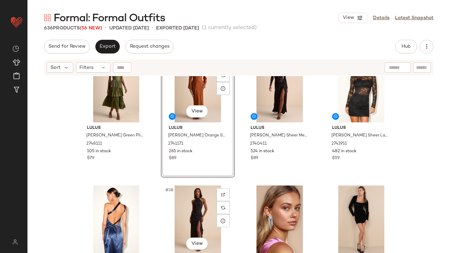
scroll to position [1195, 0]
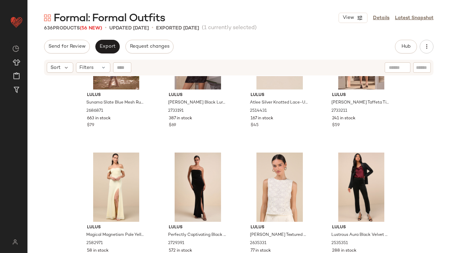
scroll to position [1461, 0]
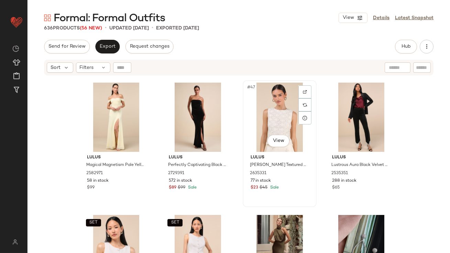
click at [272, 115] on div "#47 View" at bounding box center [279, 117] width 69 height 69
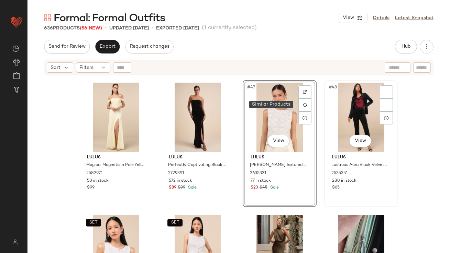
click at [358, 105] on div "#48 View" at bounding box center [360, 117] width 69 height 69
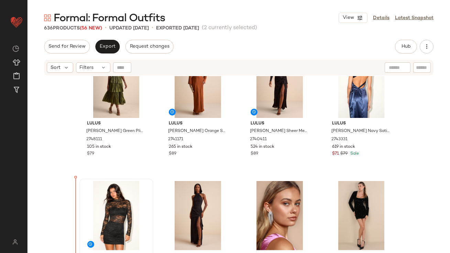
drag, startPoint x: 263, startPoint y: 131, endPoint x: 94, endPoint y: 226, distance: 193.4
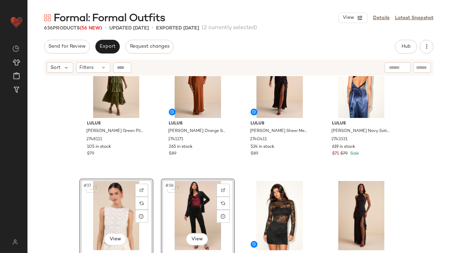
click at [66, 193] on div "Lulus Tennon Olive Green Plisse Tiered Midi Dress 2748111 105 in stock $79 Lulu…" at bounding box center [238, 173] width 422 height 194
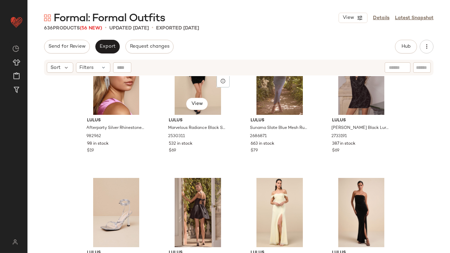
scroll to position [1390, 0]
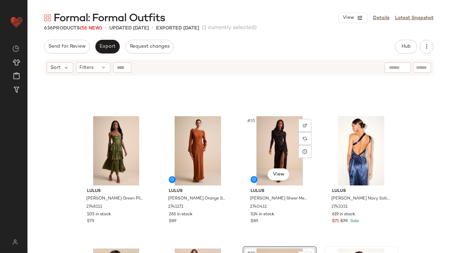
scroll to position [1067, 0]
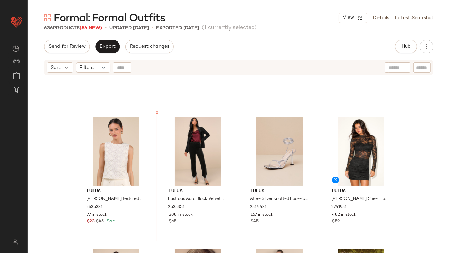
scroll to position [1136, 0]
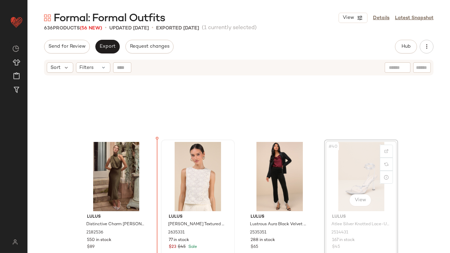
drag, startPoint x: 350, startPoint y: 167, endPoint x: 169, endPoint y: 206, distance: 185.6
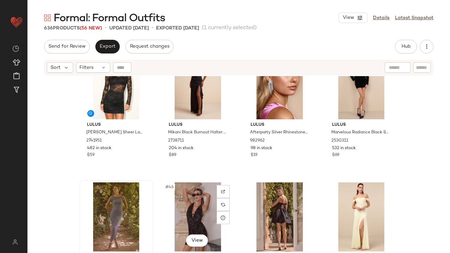
scroll to position [1350, 0]
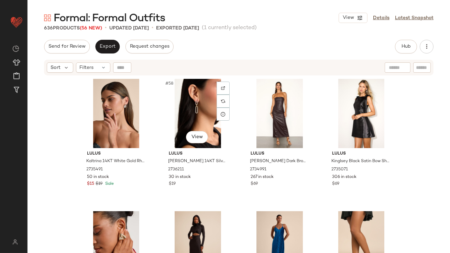
scroll to position [1945, 0]
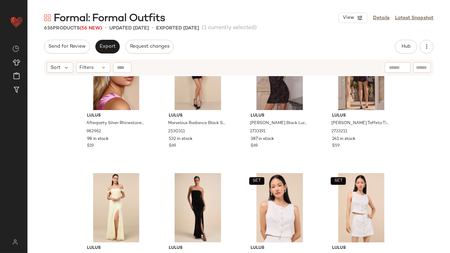
scroll to position [1461, 0]
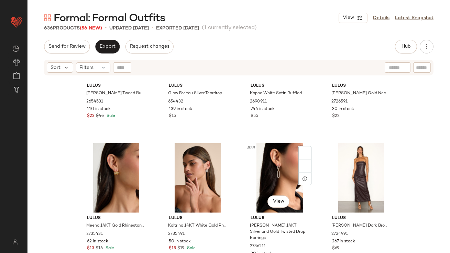
scroll to position [1769, 0]
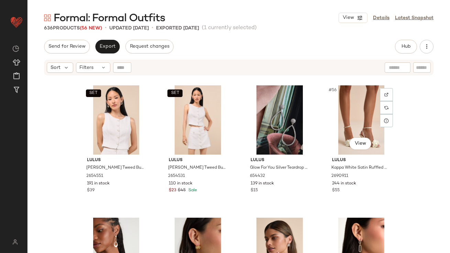
scroll to position [1693, 0]
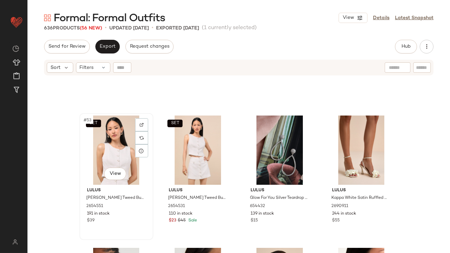
click at [97, 144] on div "SET #53 View" at bounding box center [116, 150] width 69 height 69
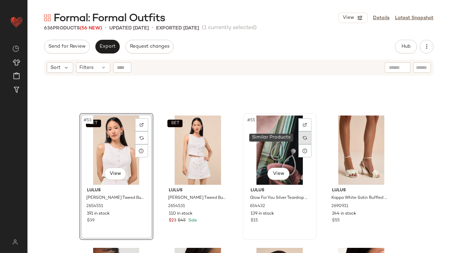
click at [298, 139] on div at bounding box center [304, 138] width 13 height 13
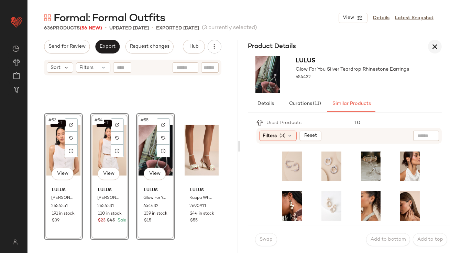
click at [432, 46] on icon "button" at bounding box center [434, 47] width 8 height 8
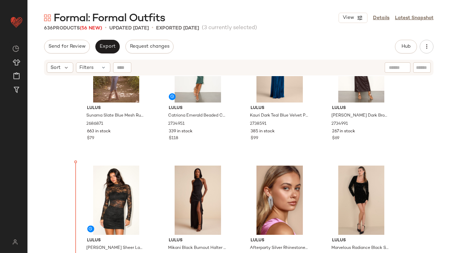
scroll to position [1402, 0]
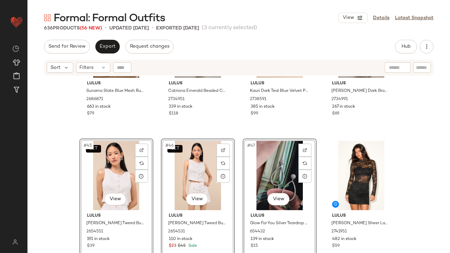
click at [53, 199] on div "Lulus Sunama Slate Blue Mesh Ruched Bodycon Midi Dress 2686871 663 in stock $79…" at bounding box center [238, 173] width 422 height 194
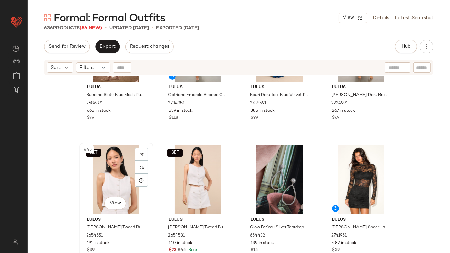
scroll to position [1524, 0]
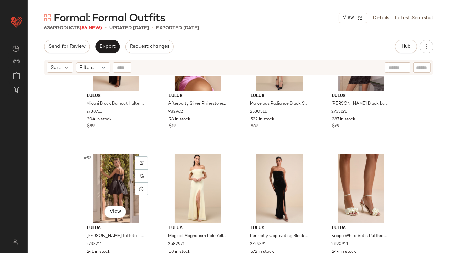
scroll to position [1627, 0]
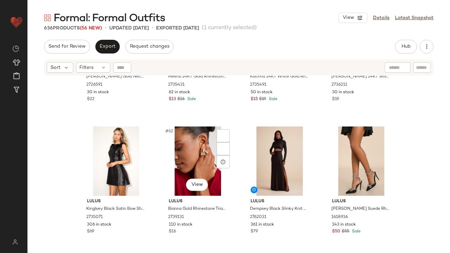
scroll to position [1955, 0]
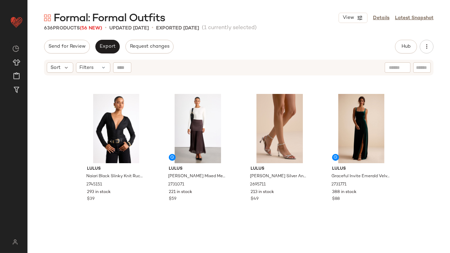
scroll to position [2128, 0]
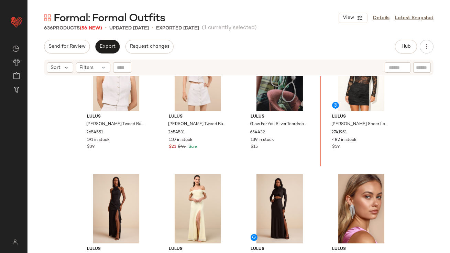
scroll to position [1500, 0]
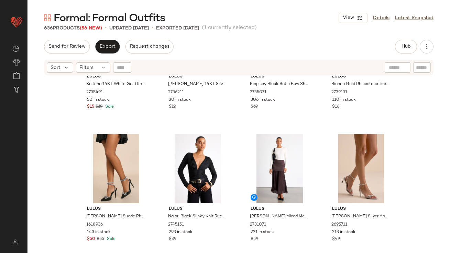
scroll to position [2031, 0]
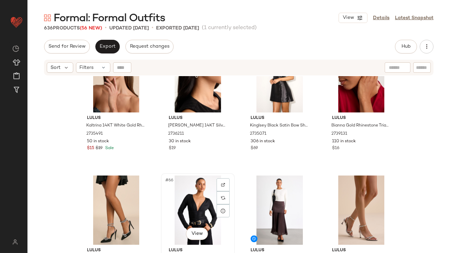
click at [194, 197] on div "#66 View" at bounding box center [197, 210] width 69 height 69
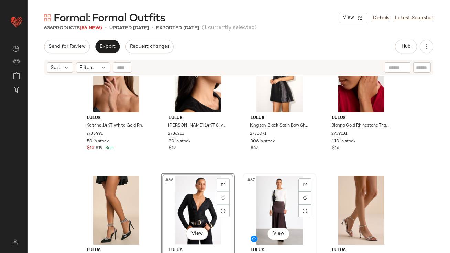
click at [282, 196] on div "#67 View" at bounding box center [279, 210] width 69 height 69
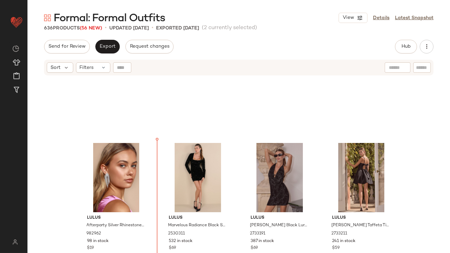
scroll to position [1665, 0]
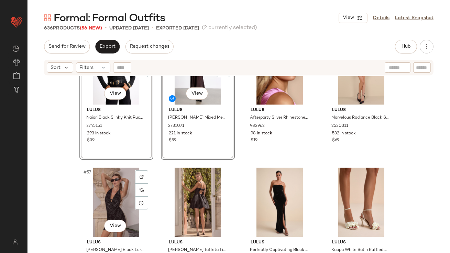
scroll to position [1781, 0]
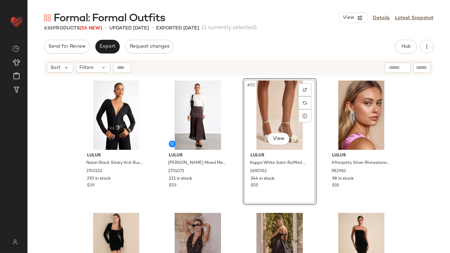
scroll to position [1741, 0]
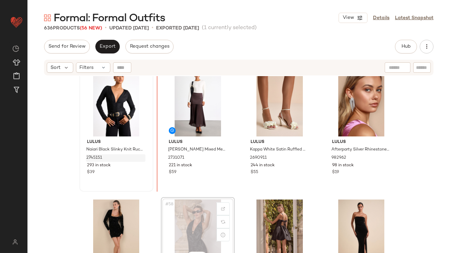
drag, startPoint x: 199, startPoint y: 221, endPoint x: 94, endPoint y: 161, distance: 121.0
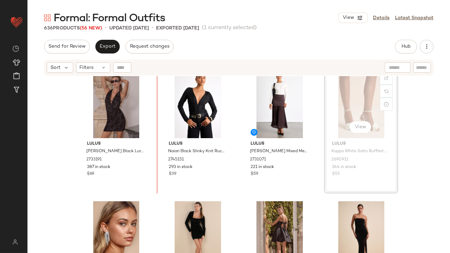
drag, startPoint x: 363, startPoint y: 99, endPoint x: 355, endPoint y: 99, distance: 7.6
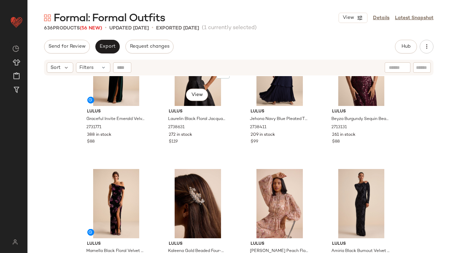
scroll to position [2329, 0]
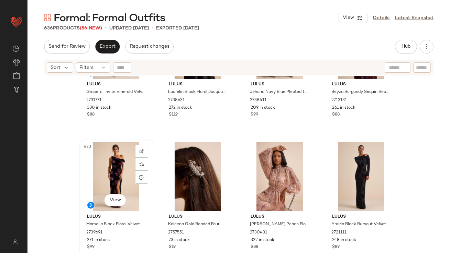
click at [100, 169] on div "#73 View" at bounding box center [116, 176] width 69 height 69
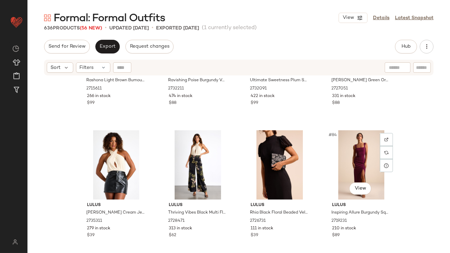
scroll to position [2613, 0]
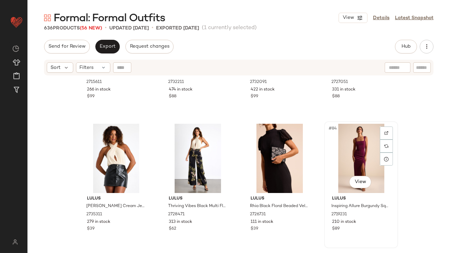
click at [350, 158] on div "#84 View" at bounding box center [360, 158] width 69 height 69
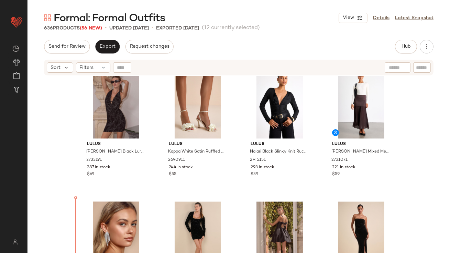
scroll to position [1746, 0]
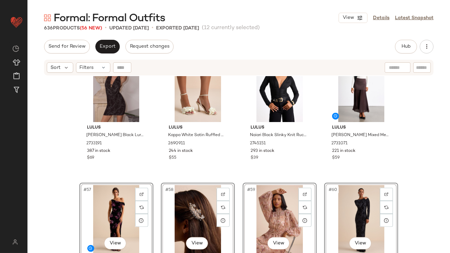
click at [74, 168] on div "Lulus Mikani Black Burnout Halter Maxi Dress 2738711 204 in stock $89 Lulus Mag…" at bounding box center [238, 173] width 422 height 194
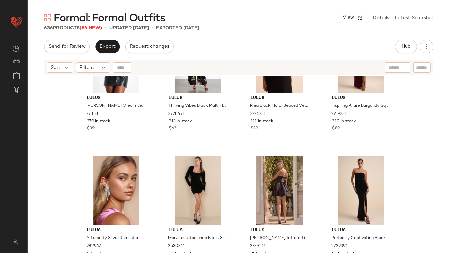
scroll to position [2186, 0]
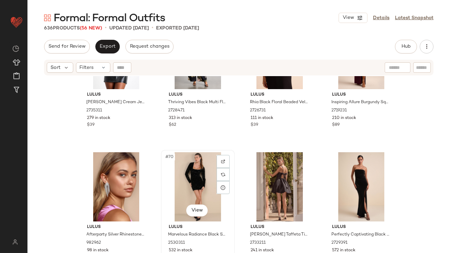
click at [198, 181] on div "#70 View" at bounding box center [197, 186] width 69 height 69
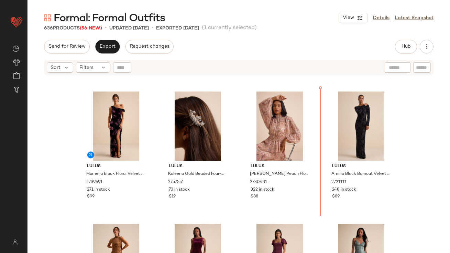
scroll to position [1813, 0]
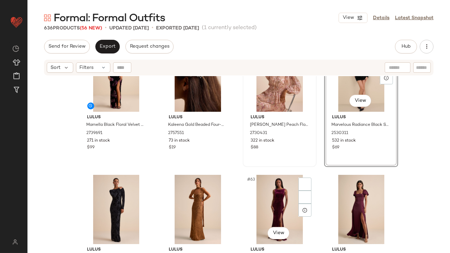
scroll to position [1952, 0]
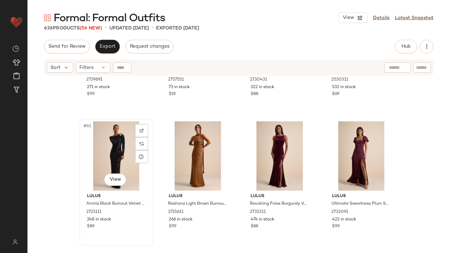
click at [107, 154] on div "#61 View" at bounding box center [116, 156] width 69 height 69
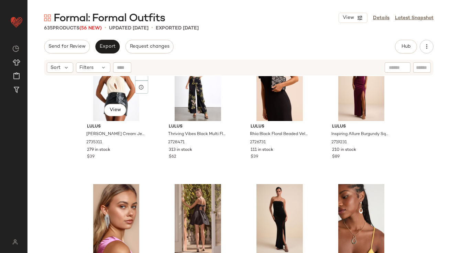
scroll to position [2188, 0]
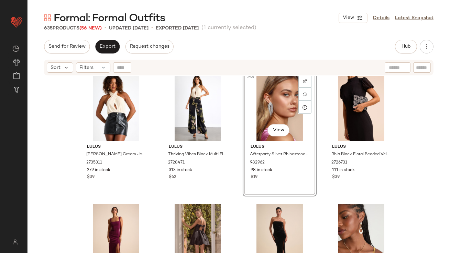
scroll to position [2131, 0]
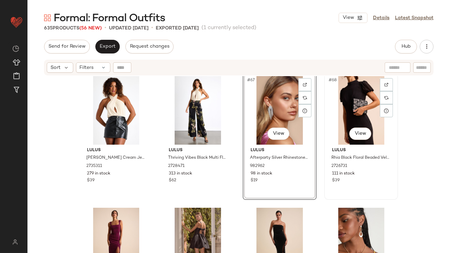
click at [328, 108] on div "#68 View" at bounding box center [360, 110] width 69 height 69
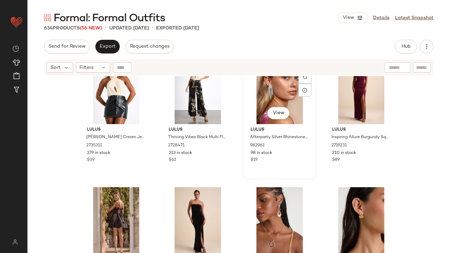
scroll to position [2172, 0]
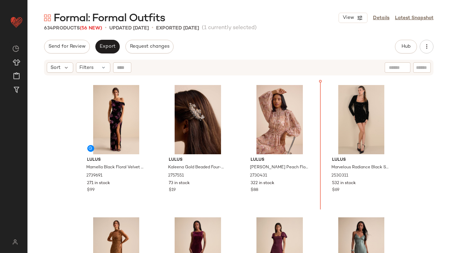
scroll to position [1823, 0]
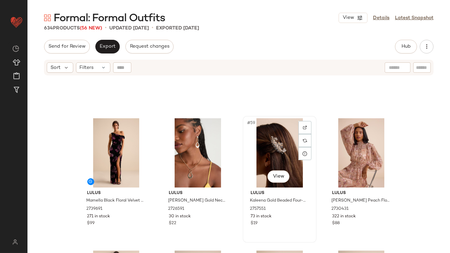
click at [263, 150] on div "#59 View" at bounding box center [279, 152] width 69 height 69
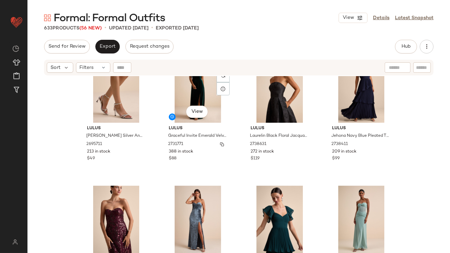
scroll to position [2623, 0]
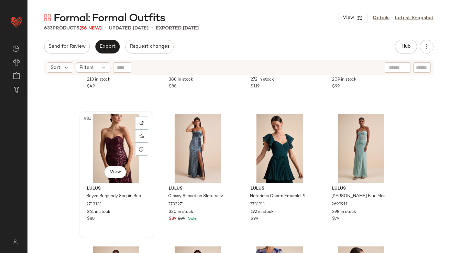
click at [112, 144] on div "#81 View" at bounding box center [116, 148] width 69 height 69
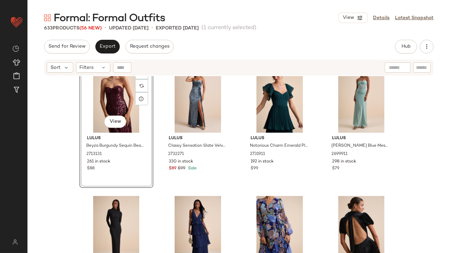
scroll to position [2673, 0]
click at [362, 99] on div "#84 View" at bounding box center [360, 97] width 69 height 69
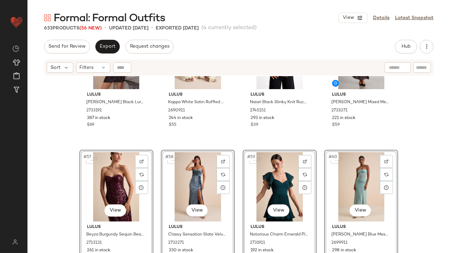
click at [62, 169] on div "Lulus [PERSON_NAME] Black Lurex Cowl Halter Mini Dress 2733191 387 in stock $69…" at bounding box center [238, 173] width 422 height 194
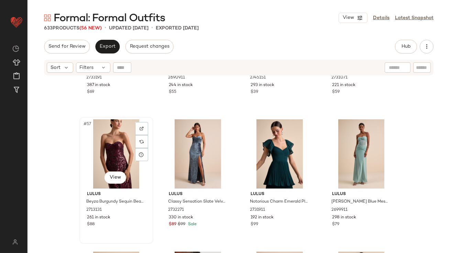
scroll to position [1834, 0]
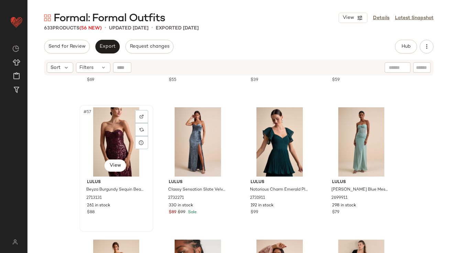
click at [97, 133] on div "#57 View" at bounding box center [116, 141] width 69 height 69
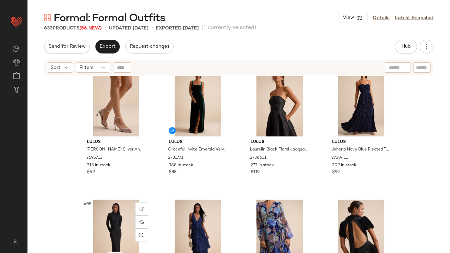
scroll to position [2610, 0]
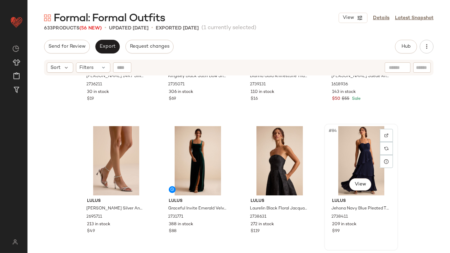
click at [333, 153] on div "#84 View" at bounding box center [360, 160] width 69 height 69
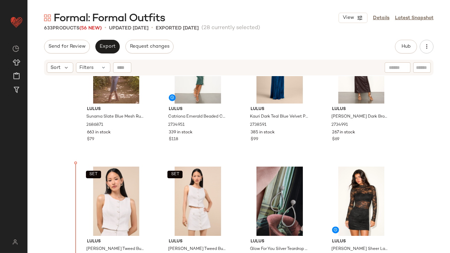
scroll to position [1380, 0]
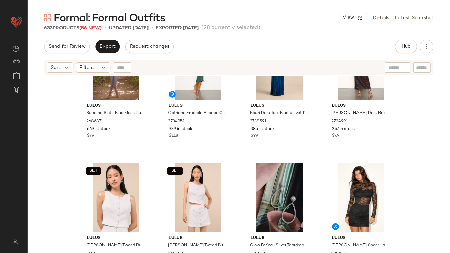
click at [60, 173] on div "Lulus Distinctive Charm [PERSON_NAME] Satin Asymmetrical Midi Dress 2182536 550…" at bounding box center [238, 173] width 422 height 194
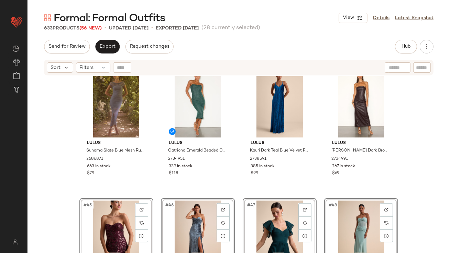
scroll to position [1342, 0]
click at [73, 170] on div "Lulus Distinctive Charm [PERSON_NAME] Satin Asymmetrical Midi Dress 2182536 550…" at bounding box center [238, 173] width 422 height 194
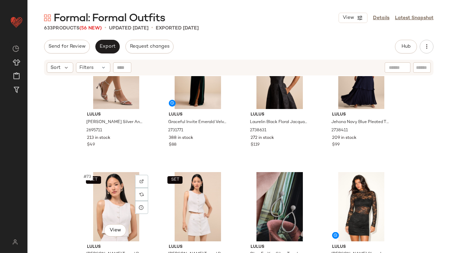
scroll to position [2338, 0]
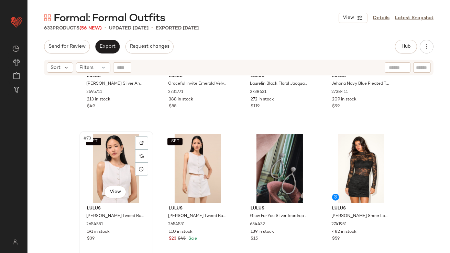
click at [99, 174] on div "SET #73 View" at bounding box center [116, 168] width 69 height 69
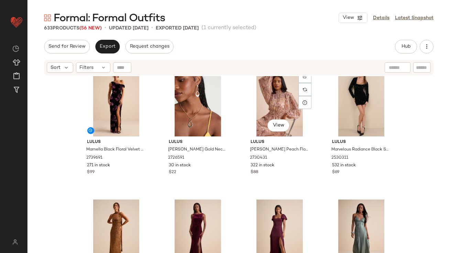
scroll to position [1638, 0]
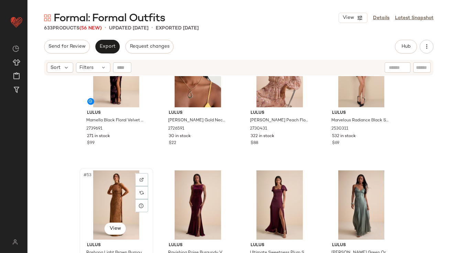
click at [111, 190] on div "#53 View" at bounding box center [116, 205] width 69 height 69
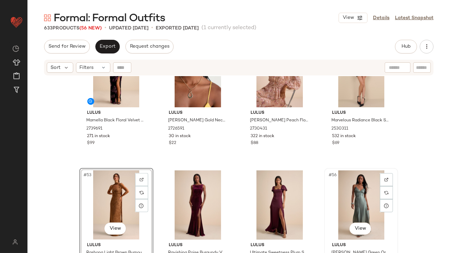
click at [358, 184] on div "#56 View" at bounding box center [360, 205] width 69 height 69
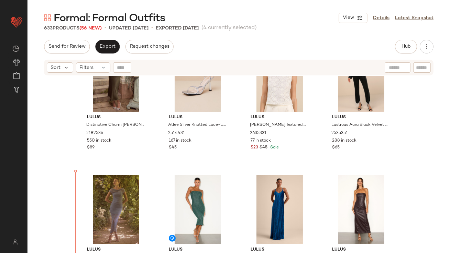
scroll to position [1238, 0]
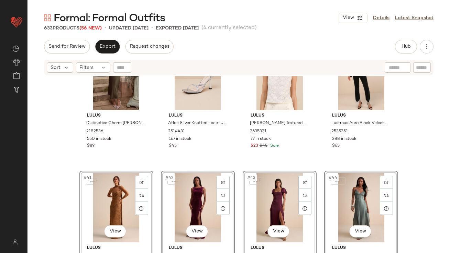
click at [60, 185] on div "Lulus Distinctive Charm [PERSON_NAME] Satin Asymmetrical Midi Dress 2182536 550…" at bounding box center [238, 173] width 422 height 194
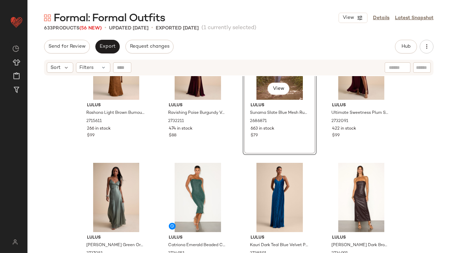
scroll to position [1349, 0]
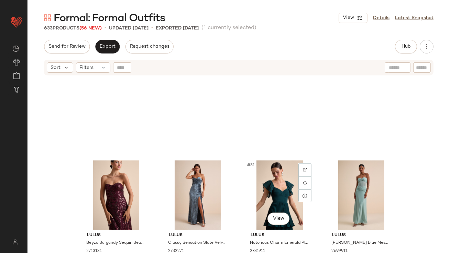
scroll to position [1621, 0]
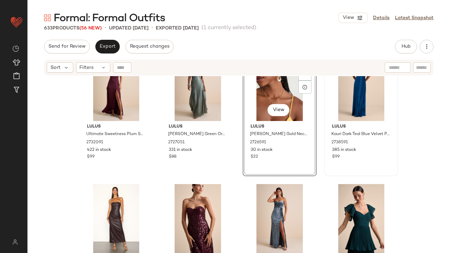
scroll to position [1495, 0]
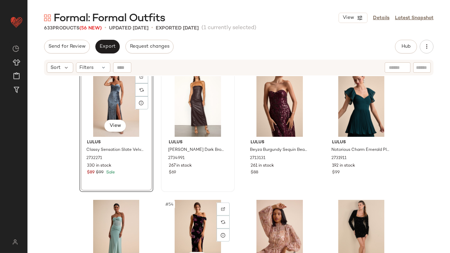
scroll to position [1609, 0]
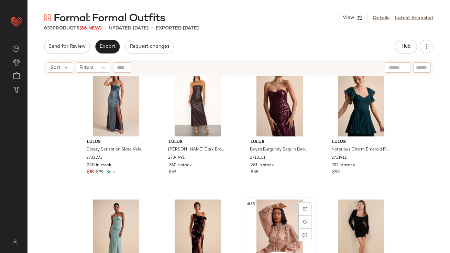
click at [266, 229] on div "#55 View" at bounding box center [279, 234] width 69 height 69
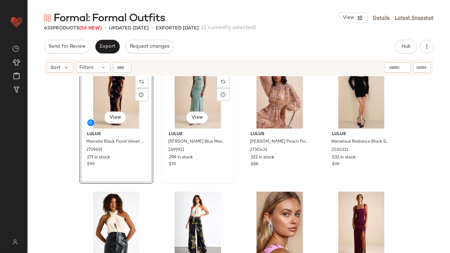
scroll to position [1752, 0]
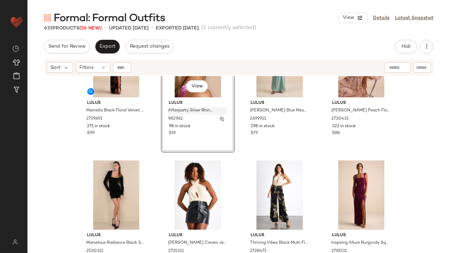
scroll to position [1782, 0]
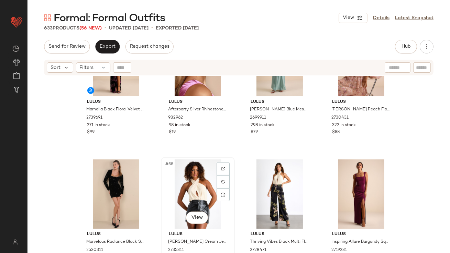
click at [203, 194] on div "#58 View" at bounding box center [197, 194] width 69 height 69
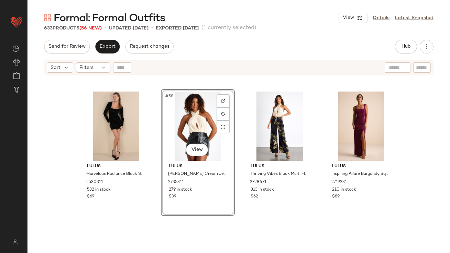
scroll to position [1870, 0]
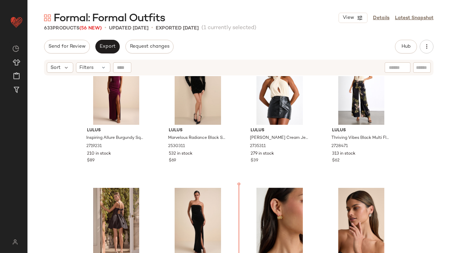
scroll to position [1930, 0]
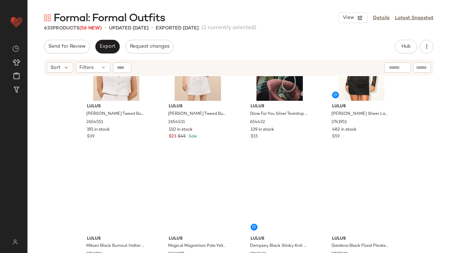
scroll to position [2455, 0]
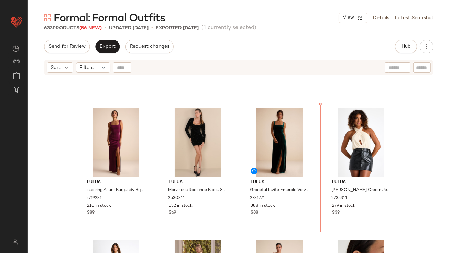
drag, startPoint x: 197, startPoint y: 174, endPoint x: 200, endPoint y: 172, distance: 3.7
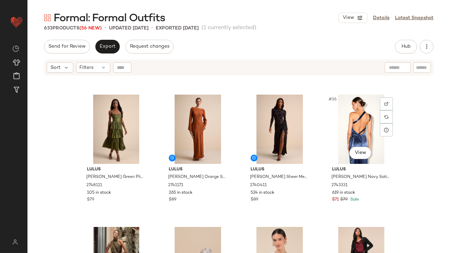
scroll to position [1088, 0]
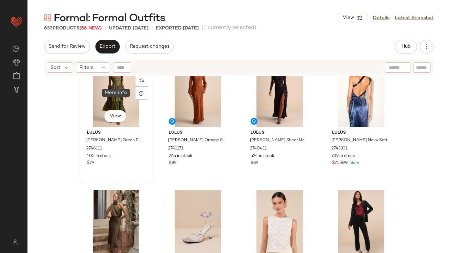
click at [112, 95] on div "#33 View" at bounding box center [116, 92] width 69 height 69
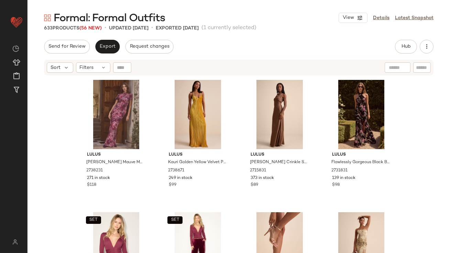
click at [68, 170] on div "Lulus [PERSON_NAME] Mauve Multi Floral Backless Maxi Dress 2738231 271 in stock…" at bounding box center [238, 173] width 422 height 194
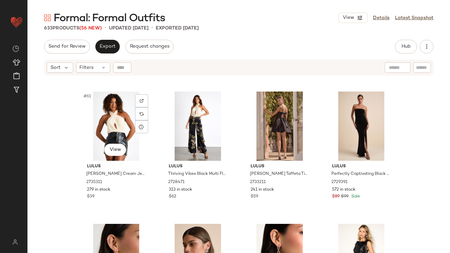
scroll to position [2034, 0]
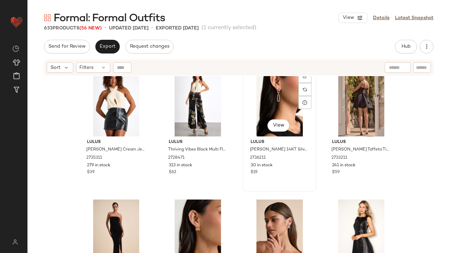
scroll to position [2007, 0]
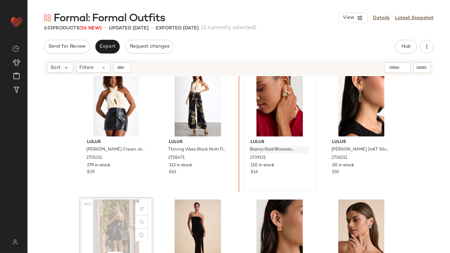
drag, startPoint x: 113, startPoint y: 219, endPoint x: 293, endPoint y: 151, distance: 192.0
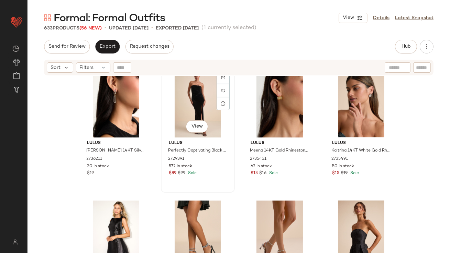
scroll to position [2184, 0]
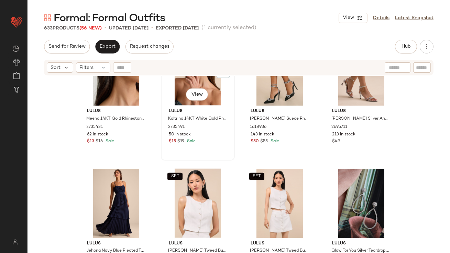
scroll to position [2354, 0]
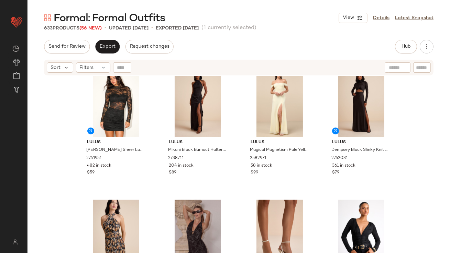
scroll to position [2542, 0]
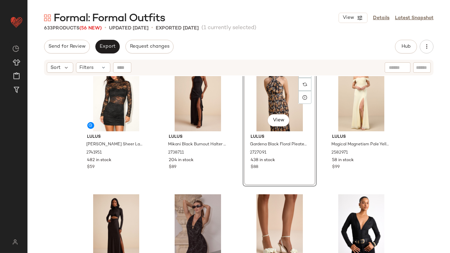
click at [265, 101] on div "#79 View" at bounding box center [279, 96] width 69 height 69
click at [347, 94] on div "#80 View" at bounding box center [360, 96] width 69 height 69
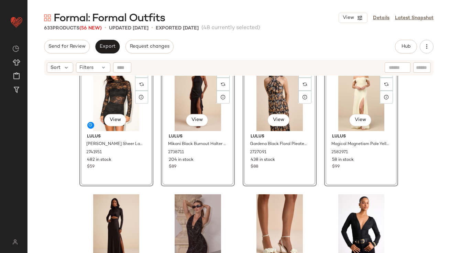
click at [236, 109] on div "#73 View Lulus Talitha Silver Ankle Strap High Heel Sandals 2695711 213 in stoc…" at bounding box center [238, 173] width 422 height 194
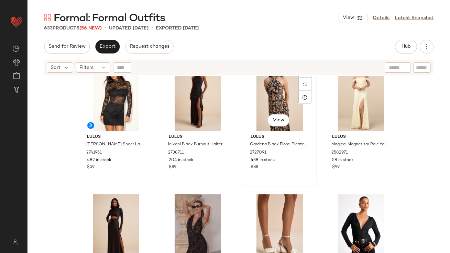
click at [271, 103] on div "#79 View" at bounding box center [279, 96] width 69 height 69
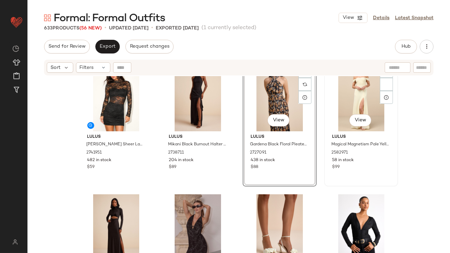
click at [341, 91] on div "#80 View" at bounding box center [360, 96] width 69 height 69
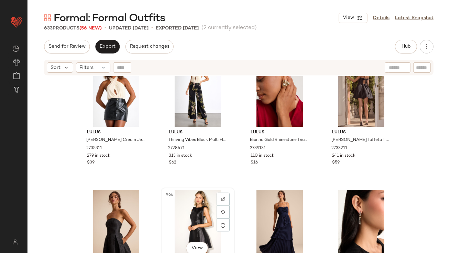
scroll to position [2017, 0]
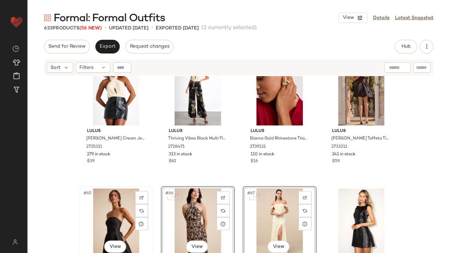
click at [94, 192] on div "#65 View" at bounding box center [116, 223] width 69 height 69
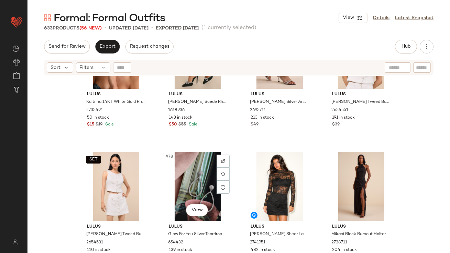
scroll to position [2391, 0]
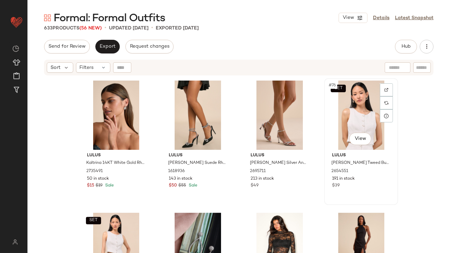
click at [349, 122] on div "SET #76 View" at bounding box center [360, 115] width 69 height 69
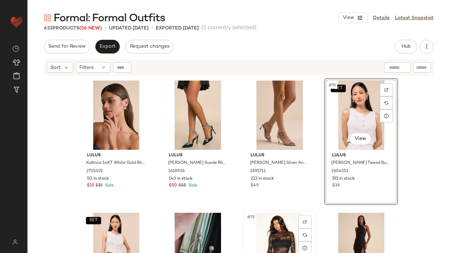
click at [270, 229] on div "#79 View" at bounding box center [279, 247] width 69 height 69
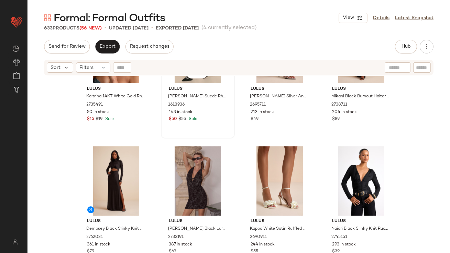
scroll to position [2522, 0]
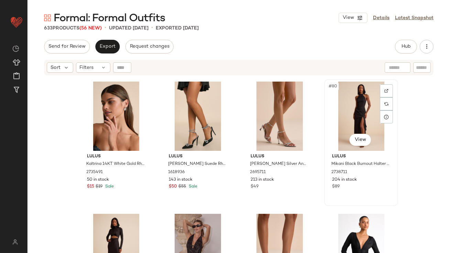
click at [340, 104] on div "#80 View" at bounding box center [360, 116] width 69 height 69
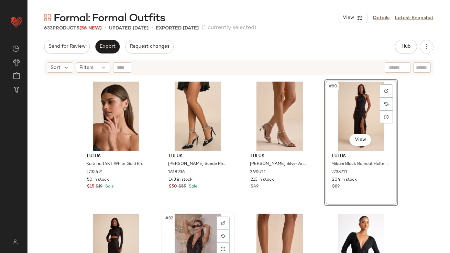
click at [187, 229] on div "#82 View" at bounding box center [197, 248] width 69 height 69
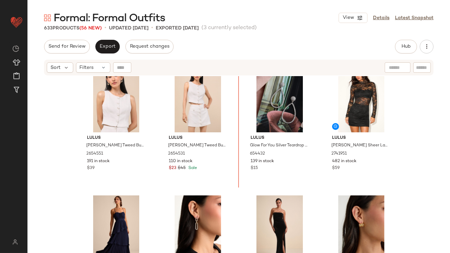
scroll to position [2275, 0]
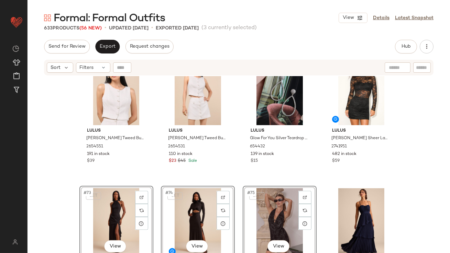
scroll to position [2285, 0]
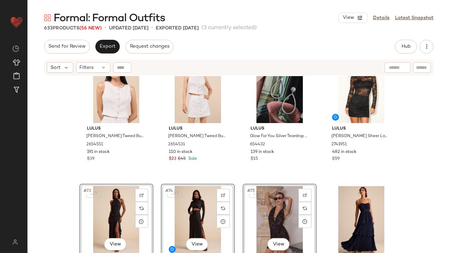
click at [65, 202] on div "SET Lulus Monique White Tweed Button-Up Vest Top 2654551 191 in stock $39 SET L…" at bounding box center [238, 173] width 422 height 194
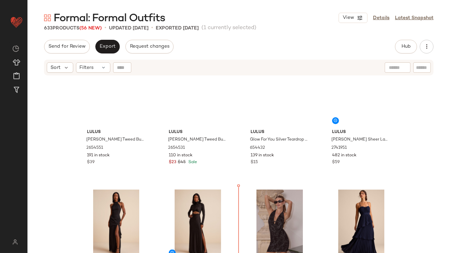
scroll to position [2269, 0]
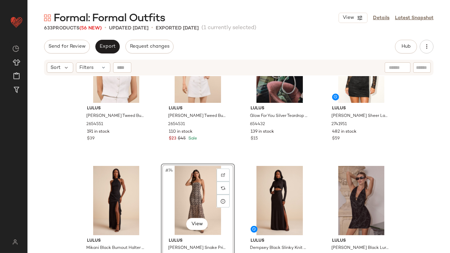
scroll to position [2312, 0]
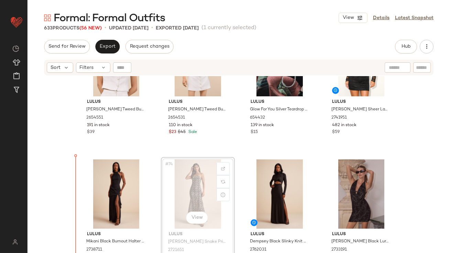
drag, startPoint x: 199, startPoint y: 184, endPoint x: 115, endPoint y: 189, distance: 83.9
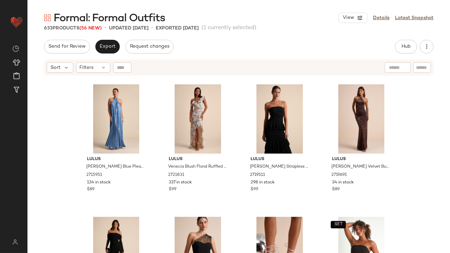
scroll to position [2910, 0]
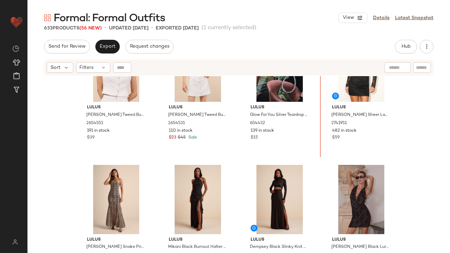
scroll to position [2272, 0]
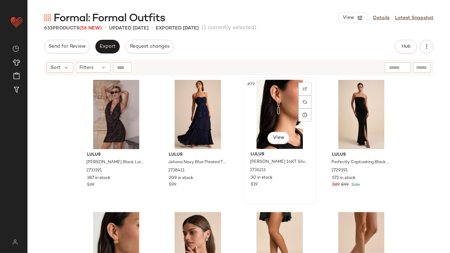
scroll to position [2579, 0]
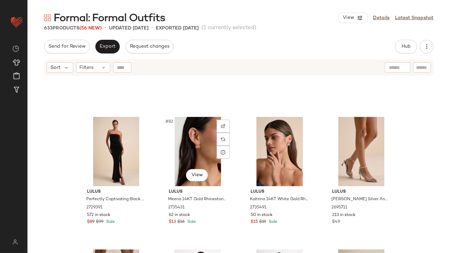
scroll to position [2724, 0]
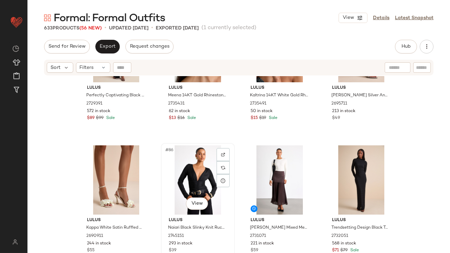
click at [194, 159] on div "#86 View" at bounding box center [197, 180] width 69 height 69
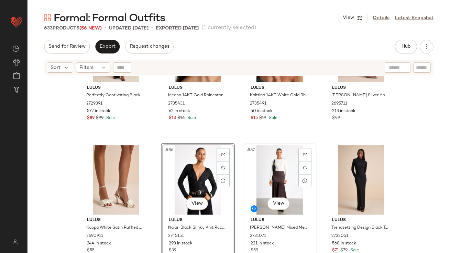
click at [265, 169] on div "#87 View" at bounding box center [279, 180] width 69 height 69
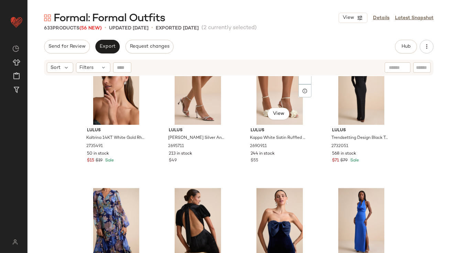
scroll to position [2807, 0]
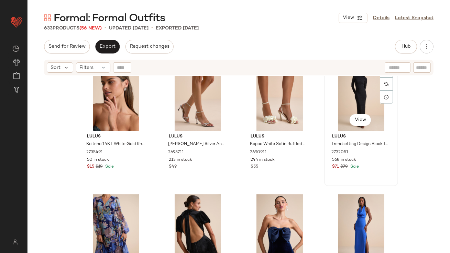
click at [345, 104] on div "#88 View" at bounding box center [360, 96] width 69 height 69
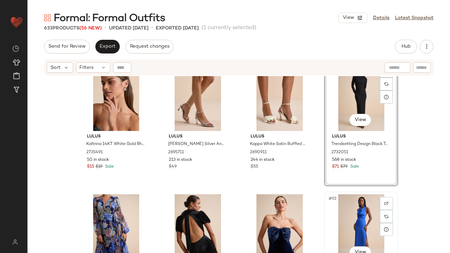
click at [346, 213] on div "#92 View" at bounding box center [360, 228] width 69 height 69
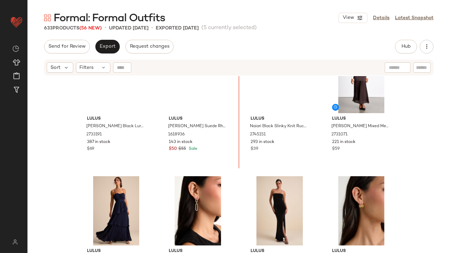
scroll to position [2539, 0]
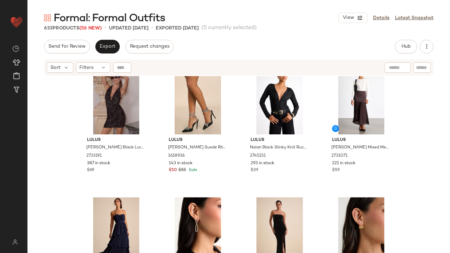
drag, startPoint x: 352, startPoint y: 100, endPoint x: 337, endPoint y: 101, distance: 14.8
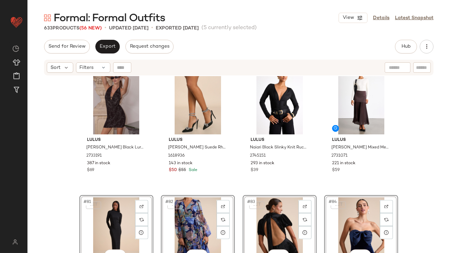
click at [71, 183] on div "Lulus Flammia Black Lurex Cowl Halter Mini Dress 2733191 387 in stock $69 Lulus…" at bounding box center [238, 173] width 422 height 194
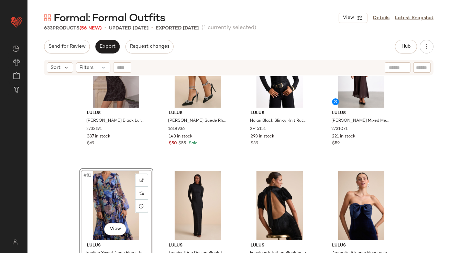
scroll to position [2581, 0]
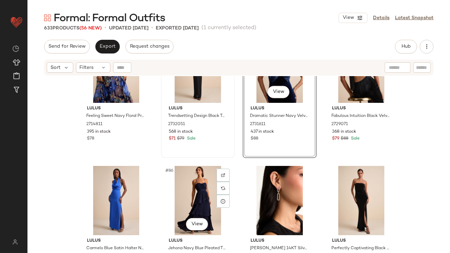
scroll to position [2708, 0]
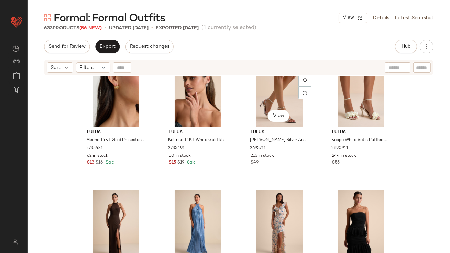
scroll to position [2996, 0]
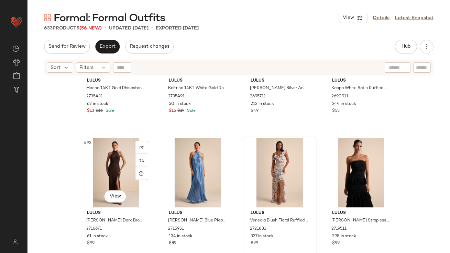
drag, startPoint x: 115, startPoint y: 170, endPoint x: 271, endPoint y: 171, distance: 155.2
click at [116, 170] on div "#93 View" at bounding box center [116, 172] width 69 height 69
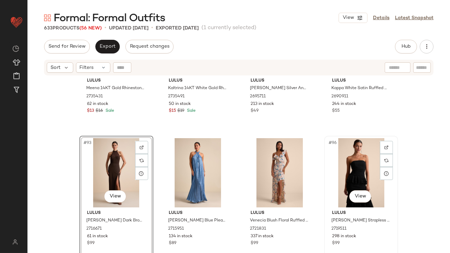
click at [359, 171] on div "#96 View" at bounding box center [360, 172] width 69 height 69
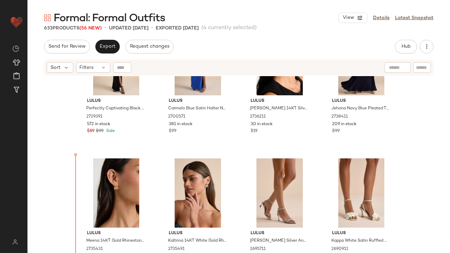
scroll to position [2851, 0]
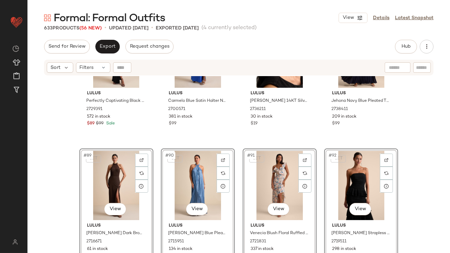
click at [57, 196] on div "Lulus Perfectly Captivating Black Velvet Strapless Maxi Dress 2729391 572 in st…" at bounding box center [238, 173] width 422 height 194
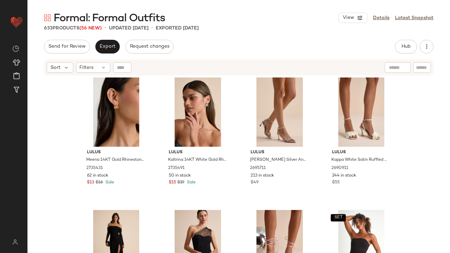
scroll to position [3079, 0]
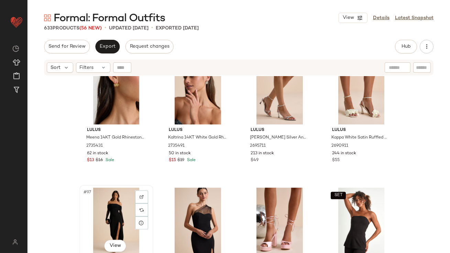
click at [115, 208] on div "#97 View" at bounding box center [116, 222] width 69 height 69
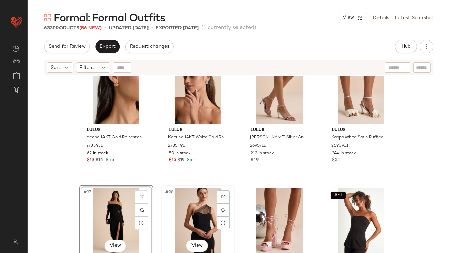
click at [184, 205] on div "#98 View" at bounding box center [197, 222] width 69 height 69
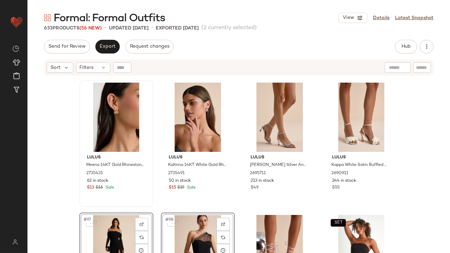
scroll to position [3047, 0]
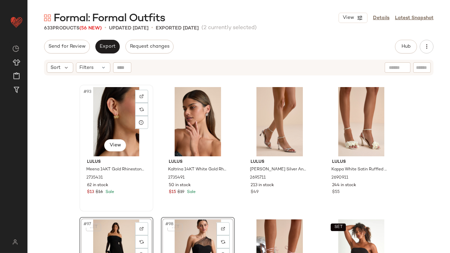
click at [107, 125] on div "#93 View" at bounding box center [116, 121] width 69 height 69
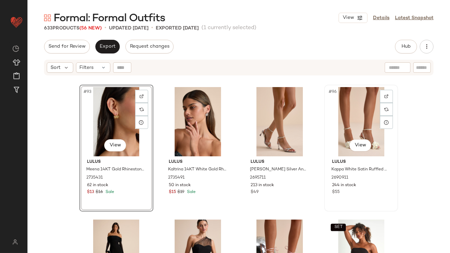
click at [354, 112] on div "#96 View" at bounding box center [360, 121] width 69 height 69
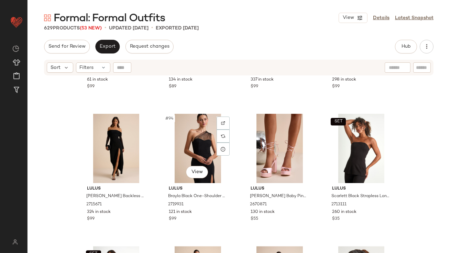
scroll to position [3047, 0]
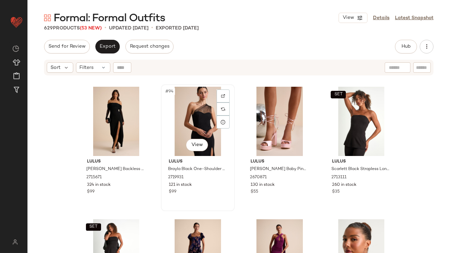
click at [198, 114] on div "#94 View" at bounding box center [197, 121] width 69 height 69
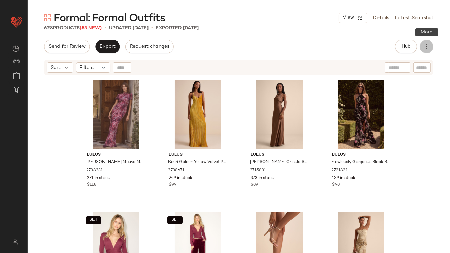
click at [423, 47] on icon "button" at bounding box center [426, 46] width 7 height 7
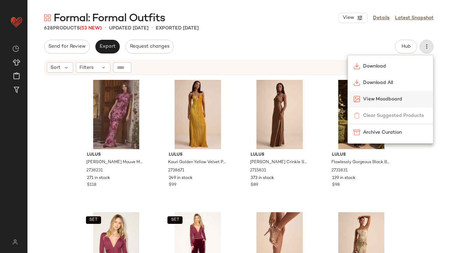
click at [378, 96] on span "View Moodboard" at bounding box center [395, 99] width 65 height 7
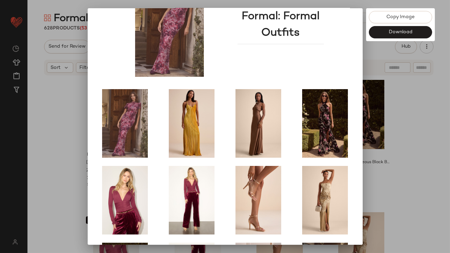
scroll to position [117, 0]
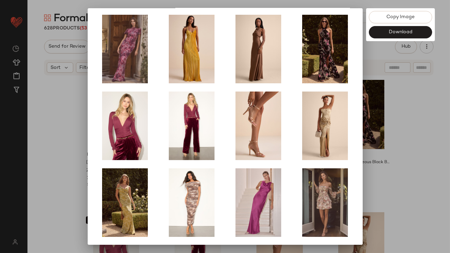
click at [388, 140] on div at bounding box center [225, 126] width 450 height 253
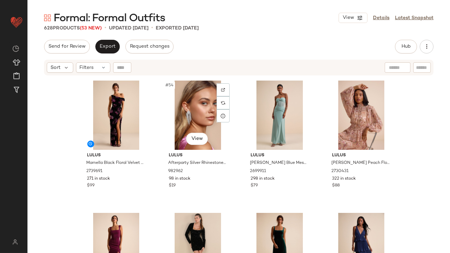
scroll to position [1731, 0]
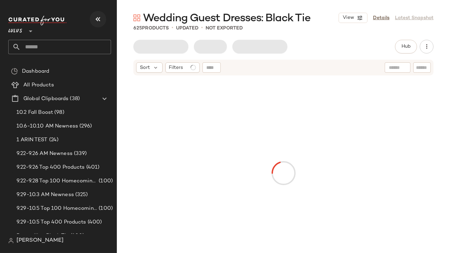
click at [102, 22] on button "button" at bounding box center [98, 19] width 16 height 16
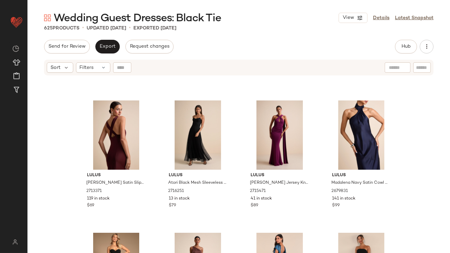
scroll to position [1230, 0]
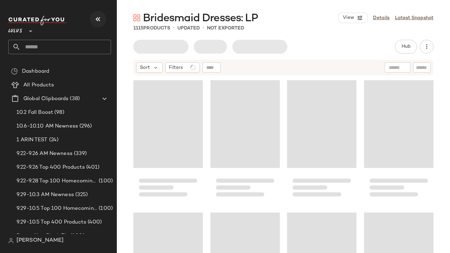
click at [96, 15] on icon "button" at bounding box center [98, 19] width 8 height 8
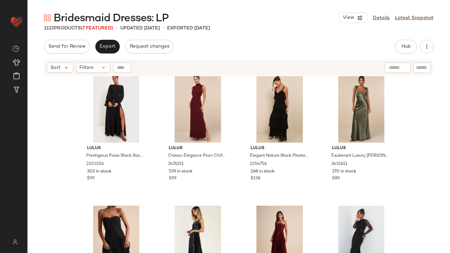
scroll to position [2146, 0]
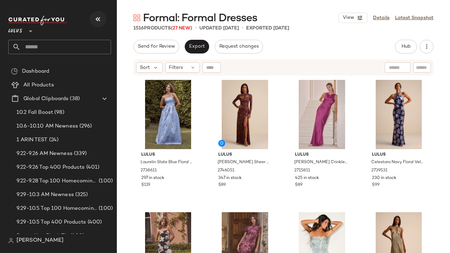
click at [95, 20] on icon "button" at bounding box center [98, 19] width 8 height 8
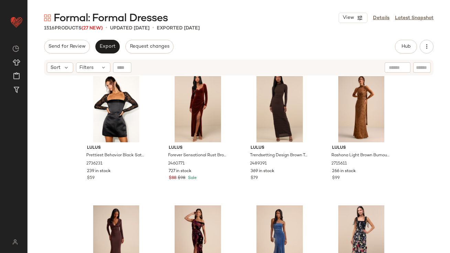
scroll to position [1871, 0]
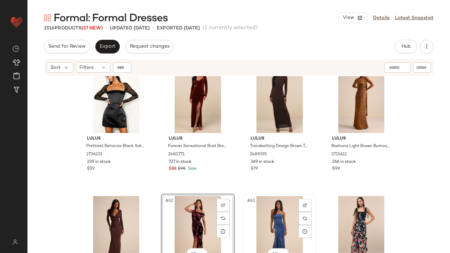
scroll to position [2000, 0]
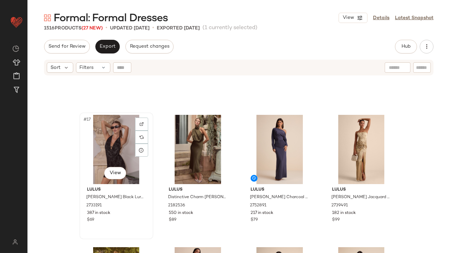
click at [101, 136] on div "#17 View" at bounding box center [116, 149] width 69 height 69
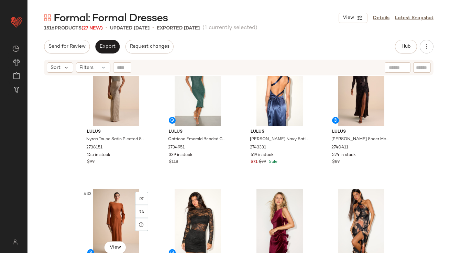
scroll to position [851, 0]
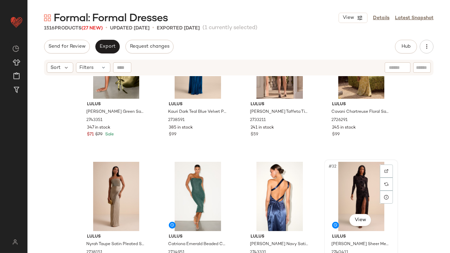
click at [339, 179] on div "#32 View" at bounding box center [360, 196] width 69 height 69
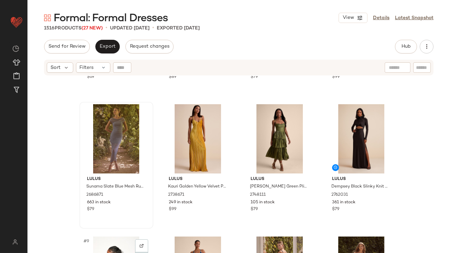
scroll to position [42, 0]
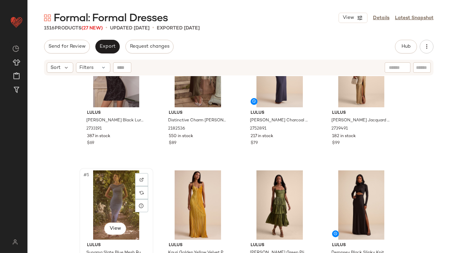
click at [114, 194] on div "#5 View" at bounding box center [116, 205] width 69 height 69
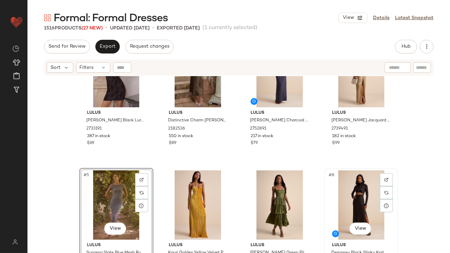
click at [342, 181] on div "#8 View" at bounding box center [360, 205] width 69 height 69
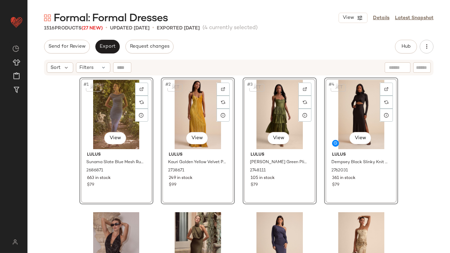
click at [56, 143] on div "SET #1 View Lulus Sunama Slate Blue Mesh Ruched Bodycon Midi Dress 2686871 663 …" at bounding box center [238, 173] width 422 height 194
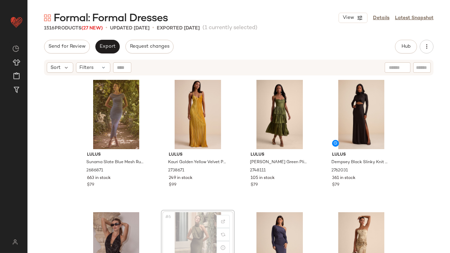
scroll to position [0, 0]
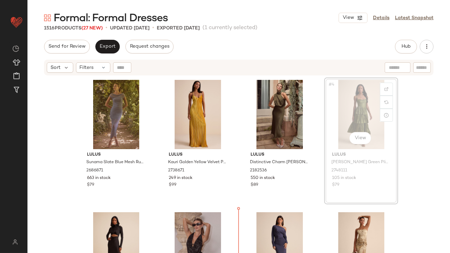
scroll to position [4, 0]
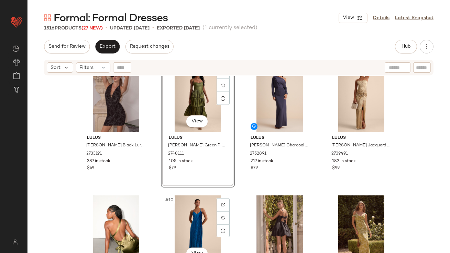
scroll to position [173, 0]
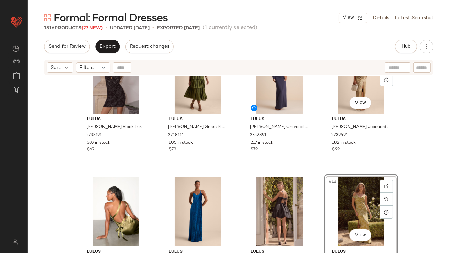
scroll to position [172, 0]
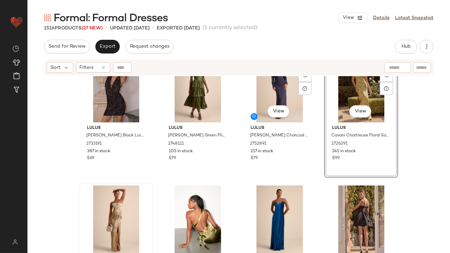
scroll to position [176, 0]
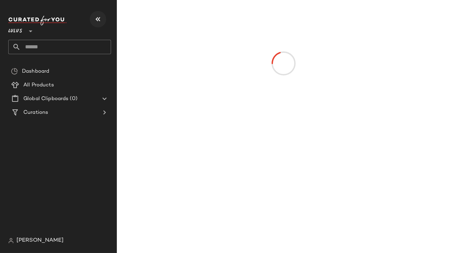
click at [98, 23] on button "button" at bounding box center [98, 19] width 16 height 16
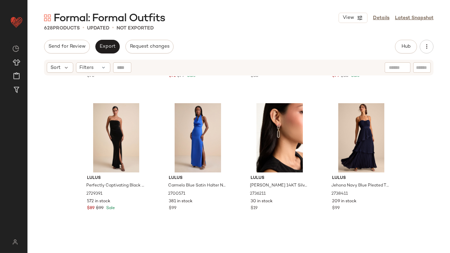
scroll to position [2855, 0]
